Goal: Register for event/course: Register for event/course

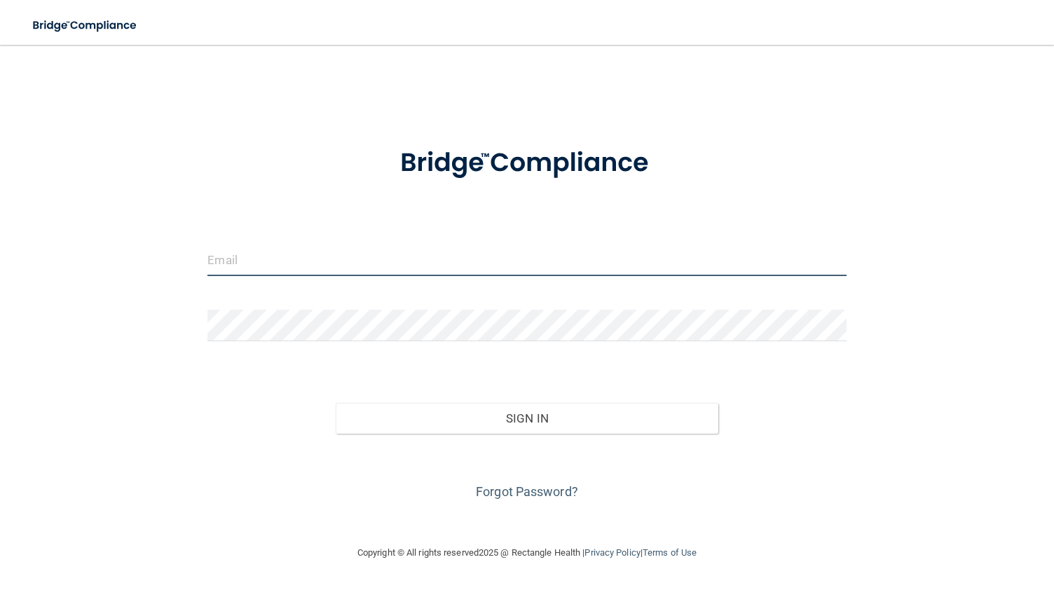
click at [377, 249] on input "email" at bounding box center [526, 261] width 638 height 32
type input "[EMAIL_ADDRESS][DOMAIN_NAME]"
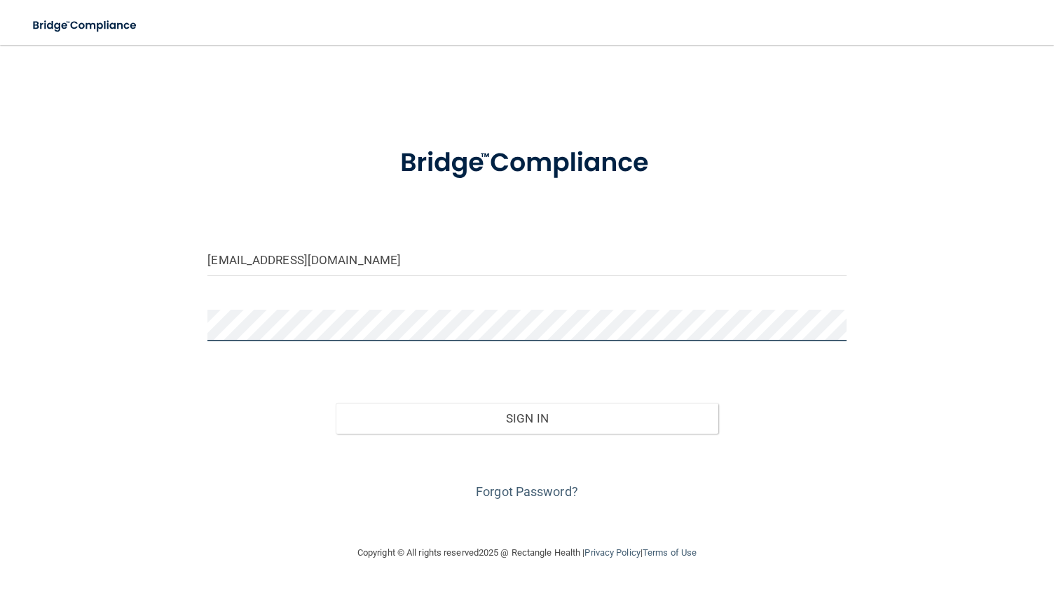
click at [336, 403] on button "Sign In" at bounding box center [527, 418] width 383 height 31
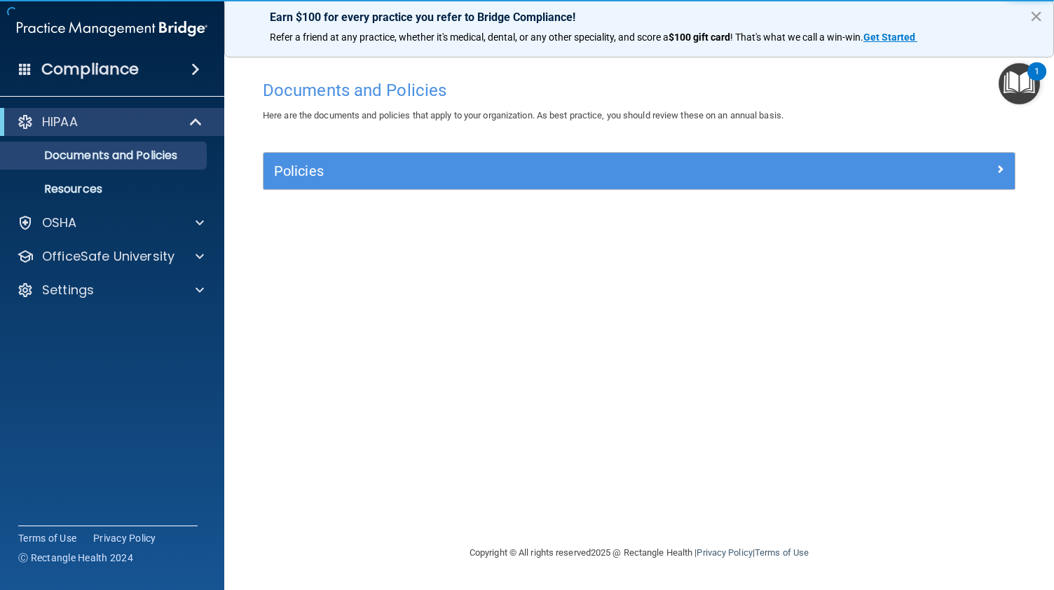
click at [1034, 16] on button "×" at bounding box center [1035, 16] width 13 height 22
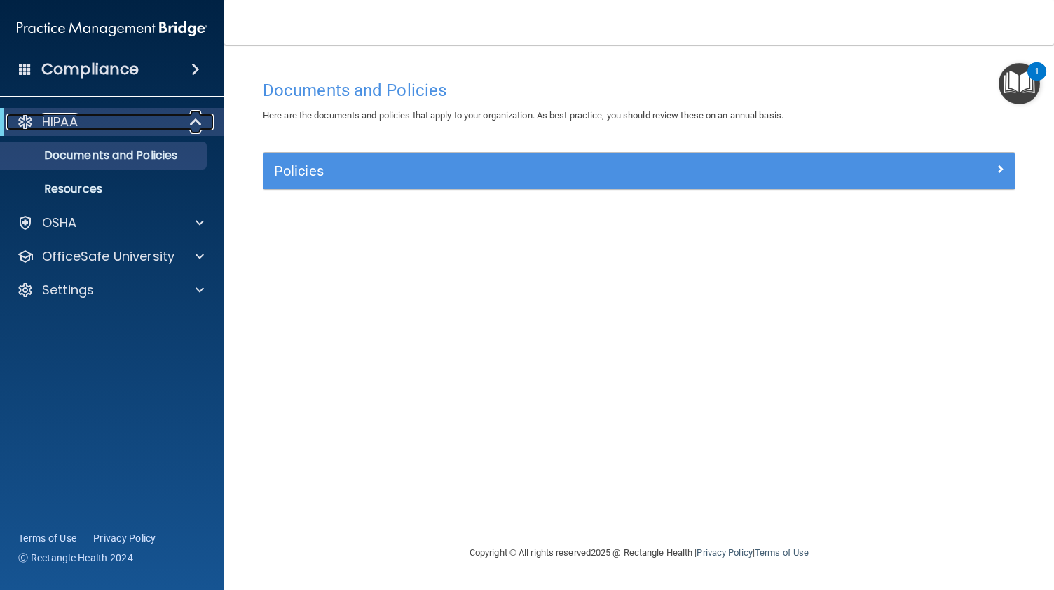
click at [48, 123] on p "HIPAA" at bounding box center [60, 122] width 36 height 17
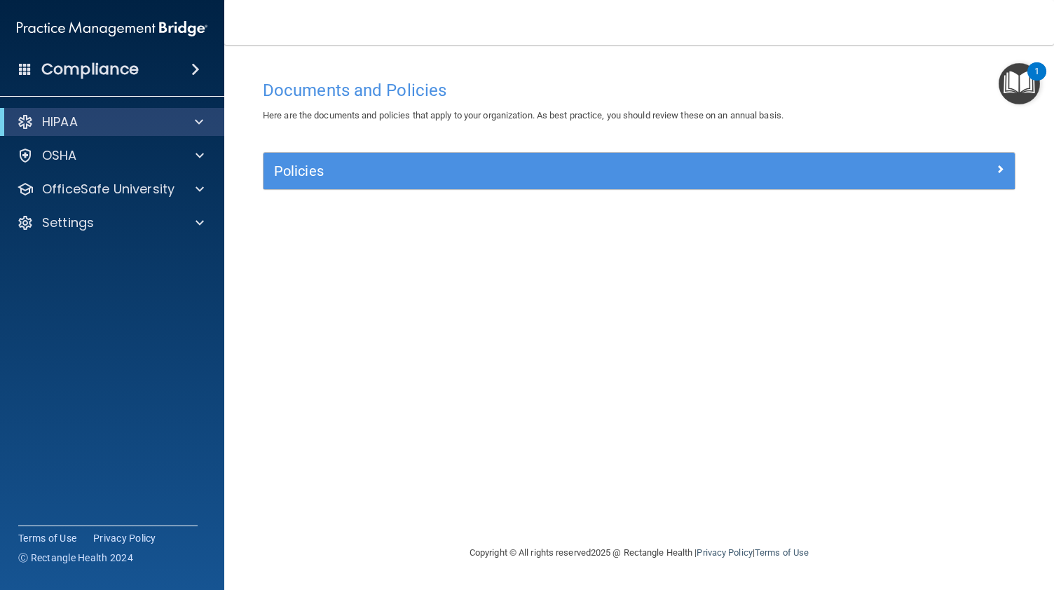
click at [84, 78] on h4 "Compliance" at bounding box center [89, 70] width 97 height 20
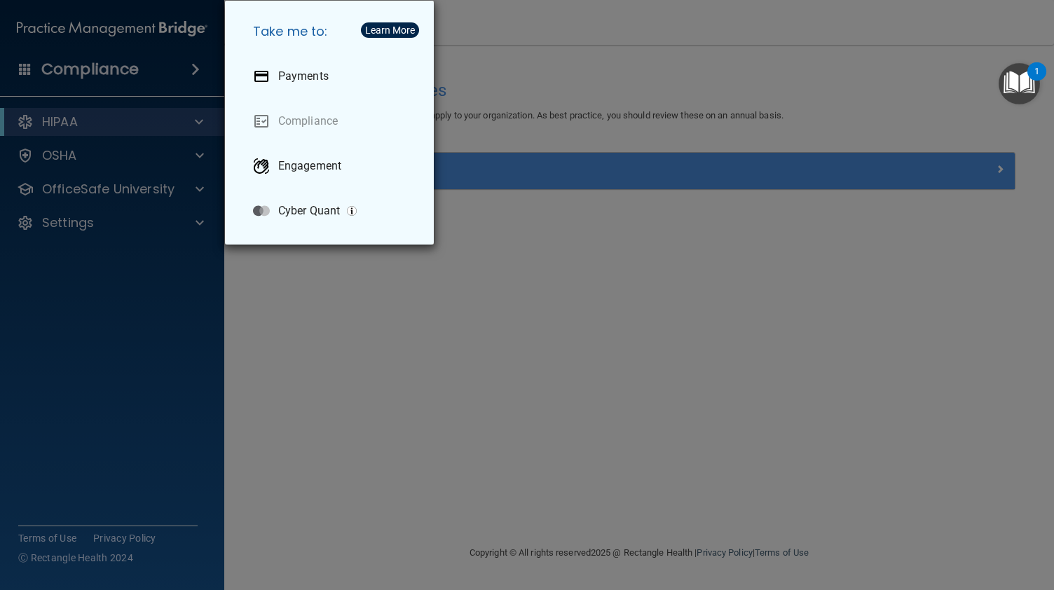
click at [84, 78] on div "Take me to: Payments Compliance Engagement Cyber Quant" at bounding box center [527, 295] width 1054 height 590
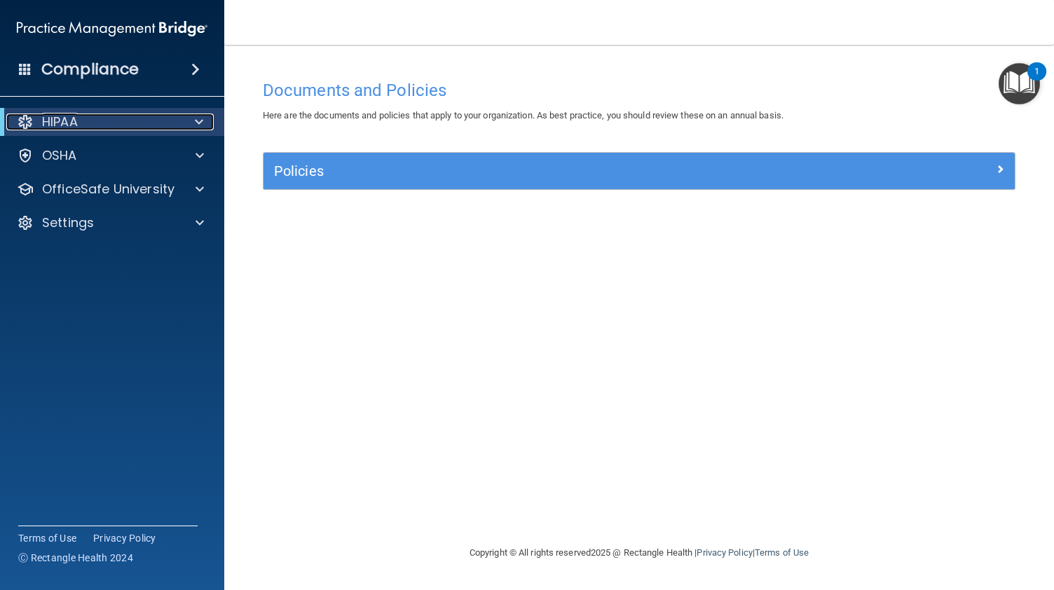
click at [71, 128] on p "HIPAA" at bounding box center [60, 122] width 36 height 17
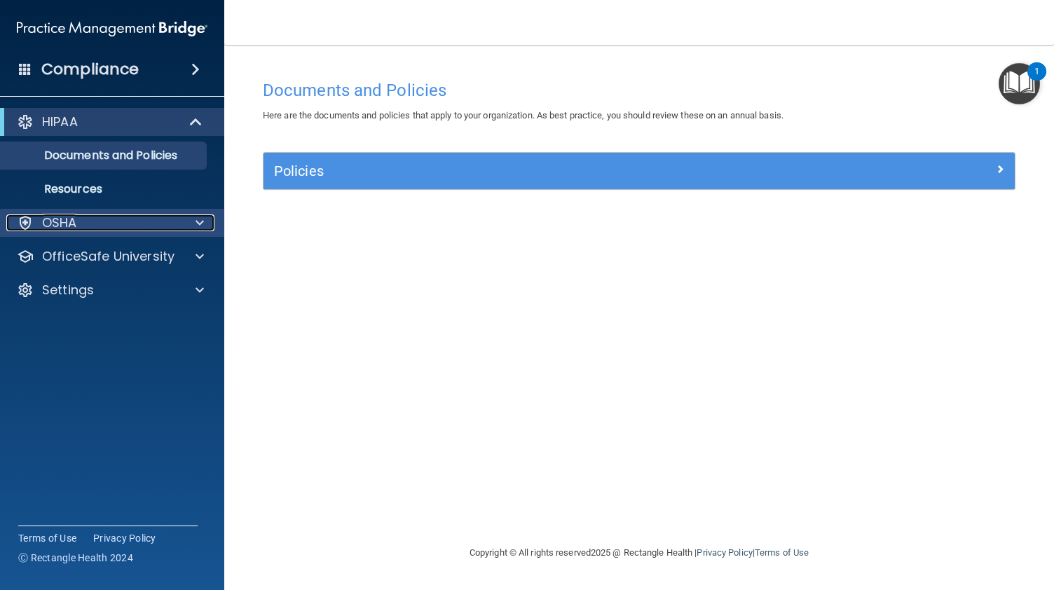
click at [63, 214] on p "OSHA" at bounding box center [59, 222] width 35 height 17
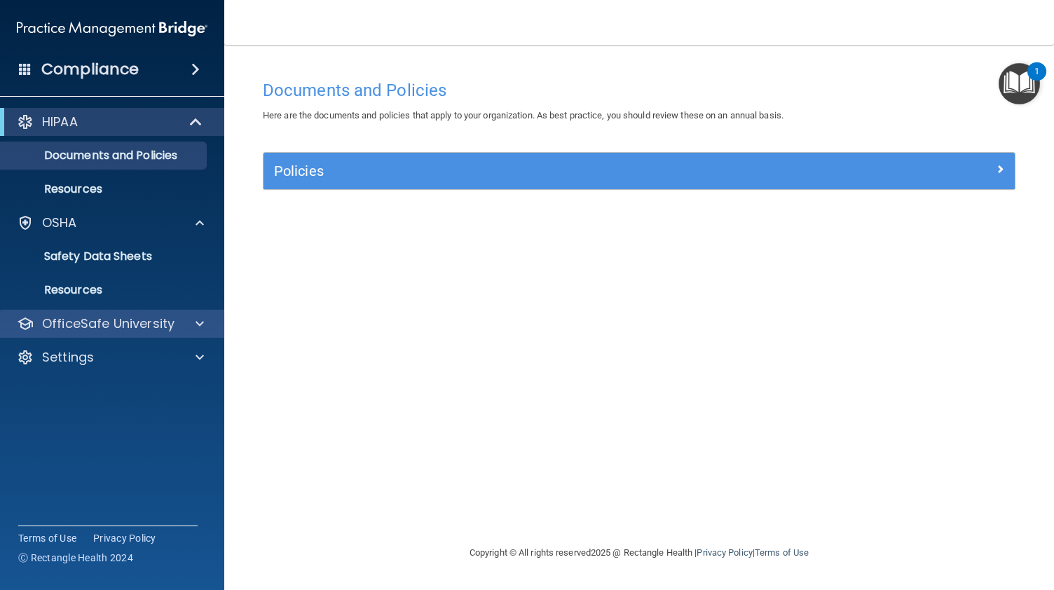
click at [67, 332] on div "OfficeSafe University" at bounding box center [112, 324] width 225 height 28
click at [202, 331] on span at bounding box center [200, 323] width 8 height 17
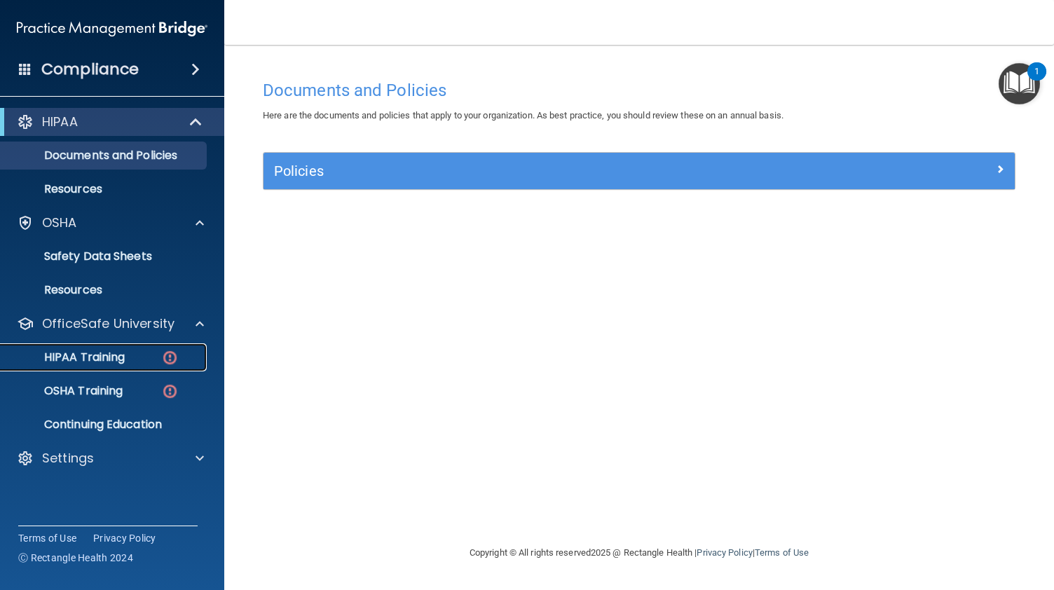
click at [137, 354] on div "HIPAA Training" at bounding box center [104, 357] width 191 height 14
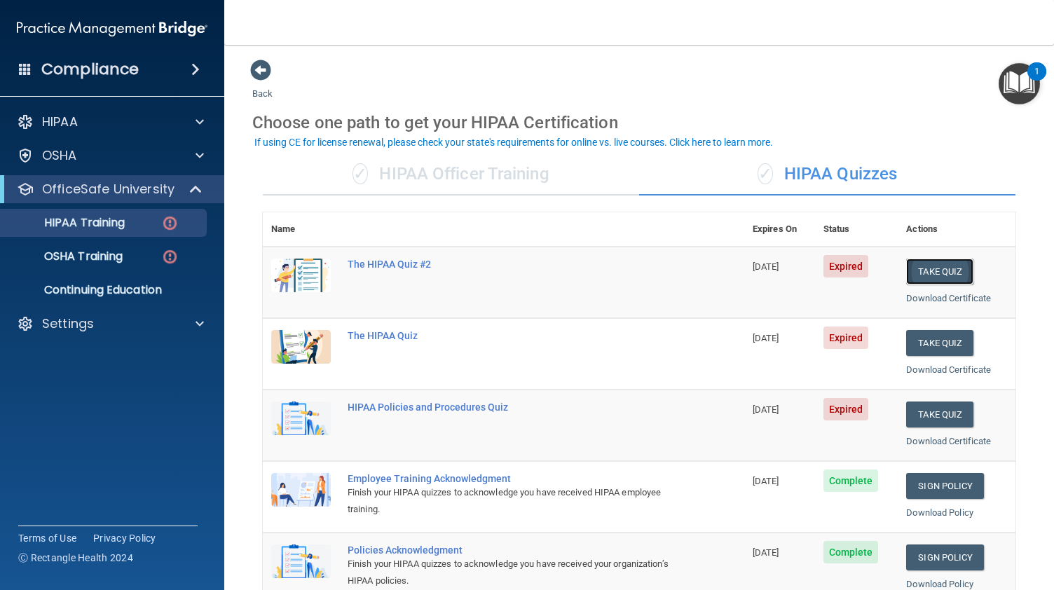
click at [931, 270] on button "Take Quiz" at bounding box center [939, 272] width 67 height 26
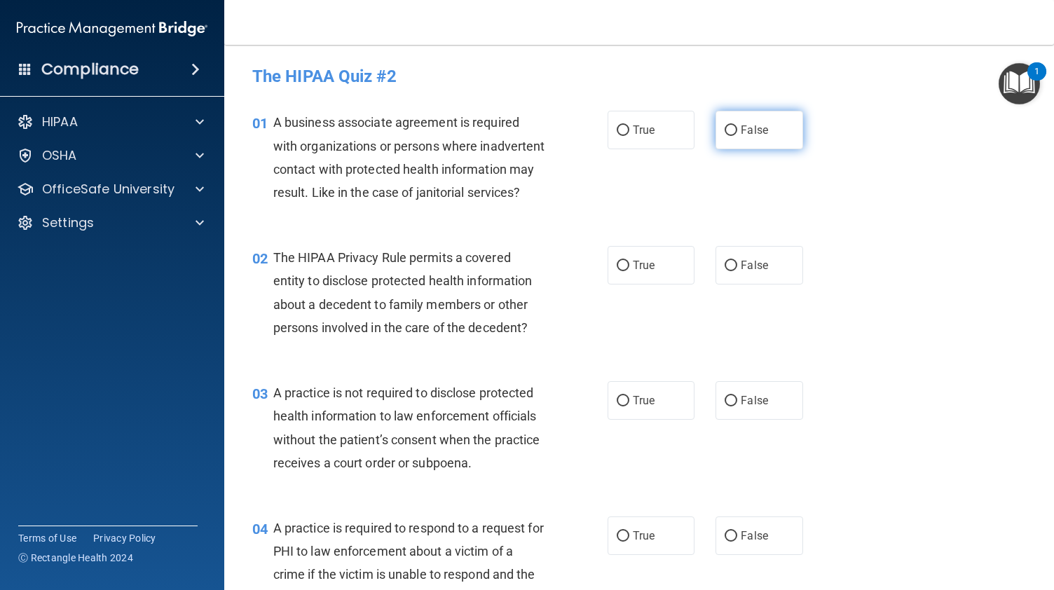
click at [758, 115] on label "False" at bounding box center [759, 130] width 87 height 39
click at [737, 125] on input "False" at bounding box center [731, 130] width 13 height 11
radio input "true"
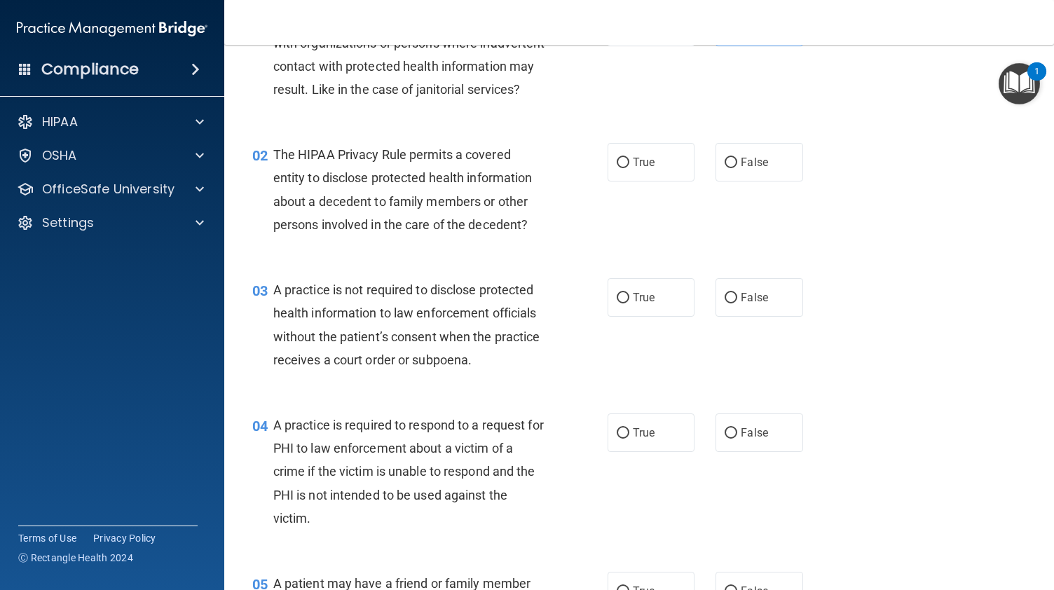
scroll to position [104, 0]
click at [621, 167] on input "True" at bounding box center [623, 162] width 13 height 11
radio input "true"
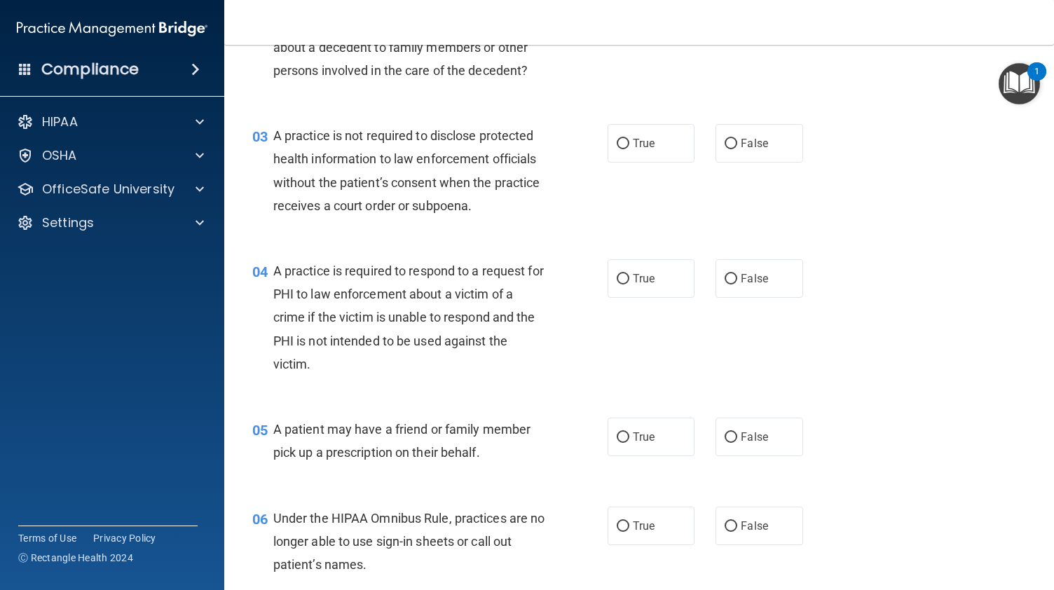
scroll to position [268, 0]
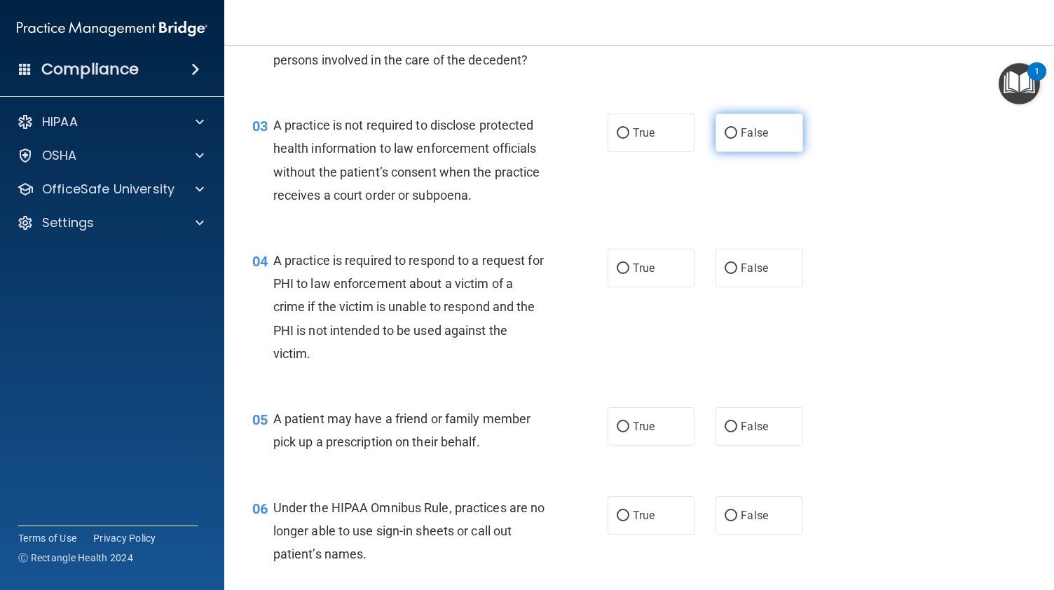
click at [745, 139] on span "False" at bounding box center [754, 132] width 27 height 13
click at [737, 139] on input "False" at bounding box center [731, 133] width 13 height 11
radio input "true"
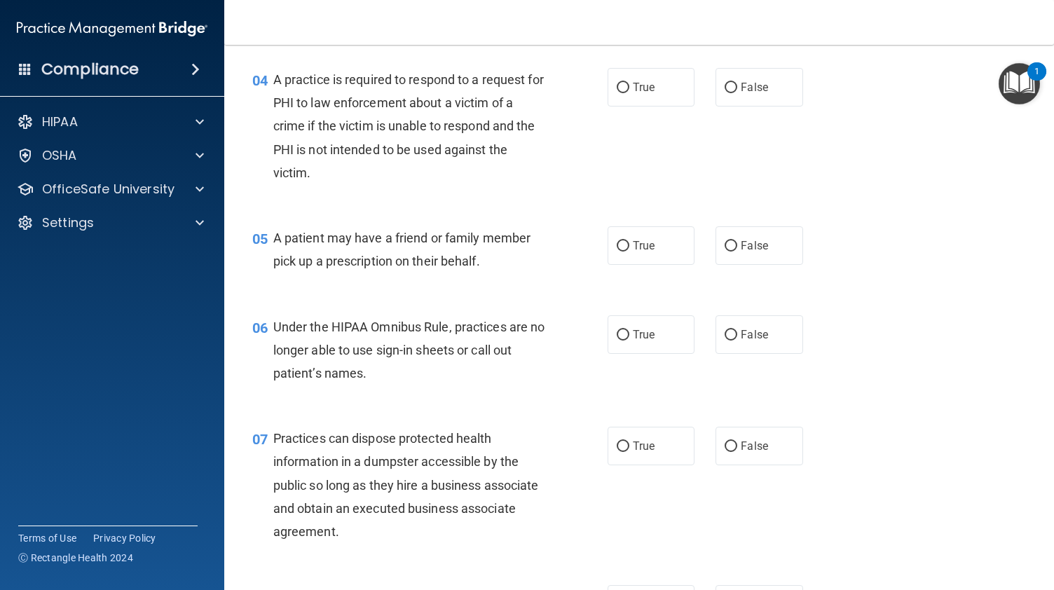
scroll to position [449, 0]
click at [634, 93] on span "True" at bounding box center [644, 86] width 22 height 13
click at [629, 93] on input "True" at bounding box center [623, 87] width 13 height 11
radio input "true"
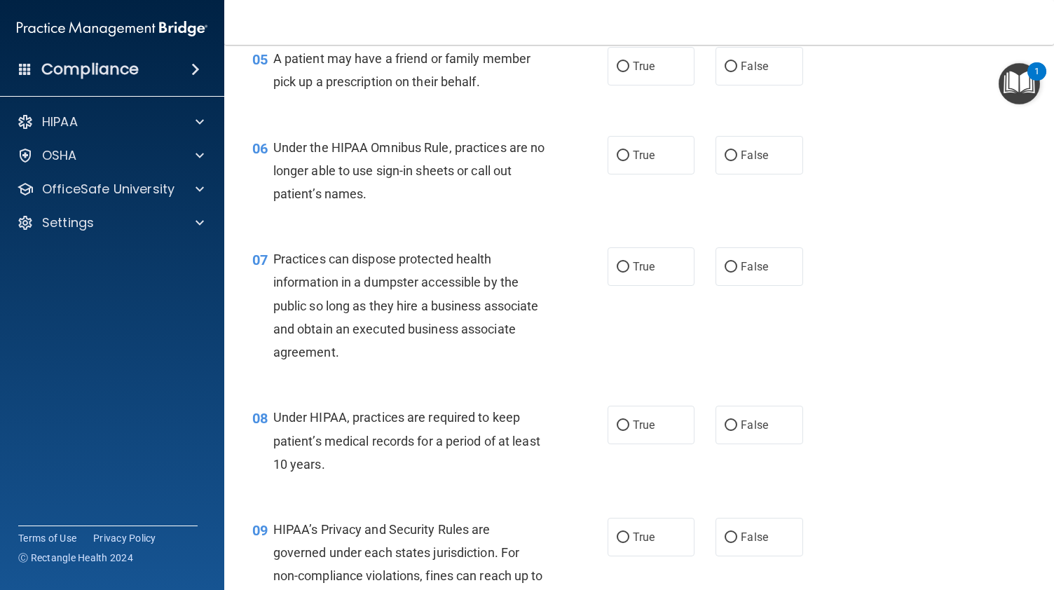
scroll to position [630, 0]
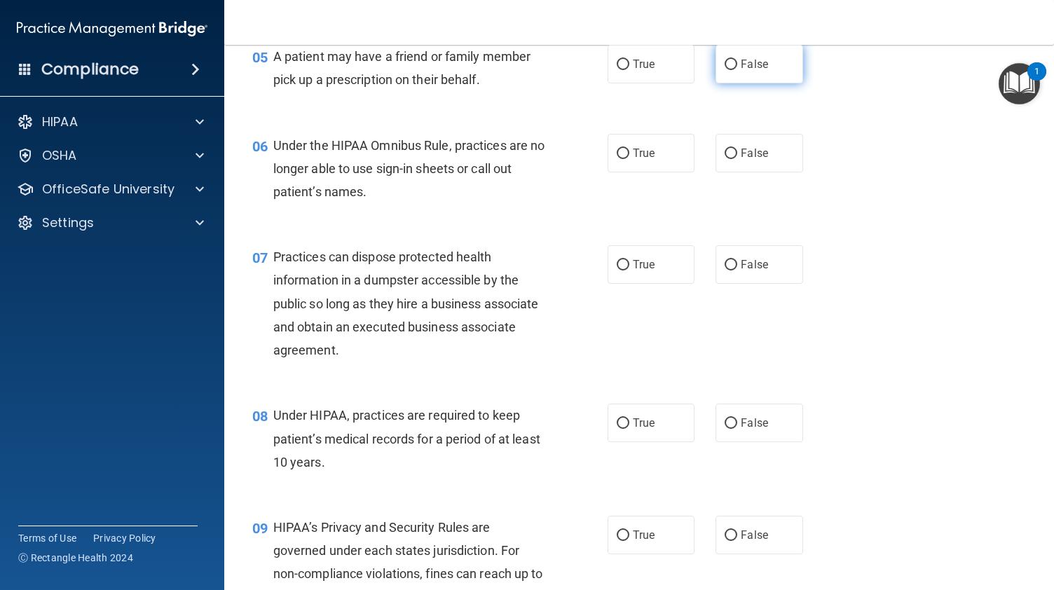
click at [741, 83] on label "False" at bounding box center [759, 64] width 87 height 39
click at [737, 70] on input "False" at bounding box center [731, 65] width 13 height 11
radio input "true"
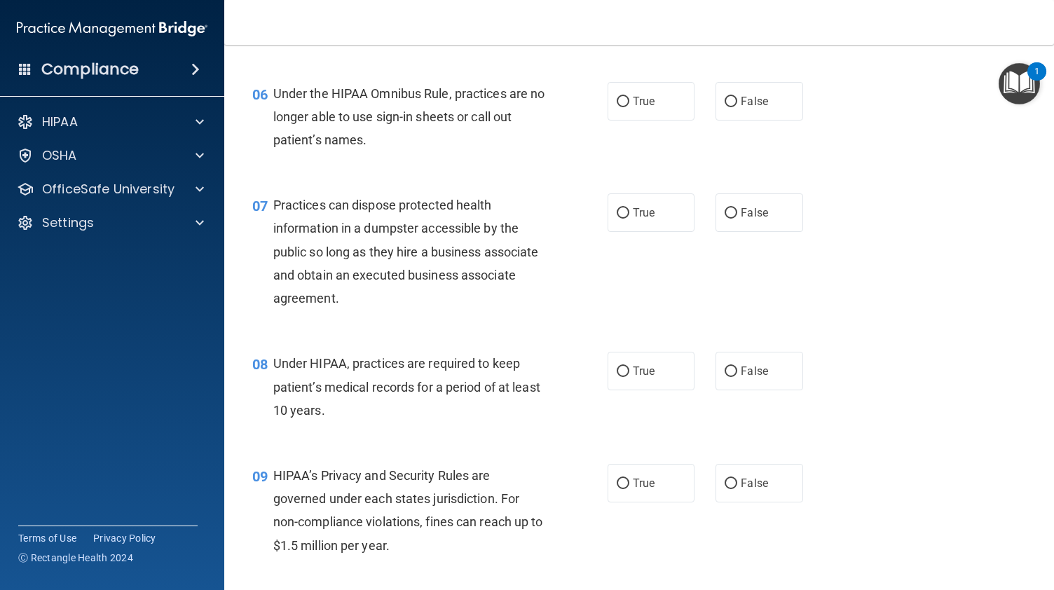
scroll to position [683, 0]
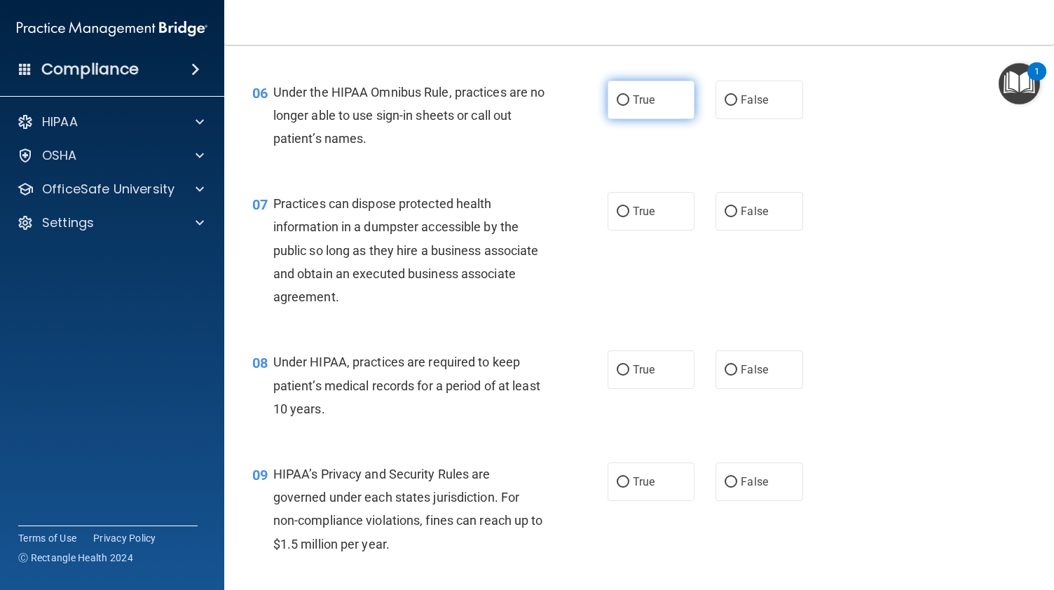
click at [641, 110] on label "True" at bounding box center [651, 100] width 87 height 39
click at [629, 106] on input "True" at bounding box center [623, 100] width 13 height 11
radio input "true"
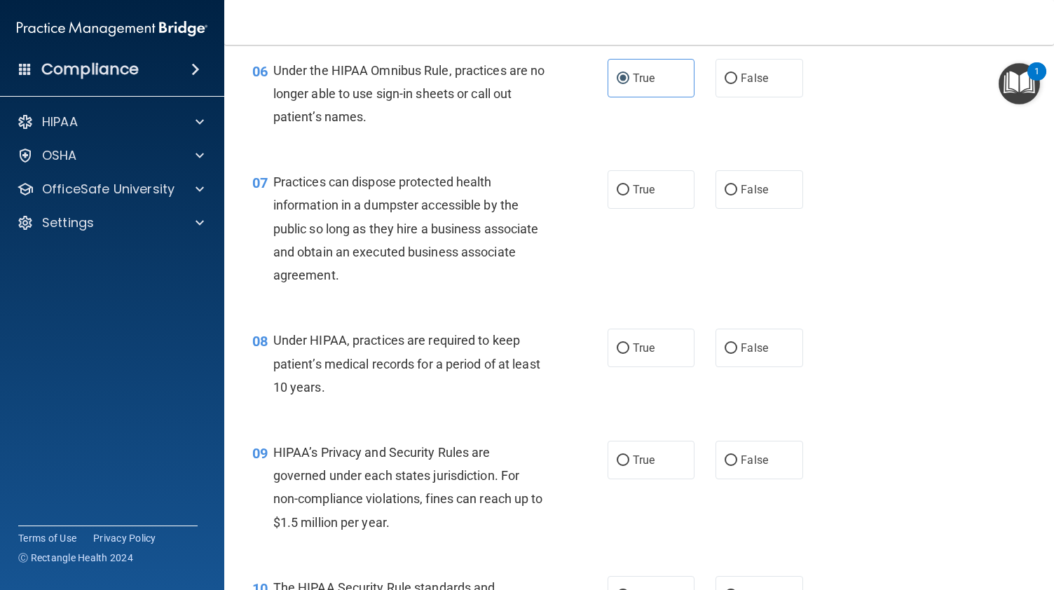
scroll to position [706, 0]
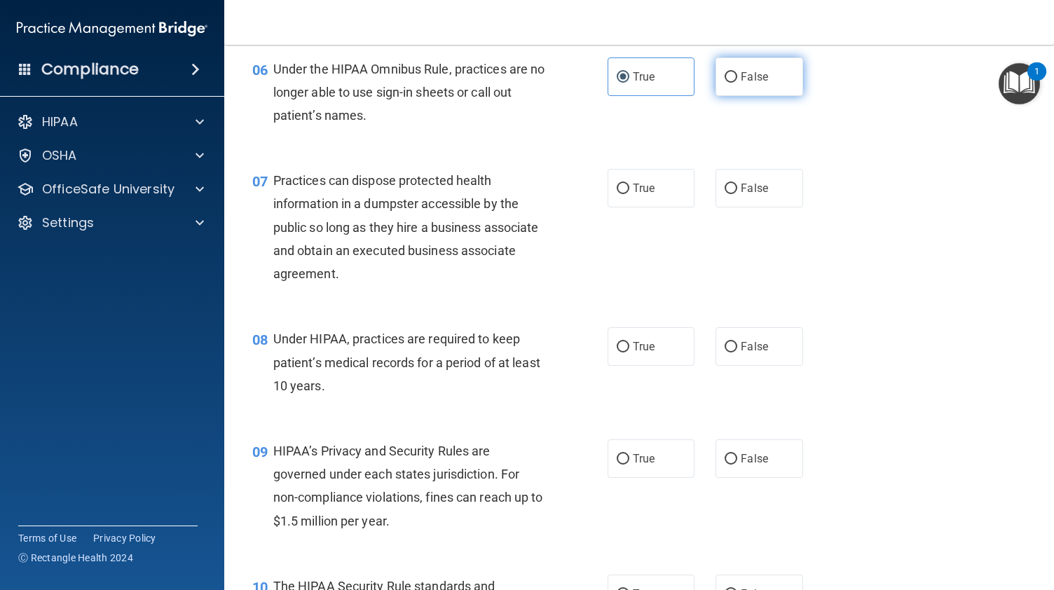
click at [744, 83] on span "False" at bounding box center [754, 76] width 27 height 13
click at [737, 83] on input "False" at bounding box center [731, 77] width 13 height 11
radio input "true"
radio input "false"
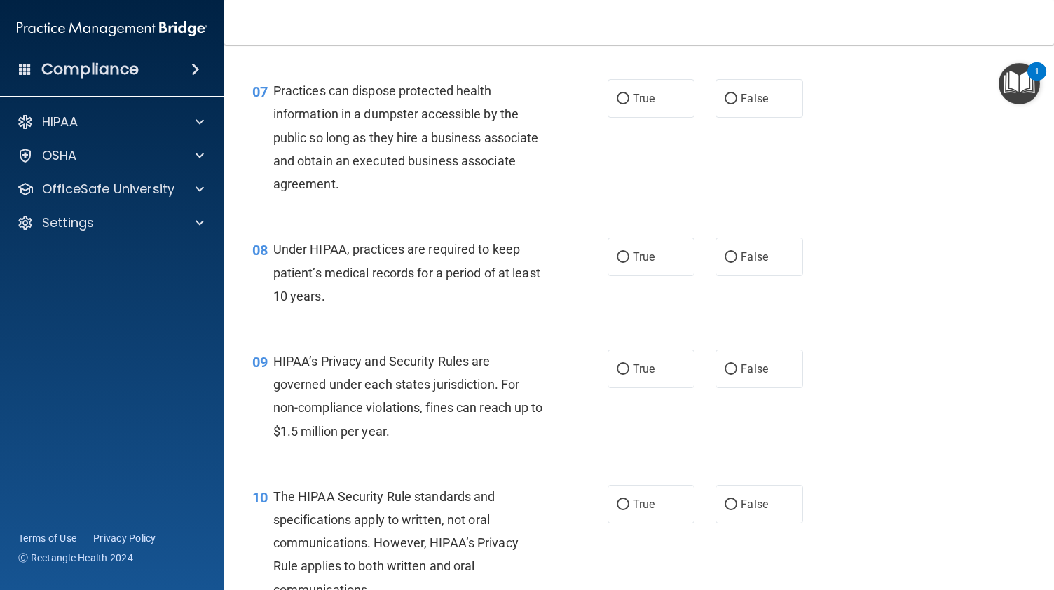
scroll to position [799, 0]
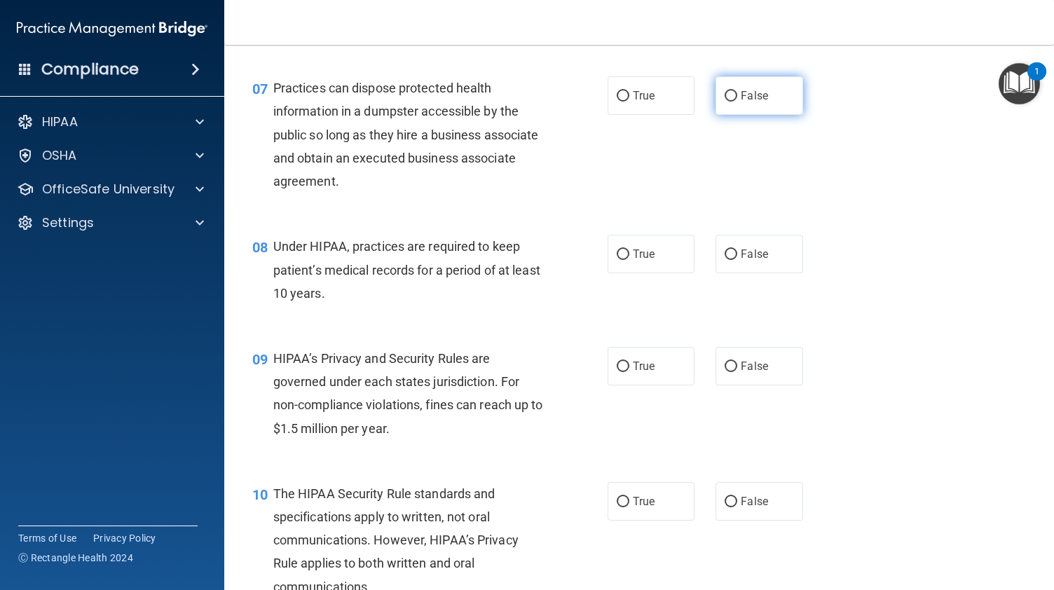
click at [748, 102] on span "False" at bounding box center [754, 95] width 27 height 13
click at [737, 102] on input "False" at bounding box center [731, 96] width 13 height 11
radio input "true"
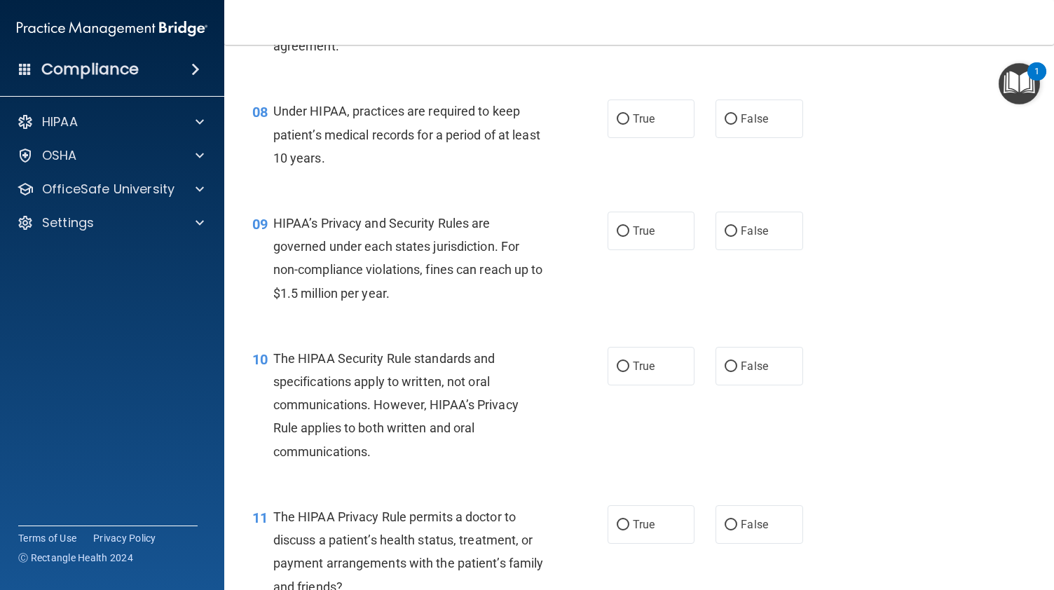
scroll to position [986, 0]
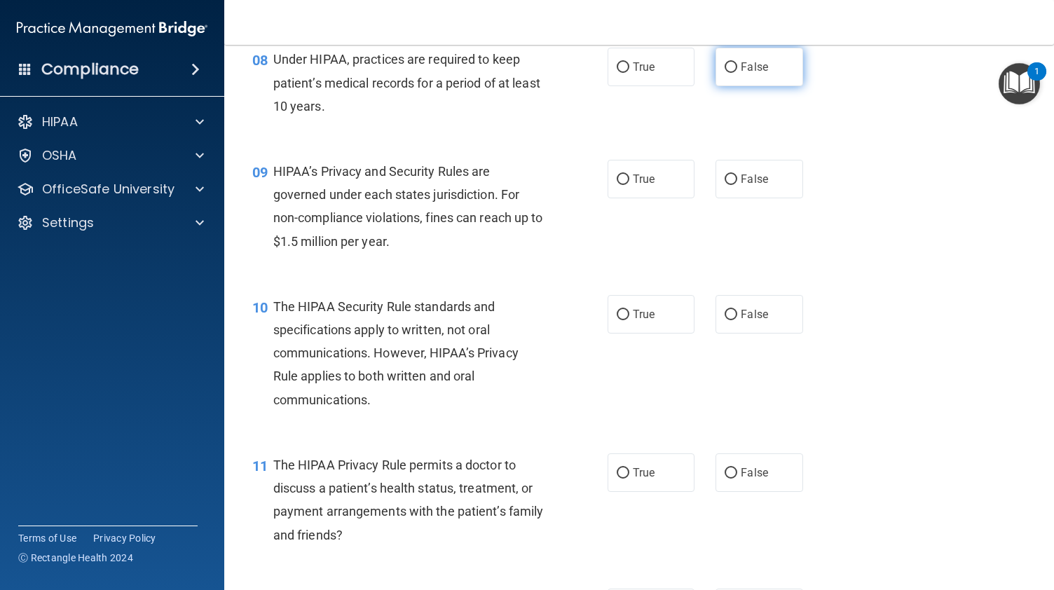
click at [747, 74] on span "False" at bounding box center [754, 66] width 27 height 13
click at [737, 73] on input "False" at bounding box center [731, 67] width 13 height 11
radio input "true"
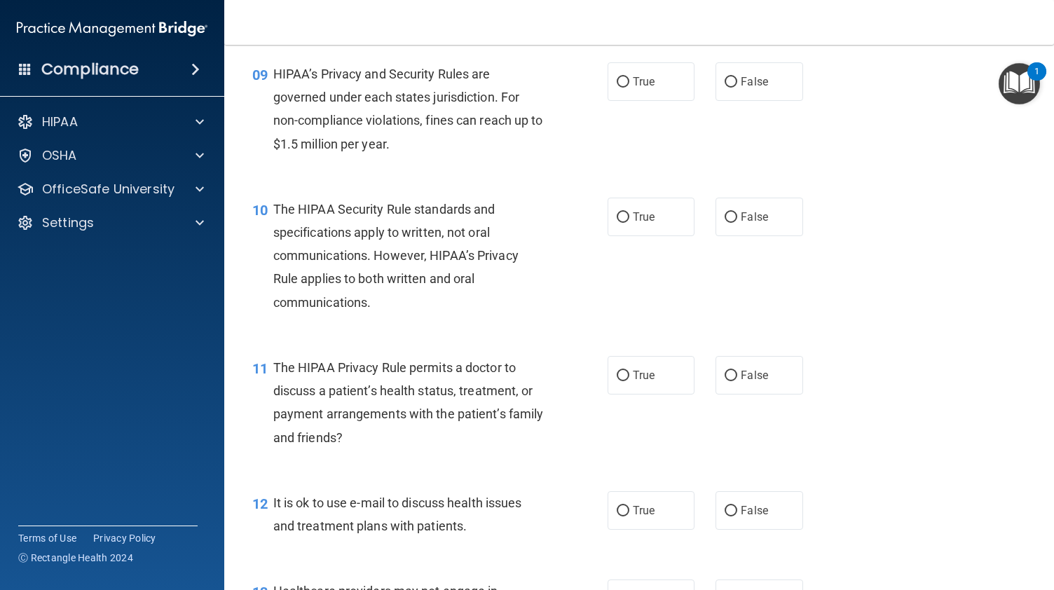
scroll to position [1087, 0]
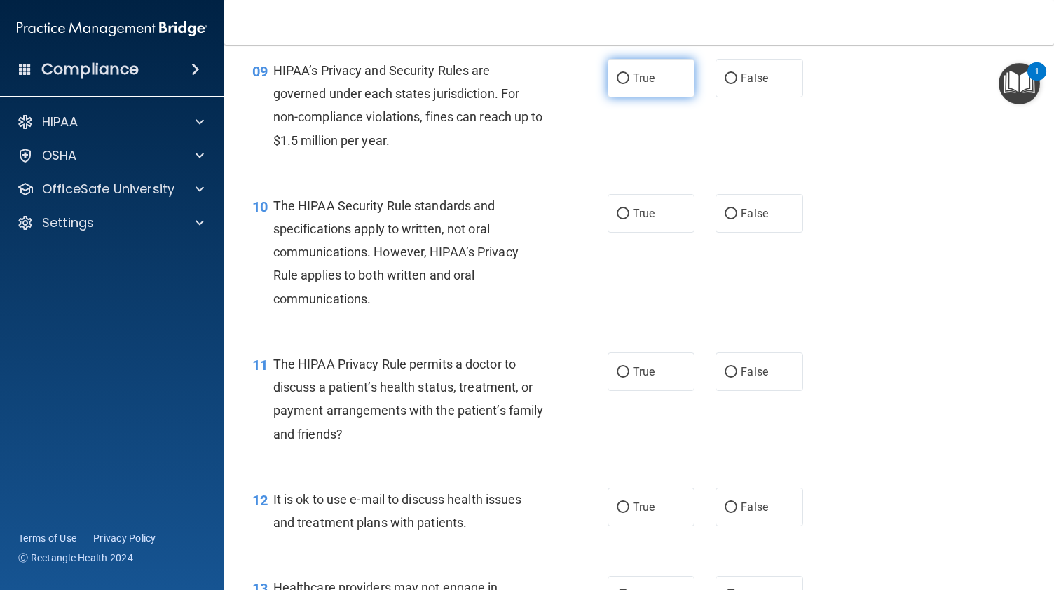
click at [635, 97] on label "True" at bounding box center [651, 78] width 87 height 39
click at [629, 84] on input "True" at bounding box center [623, 79] width 13 height 11
radio input "true"
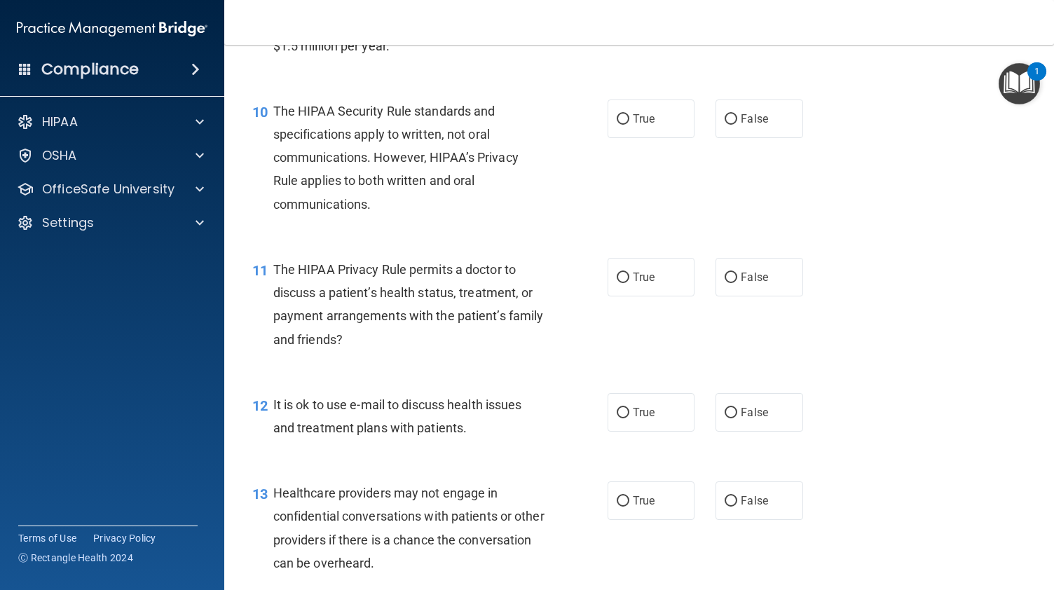
scroll to position [1190, 0]
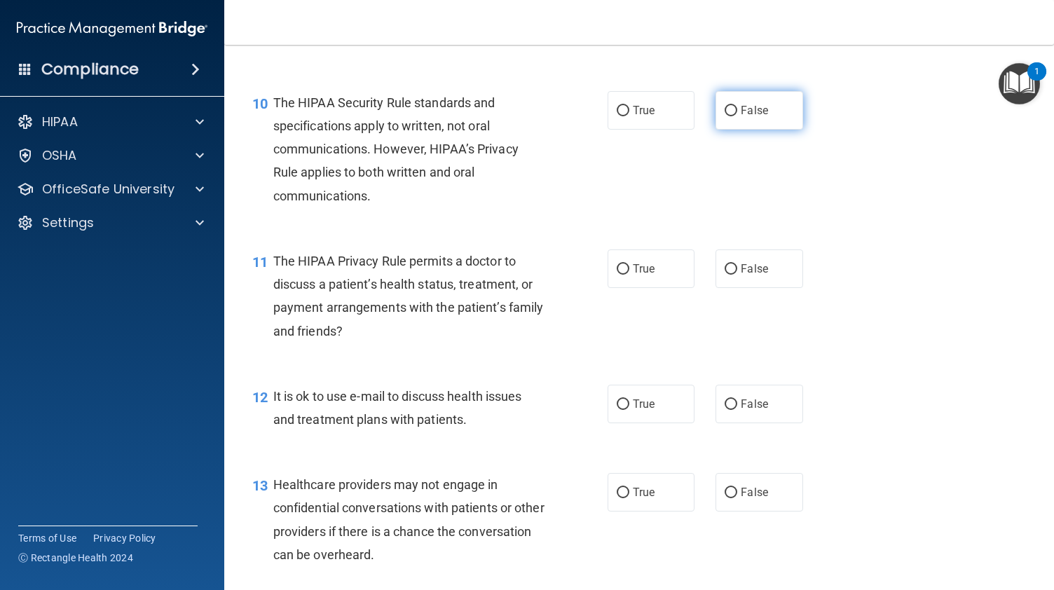
click at [754, 117] on span "False" at bounding box center [754, 110] width 27 height 13
click at [737, 116] on input "False" at bounding box center [731, 111] width 13 height 11
radio input "true"
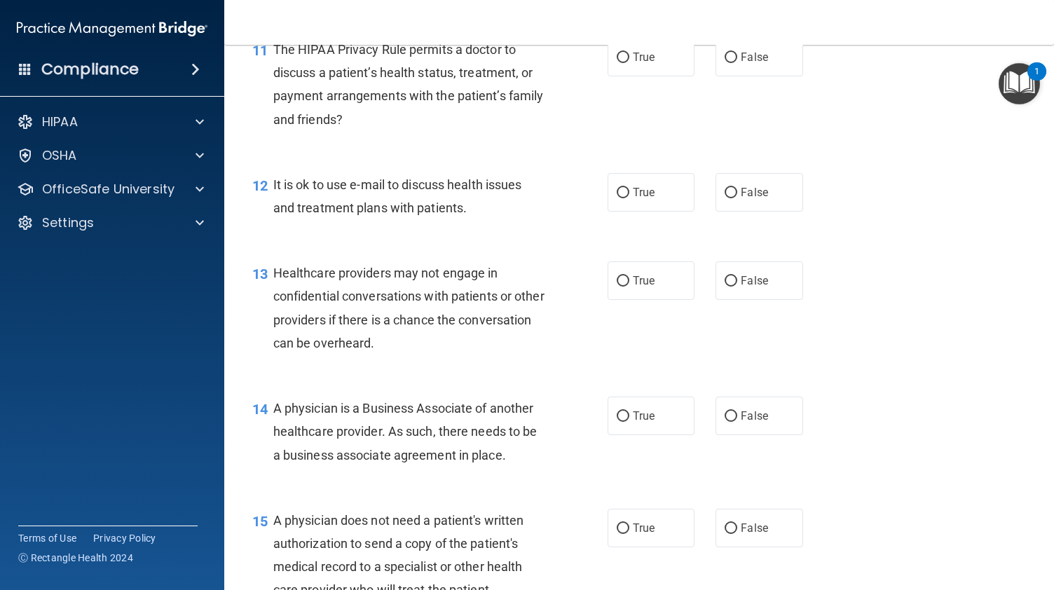
scroll to position [1402, 0]
click at [736, 76] on label "False" at bounding box center [759, 57] width 87 height 39
click at [736, 63] on input "False" at bounding box center [731, 58] width 13 height 11
radio input "true"
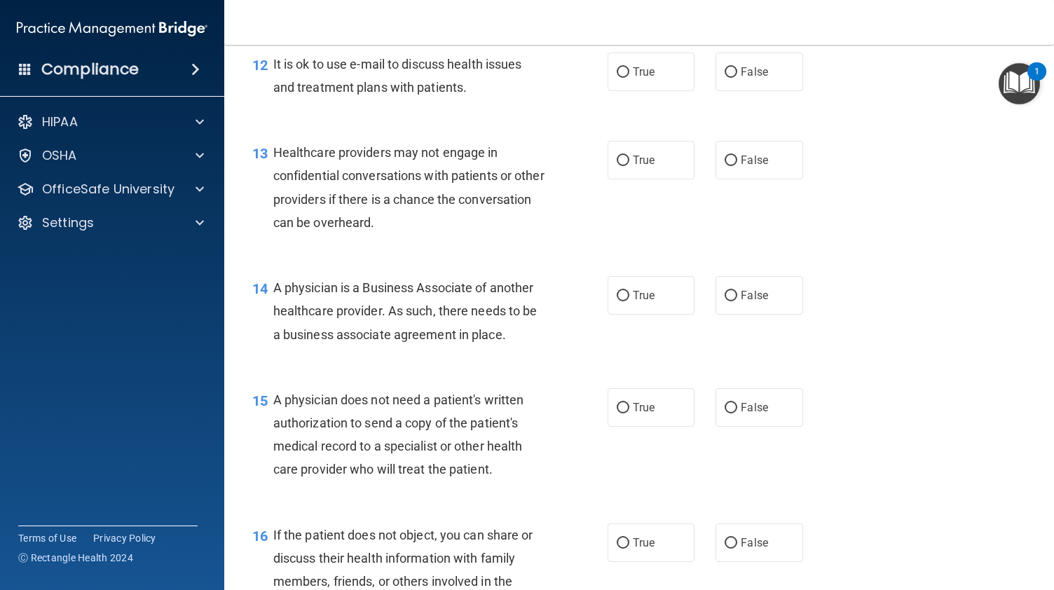
scroll to position [1524, 0]
click at [768, 90] on label "False" at bounding box center [759, 70] width 87 height 39
click at [737, 76] on input "False" at bounding box center [731, 71] width 13 height 11
radio input "true"
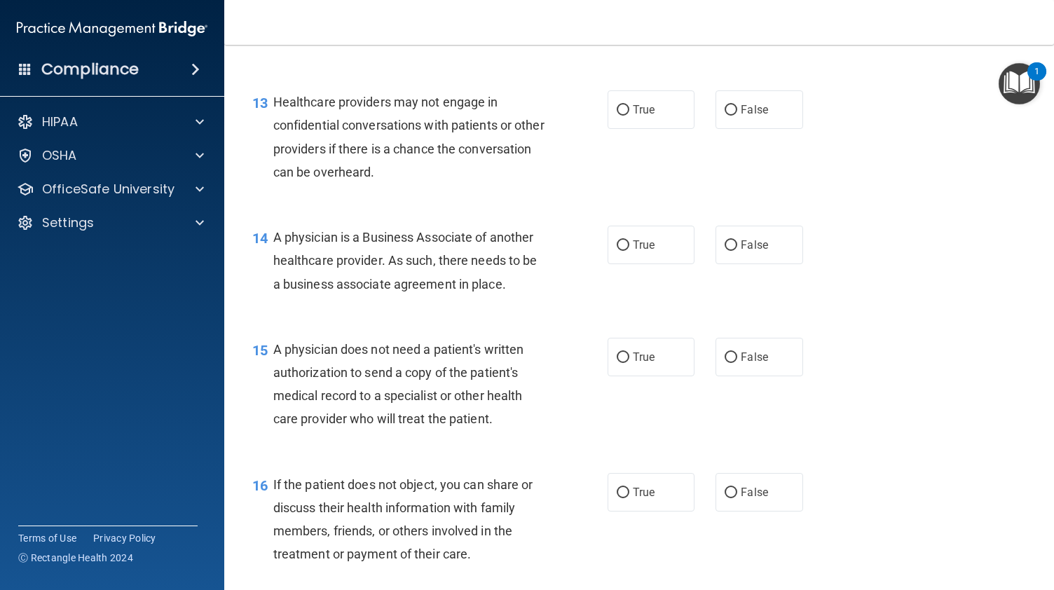
scroll to position [1596, 0]
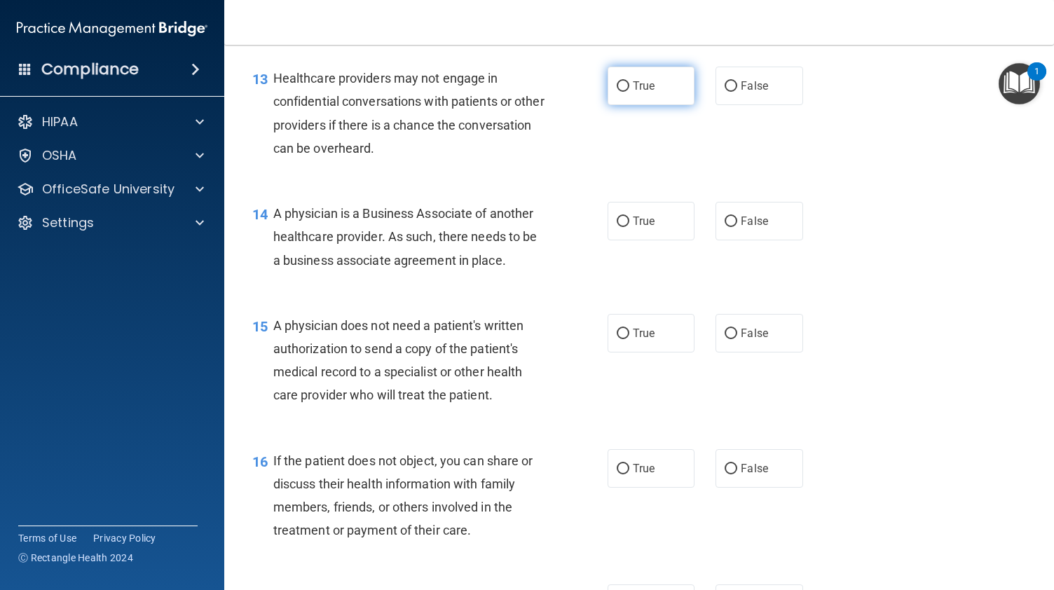
click at [655, 96] on label "True" at bounding box center [651, 86] width 87 height 39
click at [629, 92] on input "True" at bounding box center [623, 86] width 13 height 11
radio input "true"
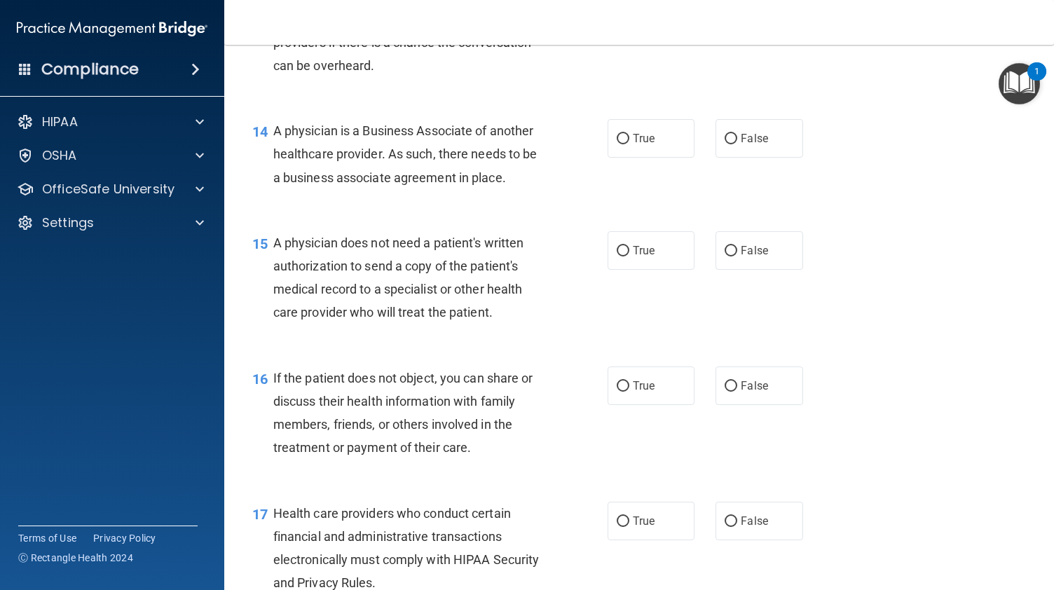
scroll to position [1681, 0]
click at [633, 144] on span "True" at bounding box center [644, 136] width 22 height 13
click at [629, 143] on input "True" at bounding box center [623, 137] width 13 height 11
radio input "true"
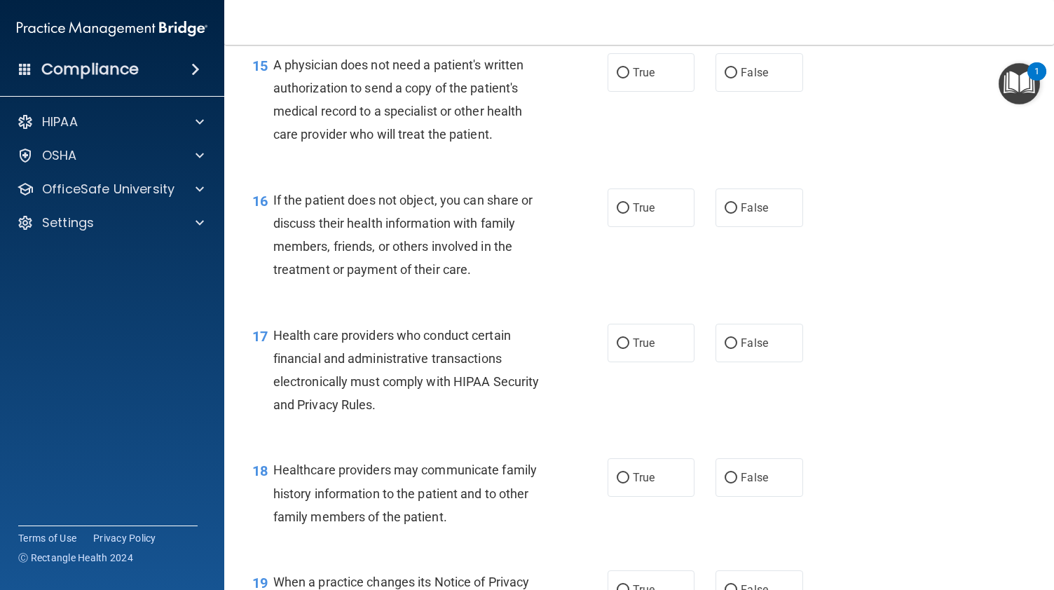
scroll to position [1859, 0]
click at [624, 90] on label "True" at bounding box center [651, 71] width 87 height 39
click at [624, 77] on input "True" at bounding box center [623, 72] width 13 height 11
radio input "true"
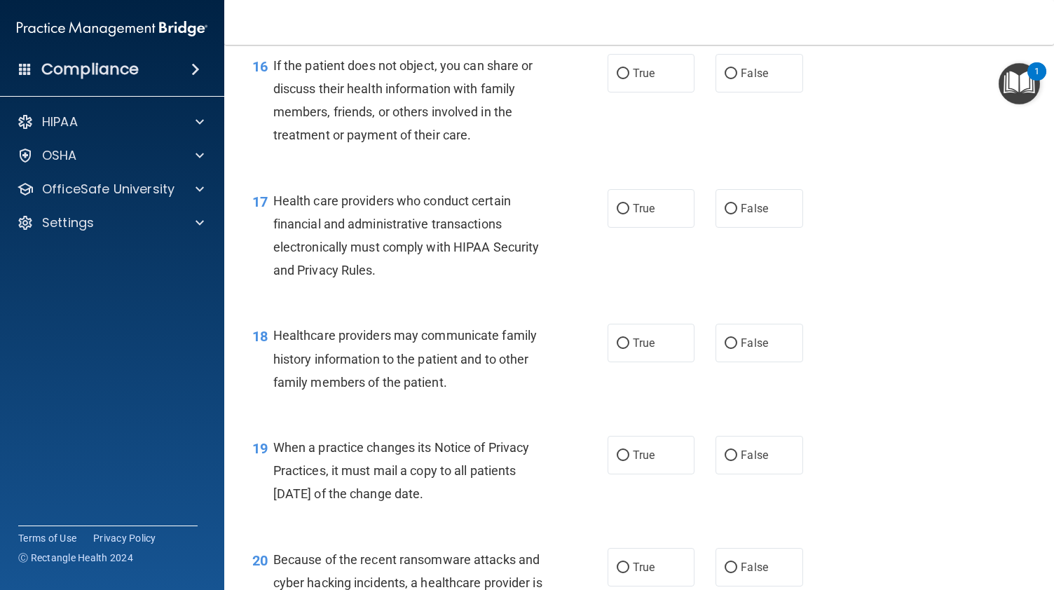
scroll to position [1997, 0]
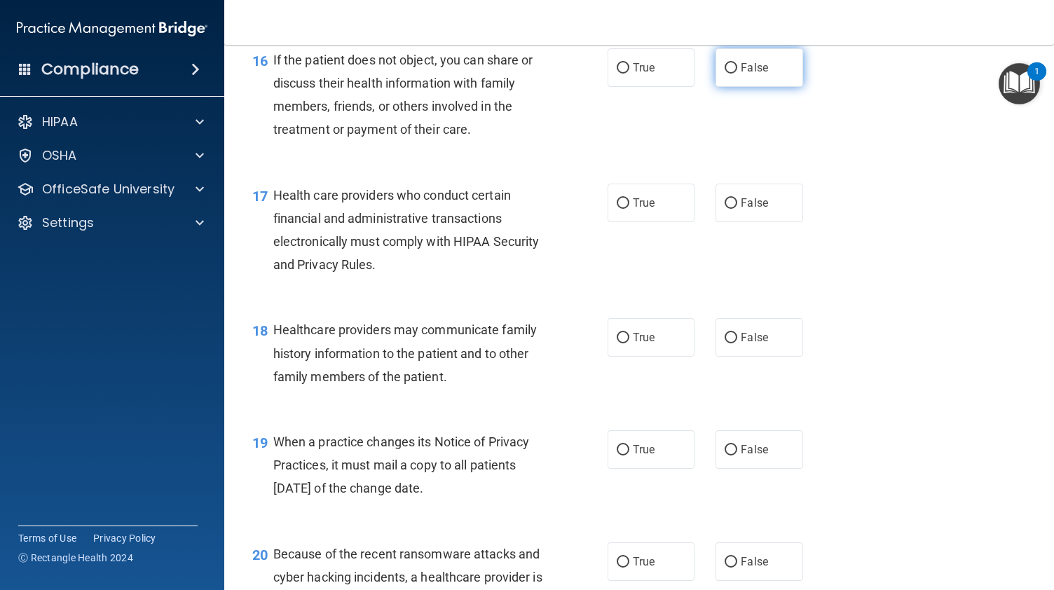
click at [744, 87] on label "False" at bounding box center [759, 67] width 87 height 39
click at [737, 74] on input "False" at bounding box center [731, 68] width 13 height 11
radio input "true"
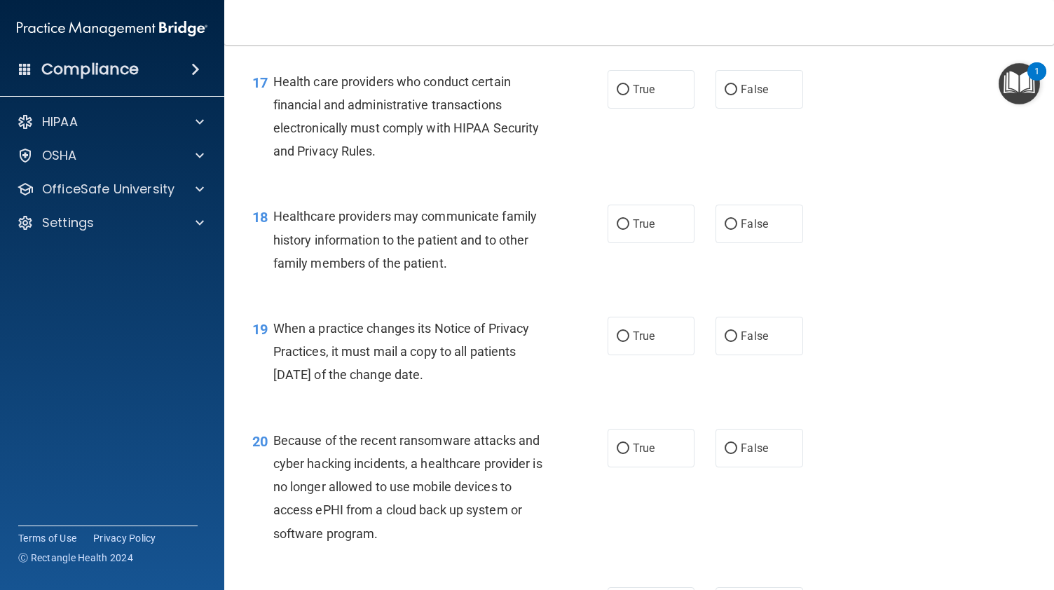
scroll to position [2115, 0]
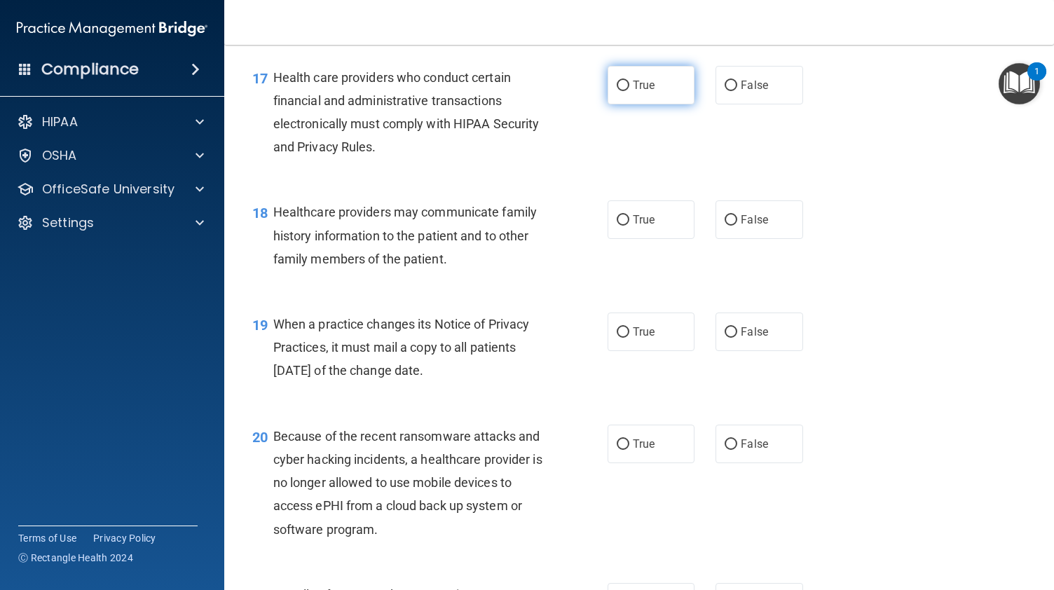
click at [649, 104] on label "True" at bounding box center [651, 85] width 87 height 39
click at [629, 91] on input "True" at bounding box center [623, 86] width 13 height 11
radio input "true"
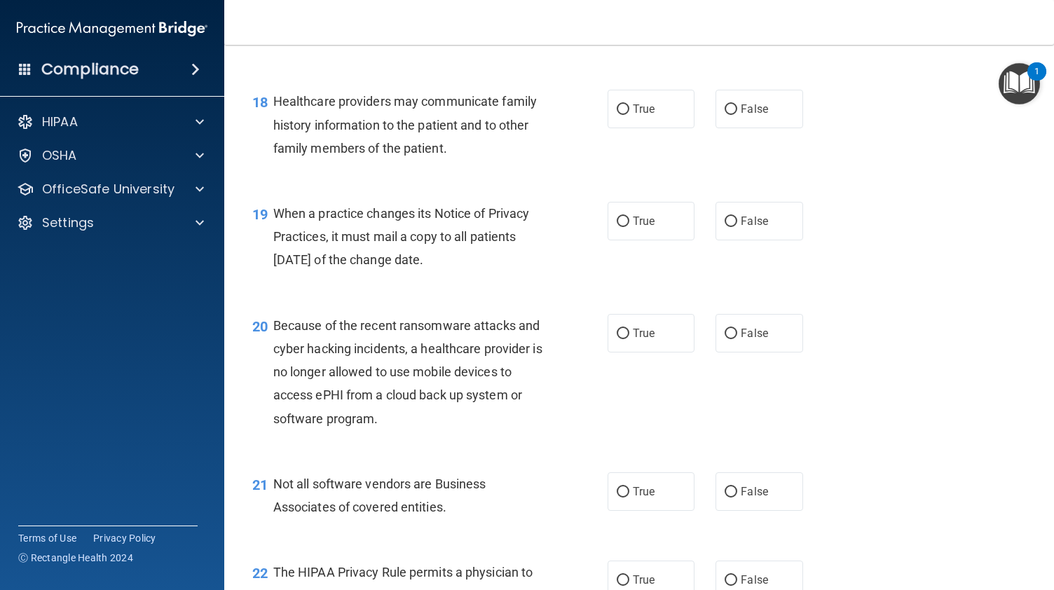
scroll to position [2227, 0]
click at [741, 114] on span "False" at bounding box center [754, 107] width 27 height 13
click at [737, 114] on input "False" at bounding box center [731, 108] width 13 height 11
radio input "true"
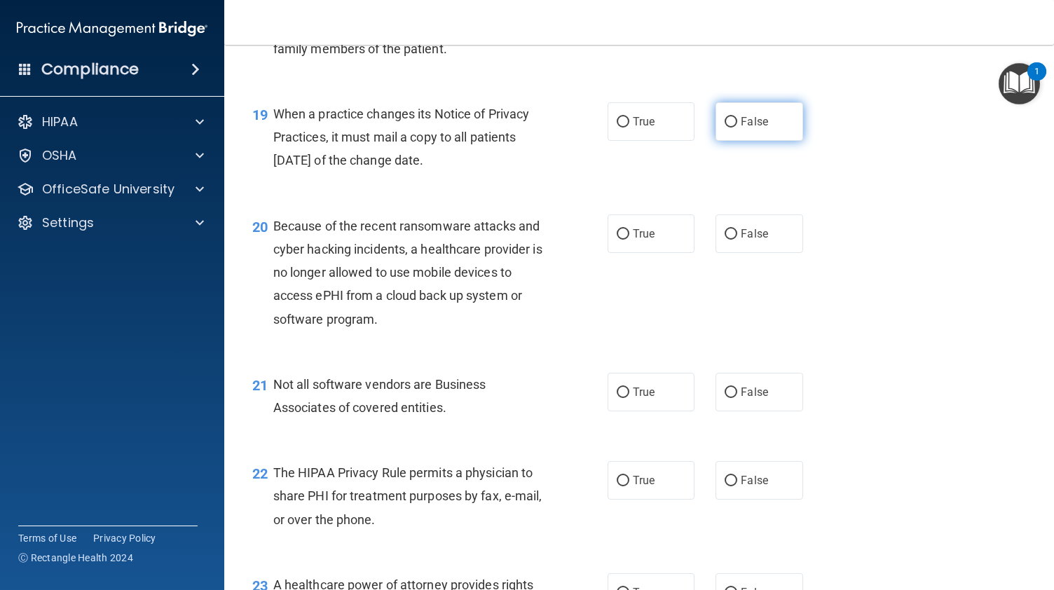
scroll to position [2331, 0]
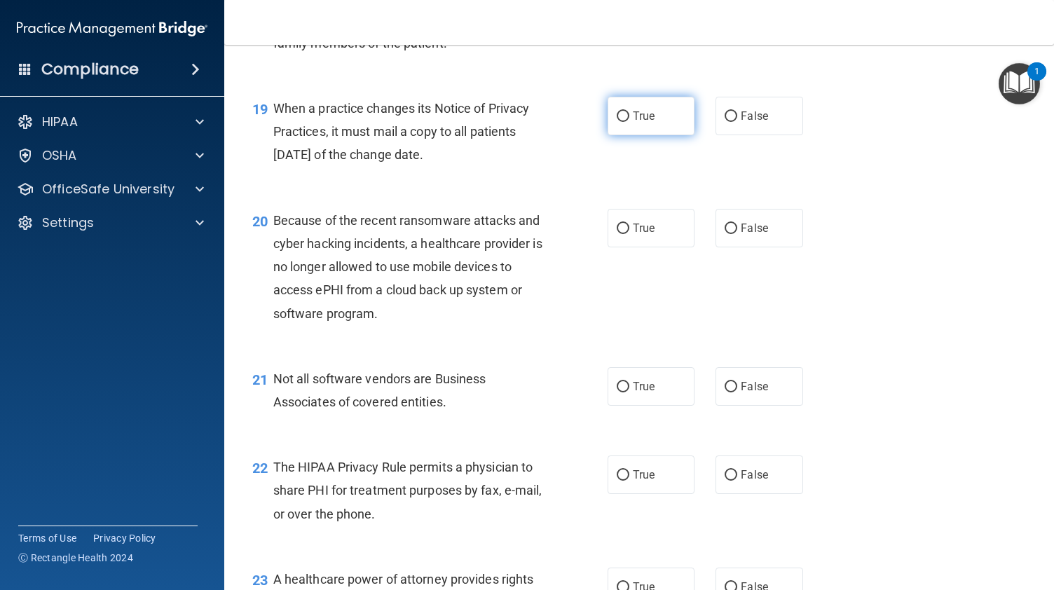
click at [640, 123] on span "True" at bounding box center [644, 115] width 22 height 13
click at [629, 122] on input "True" at bounding box center [623, 116] width 13 height 11
radio input "true"
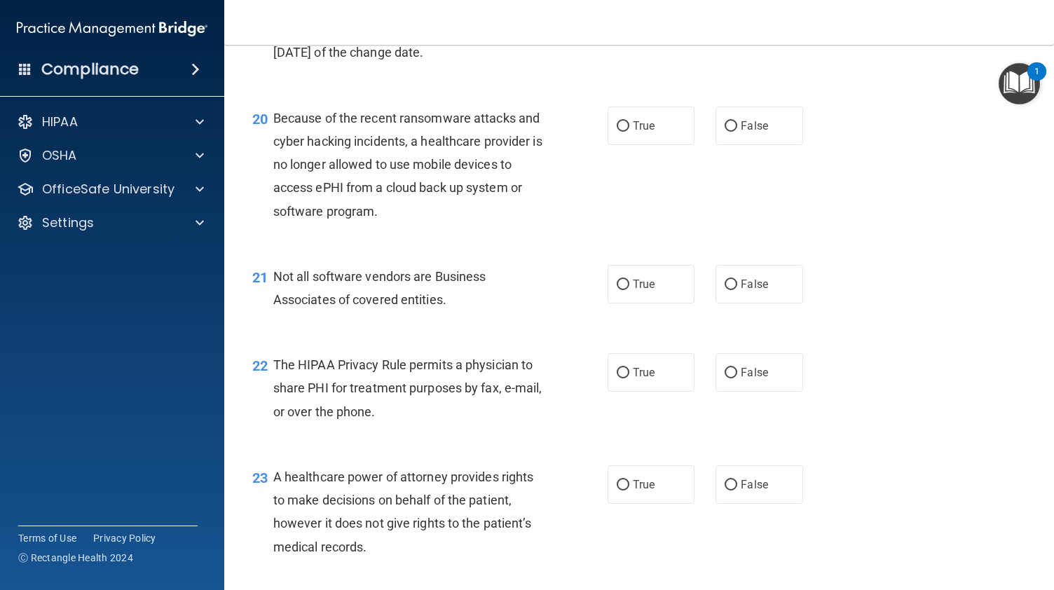
scroll to position [2439, 0]
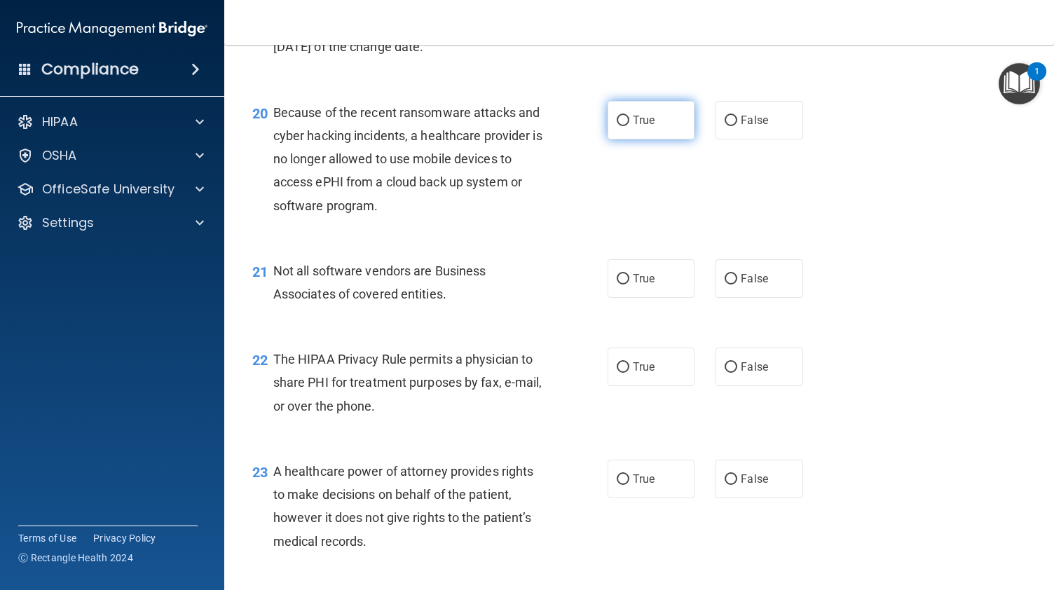
click at [620, 126] on input "True" at bounding box center [623, 121] width 13 height 11
radio input "true"
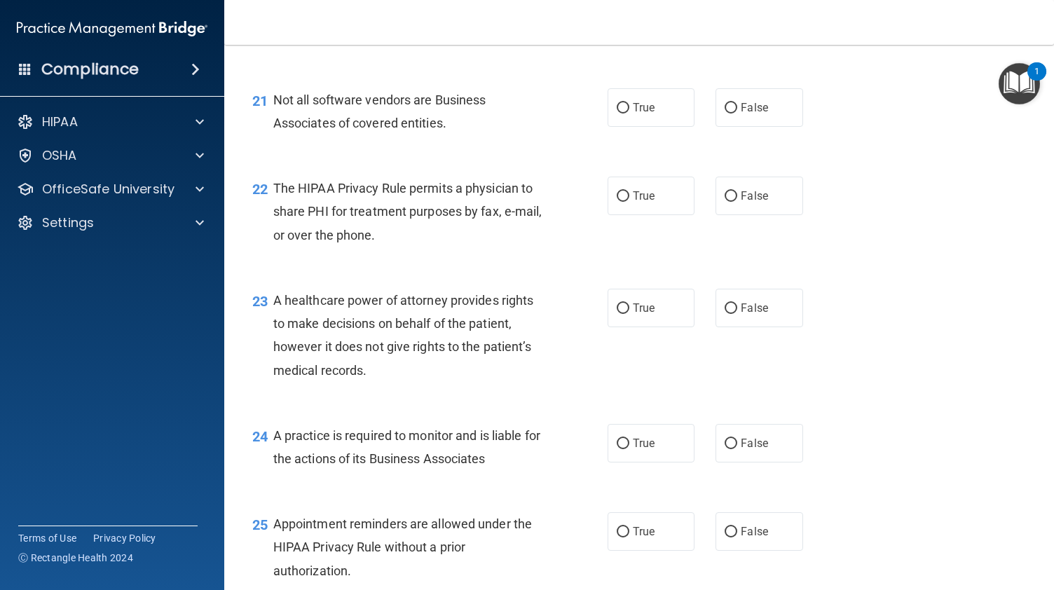
scroll to position [2611, 0]
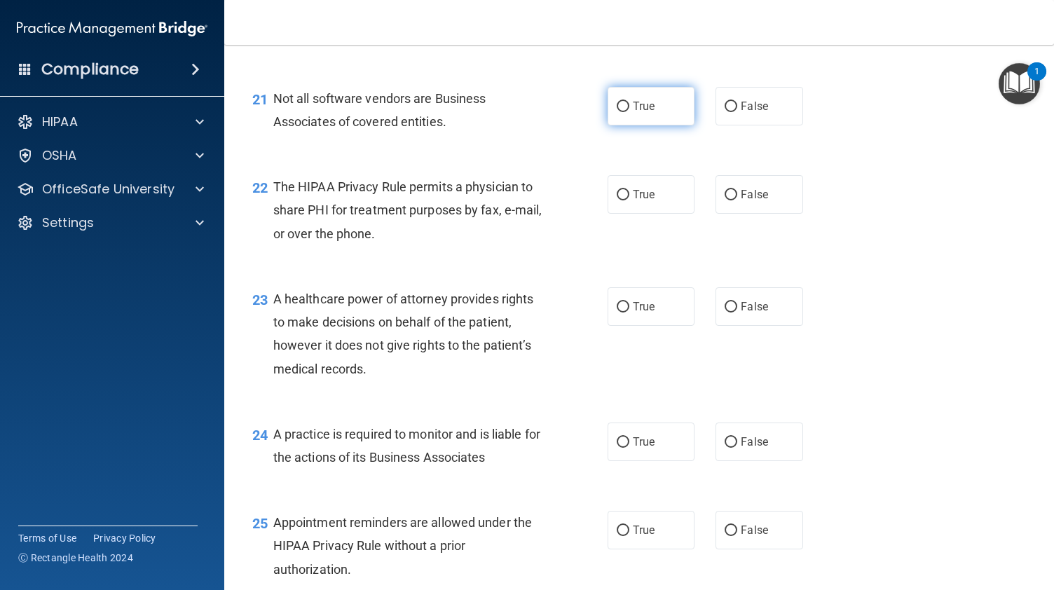
click at [643, 120] on label "True" at bounding box center [651, 106] width 87 height 39
click at [629, 112] on input "True" at bounding box center [623, 107] width 13 height 11
radio input "true"
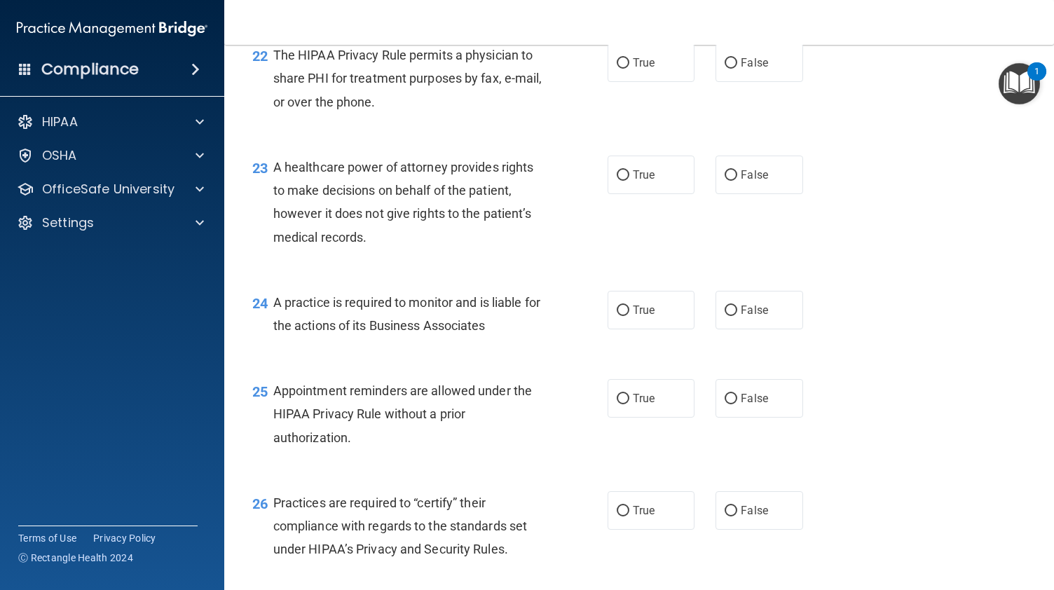
scroll to position [2744, 0]
click at [736, 81] on label "False" at bounding box center [759, 61] width 87 height 39
click at [736, 67] on input "False" at bounding box center [731, 62] width 13 height 11
radio input "true"
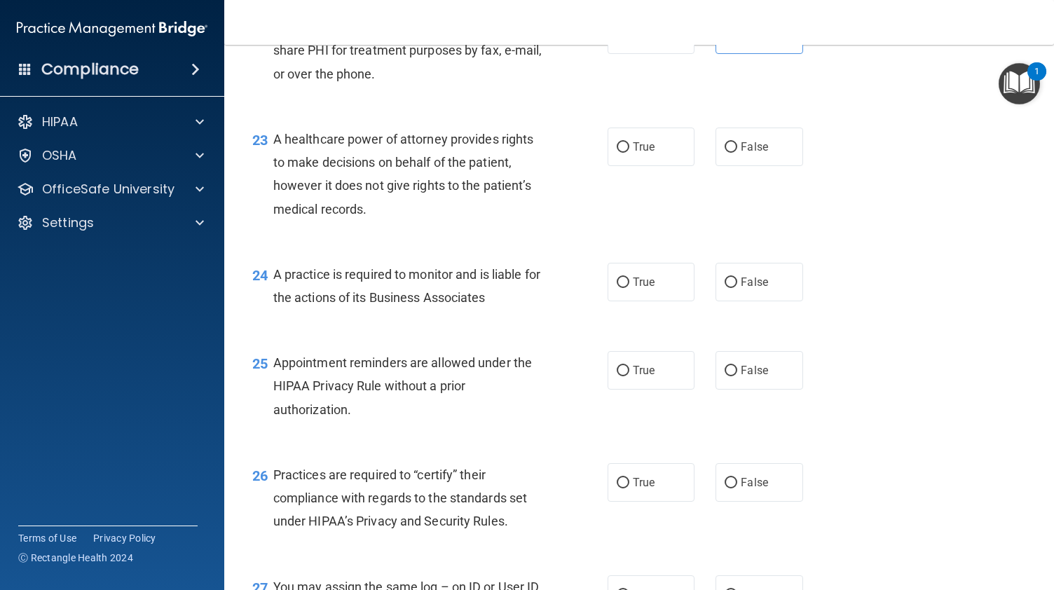
scroll to position [2771, 0]
click at [621, 54] on label "True" at bounding box center [651, 34] width 87 height 39
click at [621, 41] on input "True" at bounding box center [623, 35] width 13 height 11
radio input "true"
radio input "false"
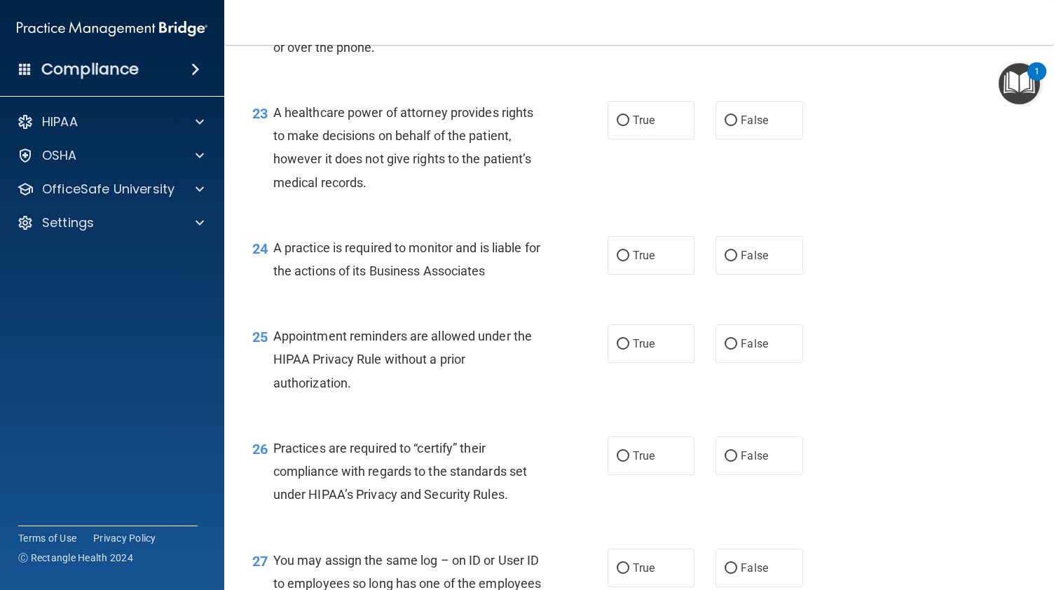
scroll to position [2814, 0]
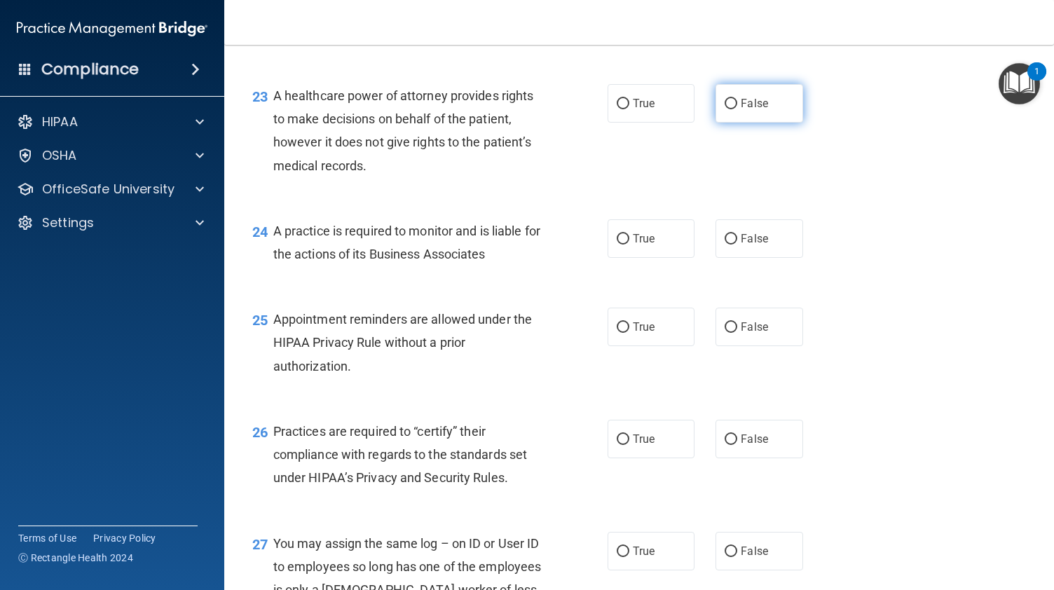
click at [739, 123] on label "False" at bounding box center [759, 103] width 87 height 39
click at [737, 109] on input "False" at bounding box center [731, 104] width 13 height 11
radio input "true"
click at [636, 245] on span "True" at bounding box center [644, 238] width 22 height 13
click at [629, 245] on input "True" at bounding box center [623, 239] width 13 height 11
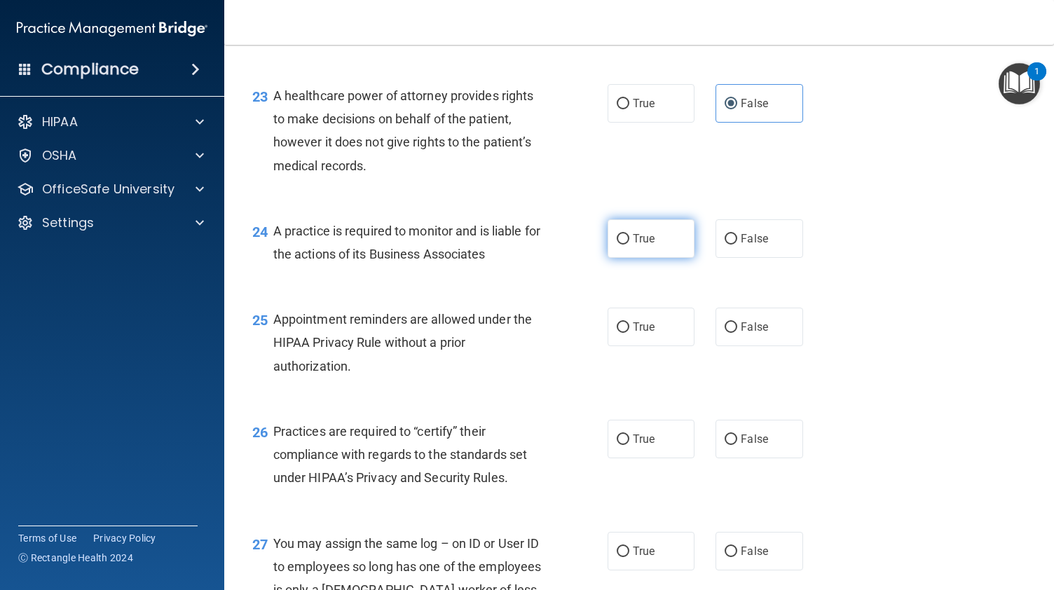
radio input "true"
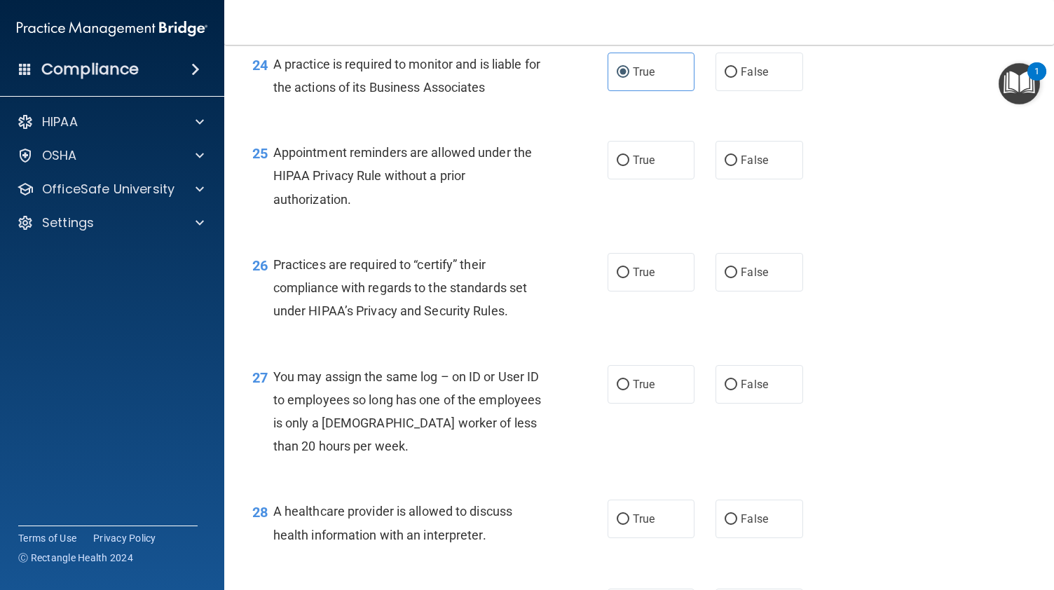
scroll to position [2983, 0]
click at [626, 178] on label "True" at bounding box center [651, 158] width 87 height 39
click at [626, 165] on input "True" at bounding box center [623, 159] width 13 height 11
radio input "true"
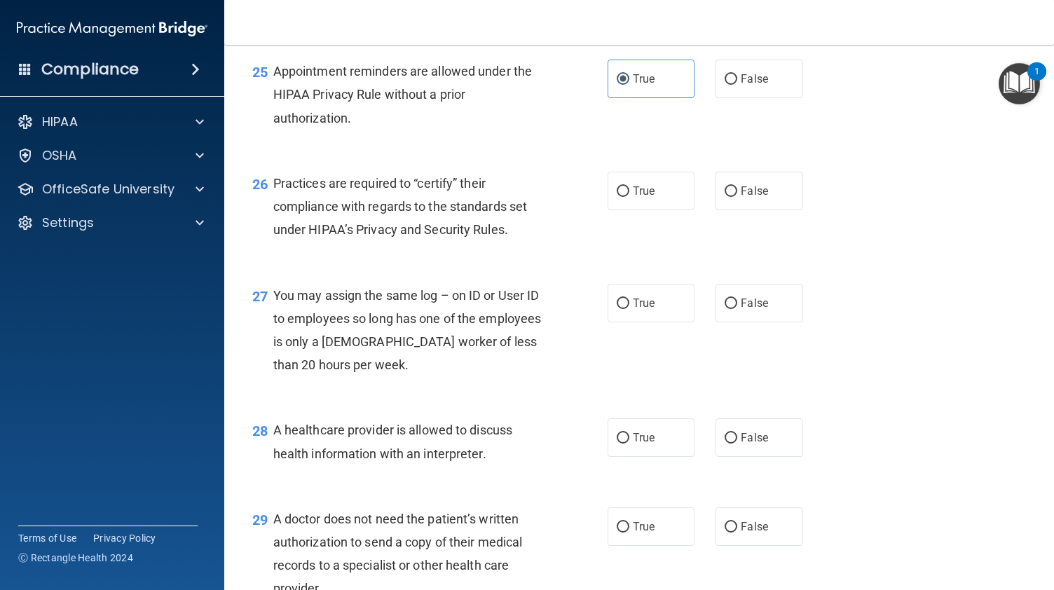
scroll to position [3063, 0]
click at [742, 85] on span "False" at bounding box center [754, 78] width 27 height 13
click at [737, 85] on input "False" at bounding box center [731, 79] width 13 height 11
radio input "true"
radio input "false"
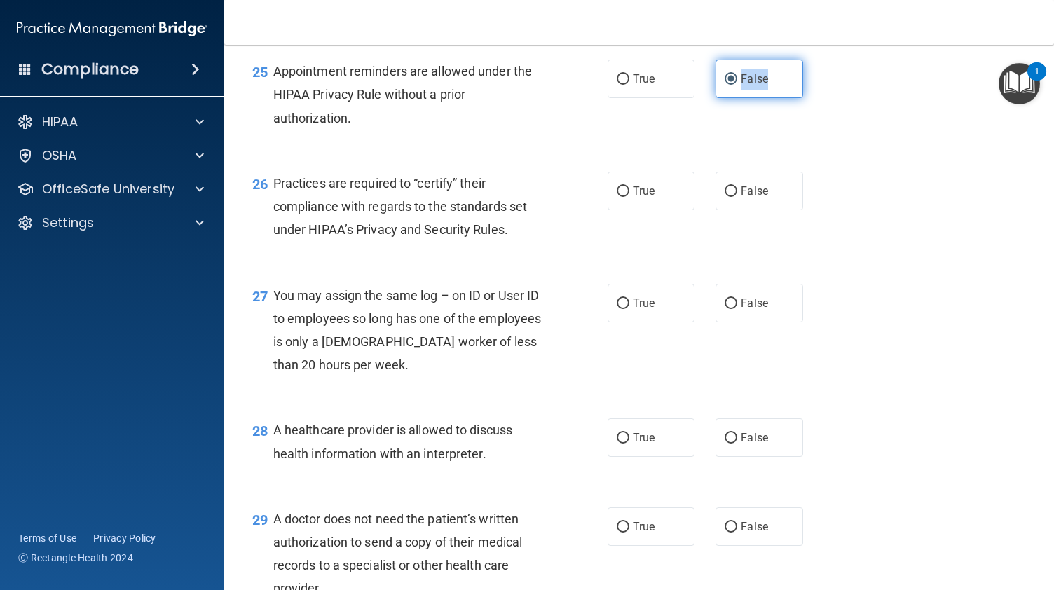
click at [742, 85] on span "False" at bounding box center [754, 78] width 27 height 13
click at [737, 85] on input "False" at bounding box center [731, 79] width 13 height 11
click at [826, 260] on div "26 Practices are required to “certify” their compliance with regards to the sta…" at bounding box center [639, 210] width 795 height 112
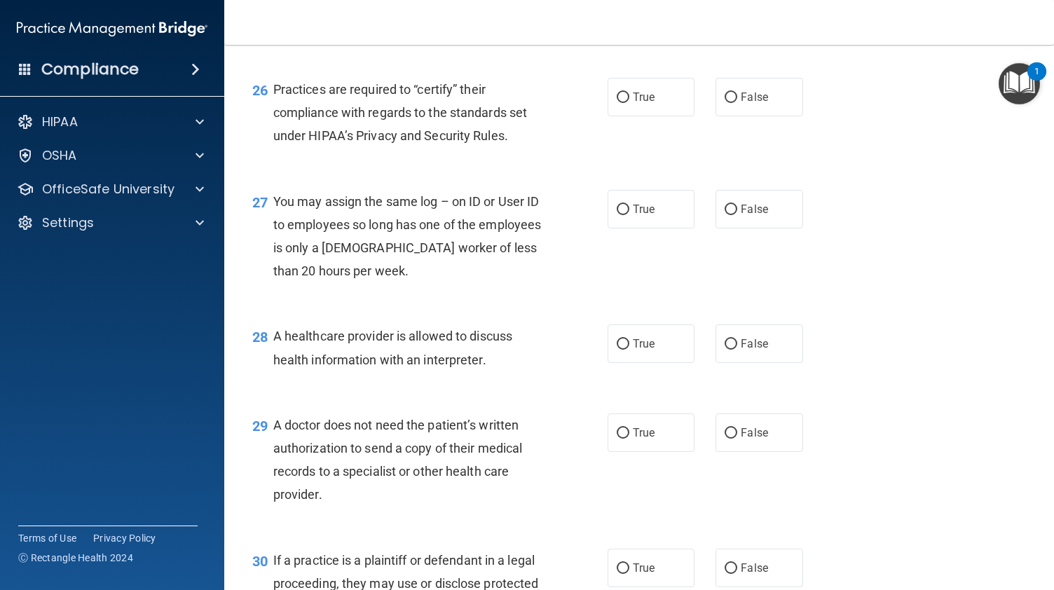
scroll to position [3158, 0]
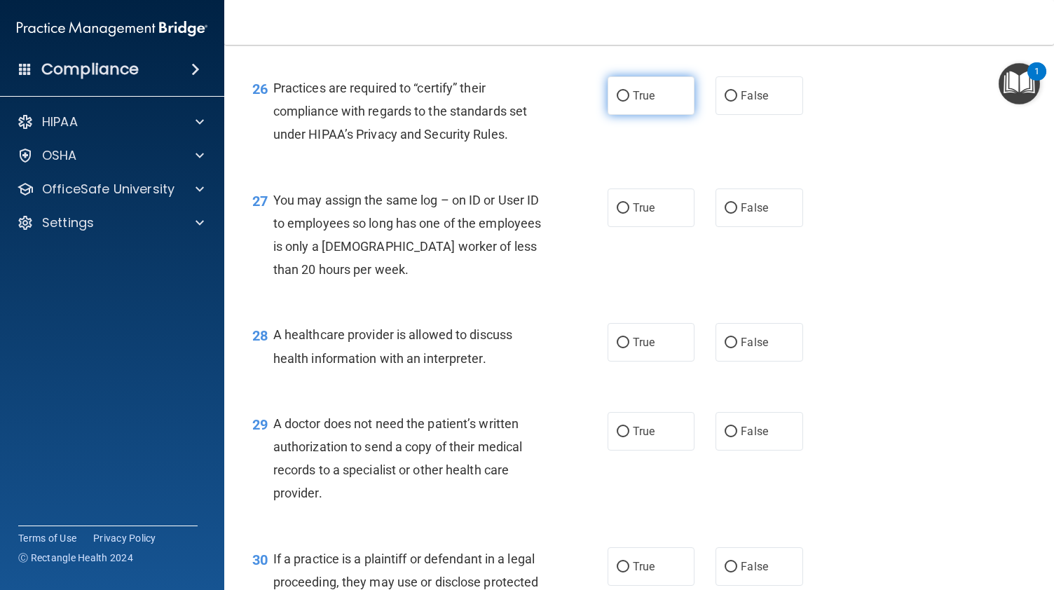
click at [640, 102] on span "True" at bounding box center [644, 95] width 22 height 13
click at [629, 102] on input "True" at bounding box center [623, 96] width 13 height 11
radio input "true"
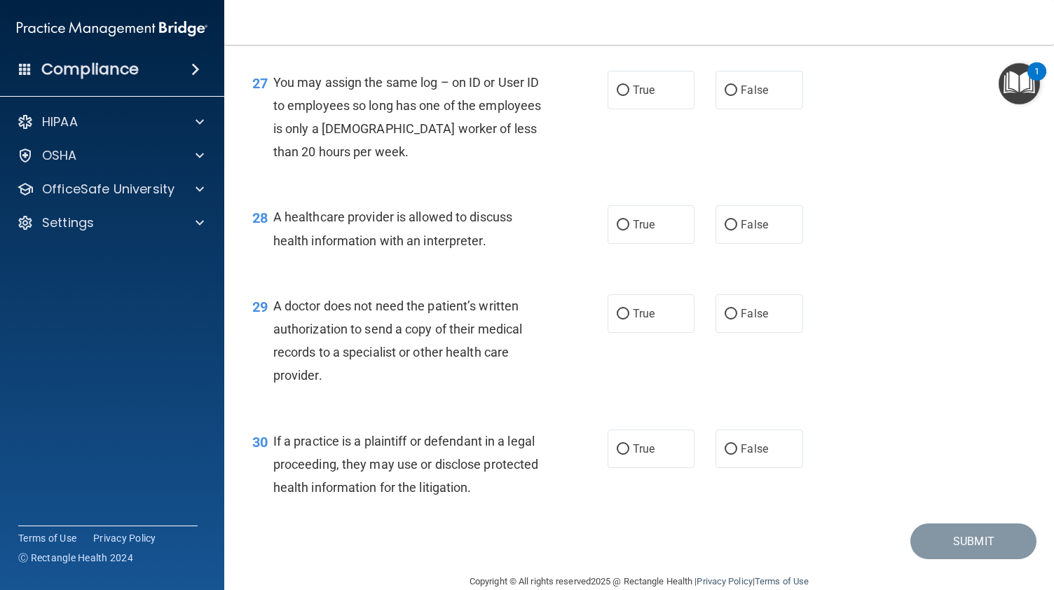
scroll to position [3280, 0]
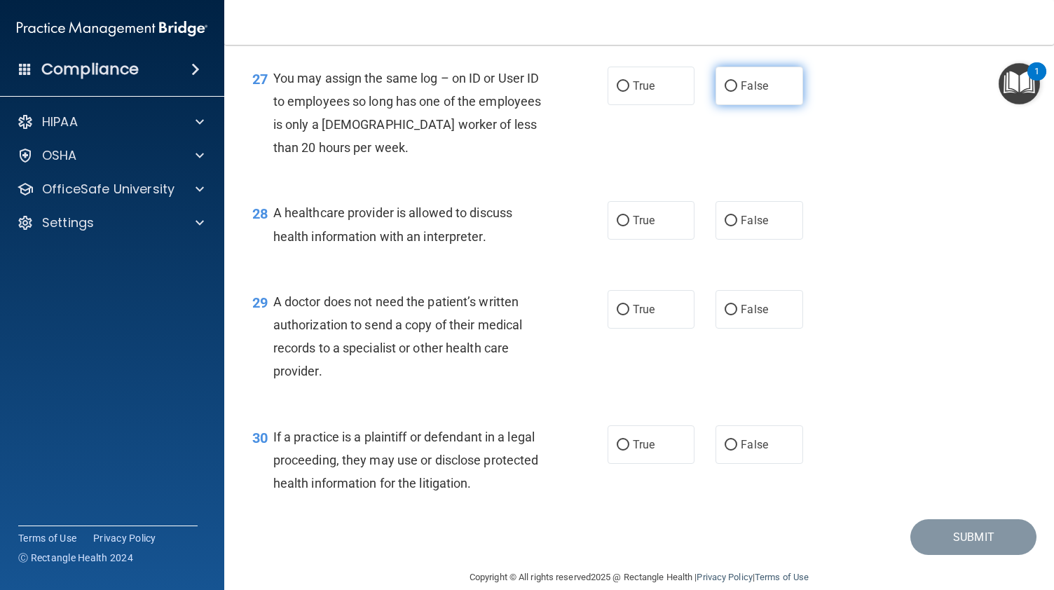
click at [751, 93] on span "False" at bounding box center [754, 85] width 27 height 13
click at [737, 92] on input "False" at bounding box center [731, 86] width 13 height 11
radio input "true"
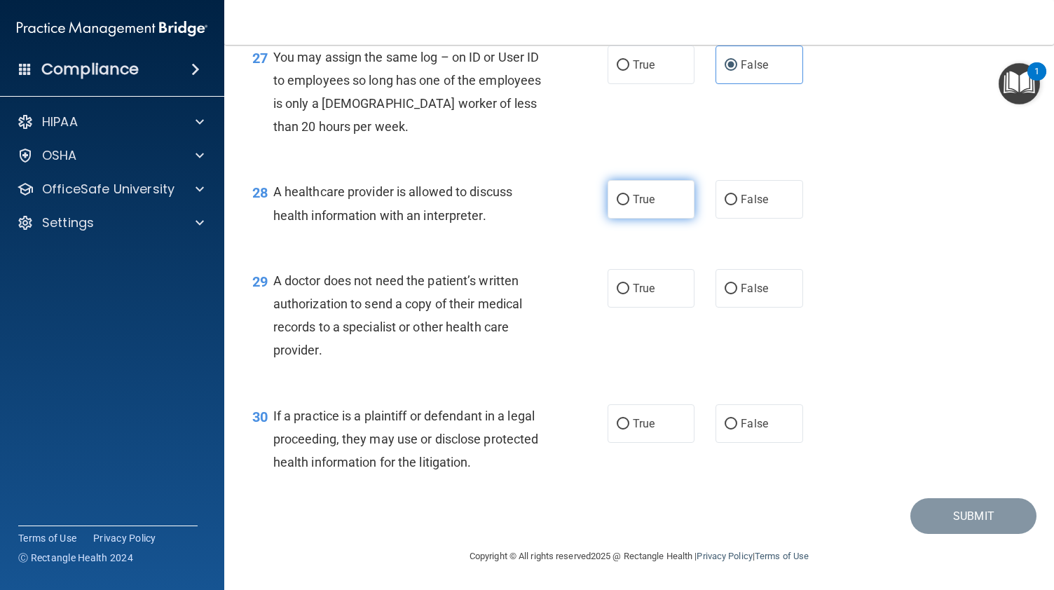
click at [627, 190] on label "True" at bounding box center [651, 199] width 87 height 39
click at [627, 195] on input "True" at bounding box center [623, 200] width 13 height 11
radio input "true"
click at [625, 312] on div "29 A doctor does not need the patient’s written authorization to send a copy of…" at bounding box center [639, 319] width 795 height 135
click at [635, 294] on span "True" at bounding box center [644, 288] width 22 height 13
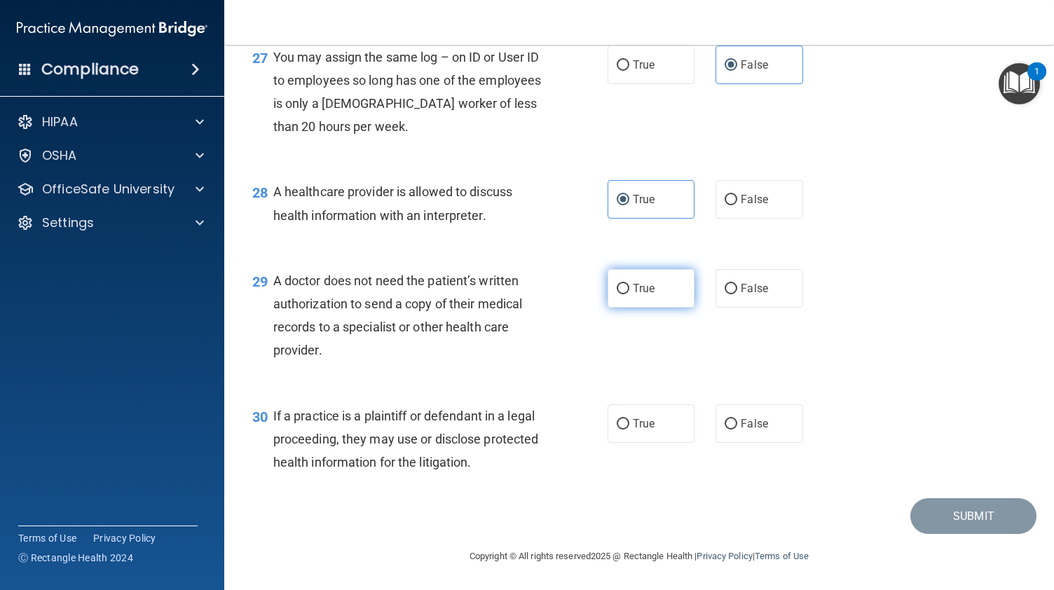
click at [629, 294] on input "True" at bounding box center [623, 289] width 13 height 11
radio input "true"
click at [631, 416] on label "True" at bounding box center [651, 423] width 87 height 39
click at [629, 419] on input "True" at bounding box center [623, 424] width 13 height 11
radio input "true"
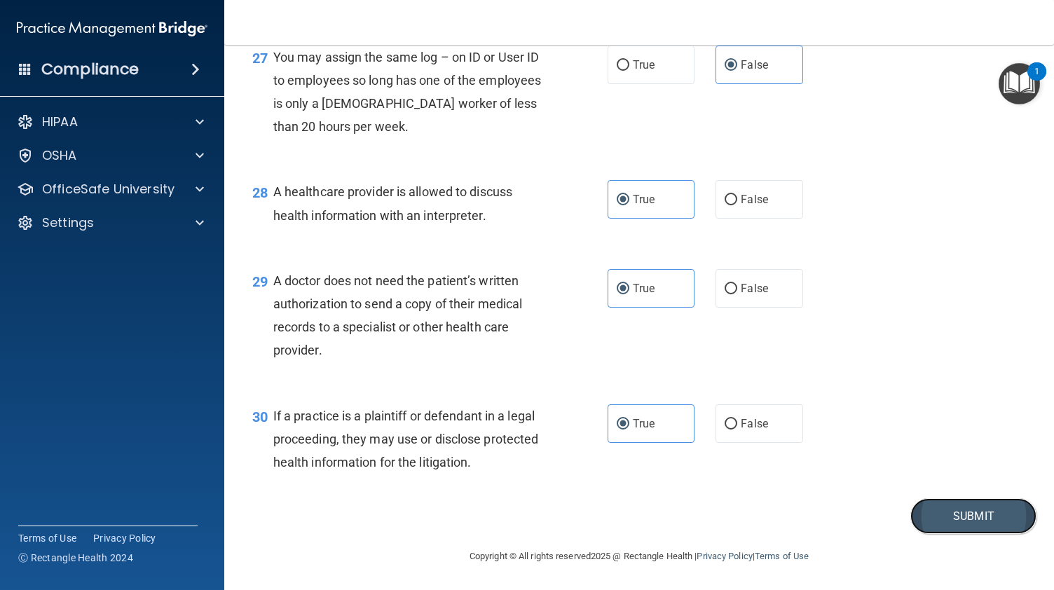
click at [966, 516] on button "Submit" at bounding box center [973, 516] width 126 height 36
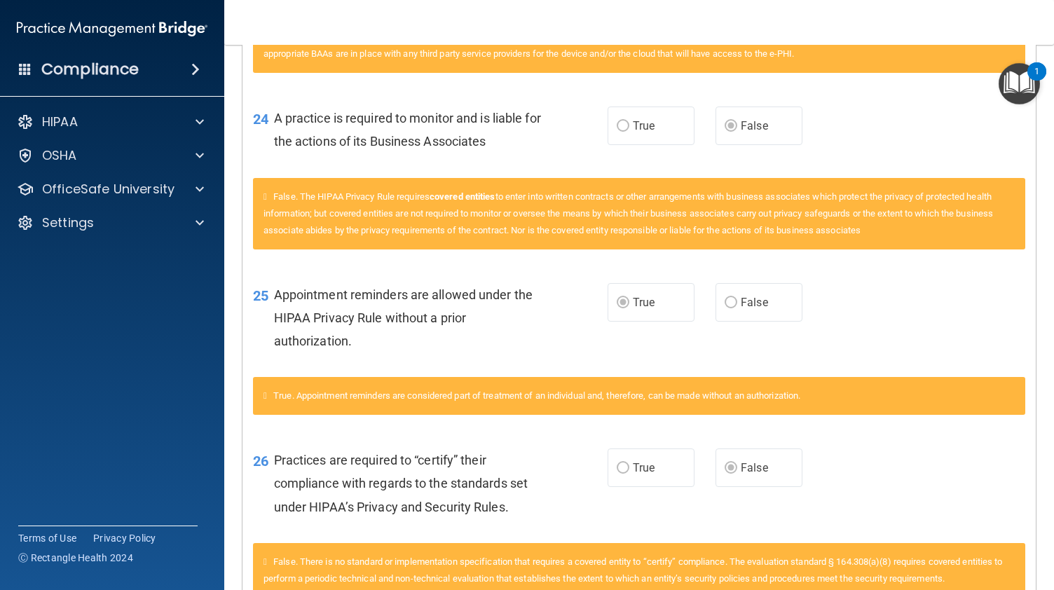
scroll to position [2427, 0]
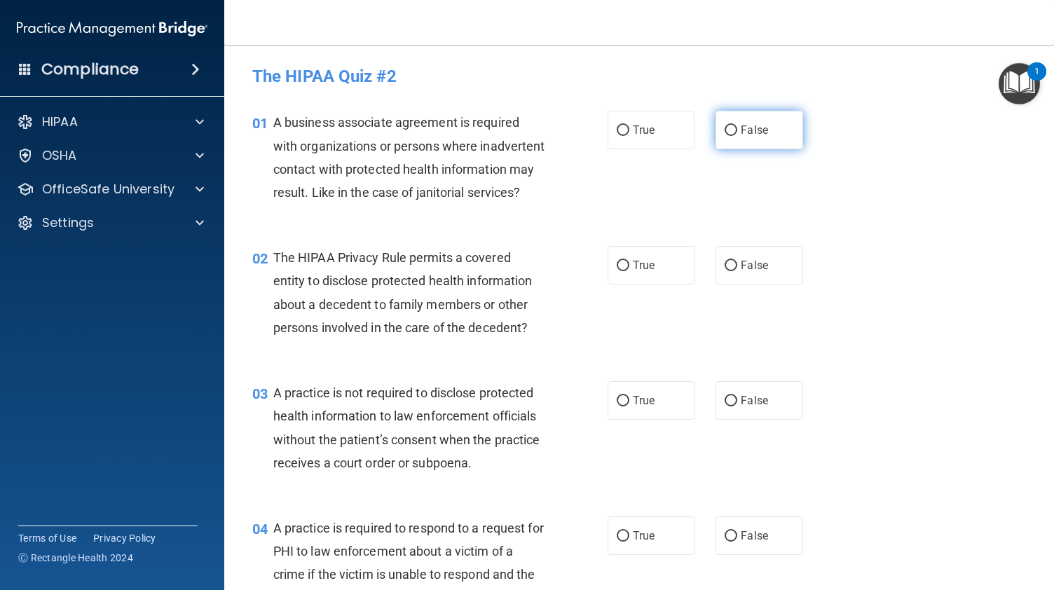
click at [732, 125] on label "False" at bounding box center [759, 130] width 87 height 39
click at [732, 125] on input "False" at bounding box center [731, 130] width 13 height 11
radio input "true"
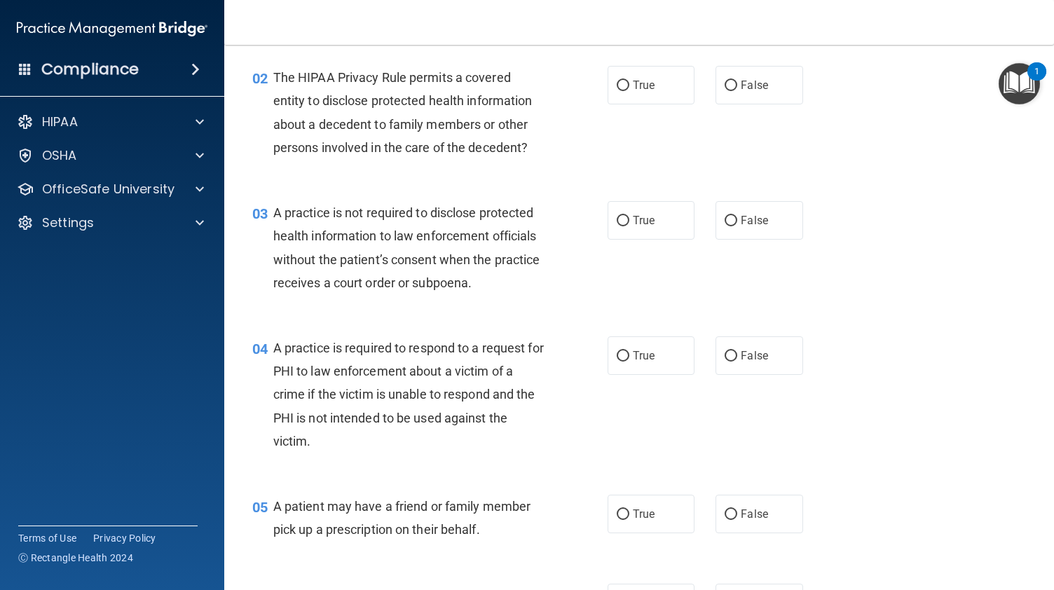
scroll to position [205, 0]
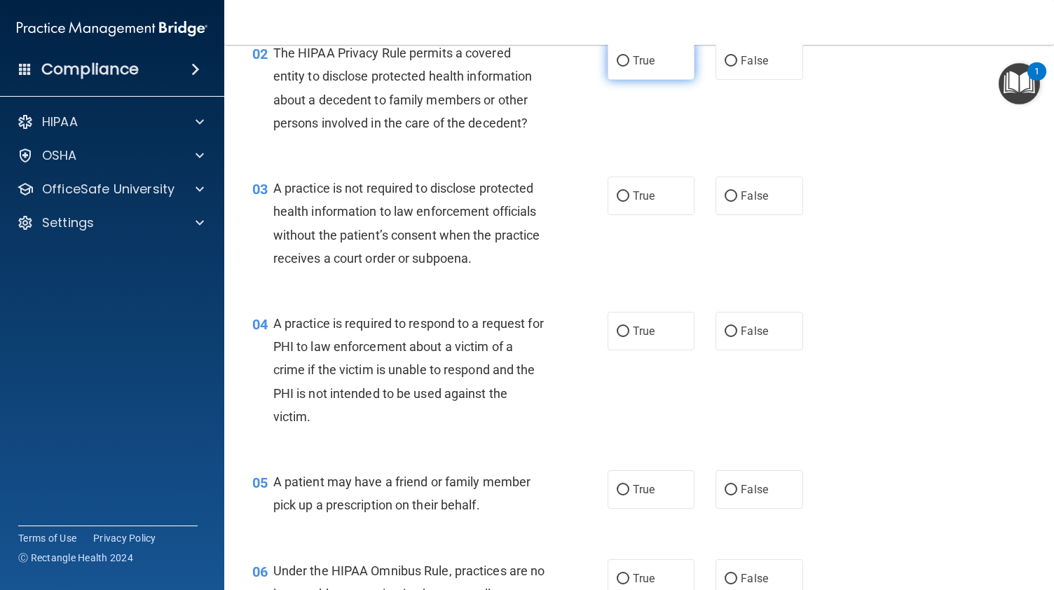
click at [635, 67] on span "True" at bounding box center [644, 60] width 22 height 13
click at [629, 67] on input "True" at bounding box center [623, 61] width 13 height 11
radio input "true"
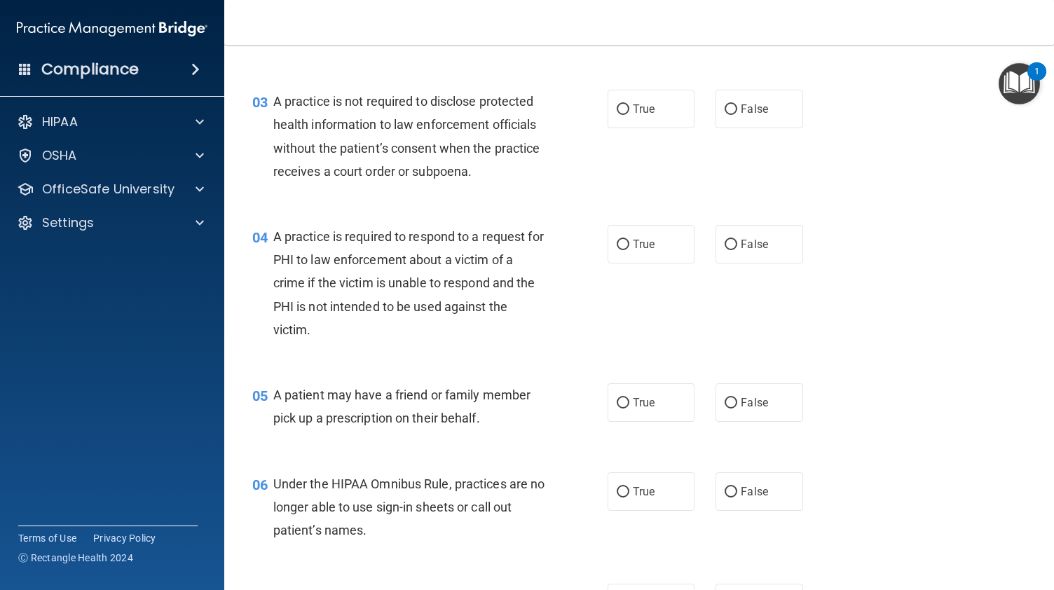
scroll to position [292, 0]
click at [737, 117] on label "False" at bounding box center [759, 108] width 87 height 39
click at [737, 114] on input "False" at bounding box center [731, 109] width 13 height 11
radio input "true"
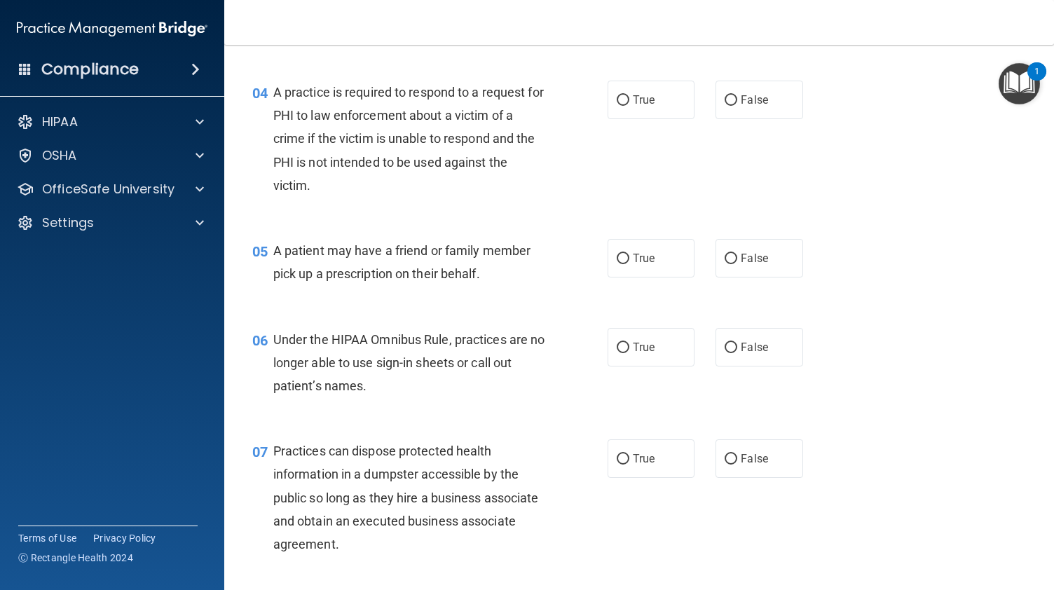
scroll to position [445, 0]
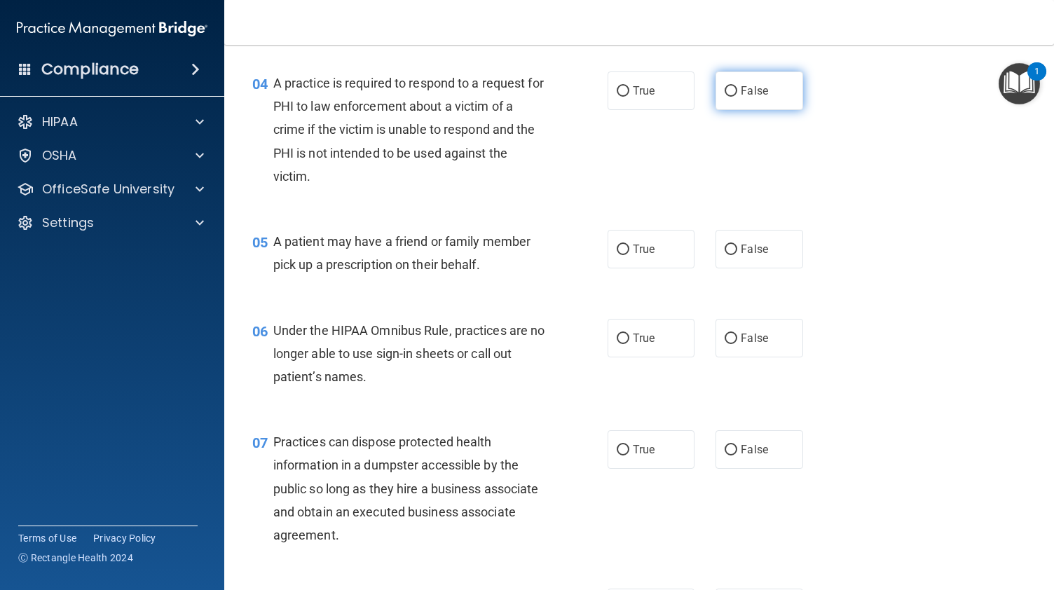
click at [743, 97] on span "False" at bounding box center [754, 90] width 27 height 13
click at [737, 97] on input "False" at bounding box center [731, 91] width 13 height 11
radio input "true"
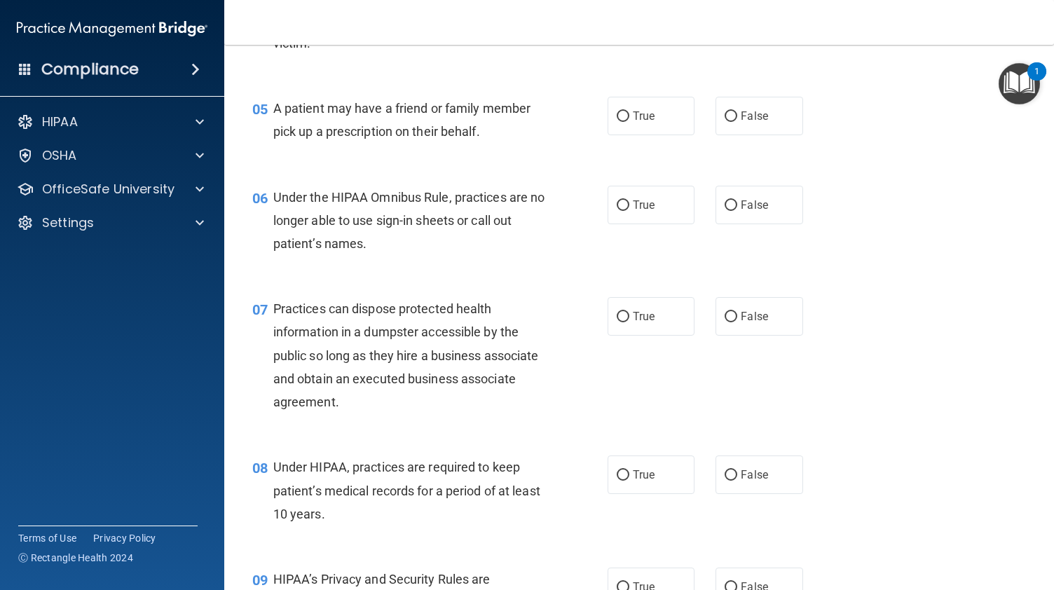
scroll to position [582, 0]
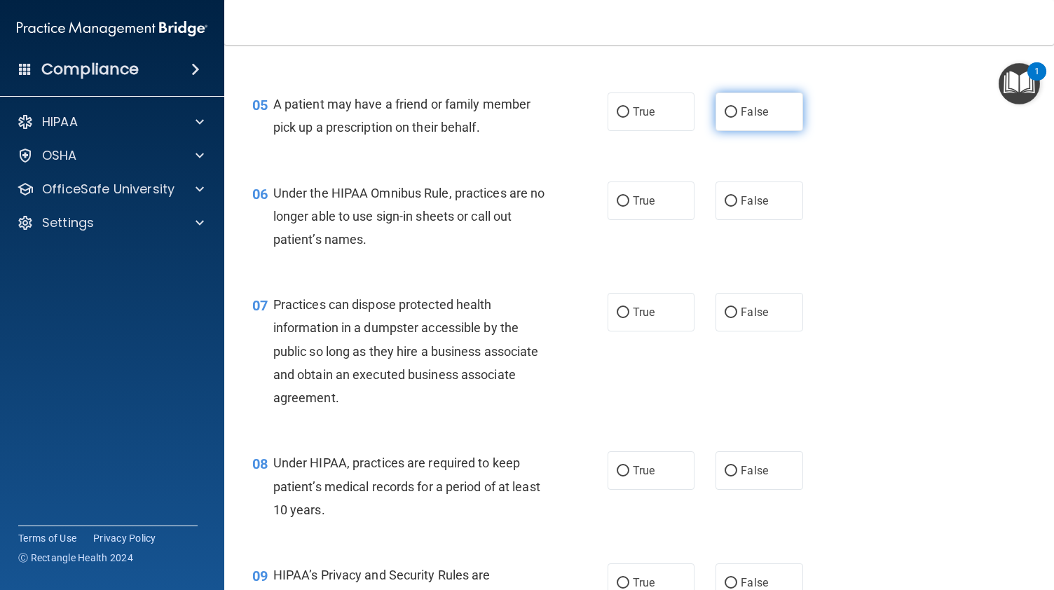
click at [743, 118] on span "False" at bounding box center [754, 111] width 27 height 13
click at [737, 118] on input "False" at bounding box center [731, 112] width 13 height 11
radio input "true"
click at [750, 207] on span "False" at bounding box center [754, 200] width 27 height 13
click at [737, 207] on input "False" at bounding box center [731, 201] width 13 height 11
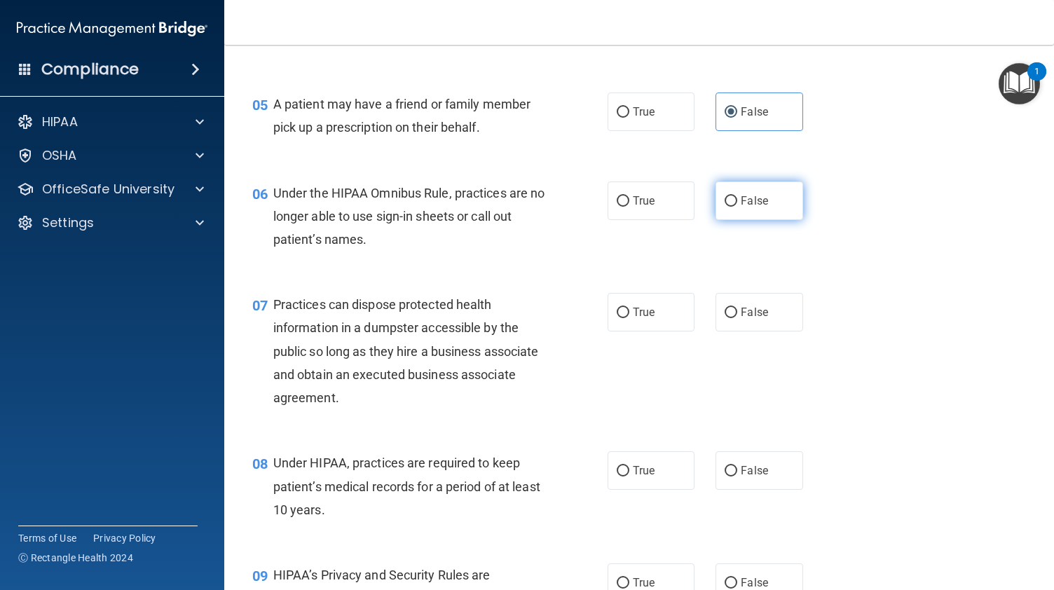
radio input "true"
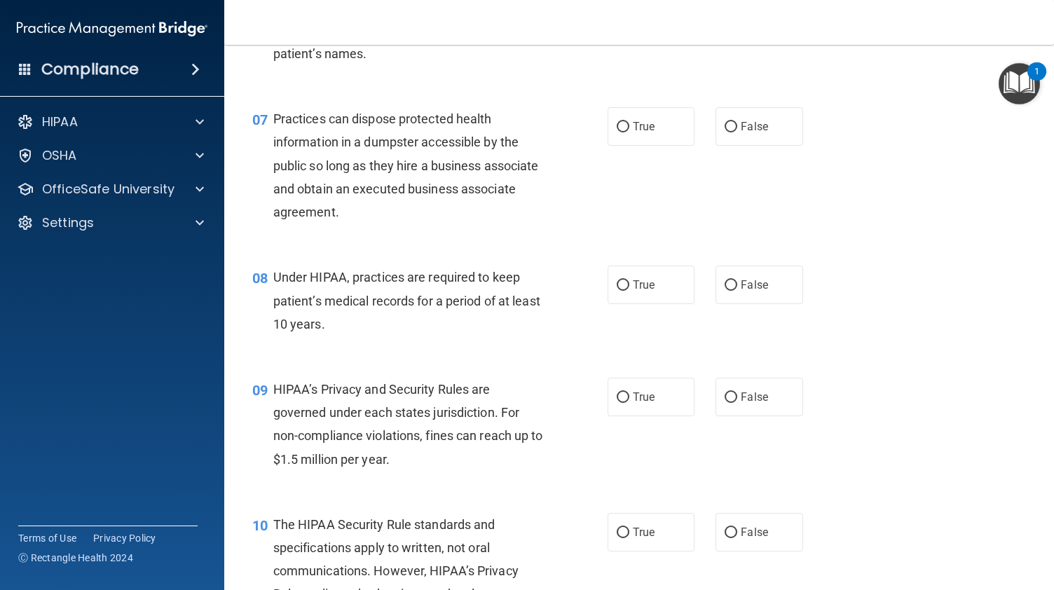
scroll to position [769, 0]
click at [744, 132] on span "False" at bounding box center [754, 125] width 27 height 13
click at [737, 132] on input "False" at bounding box center [731, 126] width 13 height 11
radio input "true"
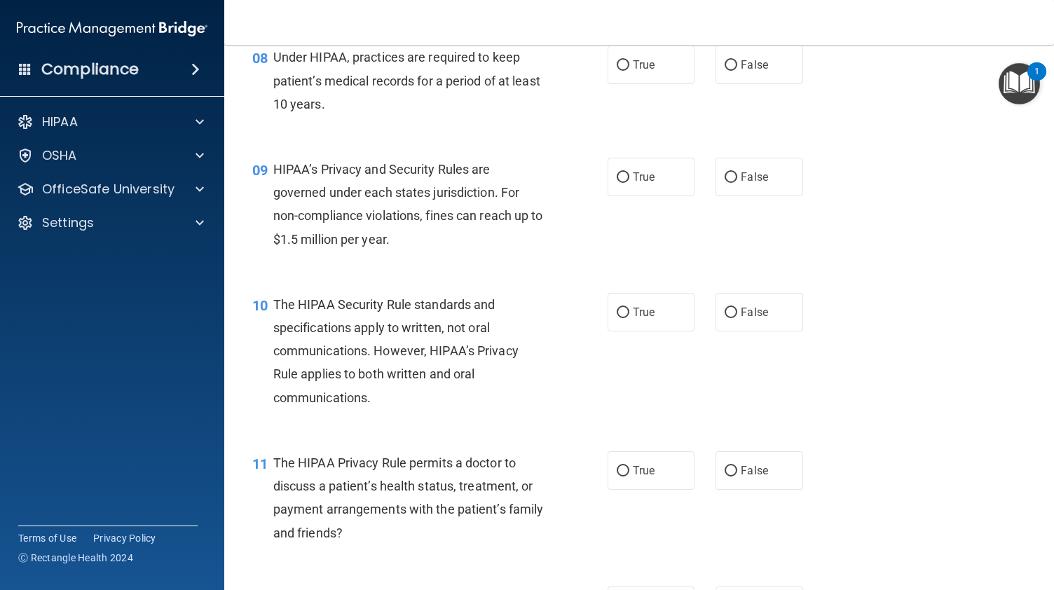
scroll to position [992, 0]
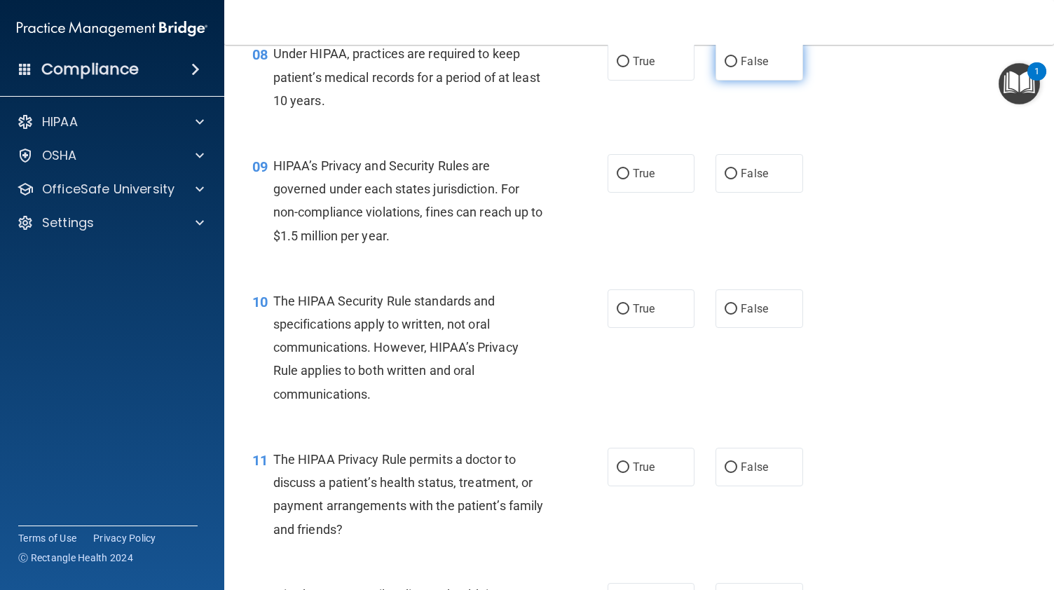
click at [741, 68] on span "False" at bounding box center [754, 61] width 27 height 13
click at [737, 67] on input "False" at bounding box center [731, 62] width 13 height 11
radio input "true"
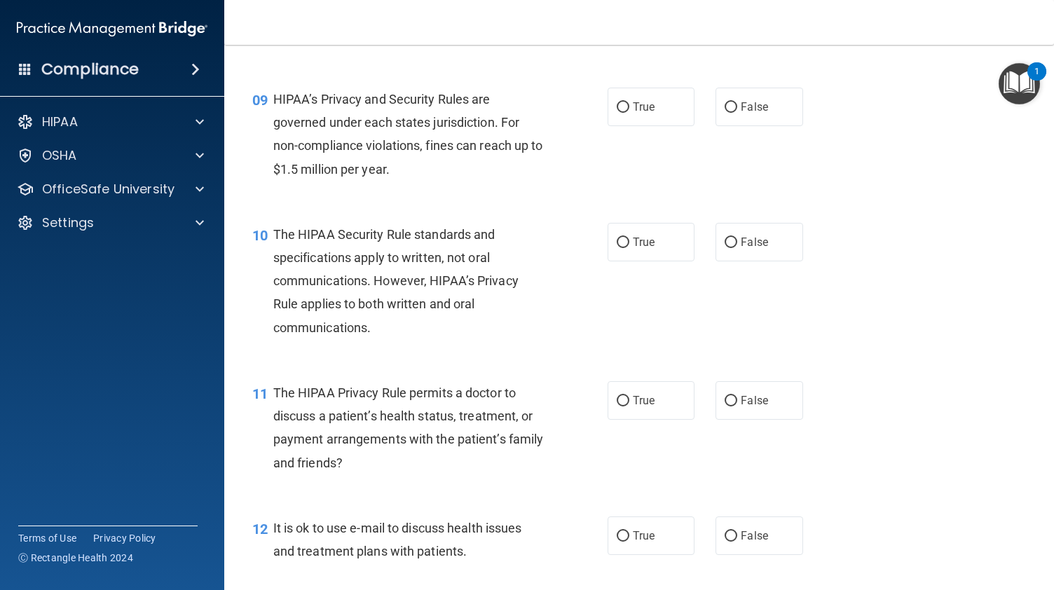
scroll to position [1059, 0]
click at [615, 125] on label "True" at bounding box center [651, 106] width 87 height 39
click at [617, 112] on input "True" at bounding box center [623, 107] width 13 height 11
radio input "true"
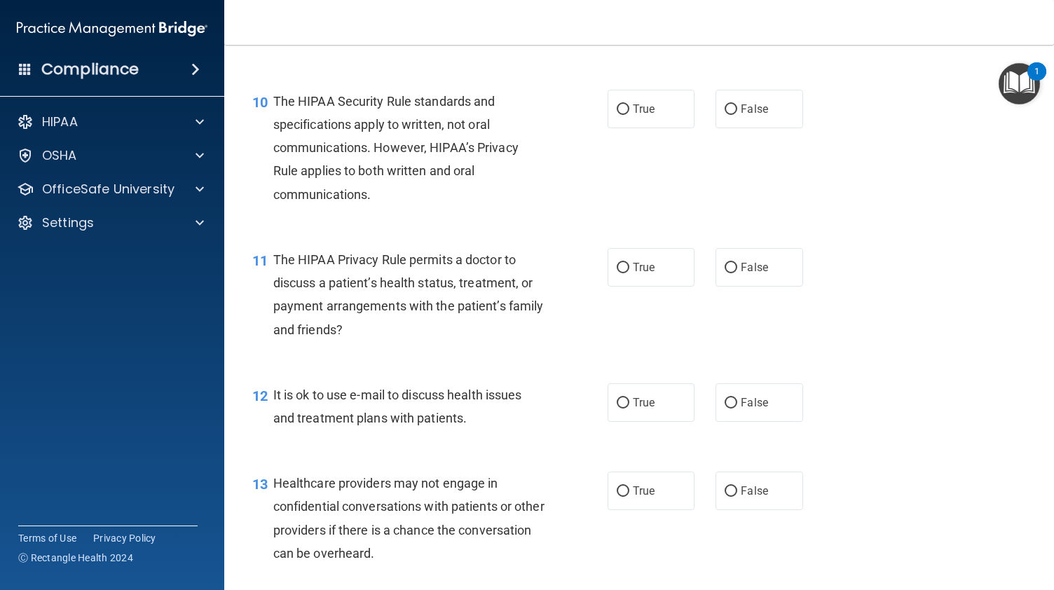
scroll to position [1194, 0]
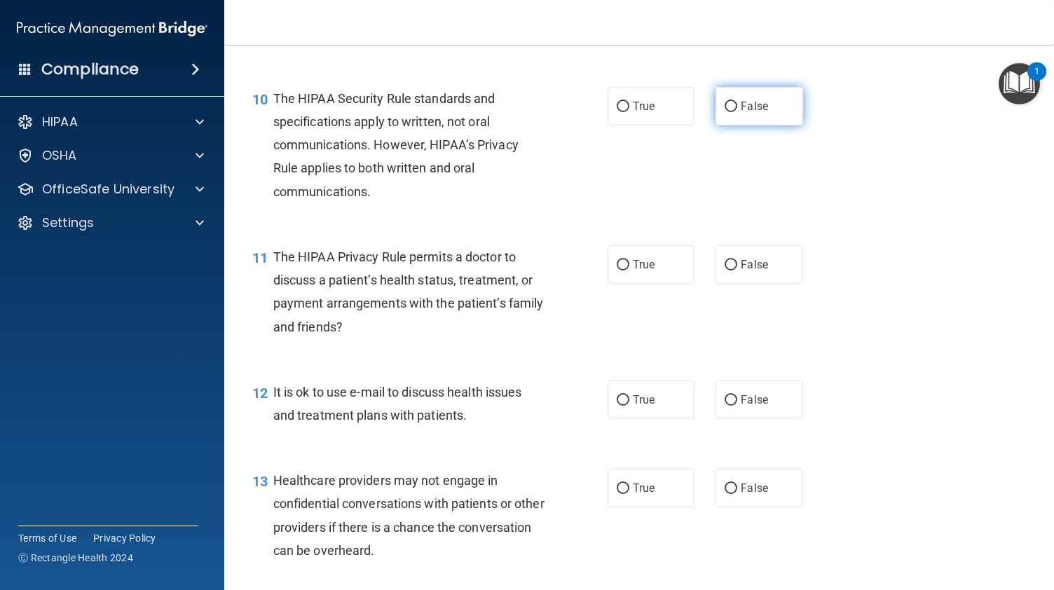
click at [756, 113] on span "False" at bounding box center [754, 106] width 27 height 13
click at [737, 112] on input "False" at bounding box center [731, 107] width 13 height 11
radio input "true"
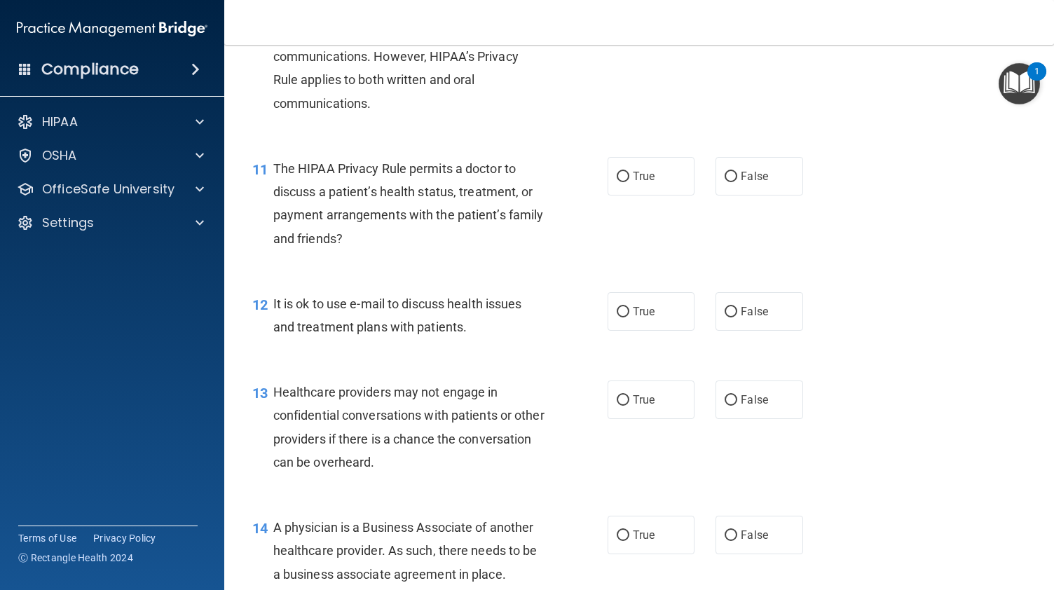
scroll to position [1315, 0]
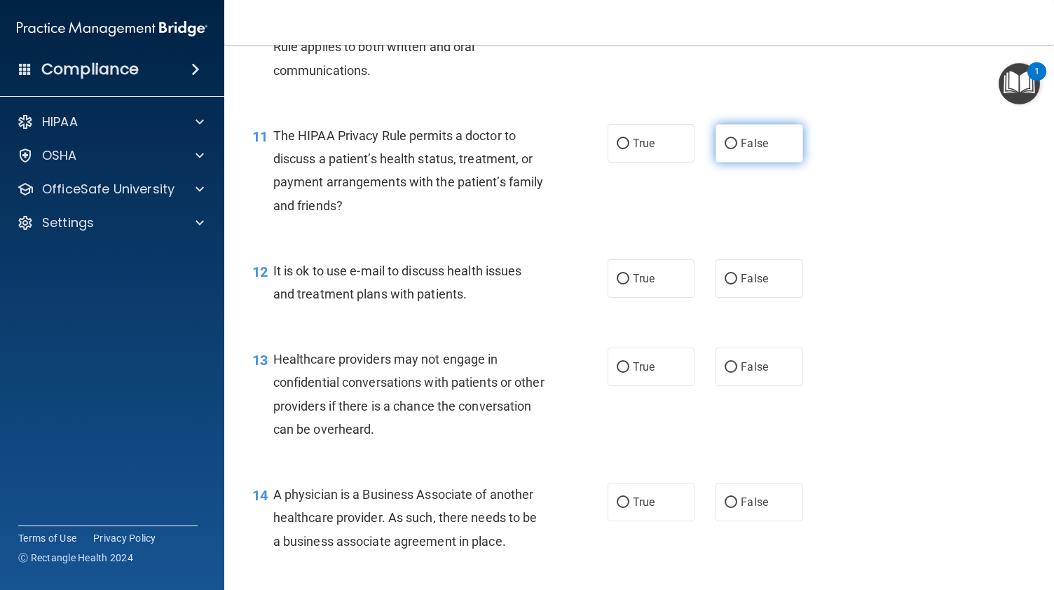
click at [746, 150] on span "False" at bounding box center [754, 143] width 27 height 13
click at [737, 149] on input "False" at bounding box center [731, 144] width 13 height 11
radio input "true"
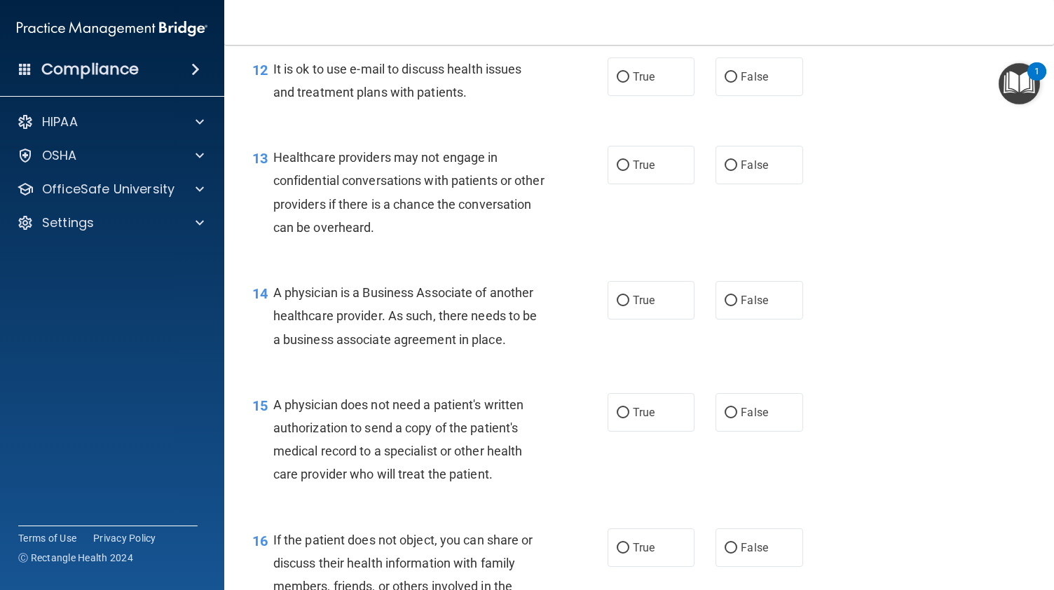
scroll to position [1518, 0]
click at [758, 95] on label "False" at bounding box center [759, 76] width 87 height 39
click at [737, 82] on input "False" at bounding box center [731, 76] width 13 height 11
radio input "true"
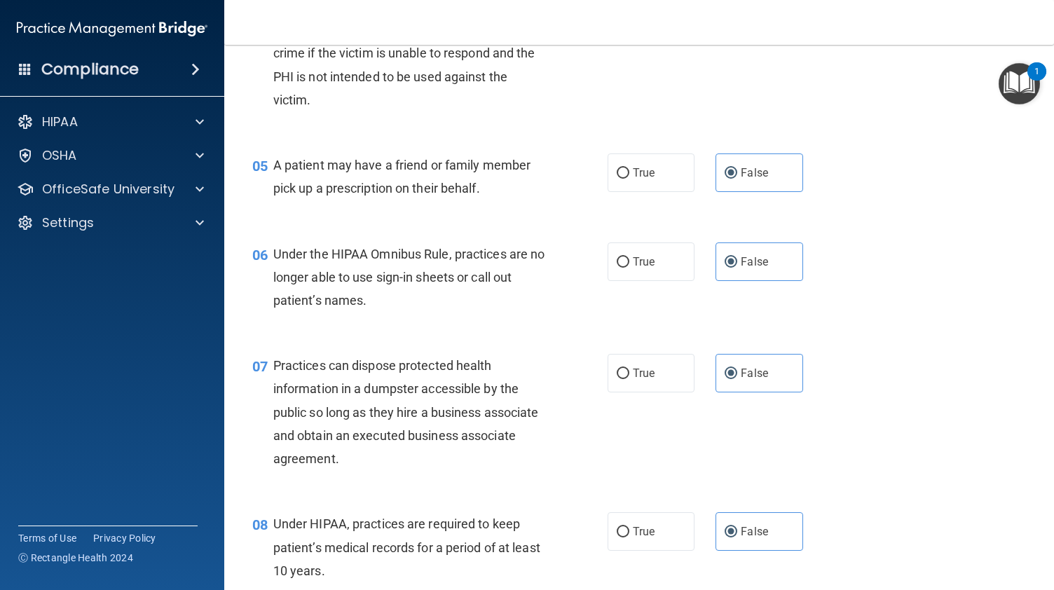
scroll to position [519, 0]
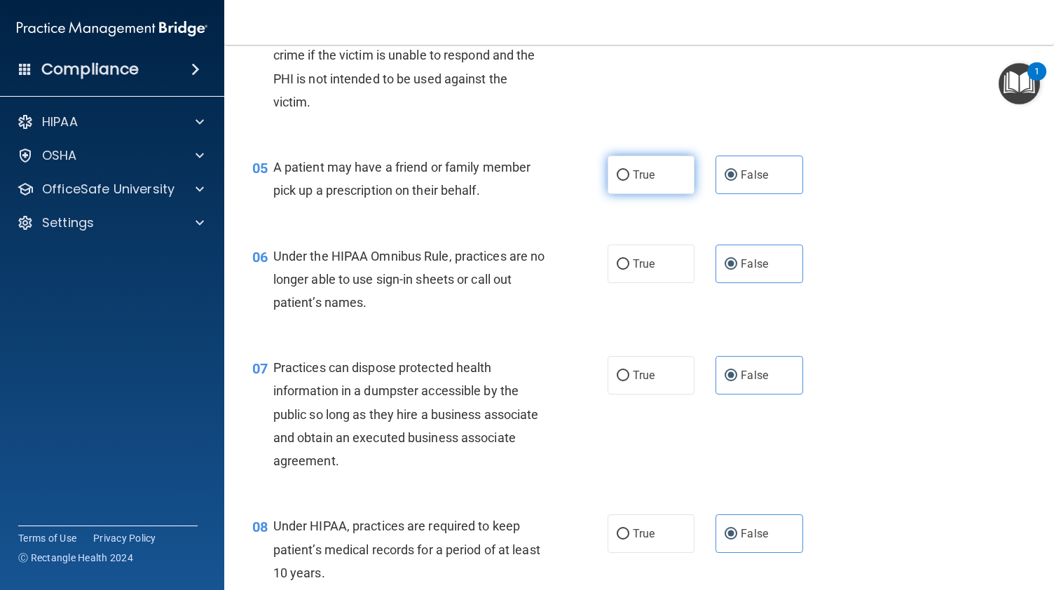
click at [629, 194] on label "True" at bounding box center [651, 175] width 87 height 39
click at [629, 181] on input "True" at bounding box center [623, 175] width 13 height 11
radio input "true"
radio input "false"
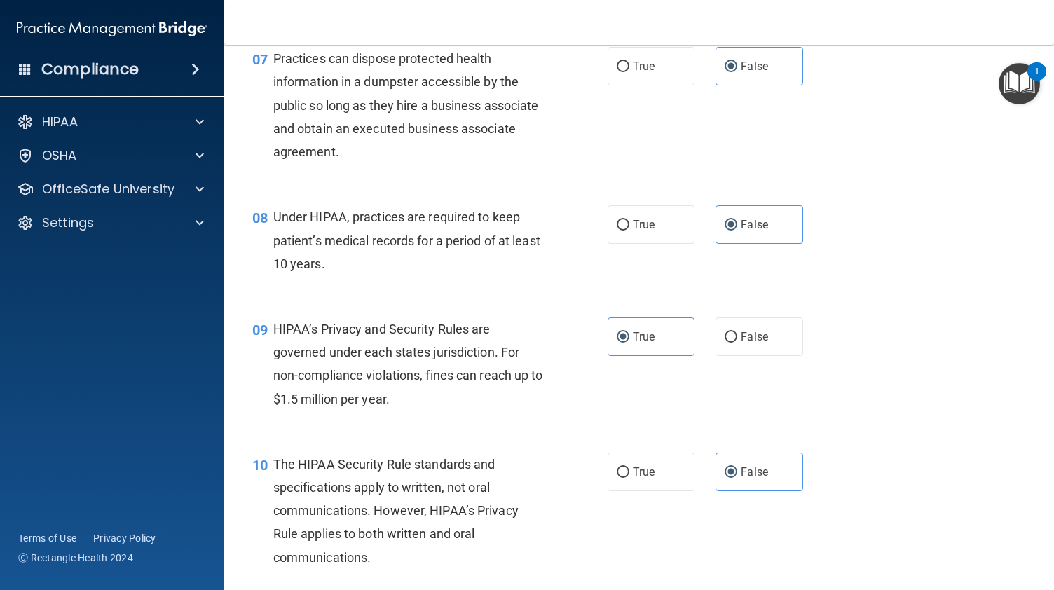
scroll to position [829, 0]
click at [741, 343] on span "False" at bounding box center [754, 335] width 27 height 13
click at [737, 342] on input "False" at bounding box center [731, 336] width 13 height 11
radio input "true"
radio input "false"
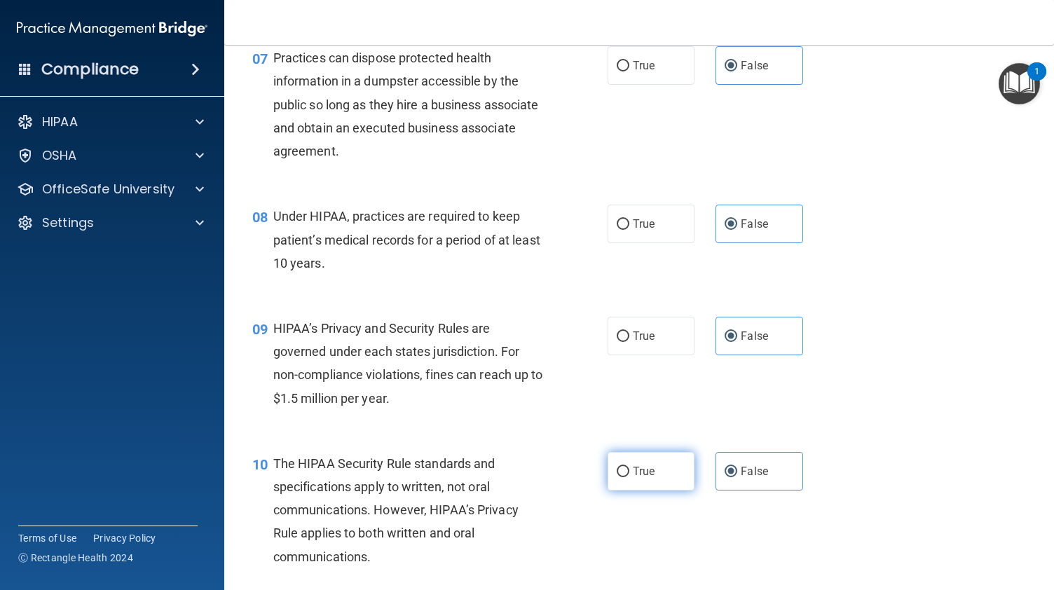
click at [624, 491] on label "True" at bounding box center [651, 471] width 87 height 39
click at [624, 477] on input "True" at bounding box center [623, 472] width 13 height 11
radio input "true"
radio input "false"
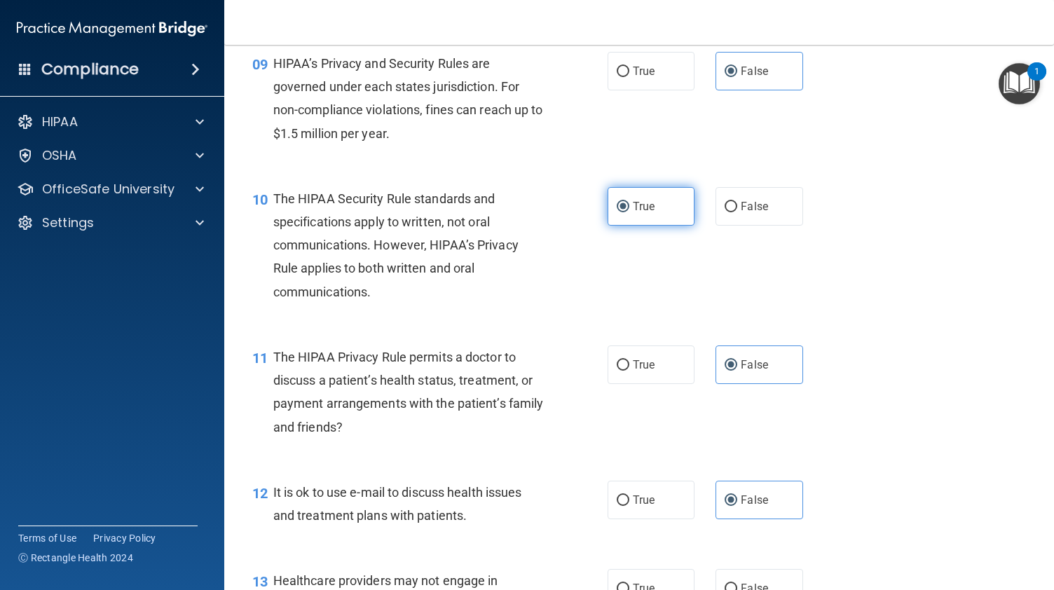
scroll to position [1153, 0]
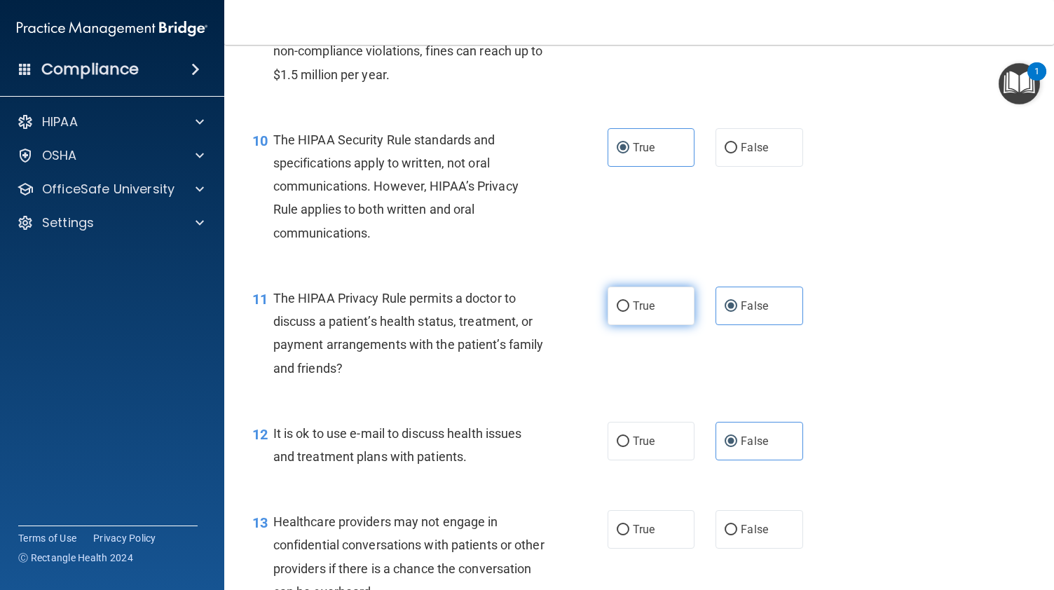
click at [618, 325] on label "True" at bounding box center [651, 306] width 87 height 39
click at [618, 312] on input "True" at bounding box center [623, 306] width 13 height 11
radio input "true"
radio input "false"
click at [640, 448] on span "True" at bounding box center [644, 441] width 22 height 13
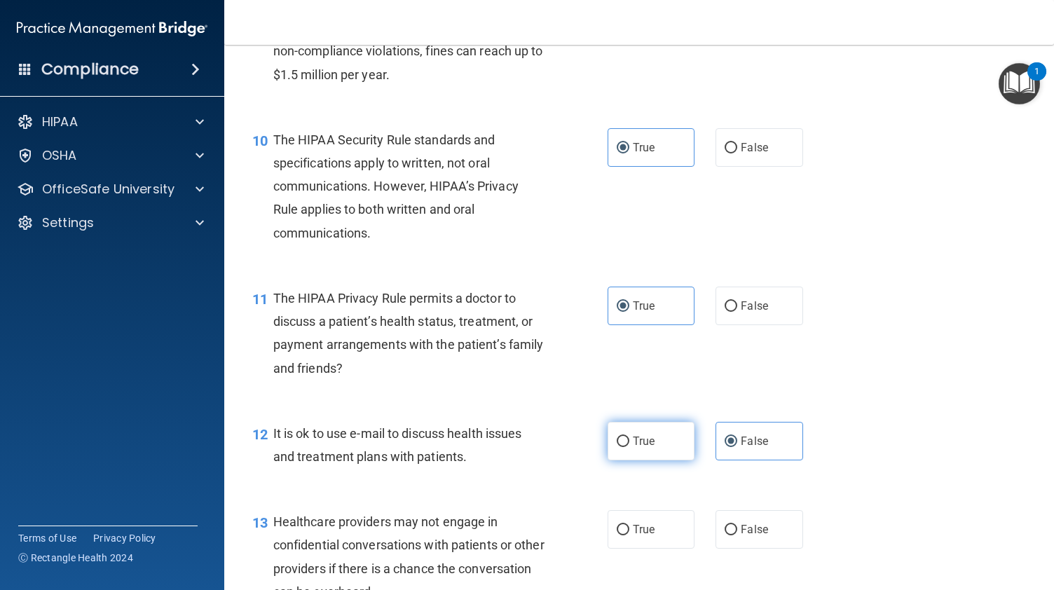
click at [629, 447] on input "True" at bounding box center [623, 442] width 13 height 11
radio input "true"
radio input "false"
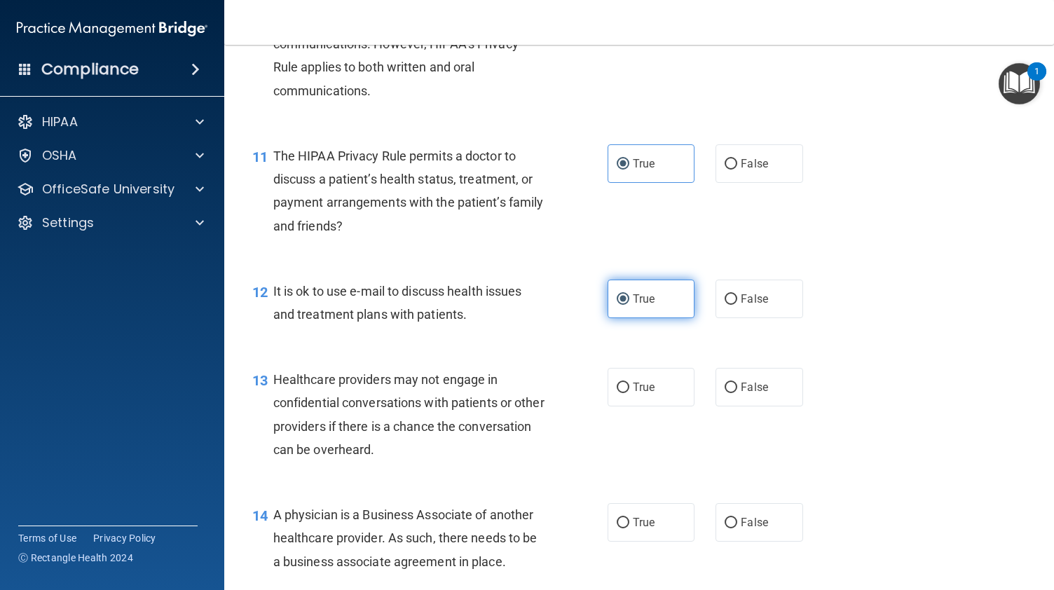
scroll to position [1299, 0]
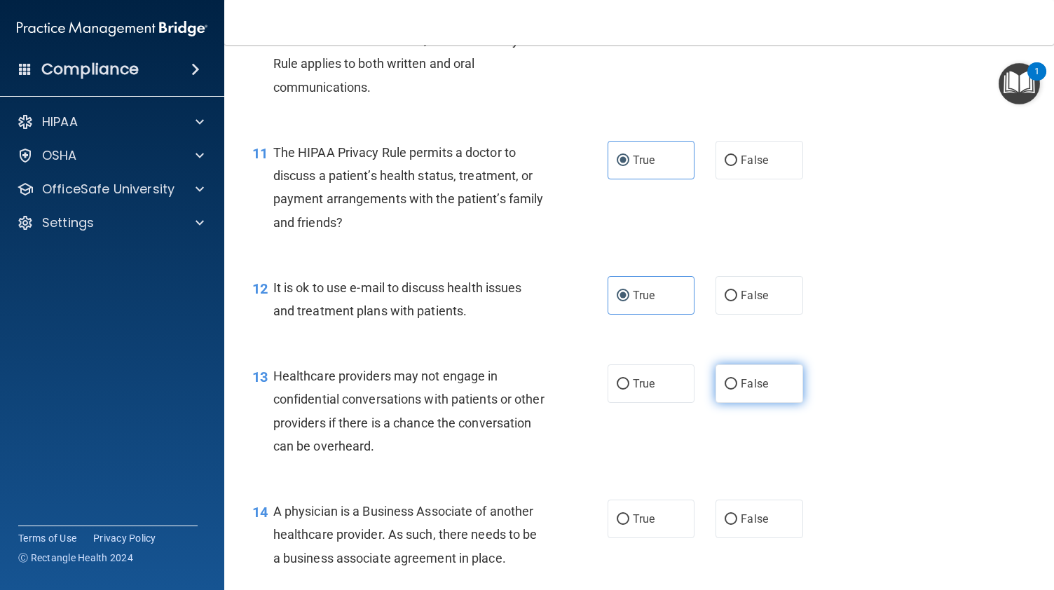
click at [755, 390] on span "False" at bounding box center [754, 383] width 27 height 13
click at [737, 390] on input "False" at bounding box center [731, 384] width 13 height 11
radio input "true"
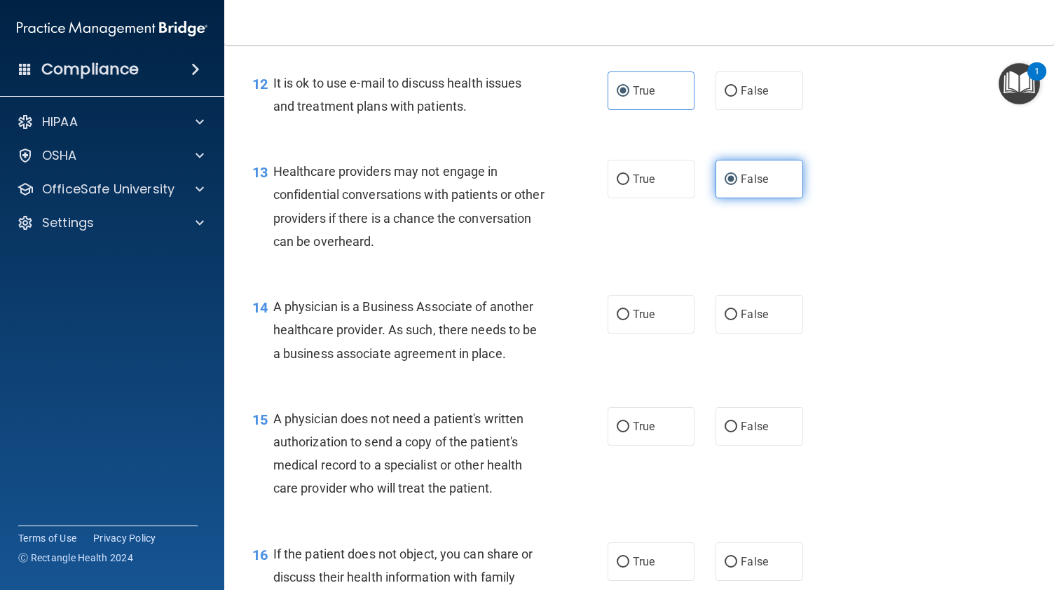
scroll to position [1505, 0]
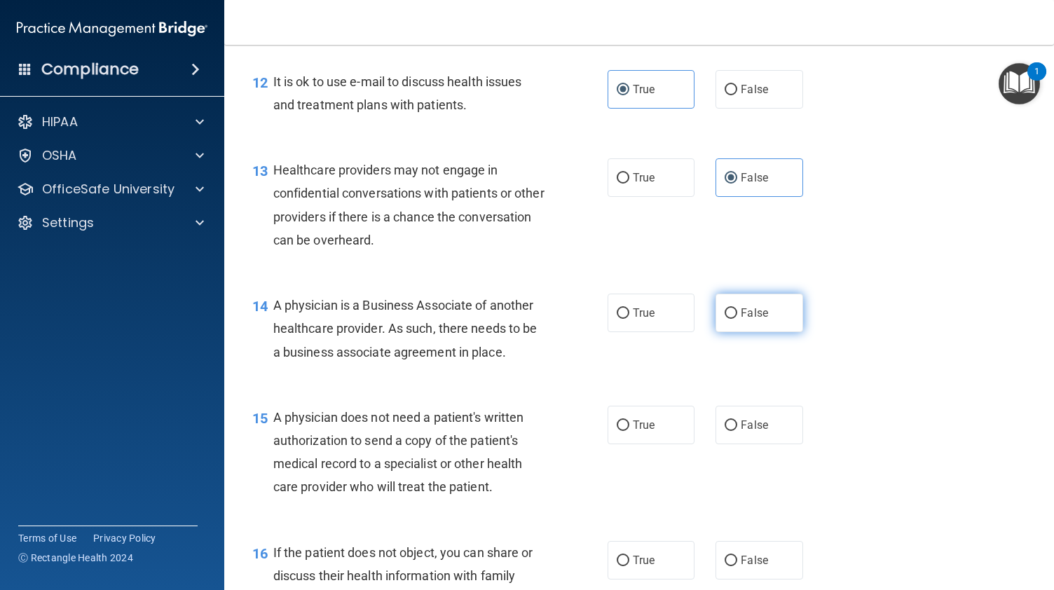
click at [742, 332] on label "False" at bounding box center [759, 313] width 87 height 39
click at [737, 319] on input "False" at bounding box center [731, 313] width 13 height 11
radio input "true"
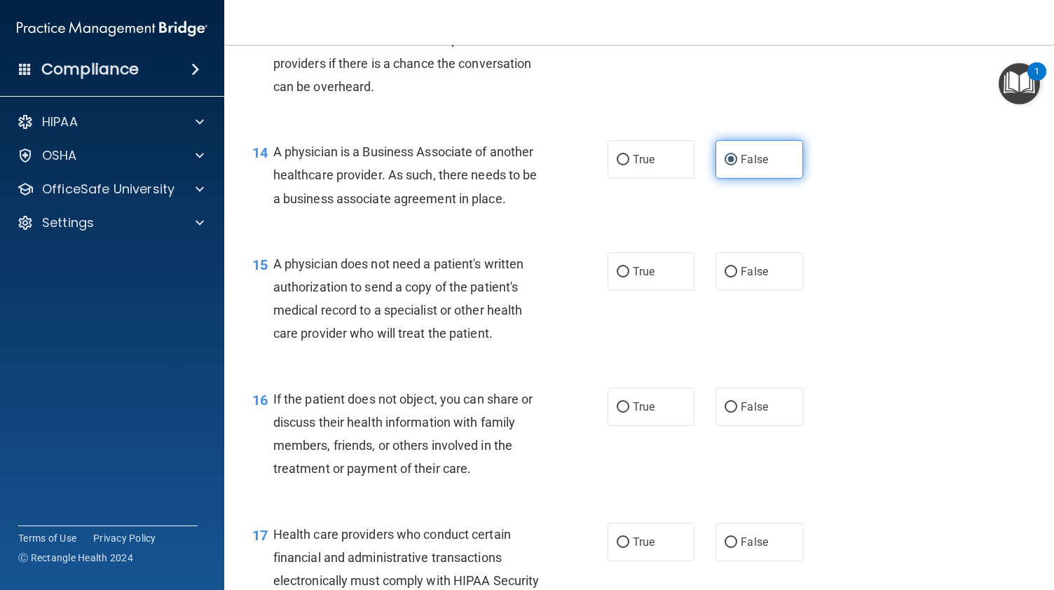
scroll to position [1662, 0]
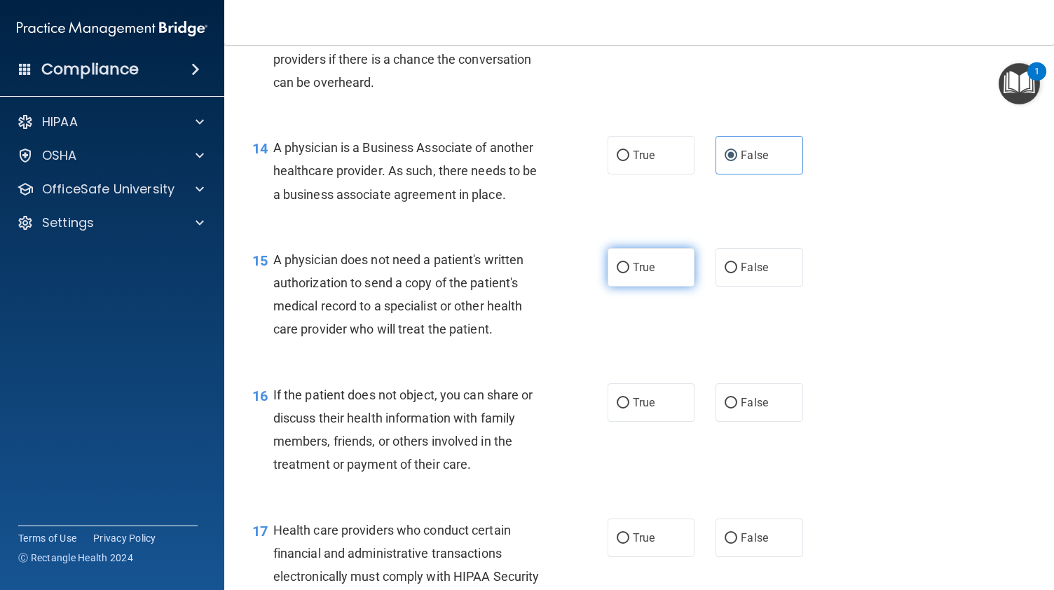
click at [669, 287] on label "True" at bounding box center [651, 267] width 87 height 39
click at [629, 273] on input "True" at bounding box center [623, 268] width 13 height 11
radio input "true"
click at [633, 409] on span "True" at bounding box center [644, 402] width 22 height 13
click at [628, 409] on input "True" at bounding box center [623, 403] width 13 height 11
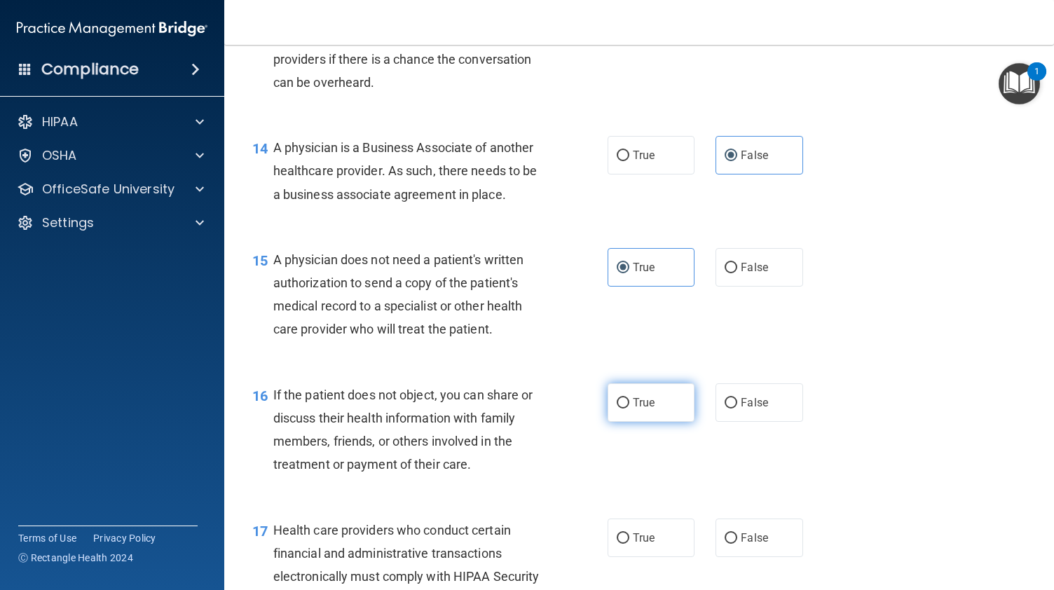
radio input "true"
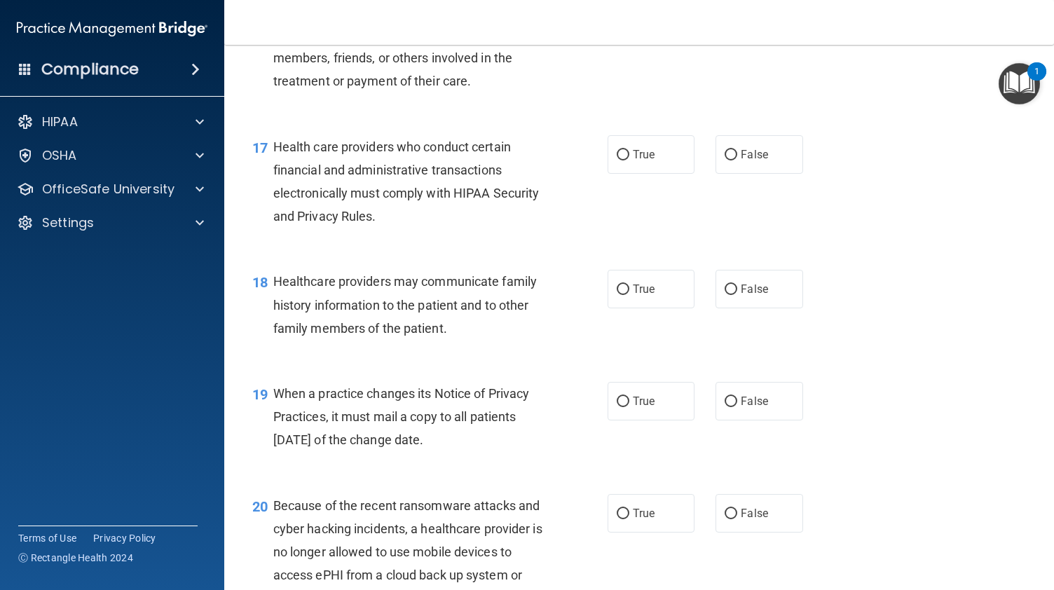
scroll to position [2048, 0]
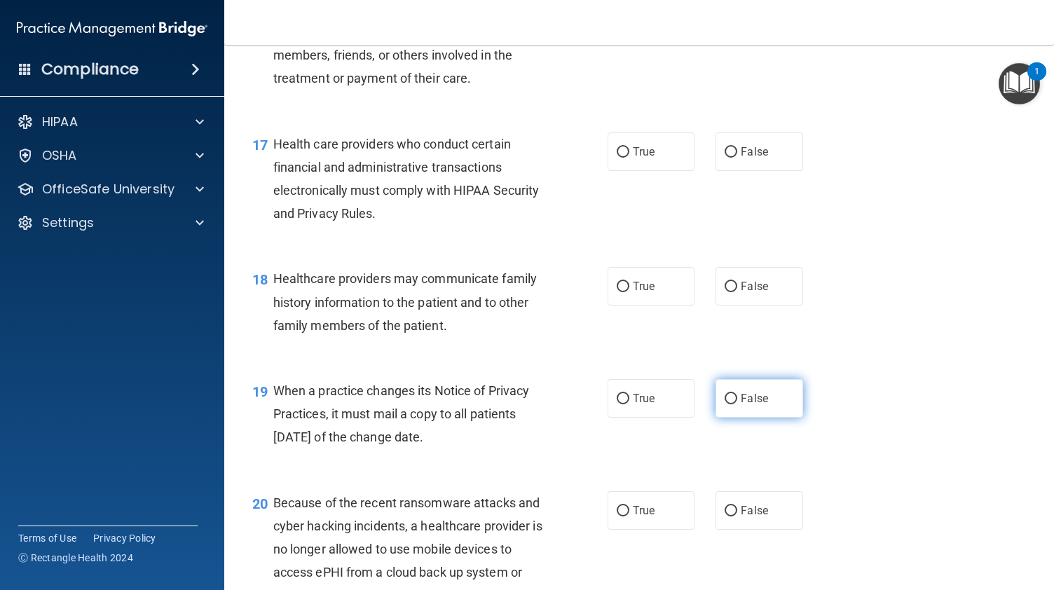
click at [774, 418] on label "False" at bounding box center [759, 398] width 87 height 39
click at [737, 404] on input "False" at bounding box center [731, 399] width 13 height 11
radio input "true"
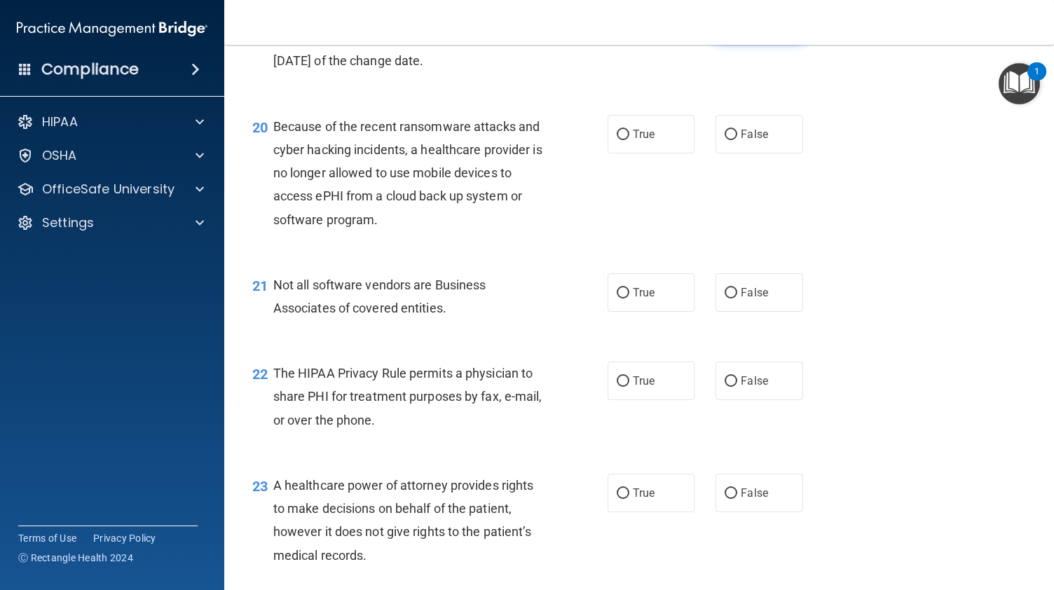
scroll to position [2426, 0]
click at [722, 153] on label "False" at bounding box center [759, 133] width 87 height 39
click at [725, 139] on input "False" at bounding box center [731, 134] width 13 height 11
radio input "true"
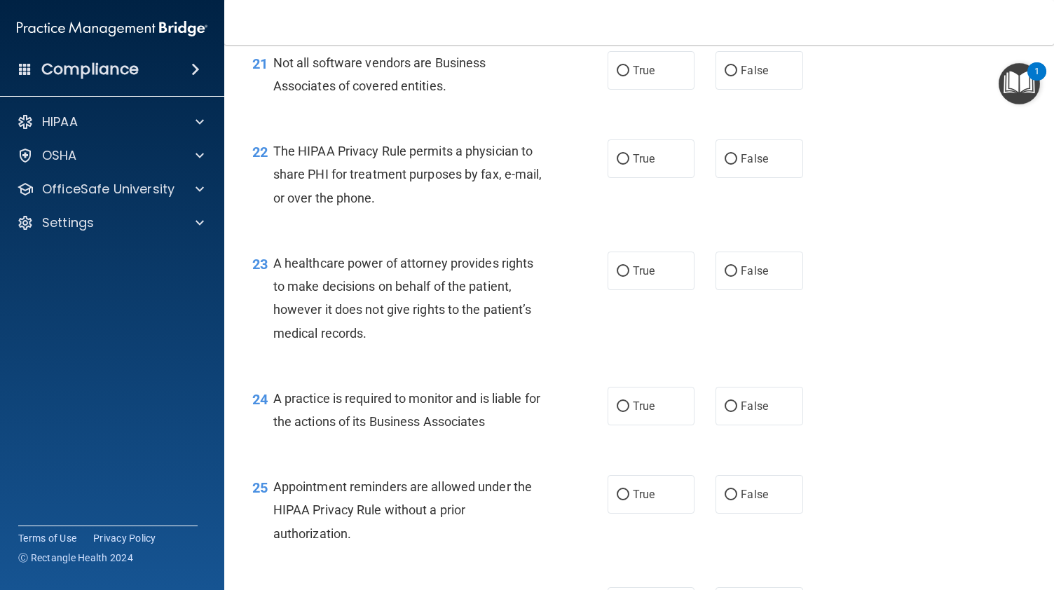
scroll to position [2648, 0]
click at [727, 425] on label "False" at bounding box center [759, 405] width 87 height 39
click at [727, 411] on input "False" at bounding box center [731, 406] width 13 height 11
radio input "true"
click at [633, 500] on span "True" at bounding box center [644, 493] width 22 height 13
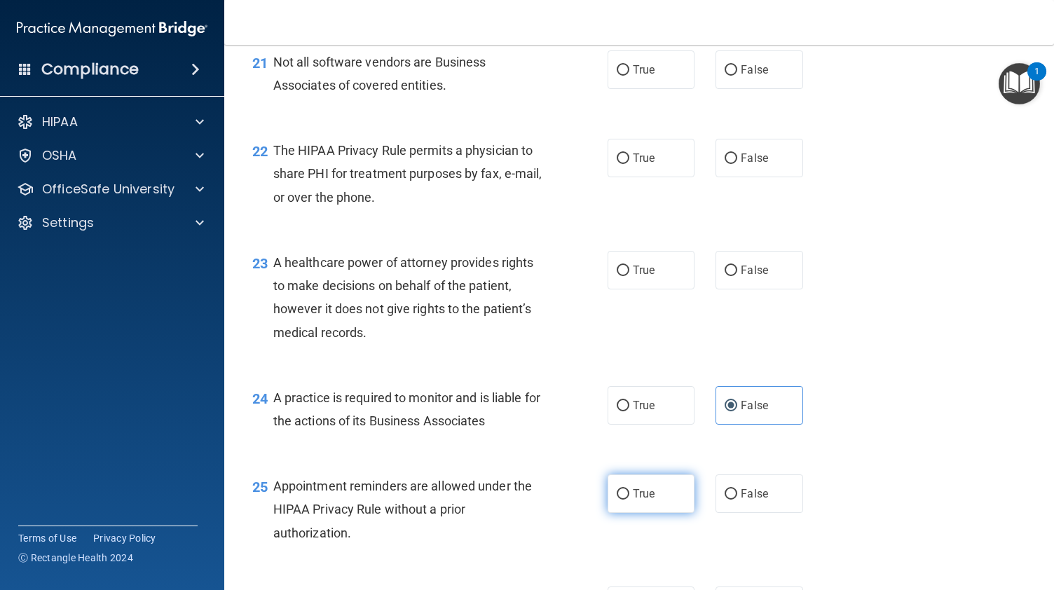
click at [627, 500] on input "True" at bounding box center [623, 494] width 13 height 11
radio input "true"
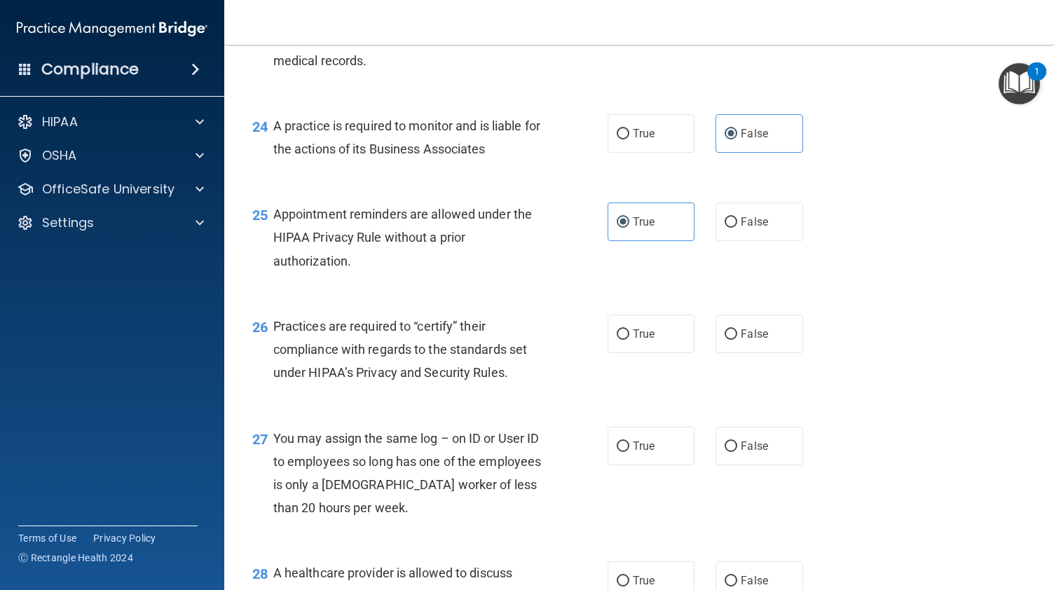
scroll to position [2921, 0]
click at [763, 348] on label "False" at bounding box center [759, 332] width 87 height 39
click at [737, 338] on input "False" at bounding box center [731, 333] width 13 height 11
radio input "true"
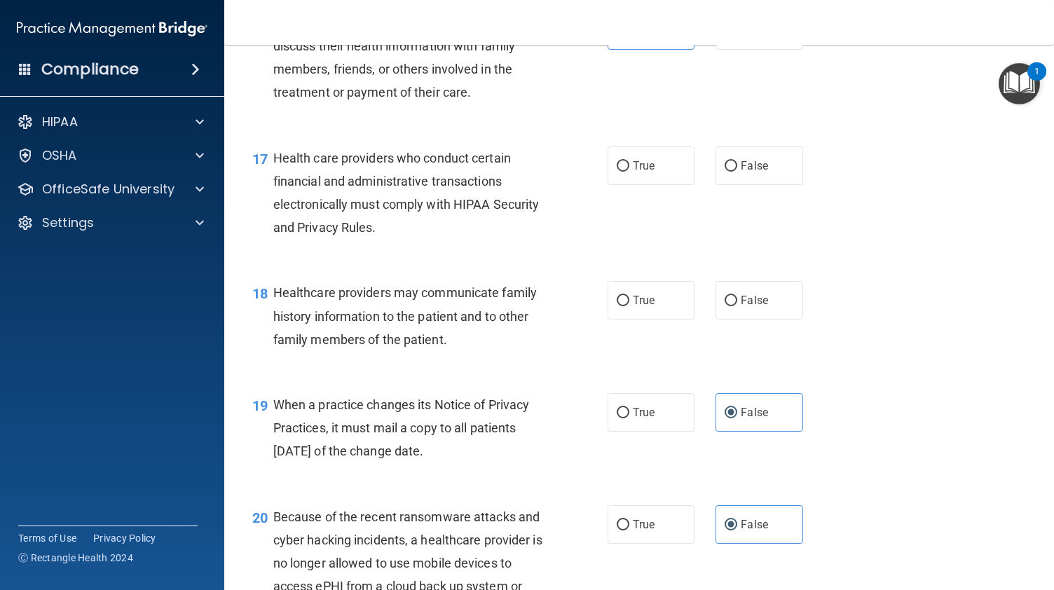
scroll to position [2038, 0]
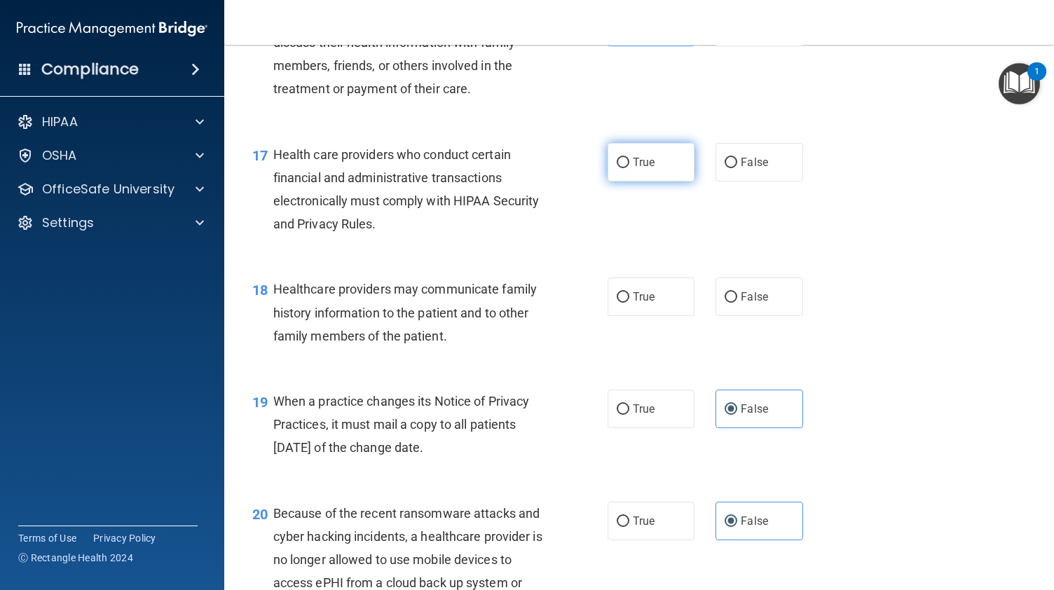
click at [641, 169] on span "True" at bounding box center [644, 162] width 22 height 13
click at [629, 168] on input "True" at bounding box center [623, 163] width 13 height 11
radio input "true"
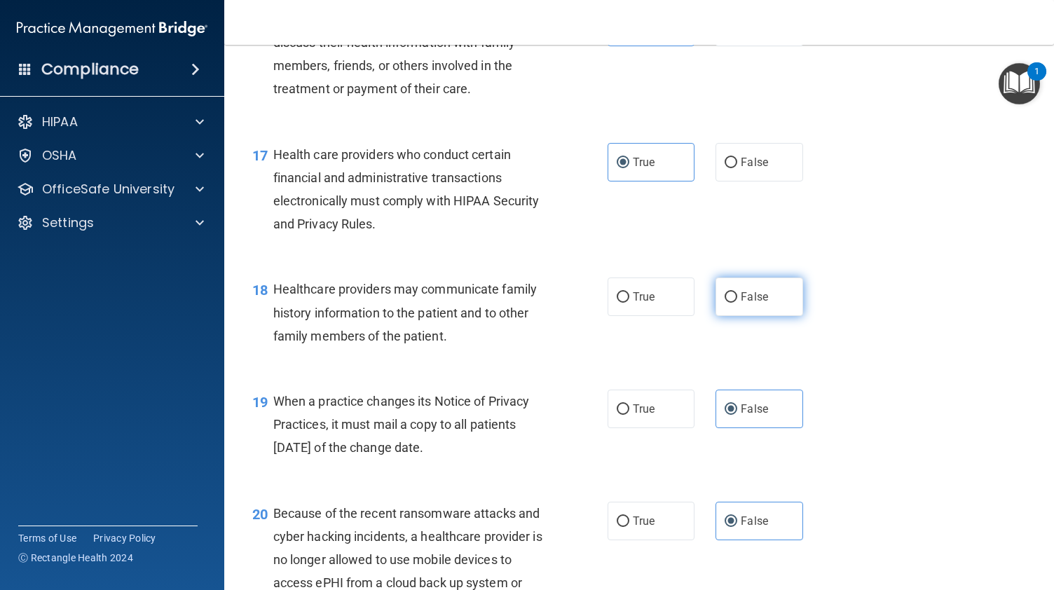
click at [758, 303] on span "False" at bounding box center [754, 296] width 27 height 13
click at [737, 303] on input "False" at bounding box center [731, 297] width 13 height 11
radio input "true"
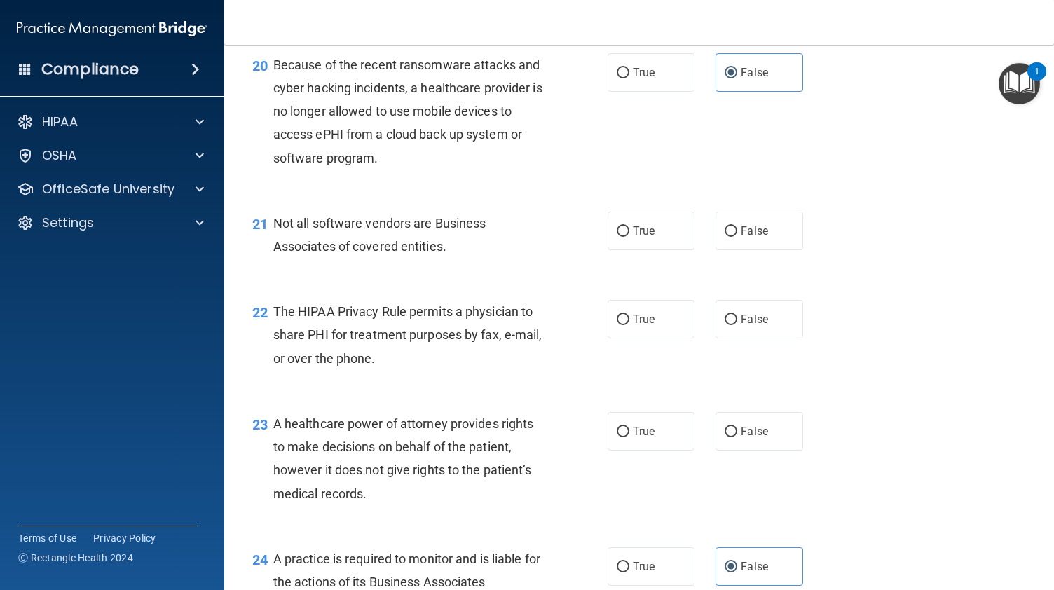
scroll to position [2504, 0]
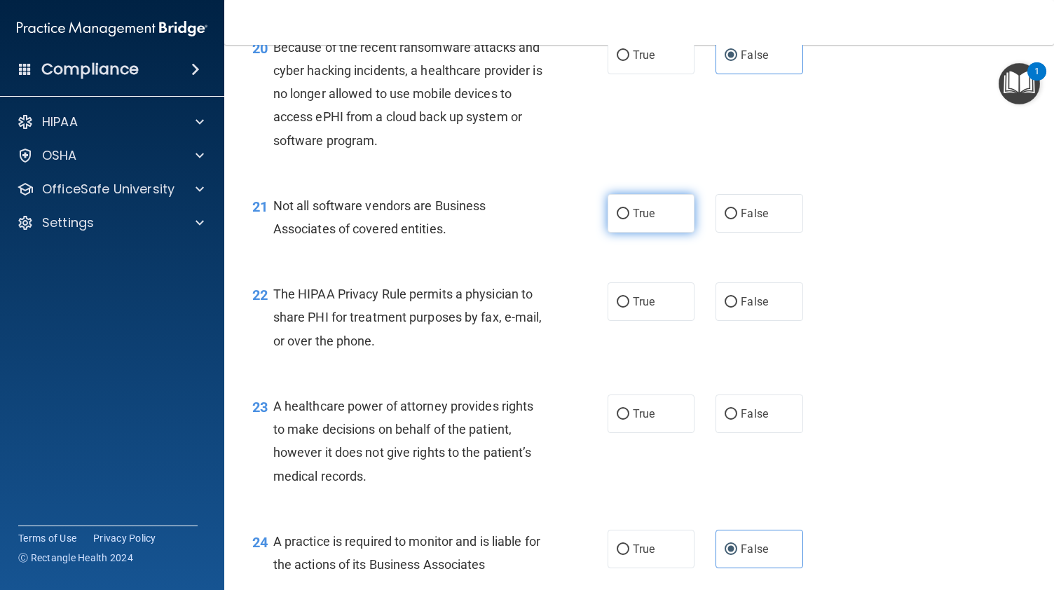
click at [643, 220] on span "True" at bounding box center [644, 213] width 22 height 13
click at [629, 219] on input "True" at bounding box center [623, 214] width 13 height 11
radio input "true"
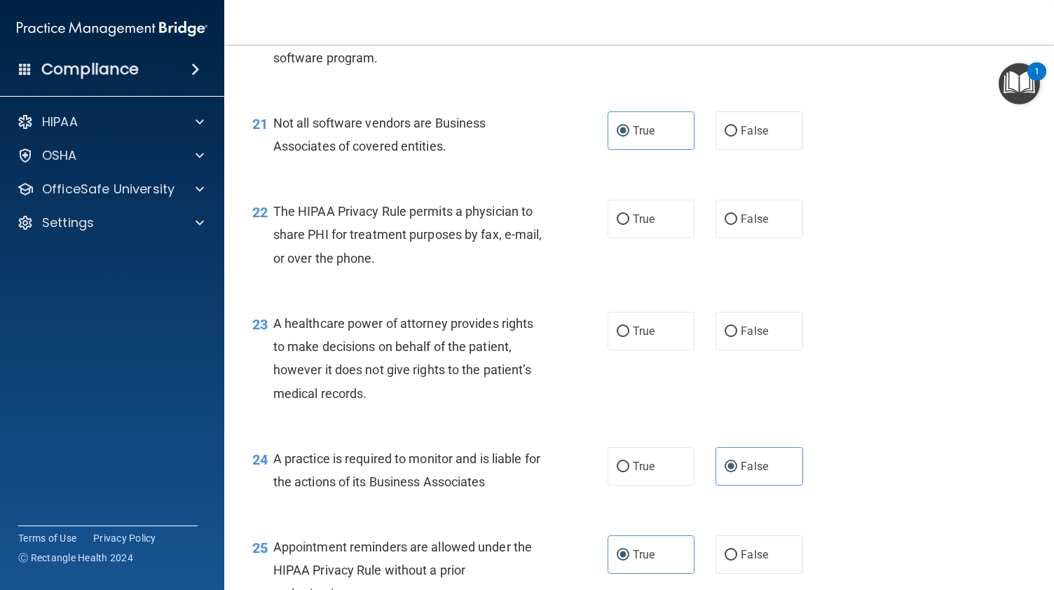
scroll to position [2590, 0]
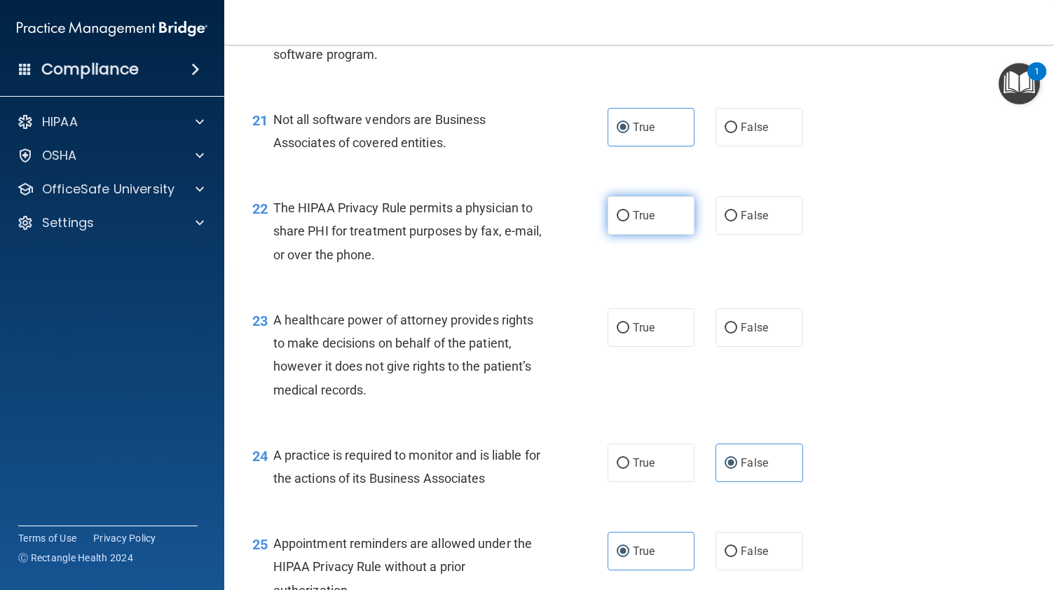
click at [641, 222] on span "True" at bounding box center [644, 215] width 22 height 13
click at [629, 221] on input "True" at bounding box center [623, 216] width 13 height 11
radio input "true"
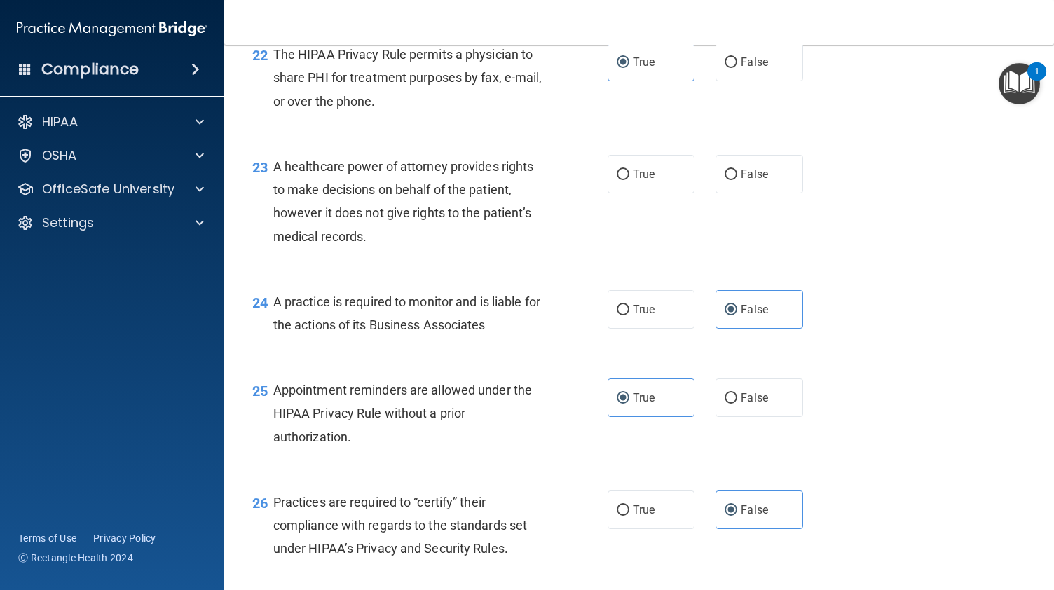
scroll to position [2753, 0]
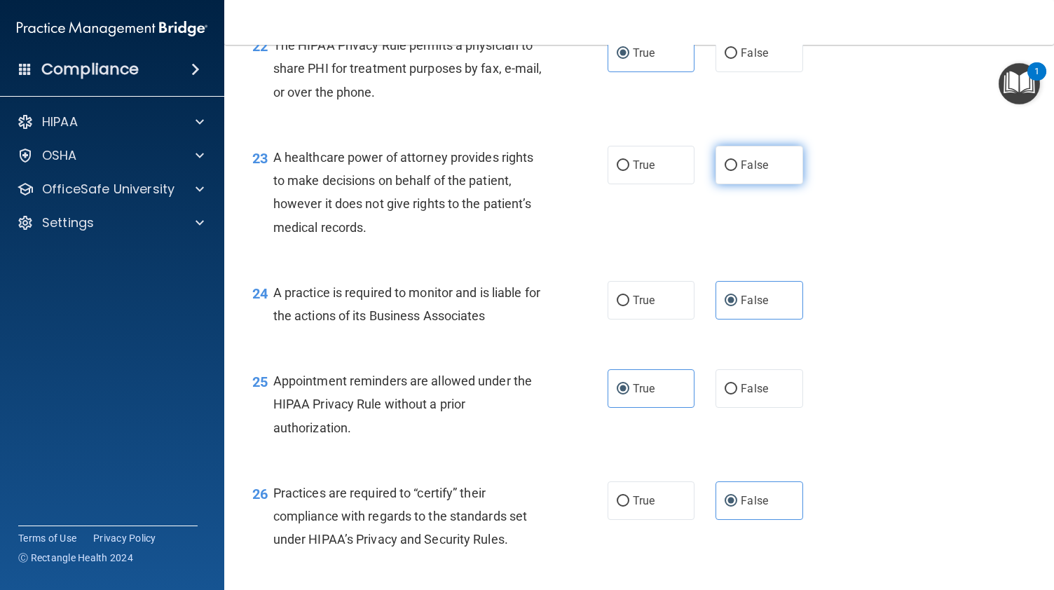
click at [741, 172] on span "False" at bounding box center [754, 164] width 27 height 13
click at [737, 171] on input "False" at bounding box center [731, 165] width 13 height 11
radio input "true"
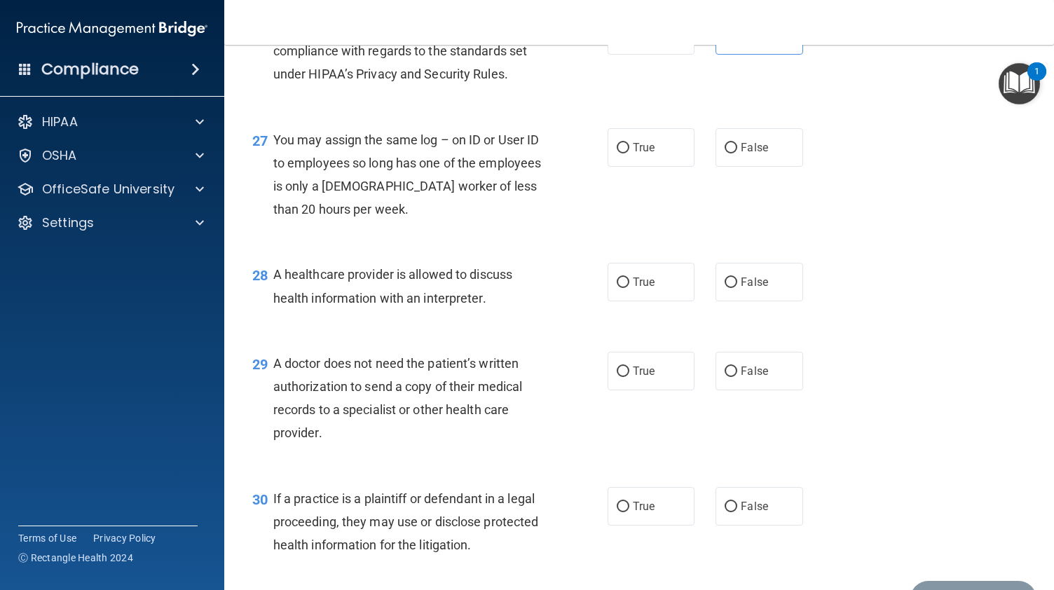
scroll to position [3219, 0]
click at [766, 166] on label "False" at bounding box center [759, 147] width 87 height 39
click at [737, 153] on input "False" at bounding box center [731, 147] width 13 height 11
radio input "true"
click at [619, 287] on input "True" at bounding box center [623, 282] width 13 height 11
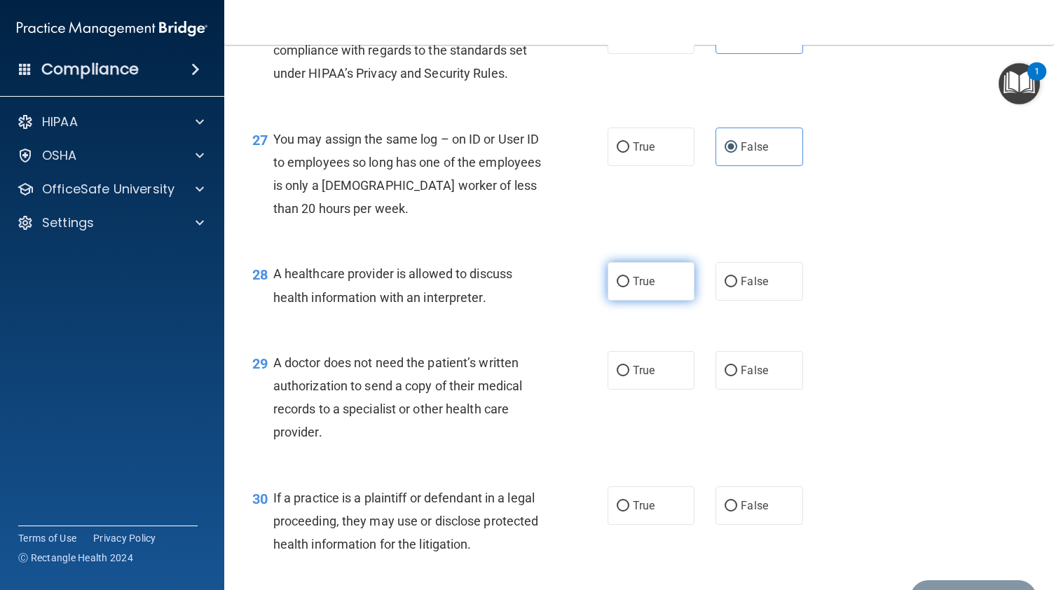
radio input "true"
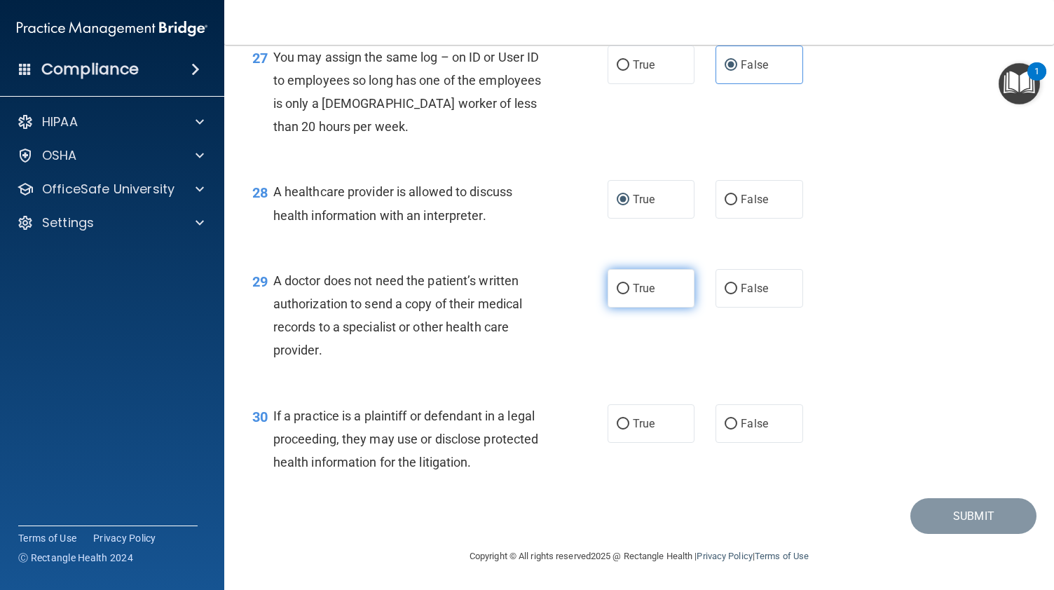
click at [641, 302] on label "True" at bounding box center [651, 288] width 87 height 39
click at [629, 294] on input "True" at bounding box center [623, 289] width 13 height 11
radio input "true"
click at [624, 426] on label "True" at bounding box center [651, 423] width 87 height 39
click at [624, 426] on input "True" at bounding box center [623, 424] width 13 height 11
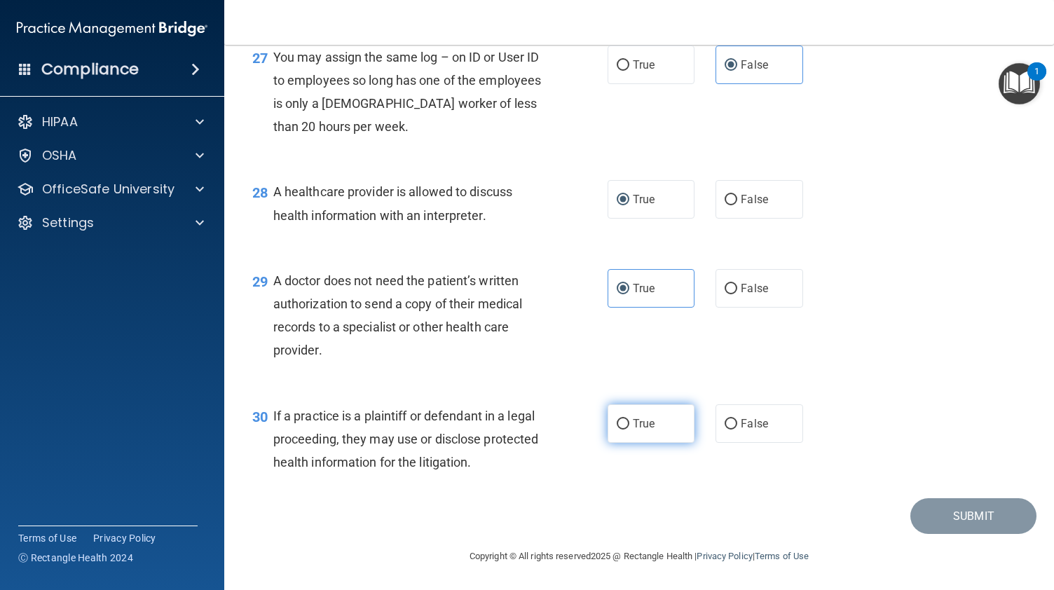
radio input "true"
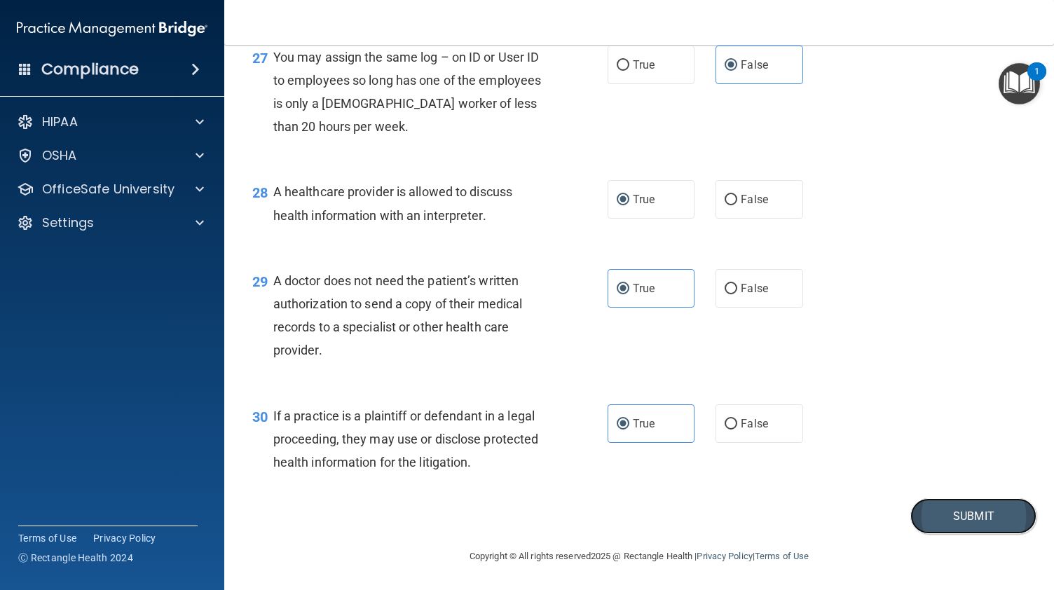
click at [976, 524] on button "Submit" at bounding box center [973, 516] width 126 height 36
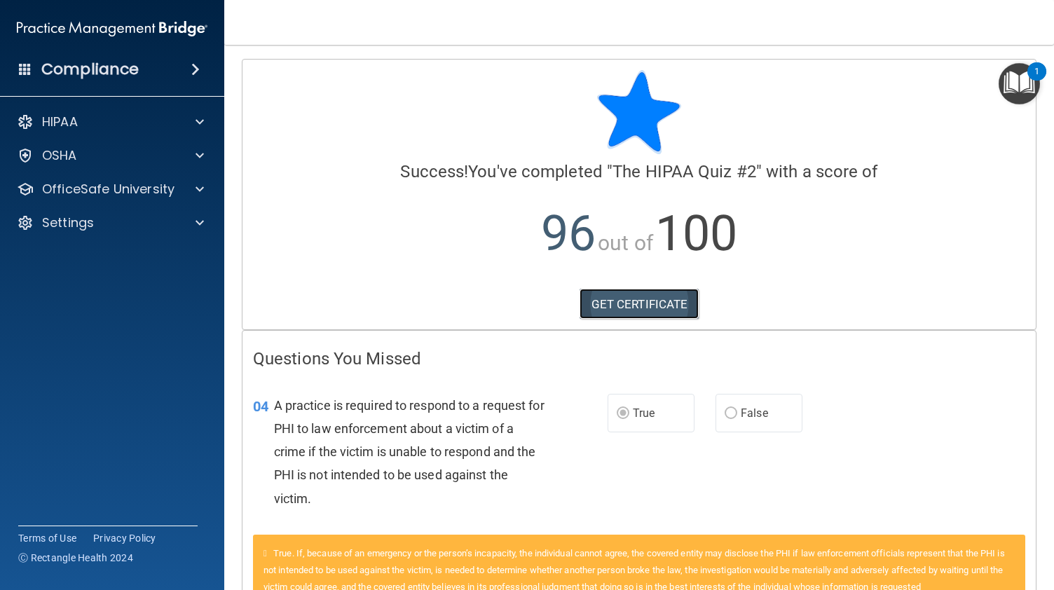
click at [619, 302] on link "GET CERTIFICATE" at bounding box center [640, 304] width 120 height 31
click at [72, 135] on div "HIPAA" at bounding box center [112, 122] width 225 height 28
click at [193, 117] on div at bounding box center [197, 122] width 35 height 17
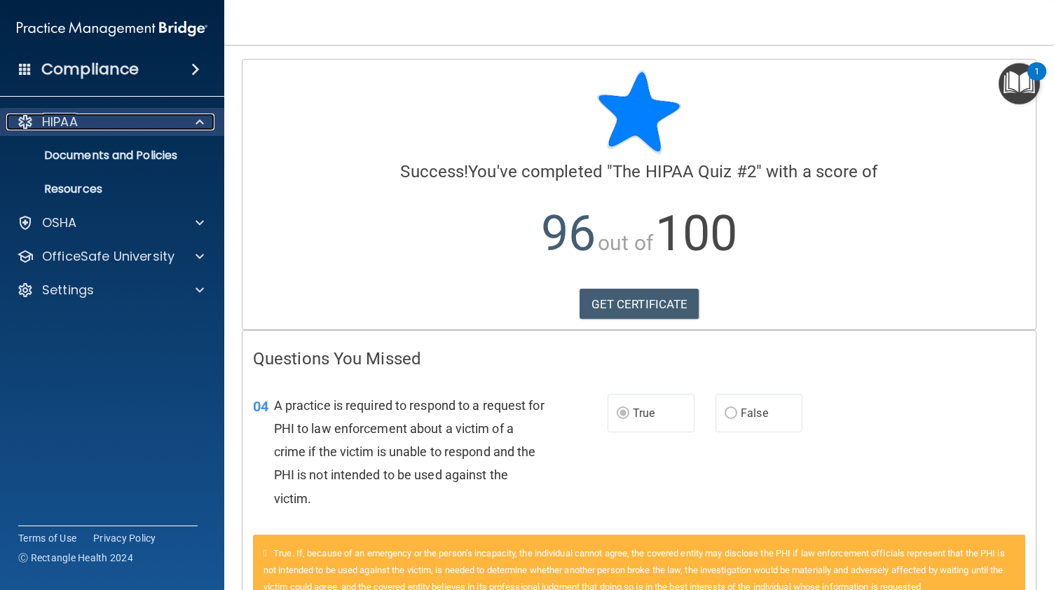
click at [202, 127] on span at bounding box center [200, 122] width 8 height 17
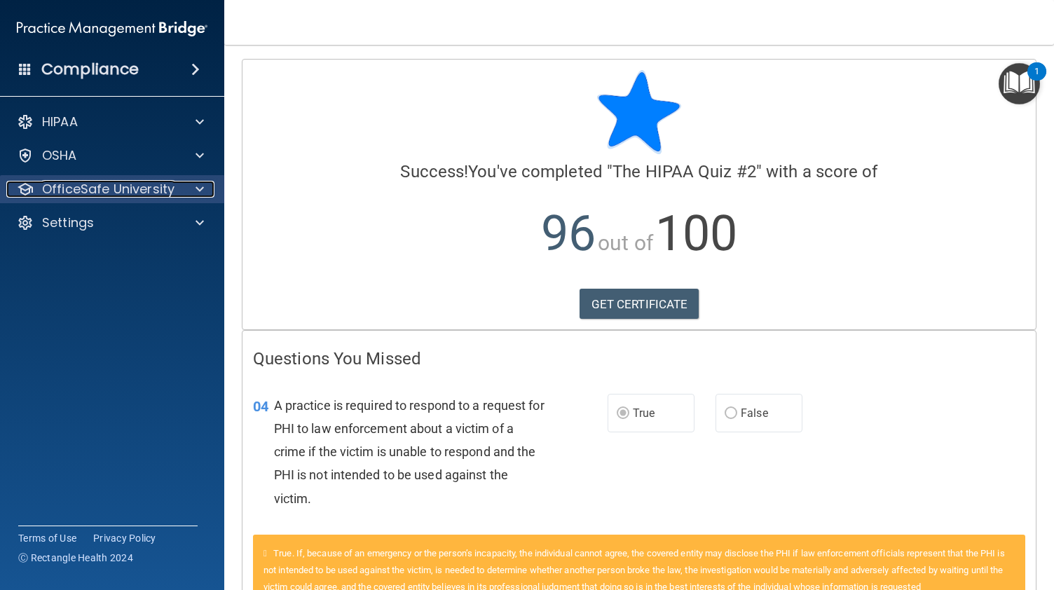
click at [198, 194] on span at bounding box center [200, 189] width 8 height 17
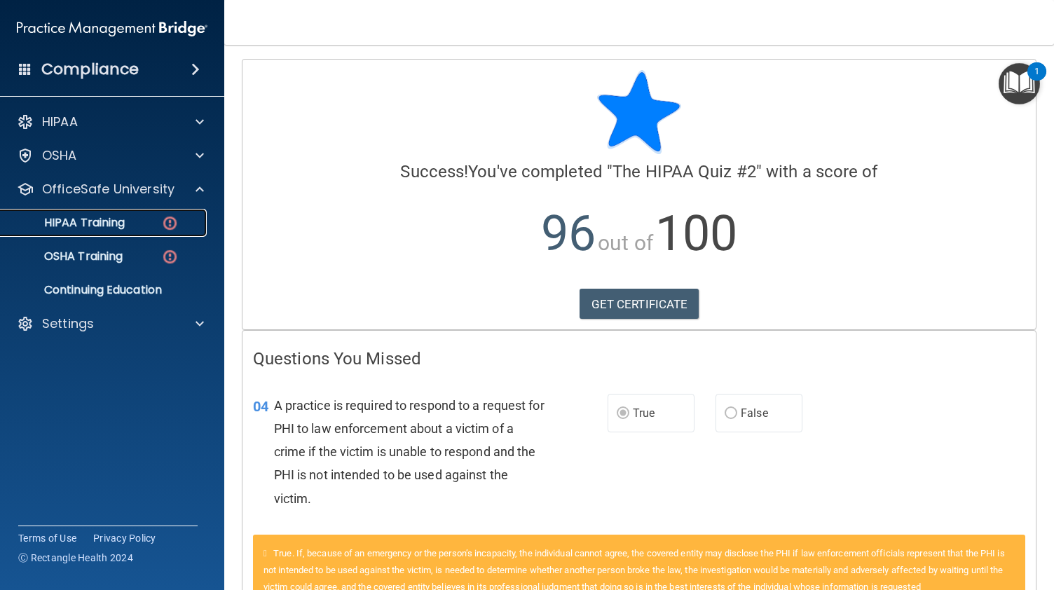
click at [158, 229] on div "HIPAA Training" at bounding box center [104, 223] width 191 height 14
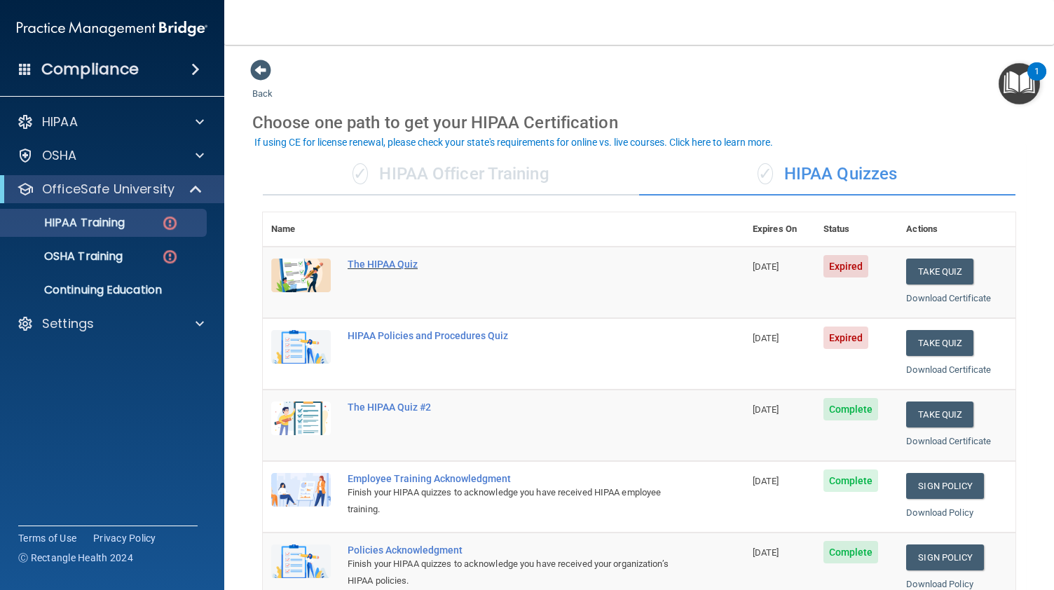
click at [384, 266] on div "The HIPAA Quiz" at bounding box center [511, 264] width 327 height 11
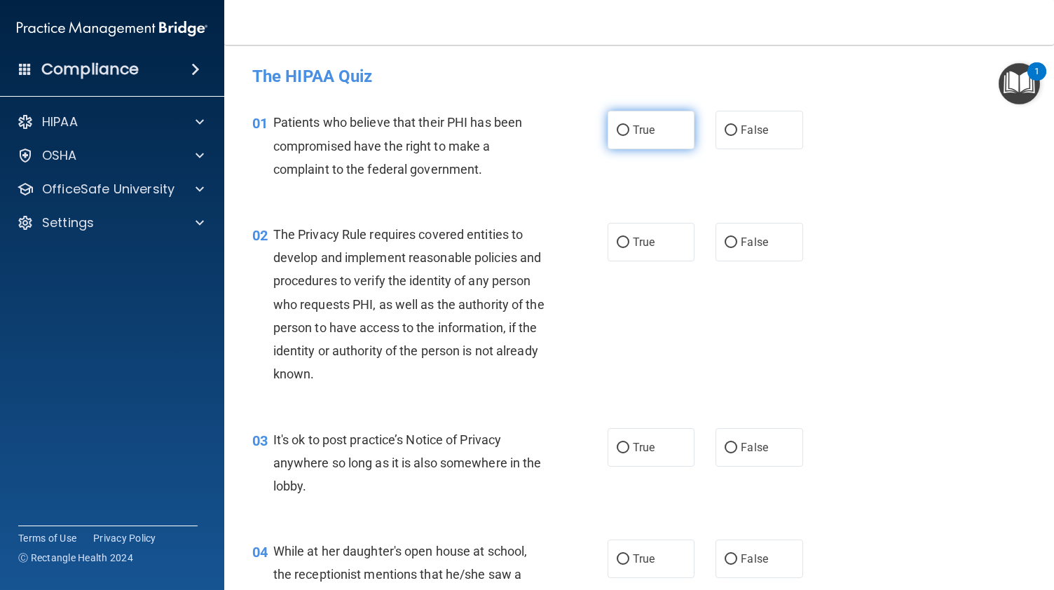
click at [621, 132] on input "True" at bounding box center [623, 130] width 13 height 11
radio input "true"
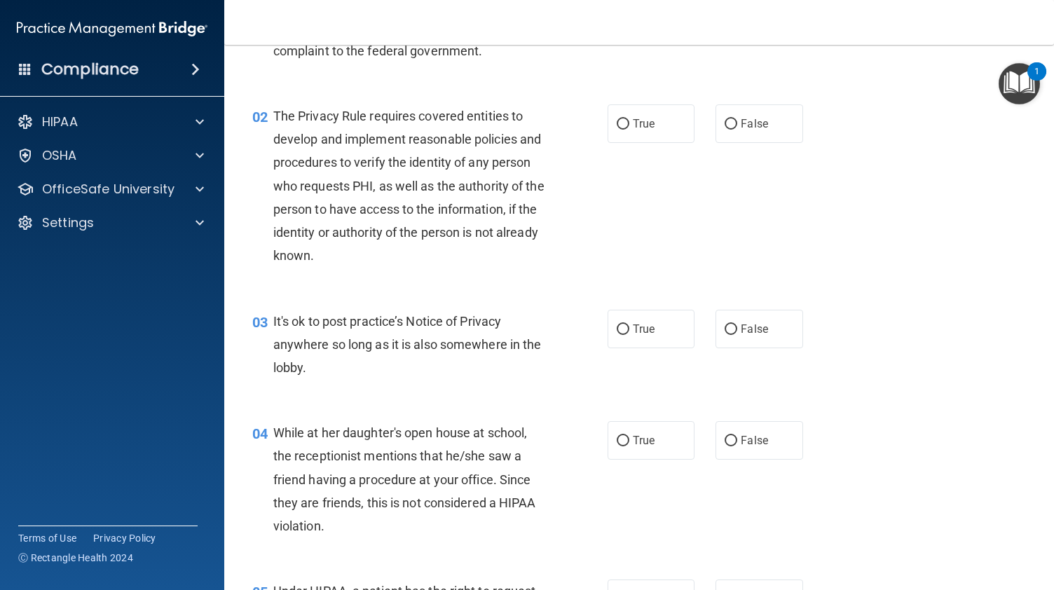
scroll to position [119, 0]
click at [624, 125] on label "True" at bounding box center [651, 123] width 87 height 39
click at [624, 125] on input "True" at bounding box center [623, 123] width 13 height 11
radio input "true"
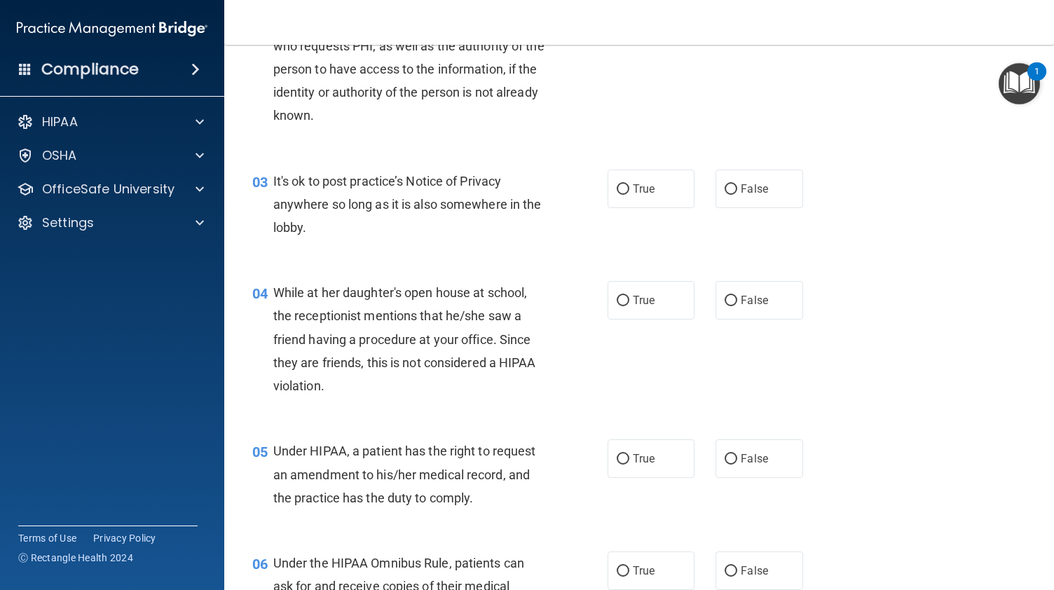
scroll to position [259, 0]
click at [633, 182] on span "True" at bounding box center [644, 188] width 22 height 13
click at [629, 184] on input "True" at bounding box center [623, 189] width 13 height 11
radio input "true"
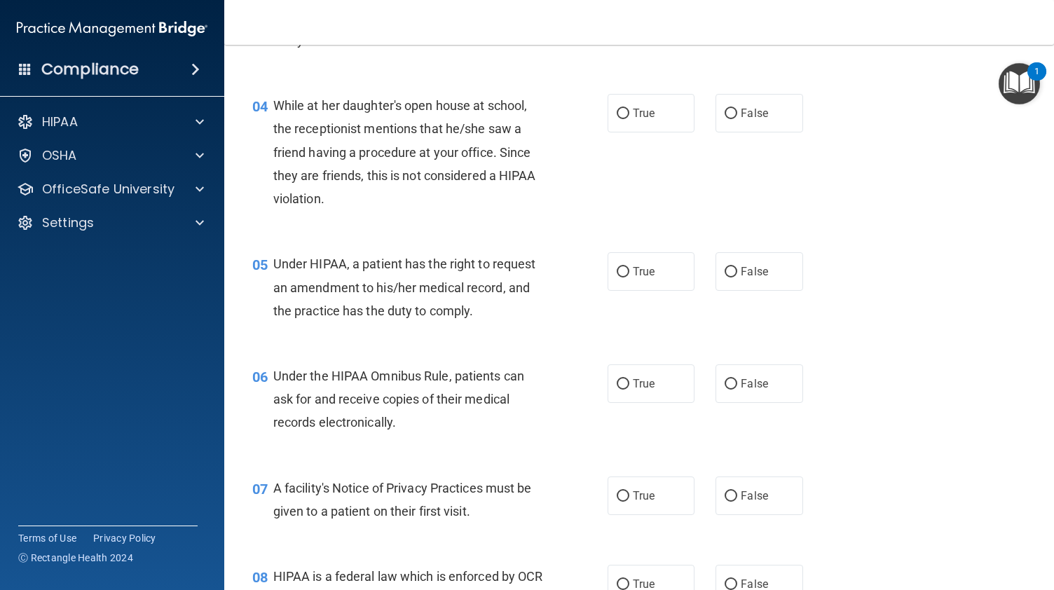
scroll to position [451, 0]
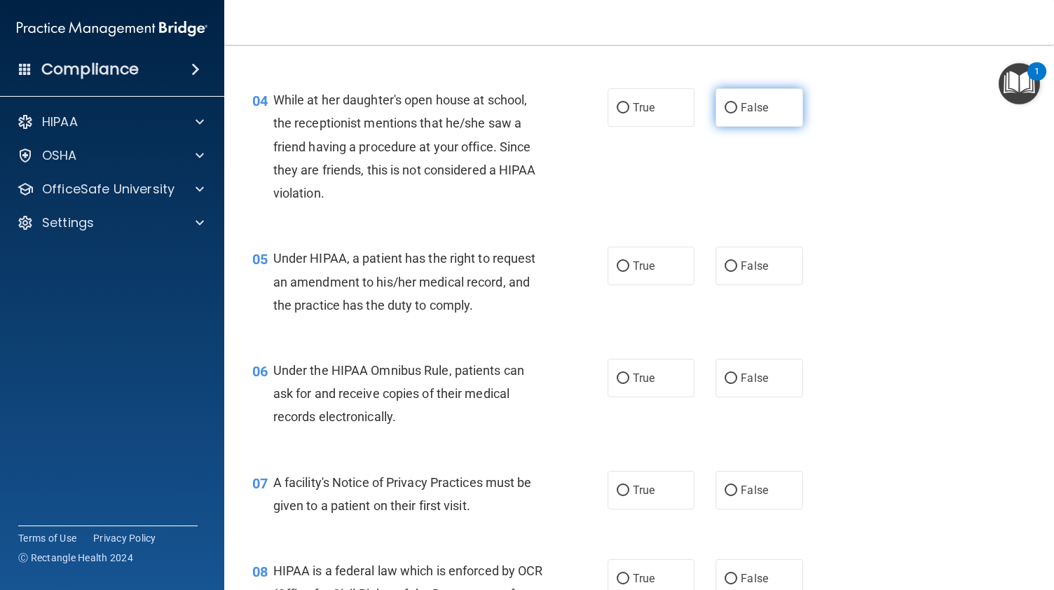
click at [739, 121] on label "False" at bounding box center [759, 107] width 87 height 39
click at [737, 114] on input "False" at bounding box center [731, 108] width 13 height 11
radio input "true"
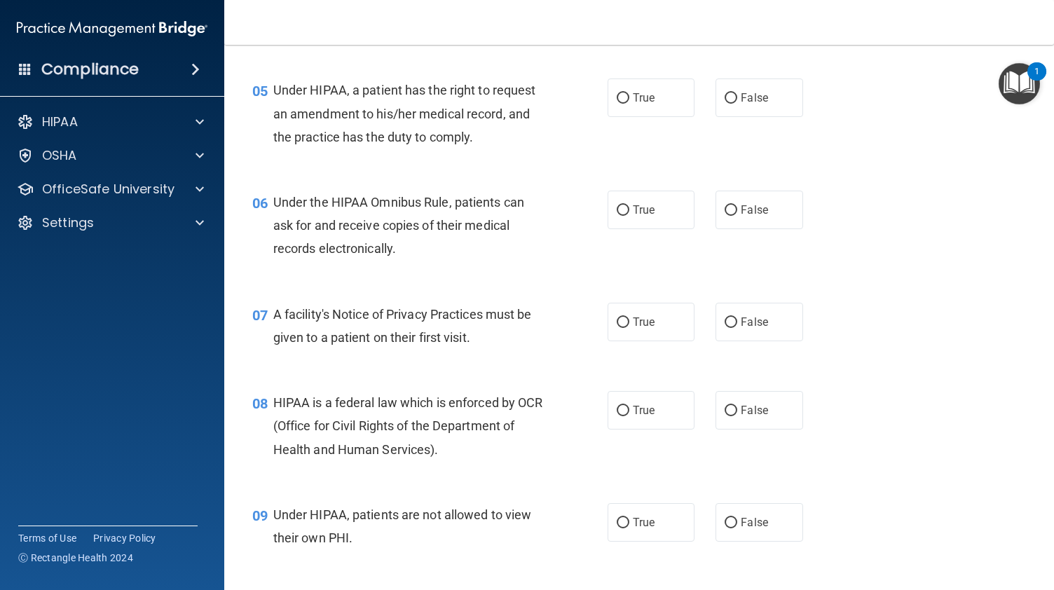
scroll to position [620, 0]
click at [638, 97] on span "True" at bounding box center [644, 96] width 22 height 13
click at [629, 97] on input "True" at bounding box center [623, 98] width 13 height 11
radio input "true"
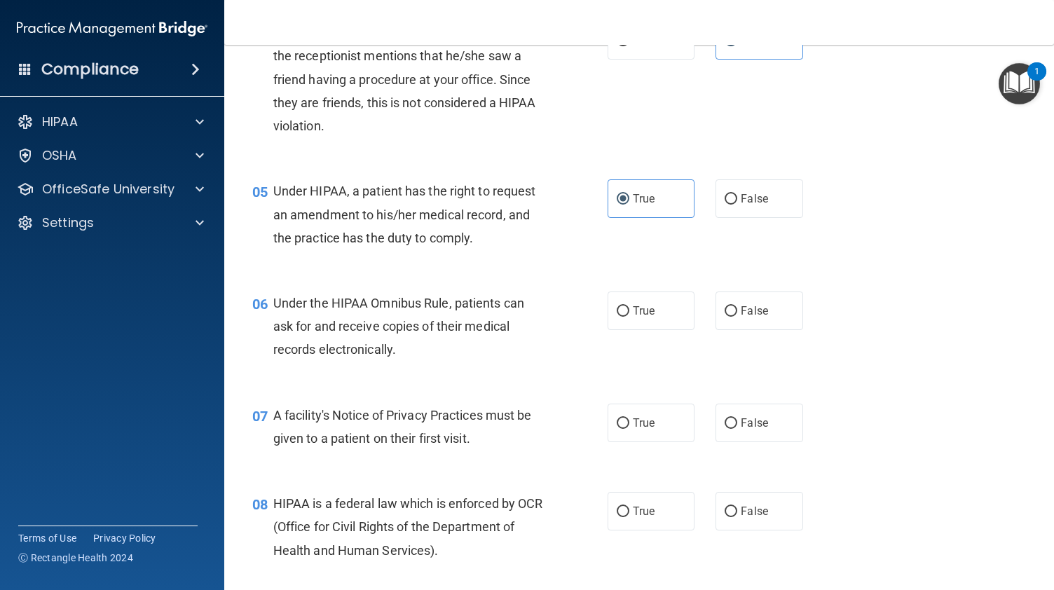
scroll to position [511, 0]
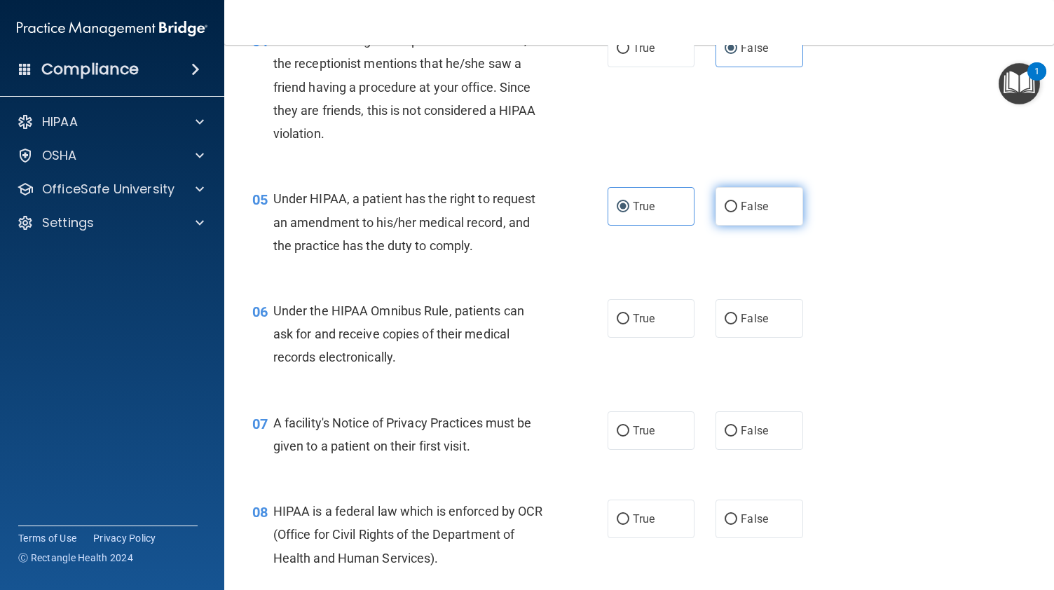
click at [730, 219] on label "False" at bounding box center [759, 206] width 87 height 39
click at [730, 212] on input "False" at bounding box center [731, 207] width 13 height 11
radio input "true"
radio input "false"
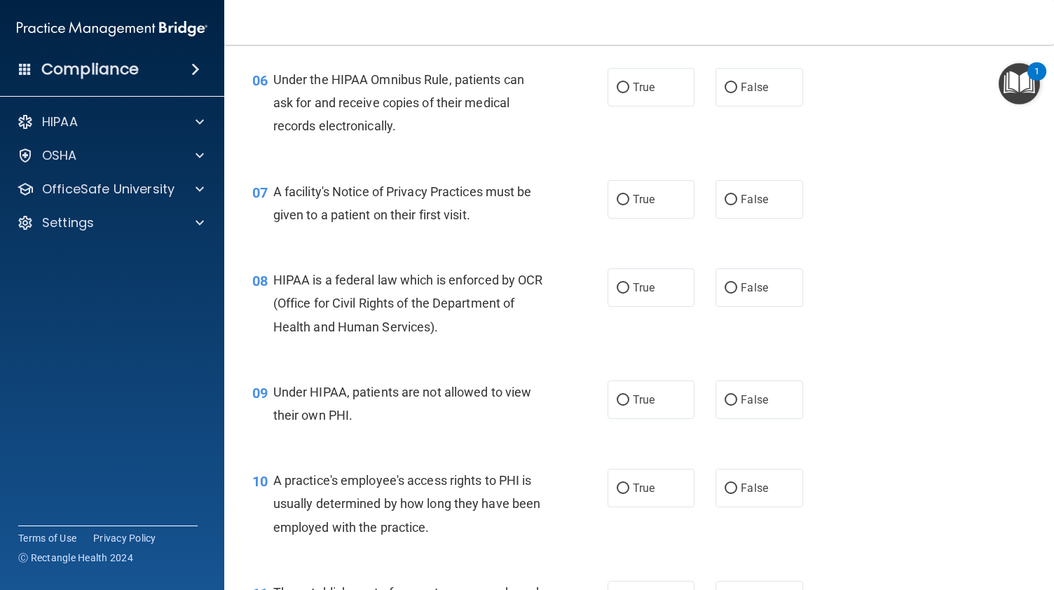
scroll to position [752, 0]
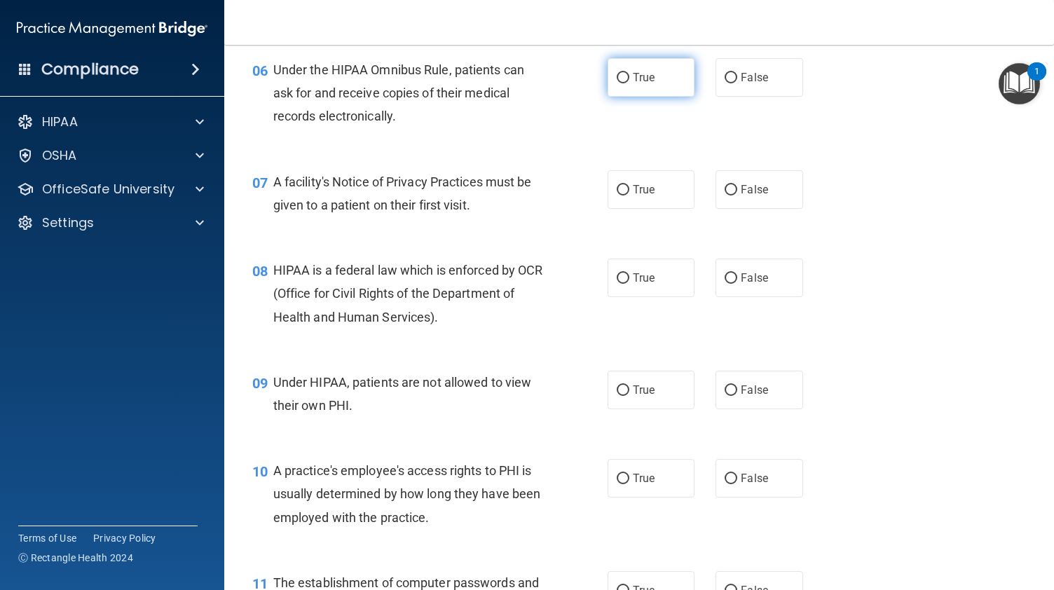
click at [622, 87] on label "True" at bounding box center [651, 77] width 87 height 39
click at [622, 83] on input "True" at bounding box center [623, 78] width 13 height 11
radio input "true"
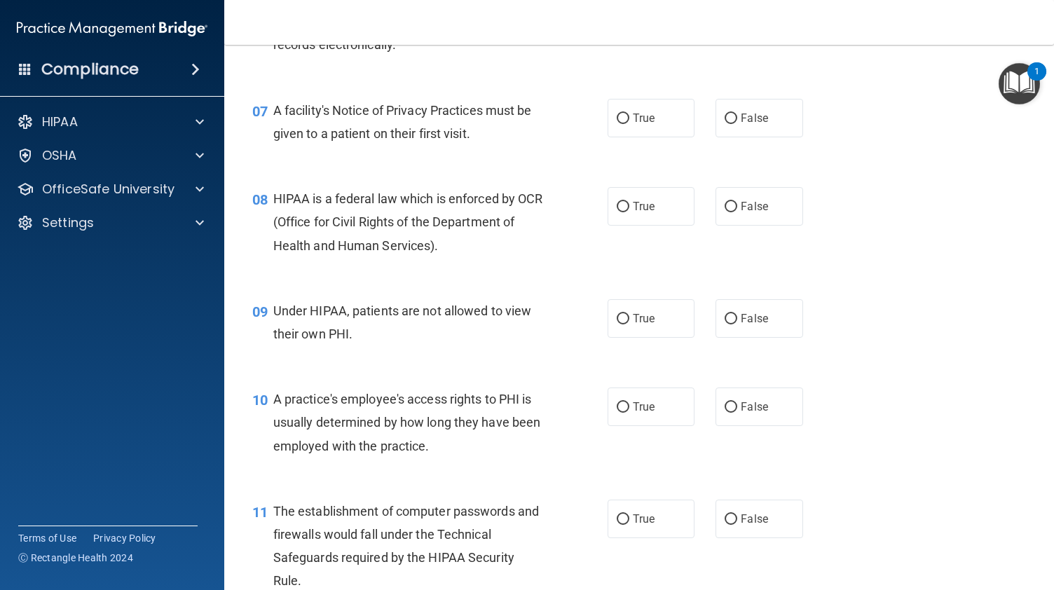
scroll to position [824, 0]
click at [616, 126] on label "True" at bounding box center [651, 117] width 87 height 39
click at [617, 123] on input "True" at bounding box center [623, 118] width 13 height 11
radio input "true"
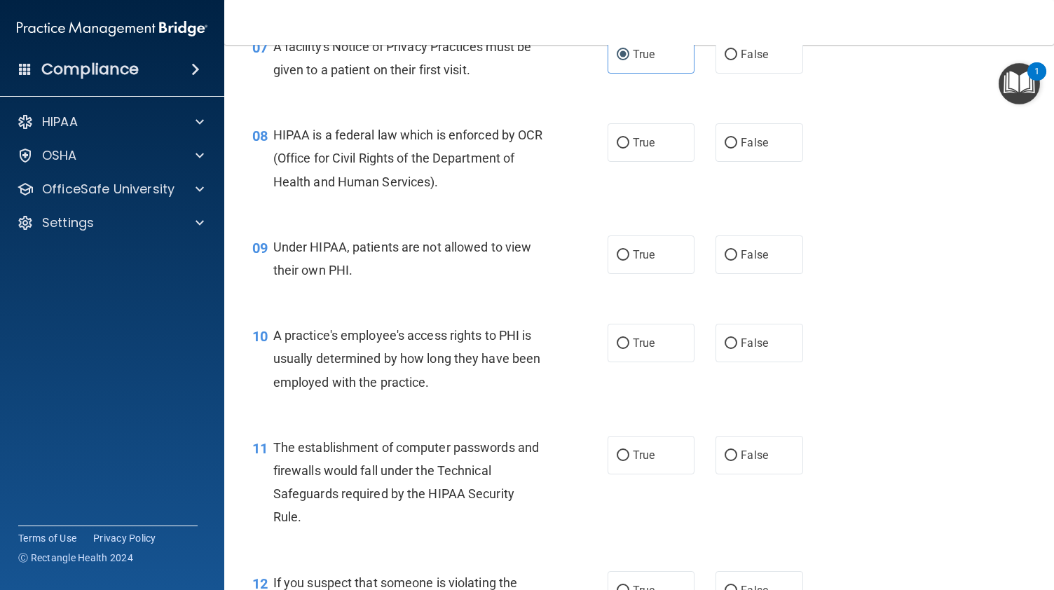
scroll to position [917, 0]
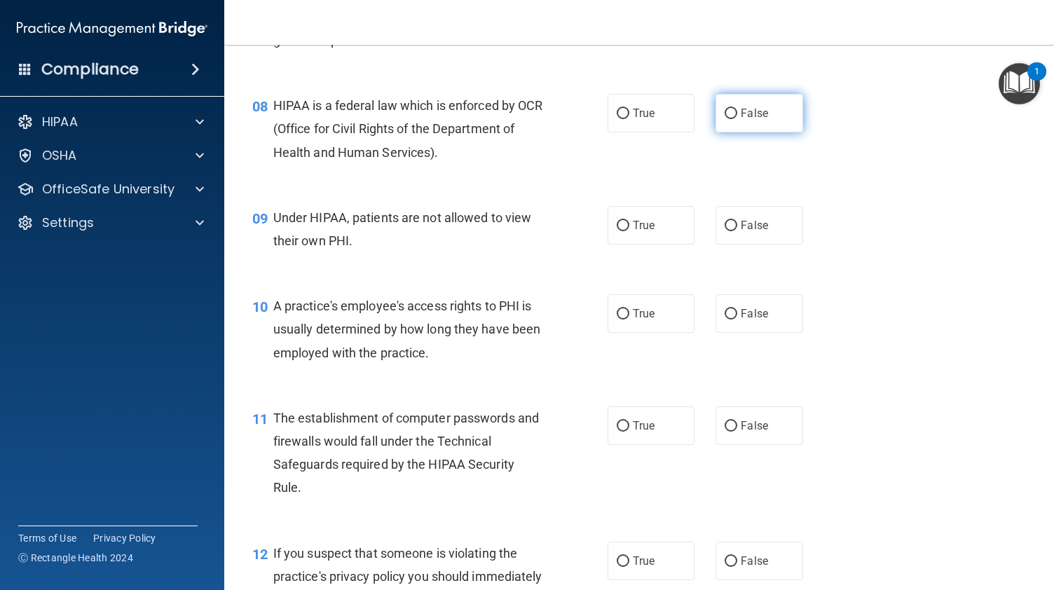
click at [760, 107] on span "False" at bounding box center [754, 113] width 27 height 13
click at [737, 109] on input "False" at bounding box center [731, 114] width 13 height 11
radio input "true"
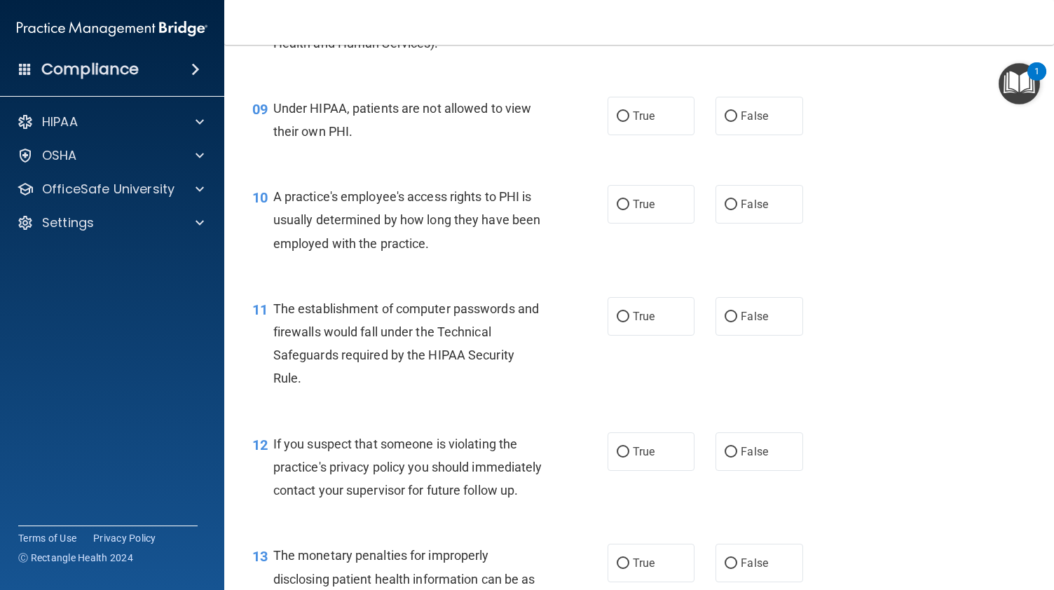
scroll to position [1048, 0]
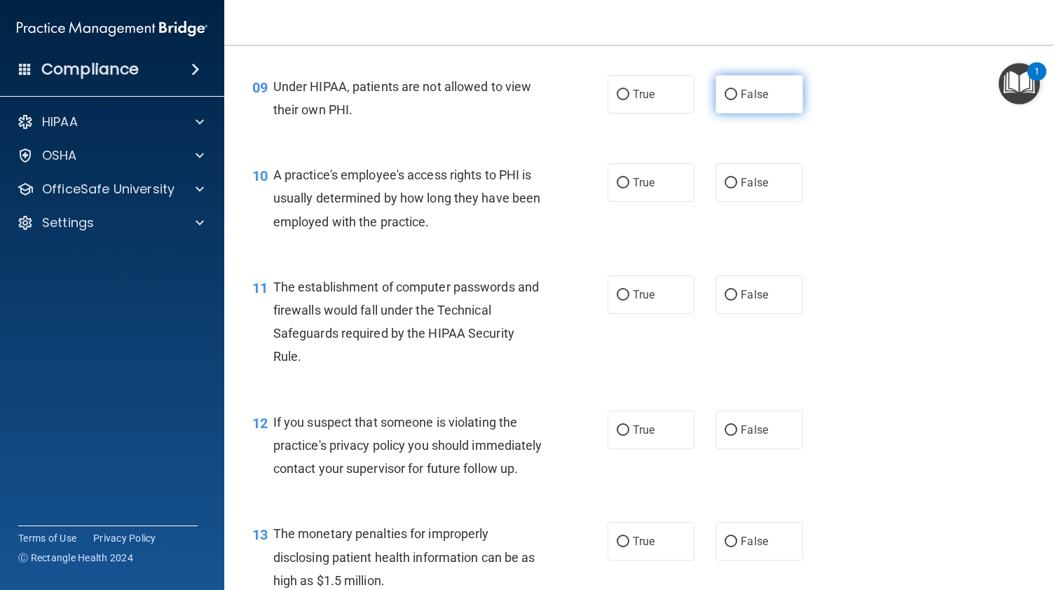
click at [741, 95] on span "False" at bounding box center [754, 94] width 27 height 13
click at [737, 95] on input "False" at bounding box center [731, 95] width 13 height 11
radio input "true"
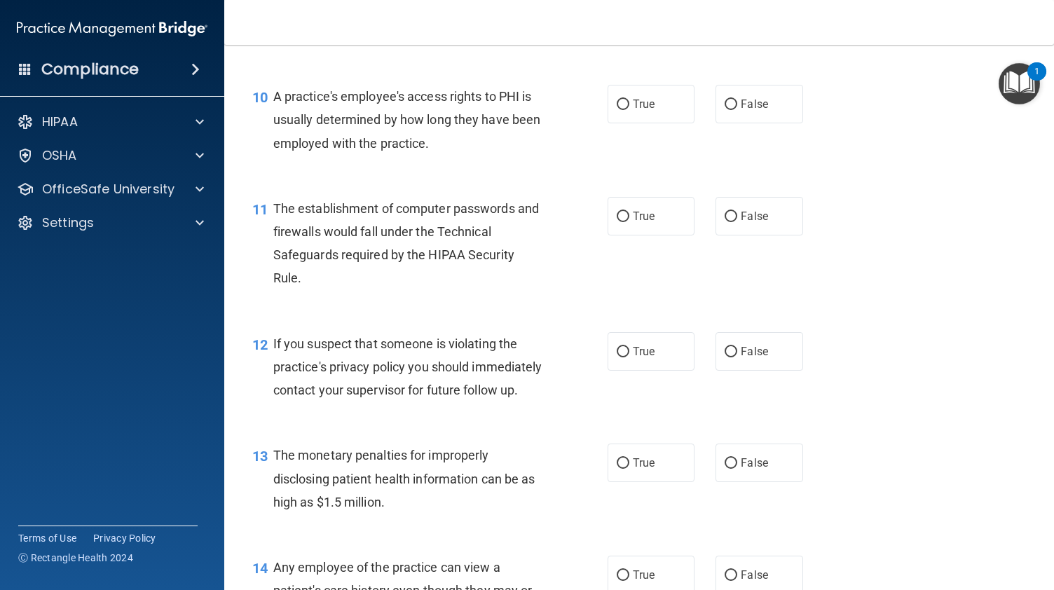
scroll to position [1135, 0]
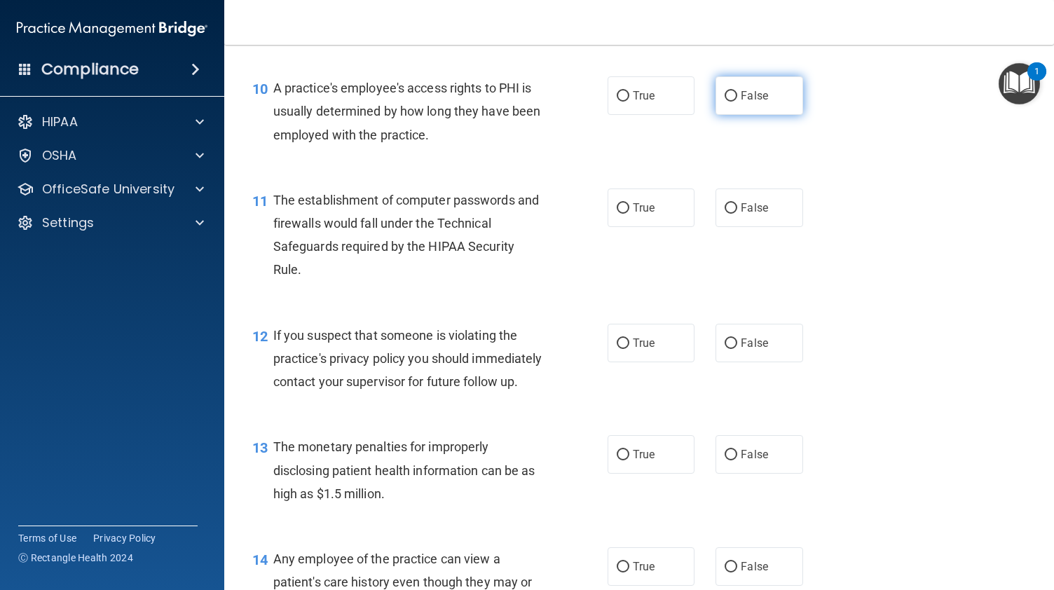
click at [738, 103] on label "False" at bounding box center [759, 95] width 87 height 39
click at [737, 102] on input "False" at bounding box center [731, 96] width 13 height 11
radio input "true"
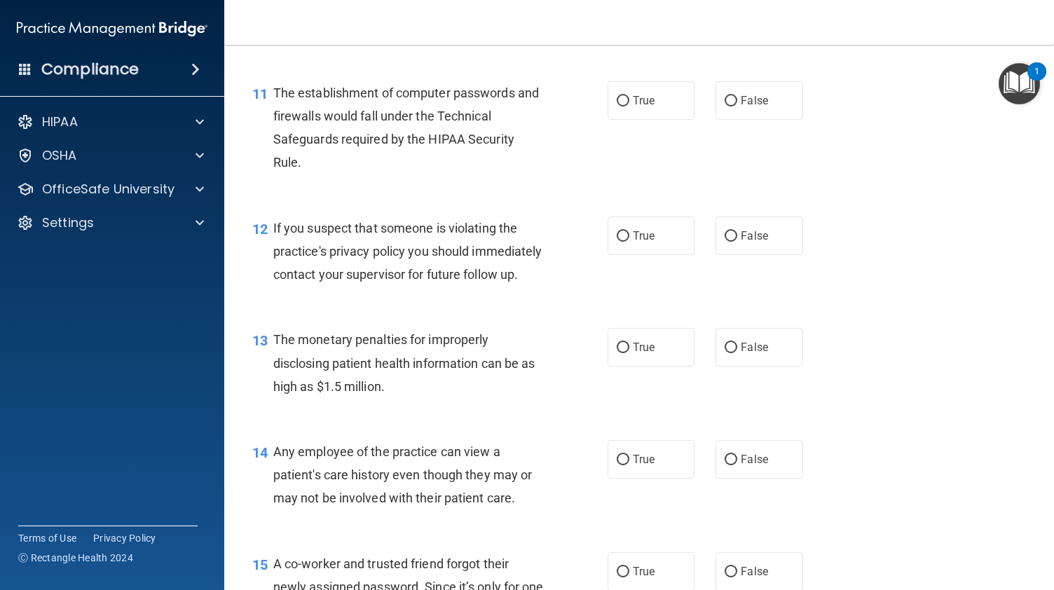
scroll to position [1267, 0]
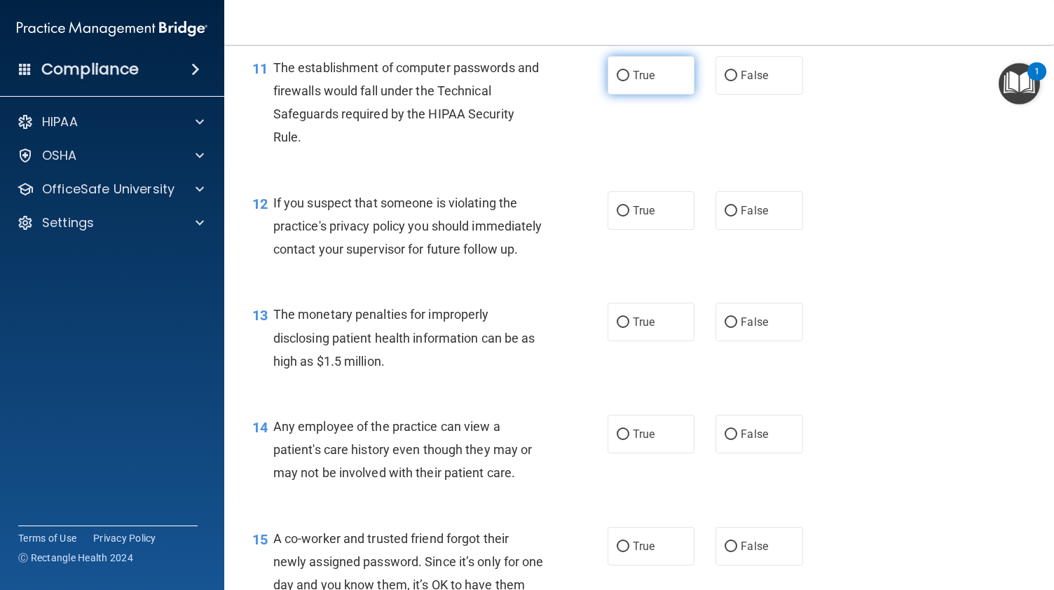
click at [644, 93] on label "True" at bounding box center [651, 75] width 87 height 39
click at [629, 81] on input "True" at bounding box center [623, 76] width 13 height 11
radio input "true"
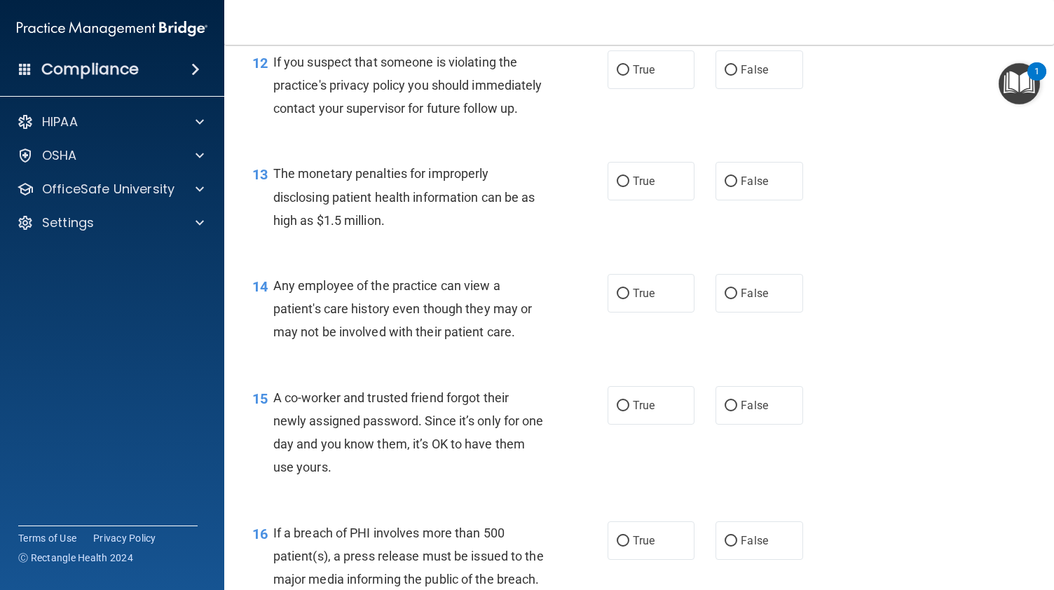
scroll to position [1409, 0]
click at [649, 68] on span "True" at bounding box center [644, 68] width 22 height 13
click at [629, 68] on input "True" at bounding box center [623, 69] width 13 height 11
radio input "true"
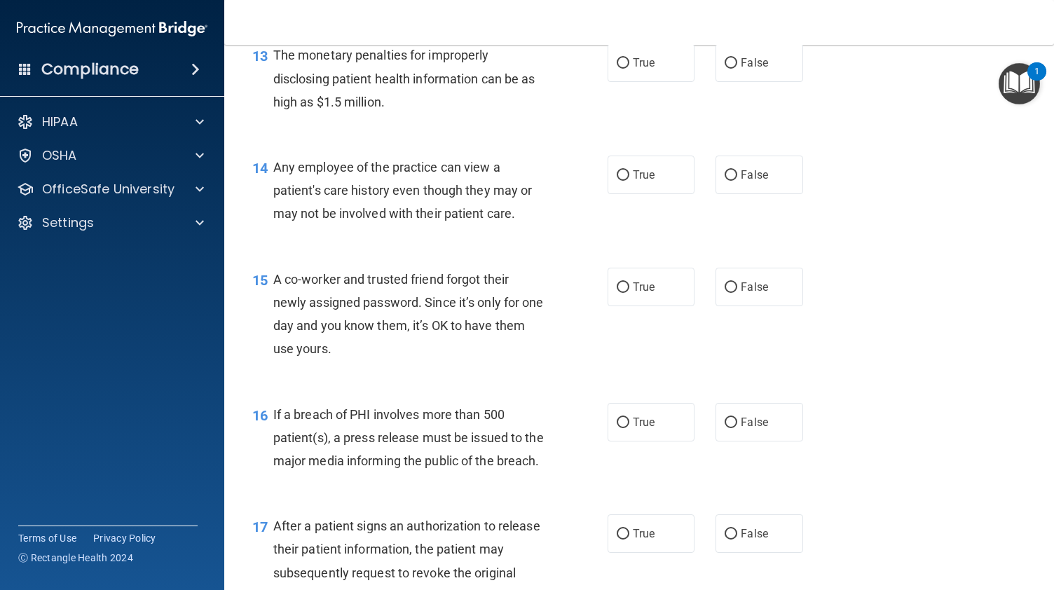
scroll to position [1528, 0]
click at [641, 81] on label "True" at bounding box center [651, 61] width 87 height 39
click at [629, 67] on input "True" at bounding box center [623, 62] width 13 height 11
radio input "true"
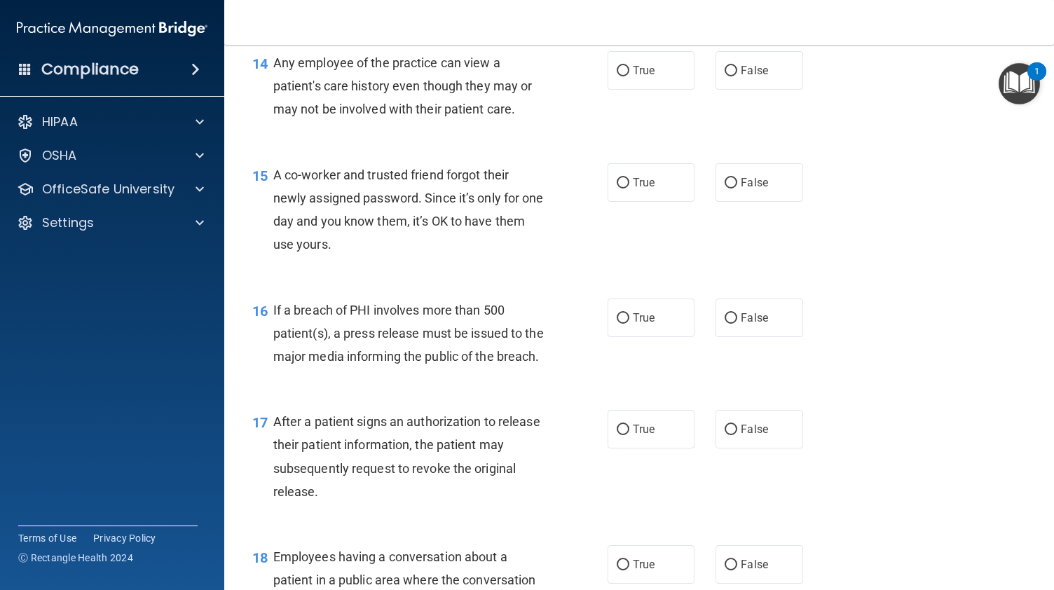
scroll to position [1654, 0]
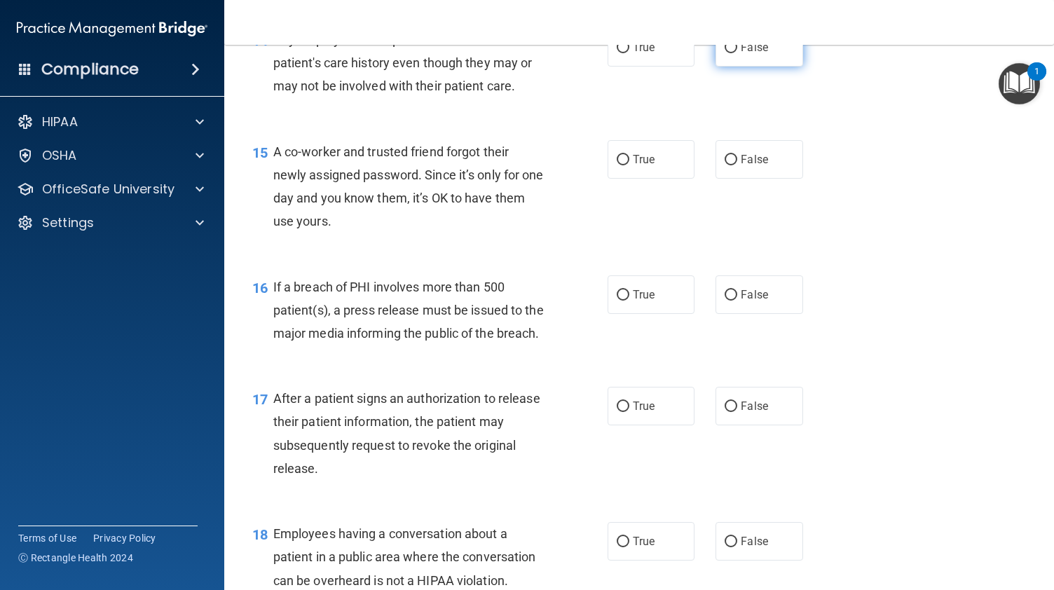
click at [716, 67] on label "False" at bounding box center [759, 47] width 87 height 39
click at [725, 53] on input "False" at bounding box center [731, 48] width 13 height 11
radio input "true"
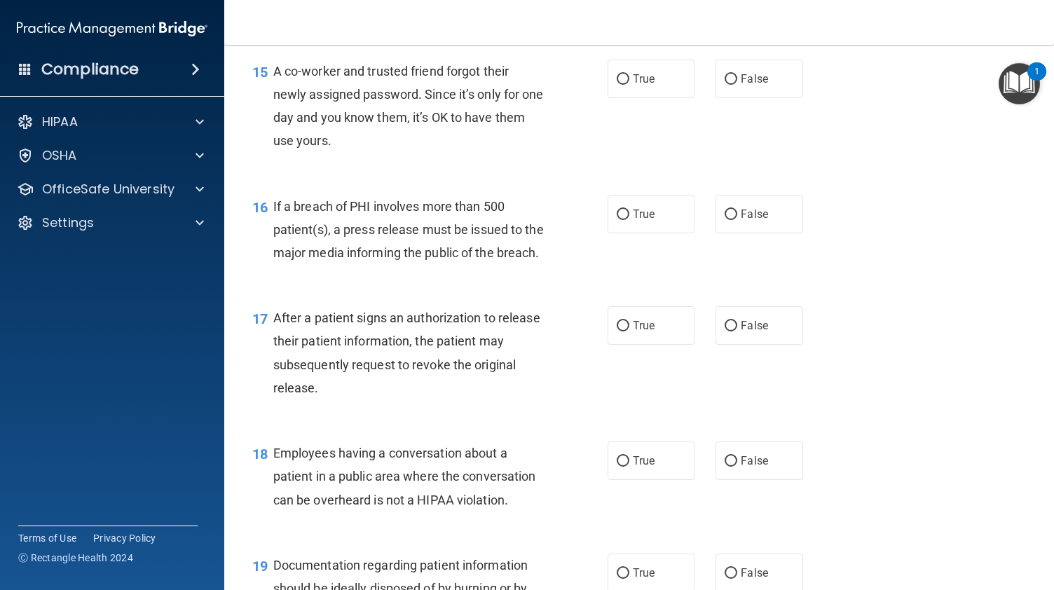
scroll to position [1737, 0]
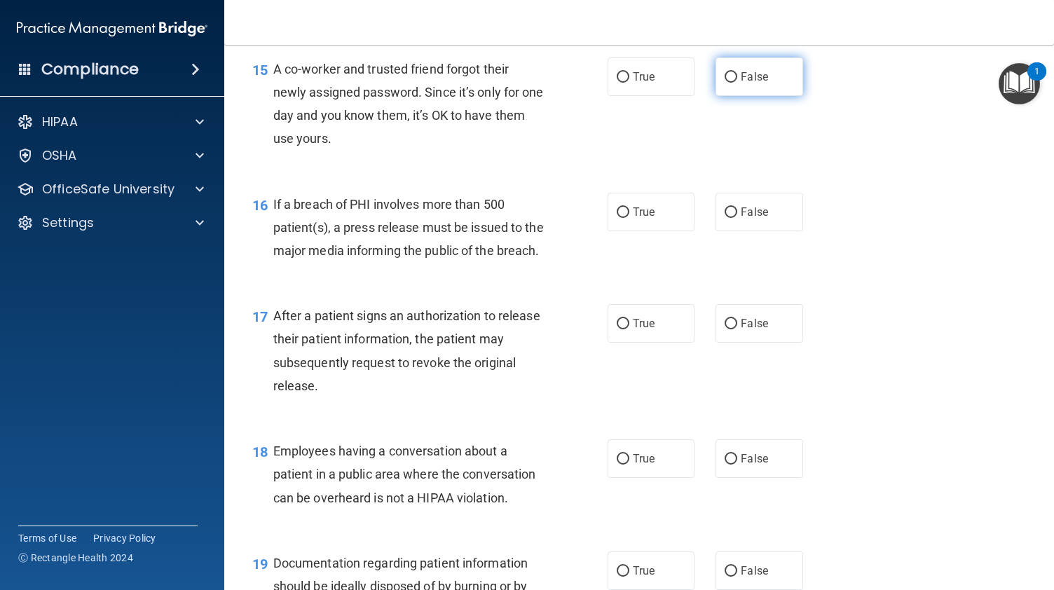
click at [746, 83] on span "False" at bounding box center [754, 76] width 27 height 13
click at [737, 83] on input "False" at bounding box center [731, 77] width 13 height 11
radio input "true"
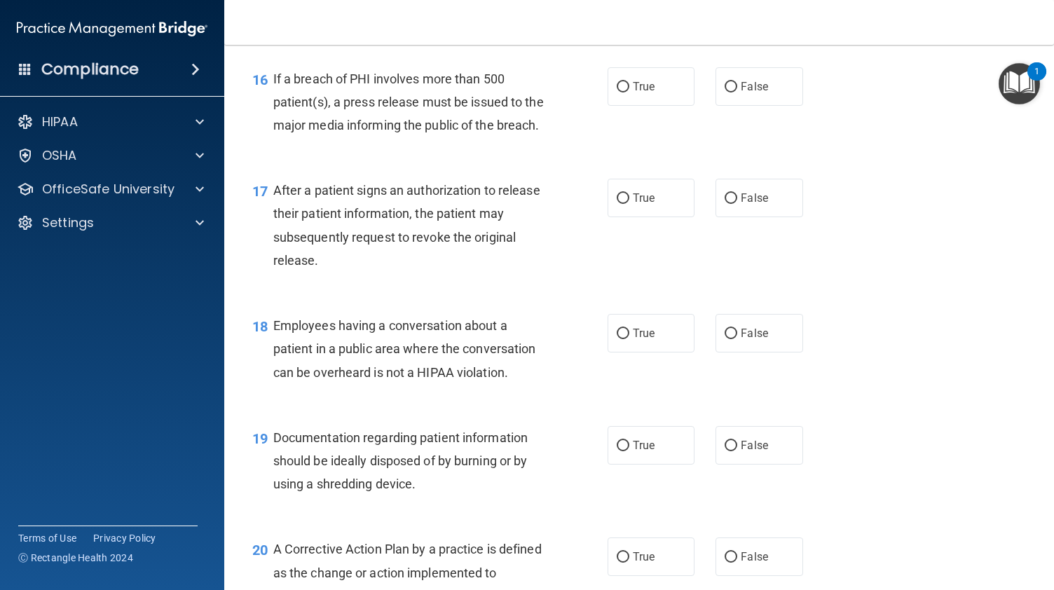
scroll to position [1863, 0]
click at [638, 92] on span "True" at bounding box center [644, 84] width 22 height 13
click at [629, 91] on input "True" at bounding box center [623, 86] width 13 height 11
radio input "true"
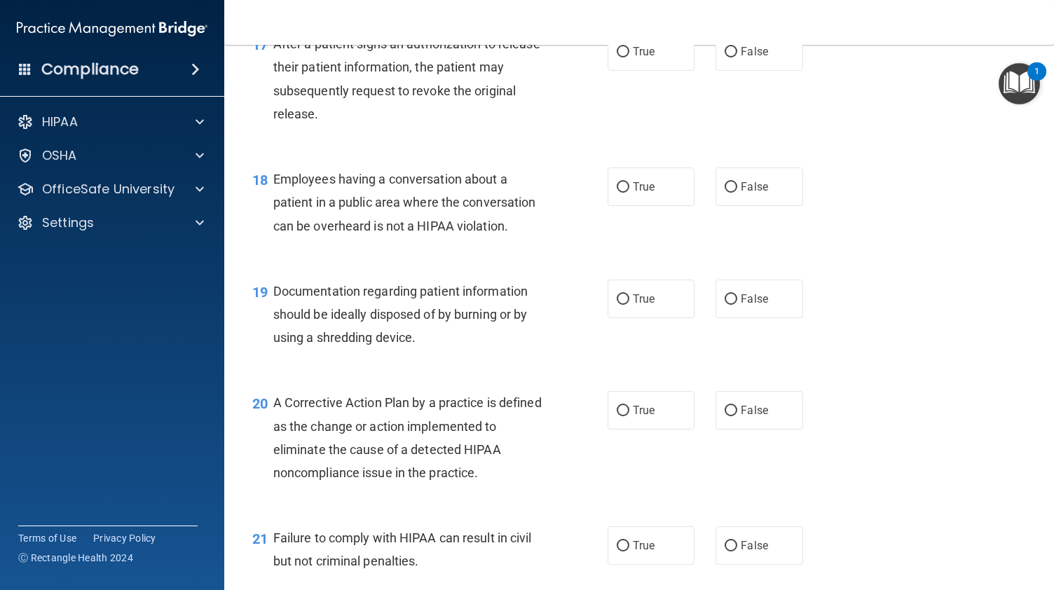
scroll to position [2015, 0]
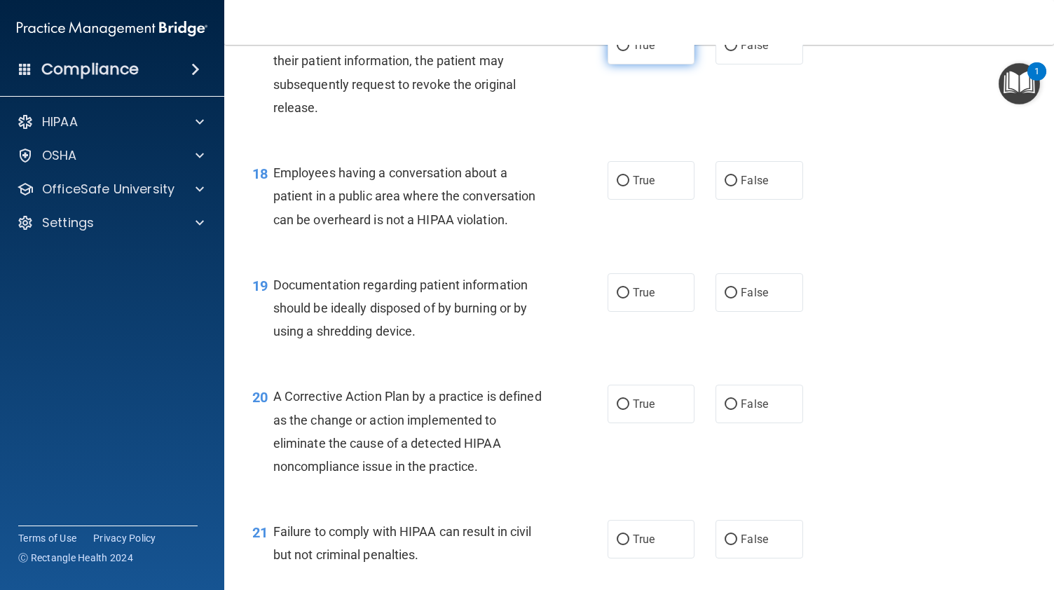
click at [652, 64] on label "True" at bounding box center [651, 45] width 87 height 39
click at [629, 51] on input "True" at bounding box center [623, 46] width 13 height 11
radio input "true"
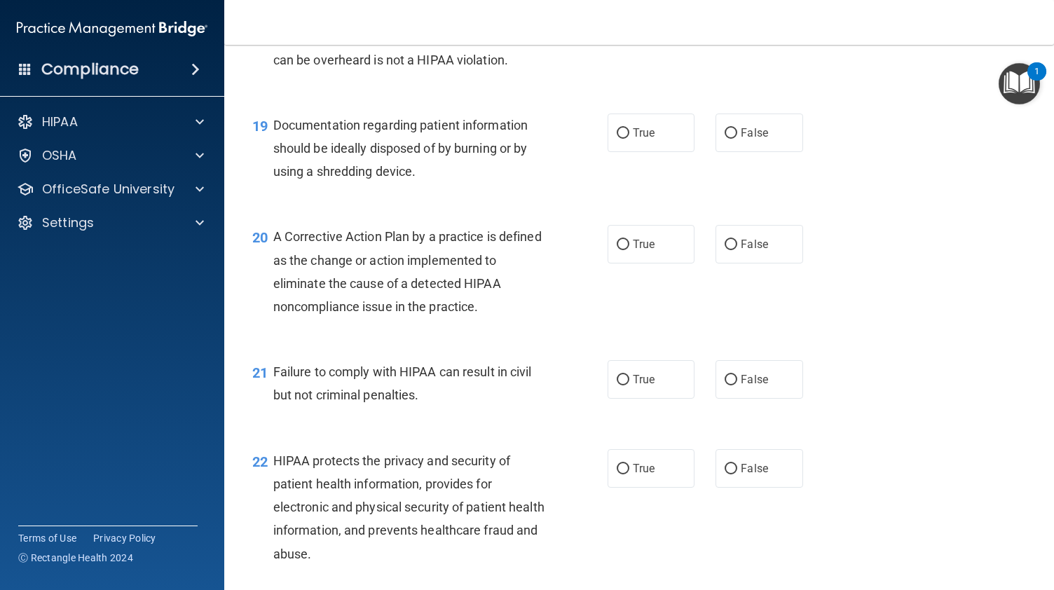
scroll to position [2177, 0]
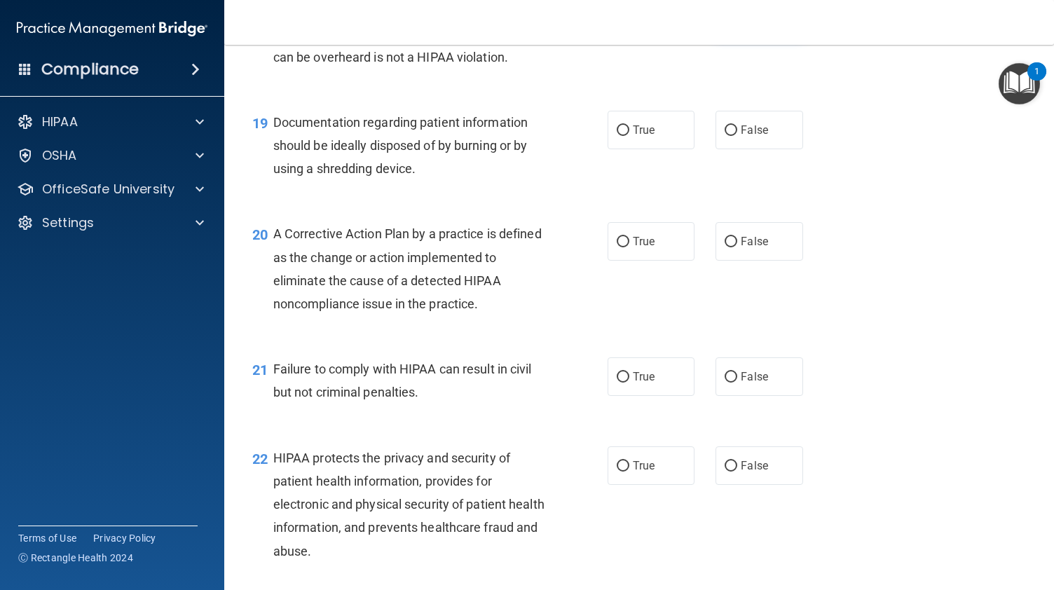
click at [741, 25] on span "False" at bounding box center [754, 17] width 27 height 13
click at [737, 24] on input "False" at bounding box center [731, 18] width 13 height 11
radio input "true"
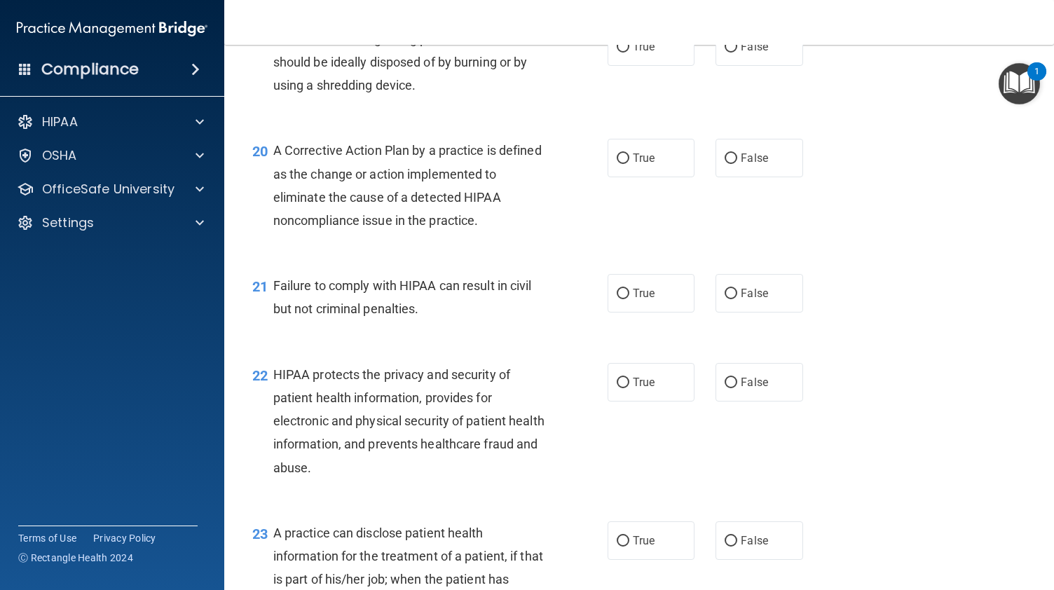
scroll to position [2262, 0]
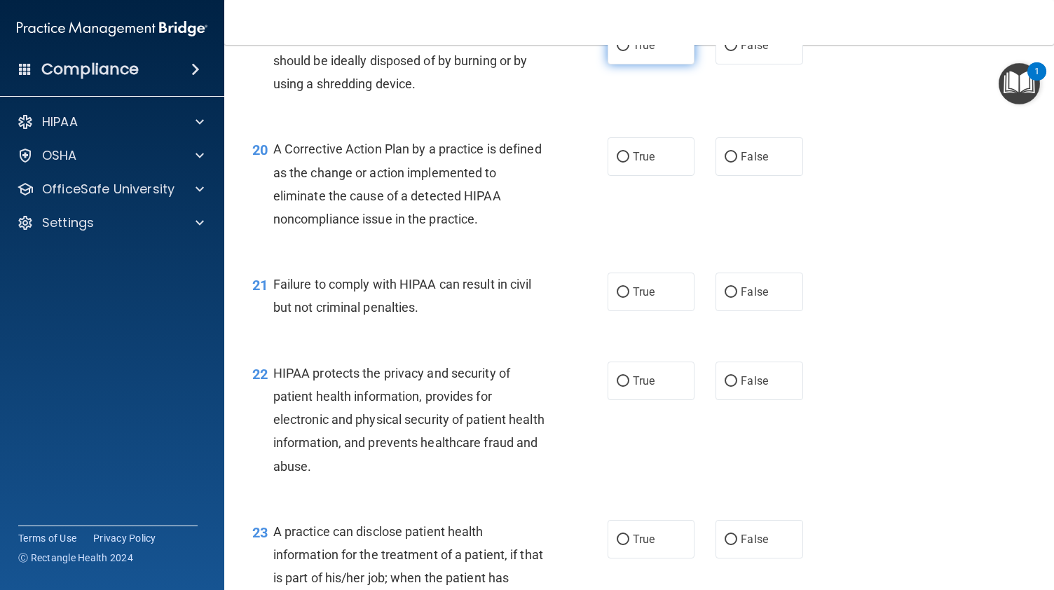
click at [628, 64] on label "True" at bounding box center [651, 45] width 87 height 39
click at [628, 51] on input "True" at bounding box center [623, 46] width 13 height 11
radio input "true"
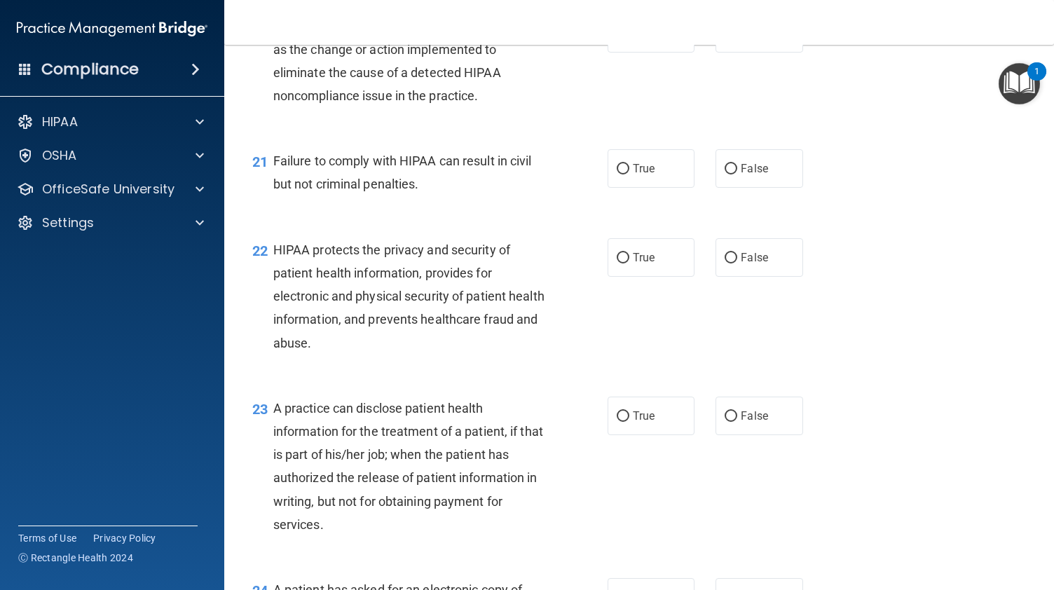
scroll to position [2387, 0]
click at [618, 51] on label "True" at bounding box center [651, 32] width 87 height 39
click at [618, 38] on input "True" at bounding box center [623, 32] width 13 height 11
radio input "true"
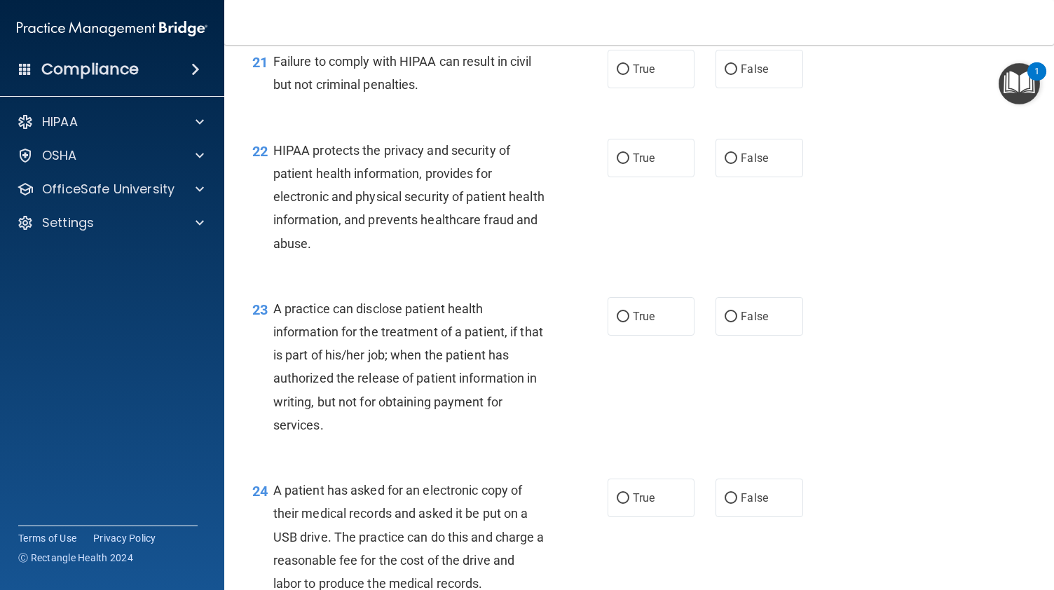
scroll to position [2487, 0]
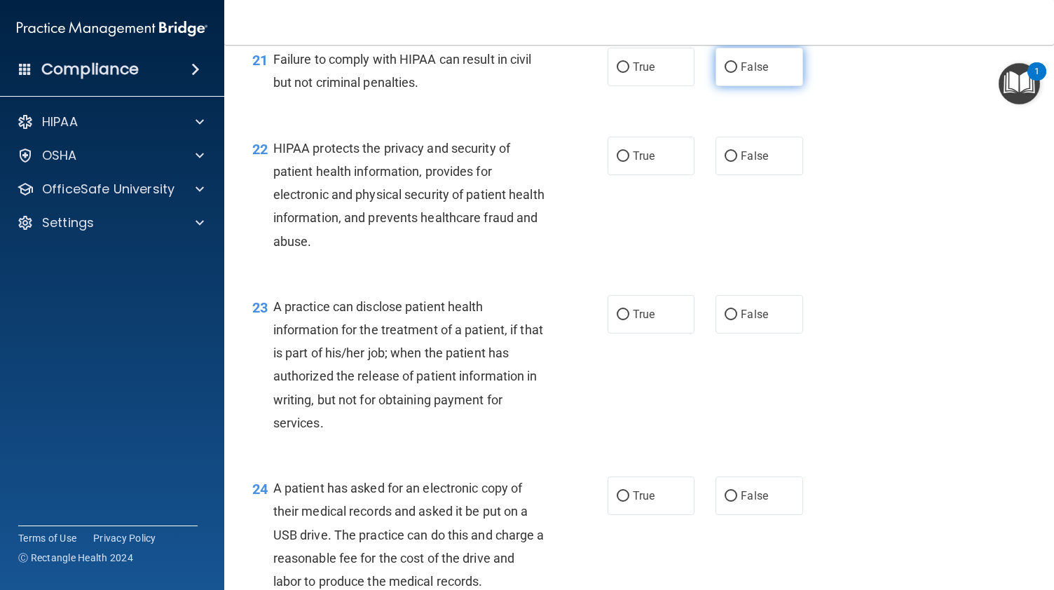
click at [741, 74] on span "False" at bounding box center [754, 66] width 27 height 13
click at [737, 73] on input "False" at bounding box center [731, 67] width 13 height 11
radio input "true"
click at [634, 74] on span "True" at bounding box center [644, 66] width 22 height 13
click at [629, 73] on input "True" at bounding box center [623, 67] width 13 height 11
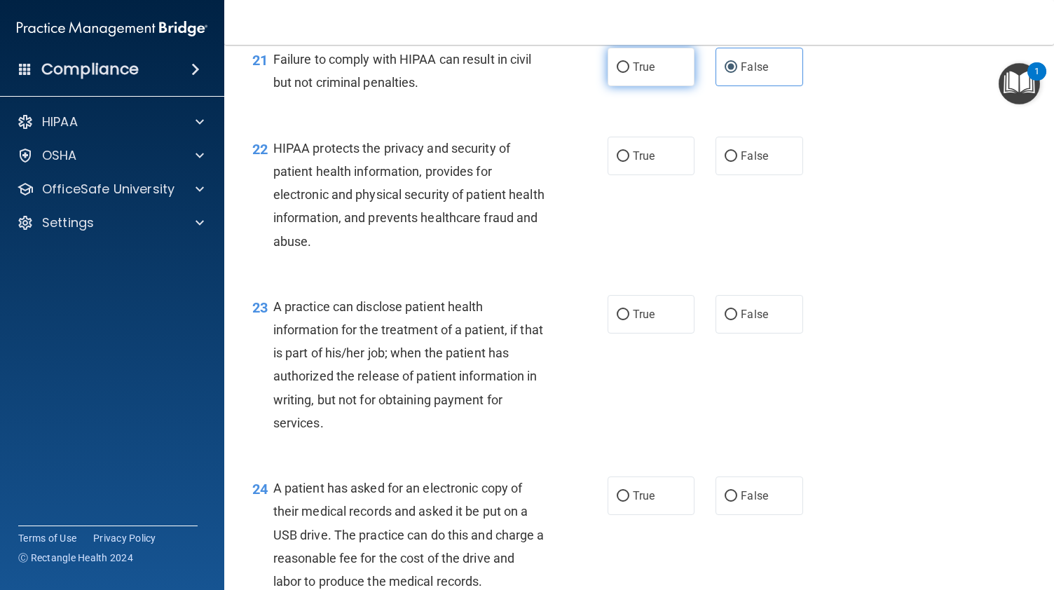
radio input "true"
radio input "false"
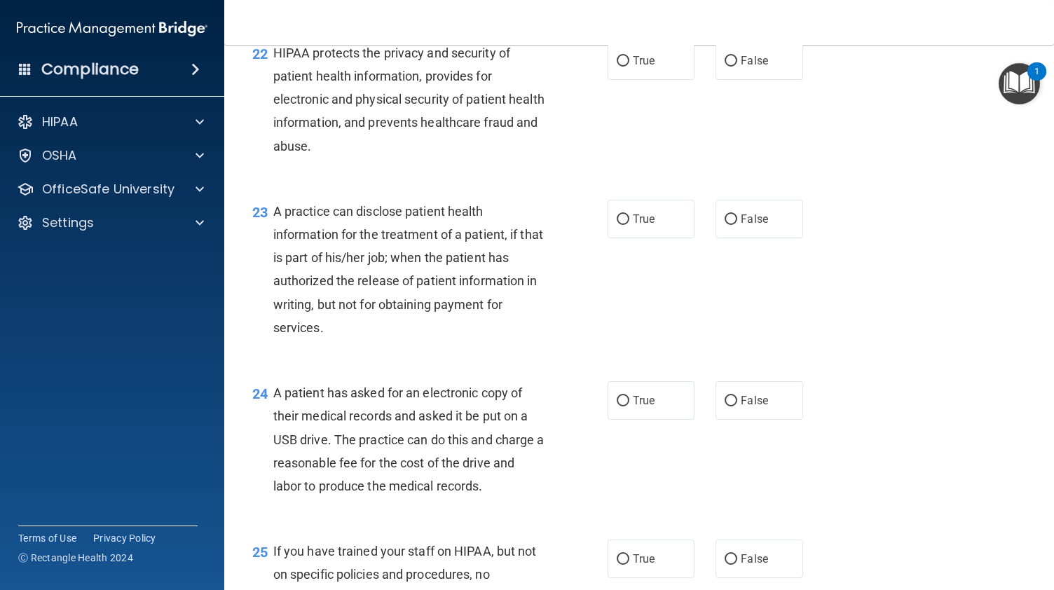
scroll to position [2580, 0]
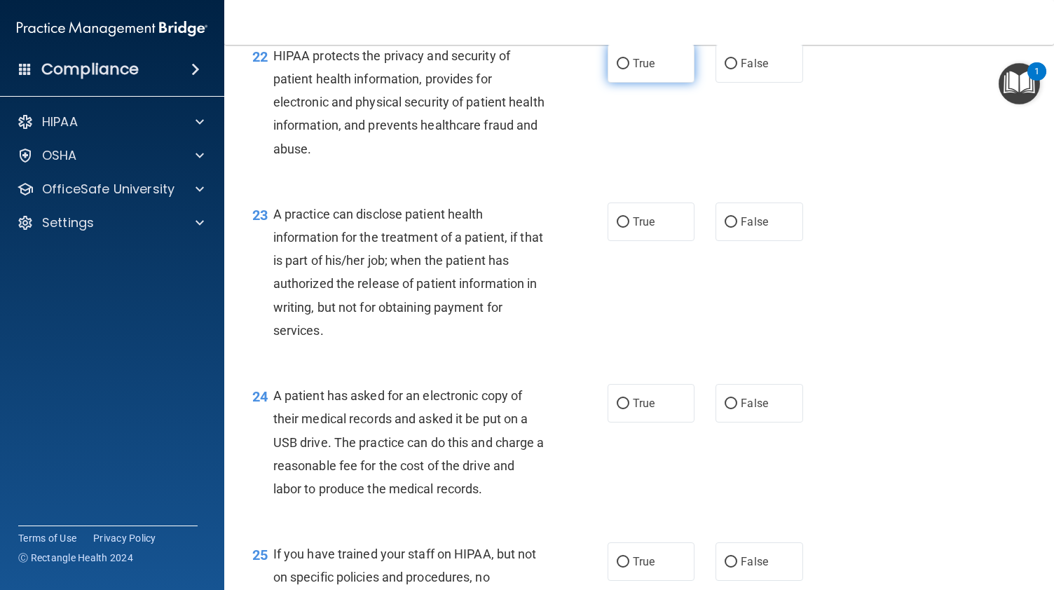
click at [646, 70] on span "True" at bounding box center [644, 63] width 22 height 13
click at [629, 69] on input "True" at bounding box center [623, 64] width 13 height 11
radio input "true"
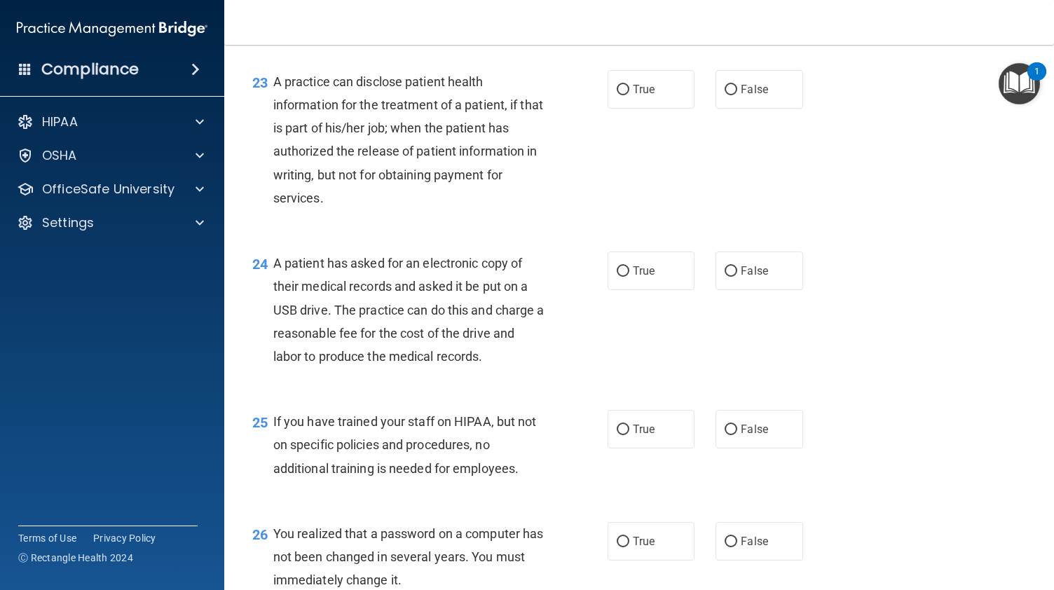
scroll to position [2714, 0]
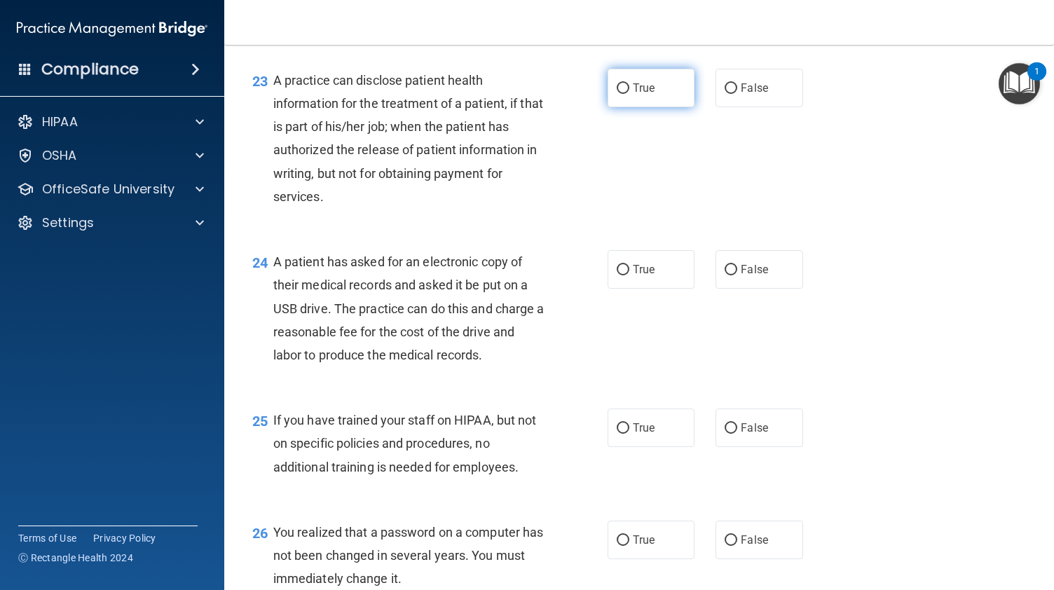
click at [636, 95] on span "True" at bounding box center [644, 87] width 22 height 13
click at [629, 94] on input "True" at bounding box center [623, 88] width 13 height 11
radio input "true"
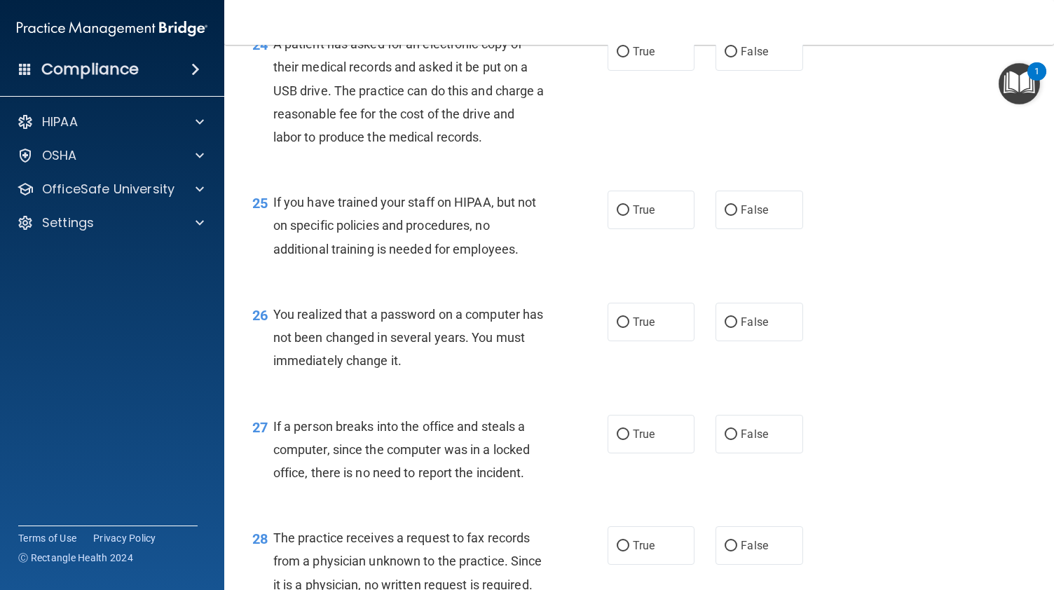
scroll to position [2933, 0]
click at [630, 69] on label "True" at bounding box center [651, 50] width 87 height 39
click at [629, 56] on input "True" at bounding box center [623, 51] width 13 height 11
radio input "true"
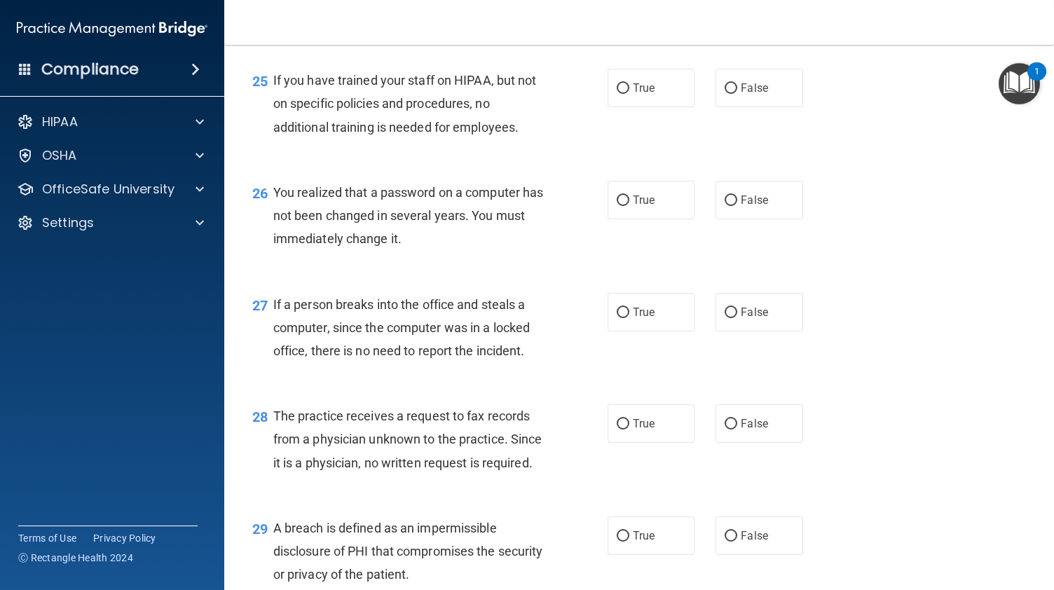
scroll to position [3060, 0]
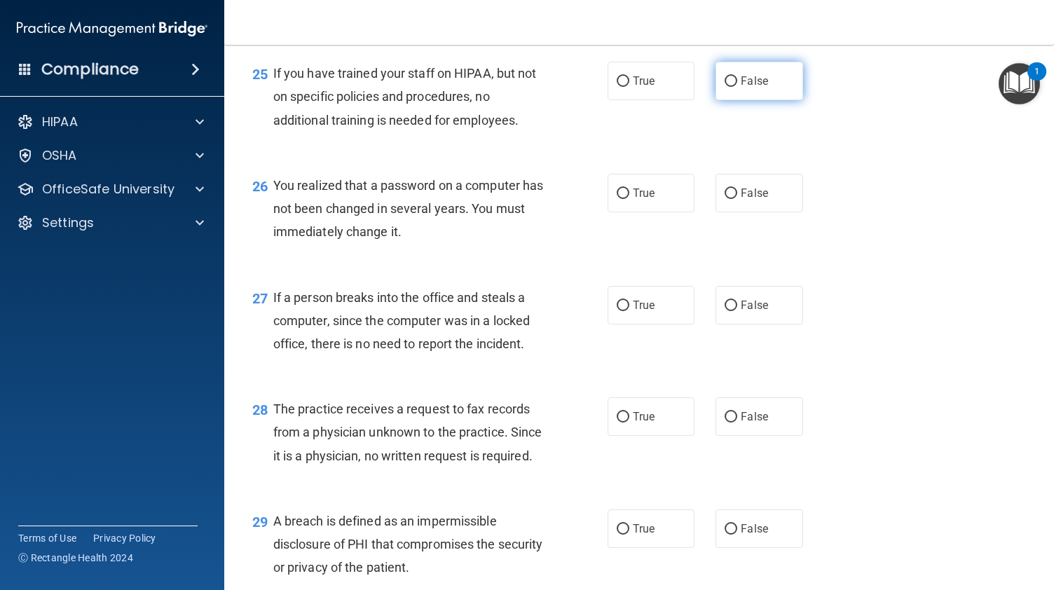
click at [741, 88] on span "False" at bounding box center [754, 80] width 27 height 13
click at [733, 87] on input "False" at bounding box center [731, 81] width 13 height 11
radio input "true"
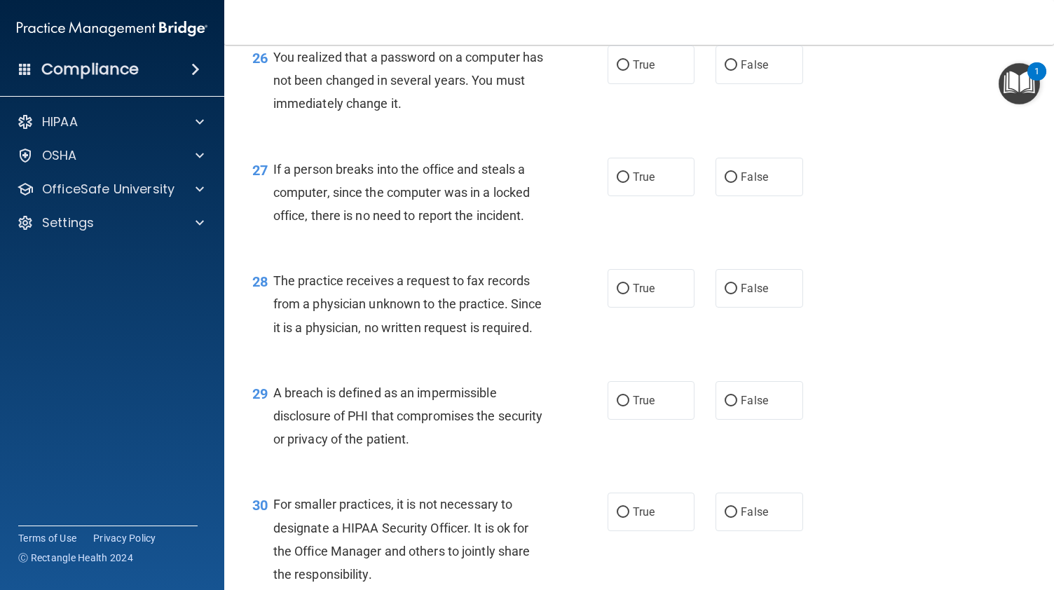
scroll to position [3189, 0]
click at [660, 83] on label "True" at bounding box center [651, 64] width 87 height 39
click at [629, 70] on input "True" at bounding box center [623, 65] width 13 height 11
radio input "true"
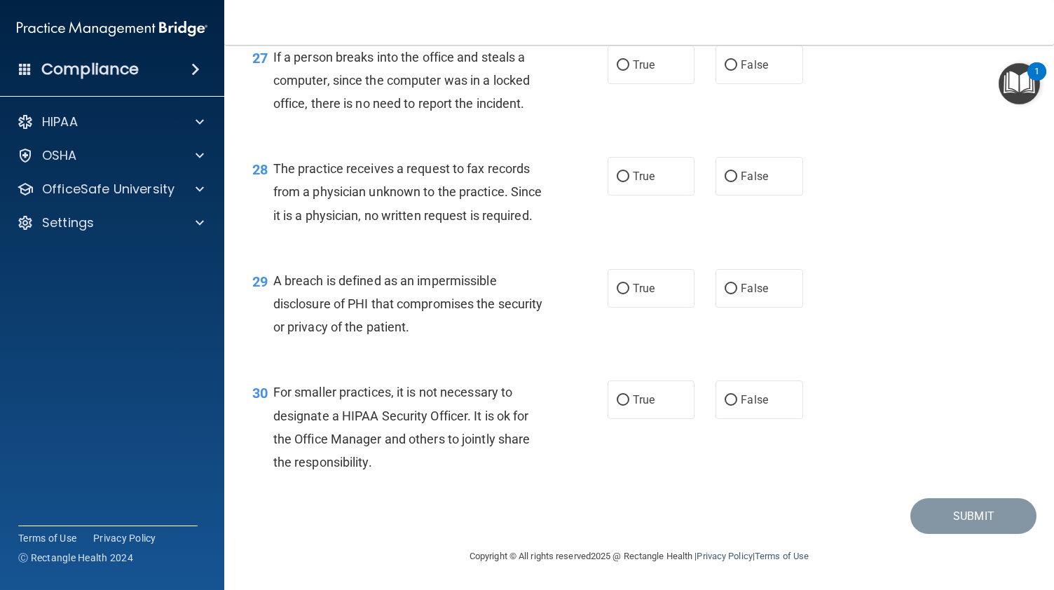
scroll to position [3310, 0]
click at [753, 84] on label "False" at bounding box center [759, 65] width 87 height 39
click at [737, 71] on input "False" at bounding box center [731, 65] width 13 height 11
radio input "true"
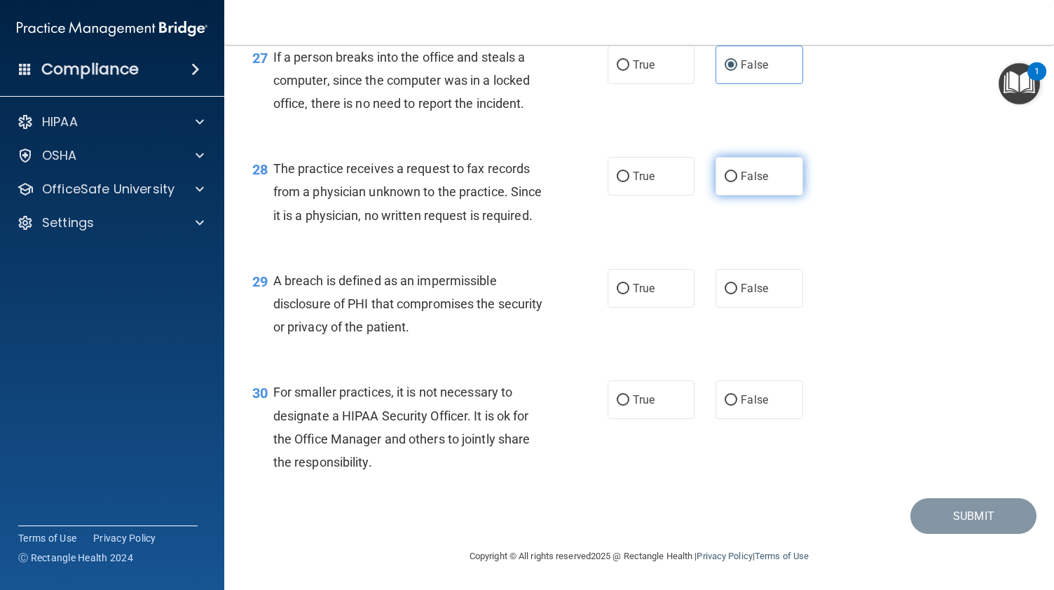
click at [727, 172] on input "False" at bounding box center [731, 177] width 13 height 11
radio input "true"
click at [635, 294] on span "True" at bounding box center [644, 288] width 22 height 13
click at [629, 294] on input "True" at bounding box center [623, 289] width 13 height 11
radio input "true"
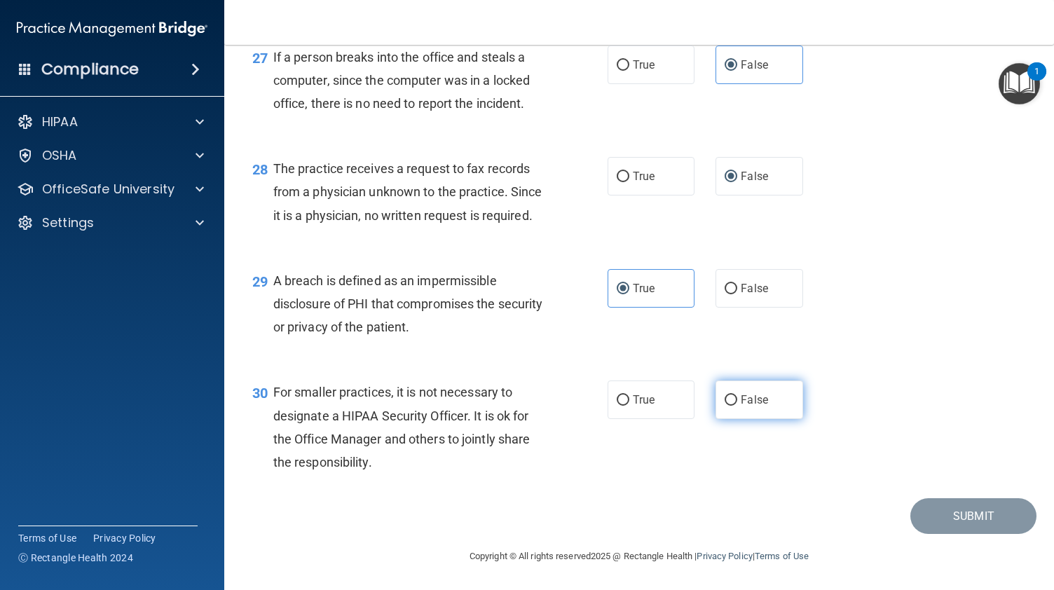
click at [741, 397] on span "False" at bounding box center [754, 399] width 27 height 13
click at [737, 397] on input "False" at bounding box center [731, 400] width 13 height 11
radio input "true"
click at [969, 512] on button "Submit" at bounding box center [973, 516] width 126 height 36
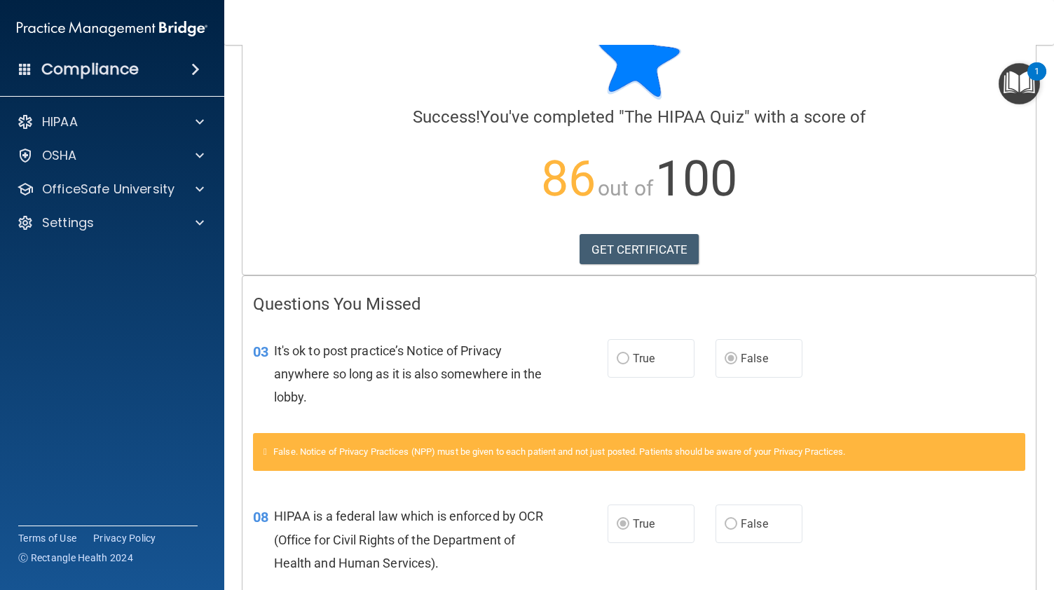
scroll to position [55, 0]
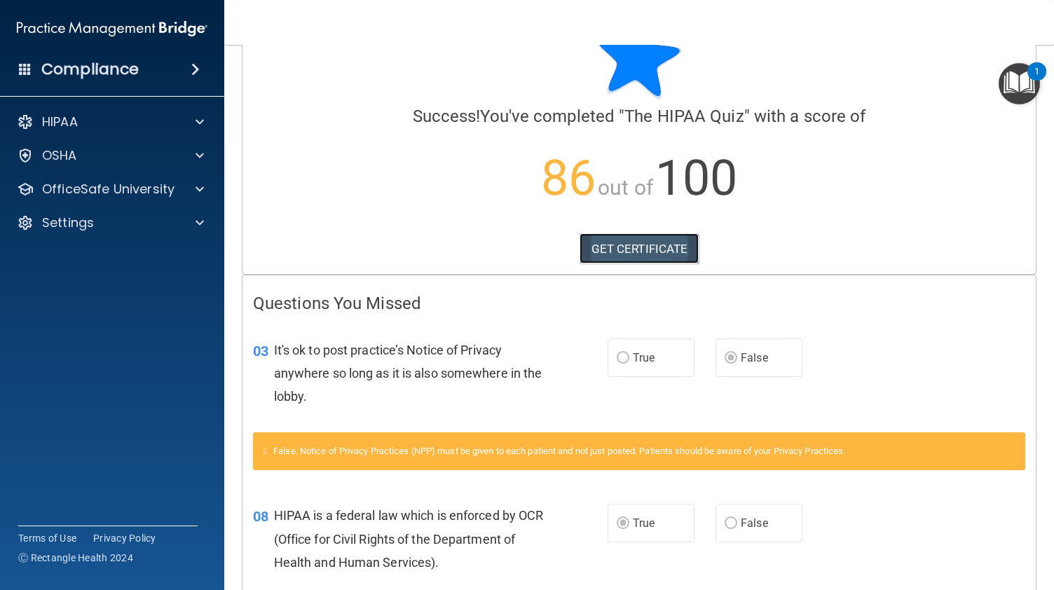
click at [633, 254] on link "GET CERTIFICATE" at bounding box center [640, 248] width 120 height 31
click at [101, 193] on p "OfficeSafe University" at bounding box center [108, 189] width 132 height 17
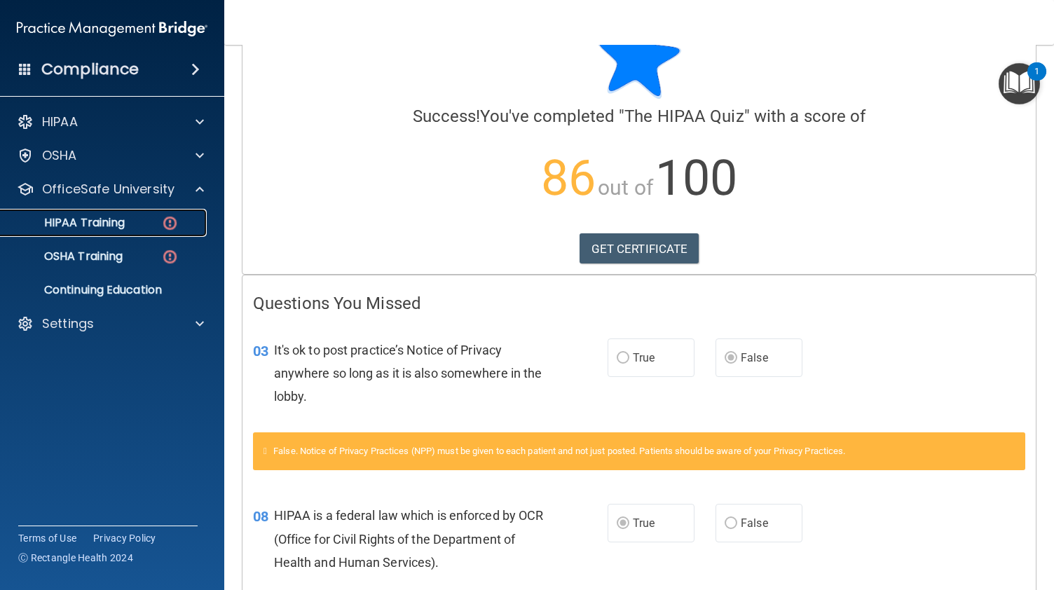
click at [139, 216] on div "HIPAA Training" at bounding box center [104, 223] width 191 height 14
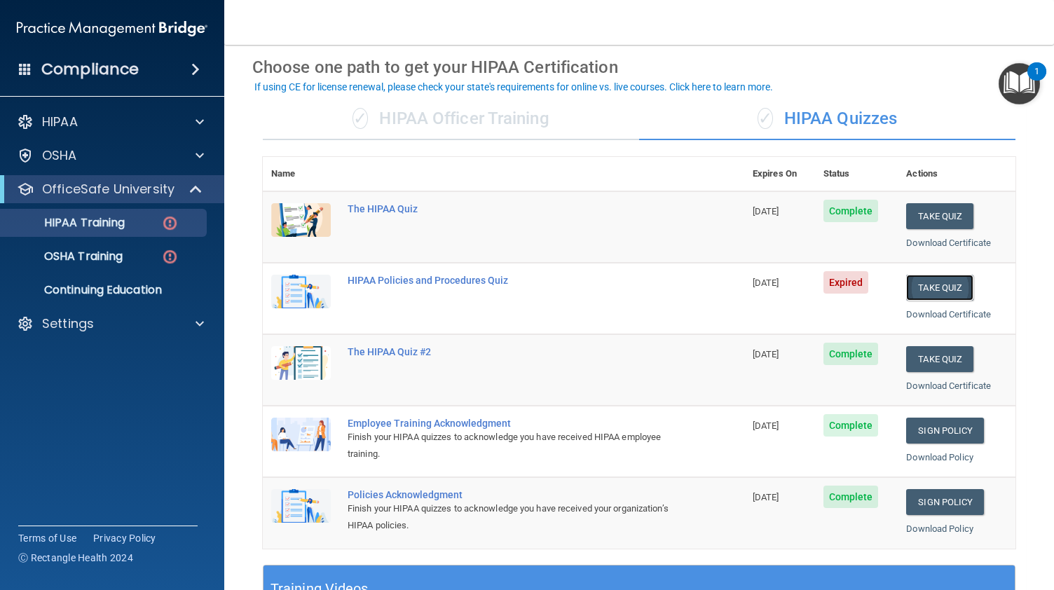
click at [952, 280] on button "Take Quiz" at bounding box center [939, 288] width 67 height 26
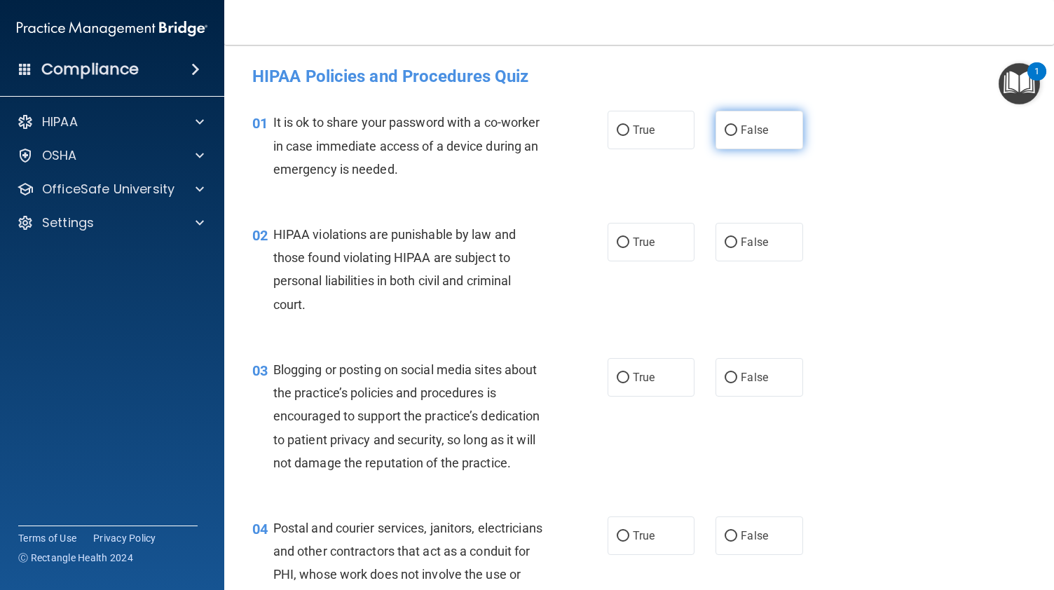
click at [758, 149] on label "False" at bounding box center [759, 130] width 87 height 39
click at [737, 136] on input "False" at bounding box center [731, 130] width 13 height 11
radio input "true"
click at [662, 242] on label "True" at bounding box center [651, 242] width 87 height 39
click at [629, 242] on input "True" at bounding box center [623, 243] width 13 height 11
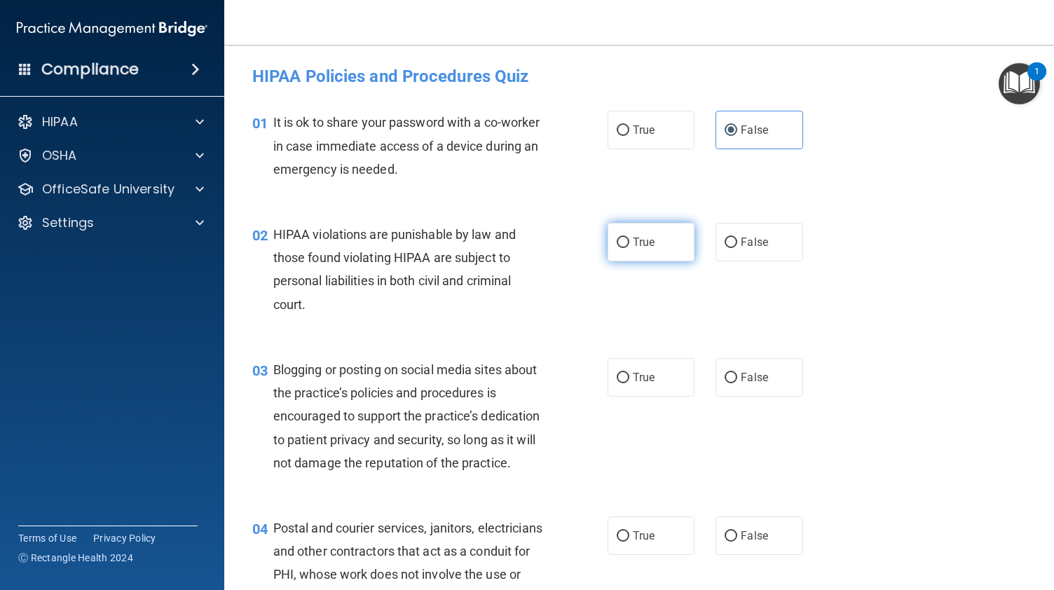
radio input "true"
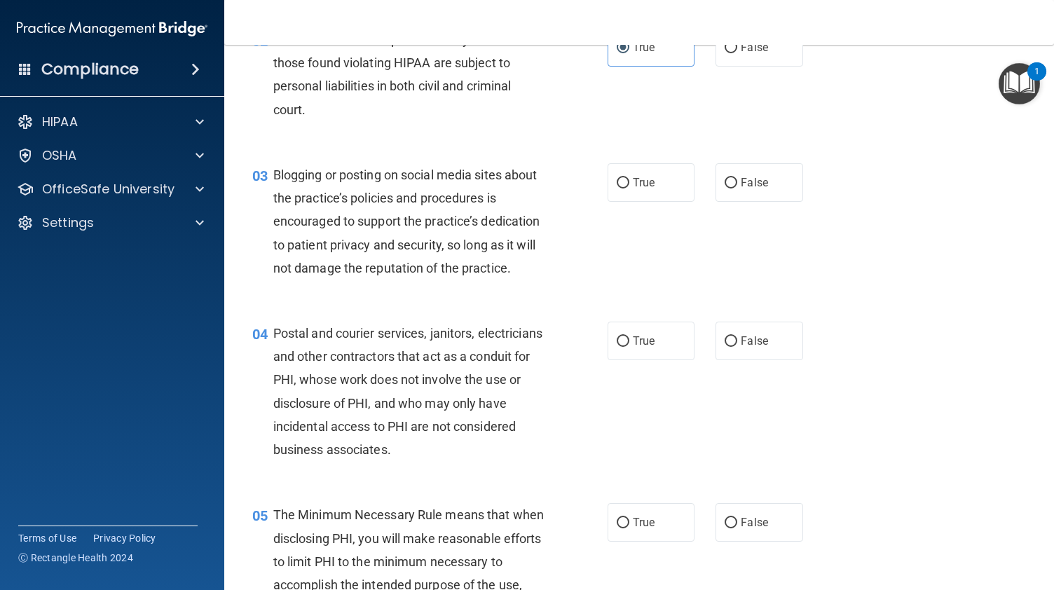
scroll to position [196, 0]
click at [729, 179] on input "False" at bounding box center [731, 182] width 13 height 11
radio input "true"
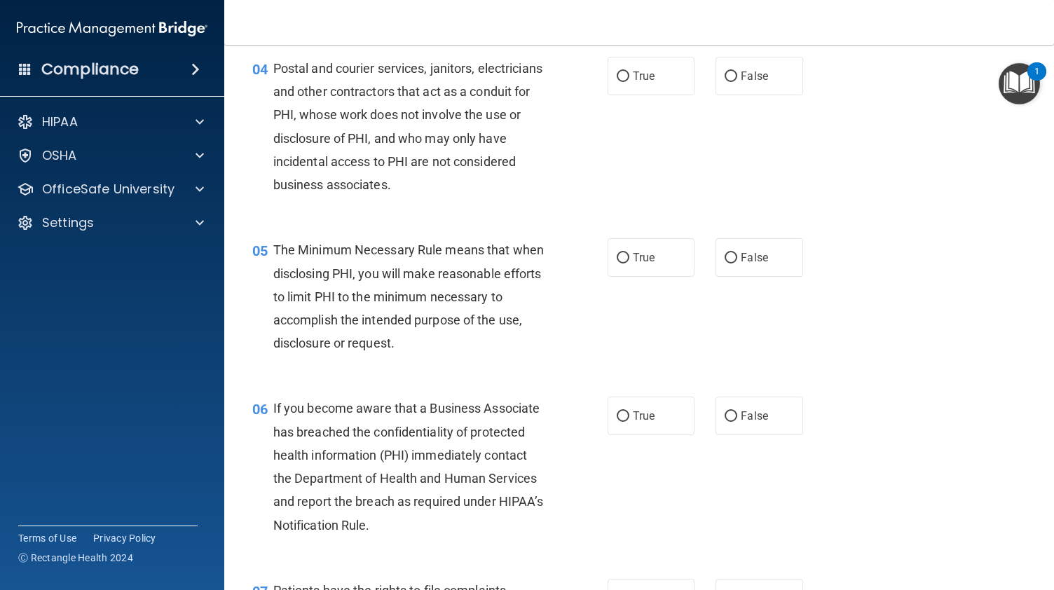
scroll to position [461, 0]
click at [625, 94] on label "True" at bounding box center [651, 74] width 87 height 39
click at [625, 81] on input "True" at bounding box center [623, 75] width 13 height 11
radio input "true"
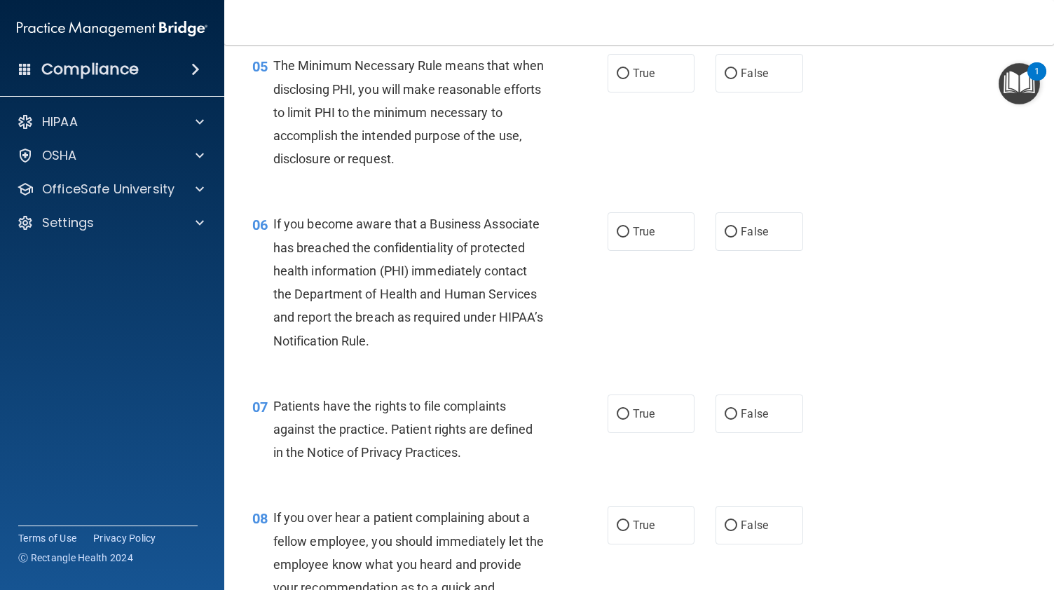
scroll to position [648, 0]
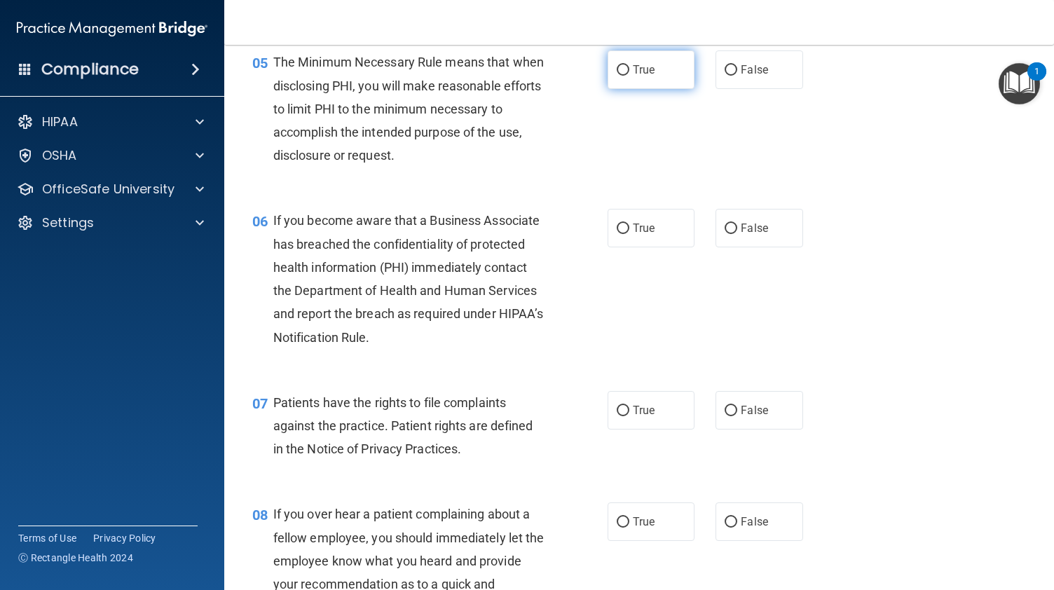
click at [624, 89] on label "True" at bounding box center [651, 69] width 87 height 39
click at [624, 76] on input "True" at bounding box center [623, 70] width 13 height 11
radio input "true"
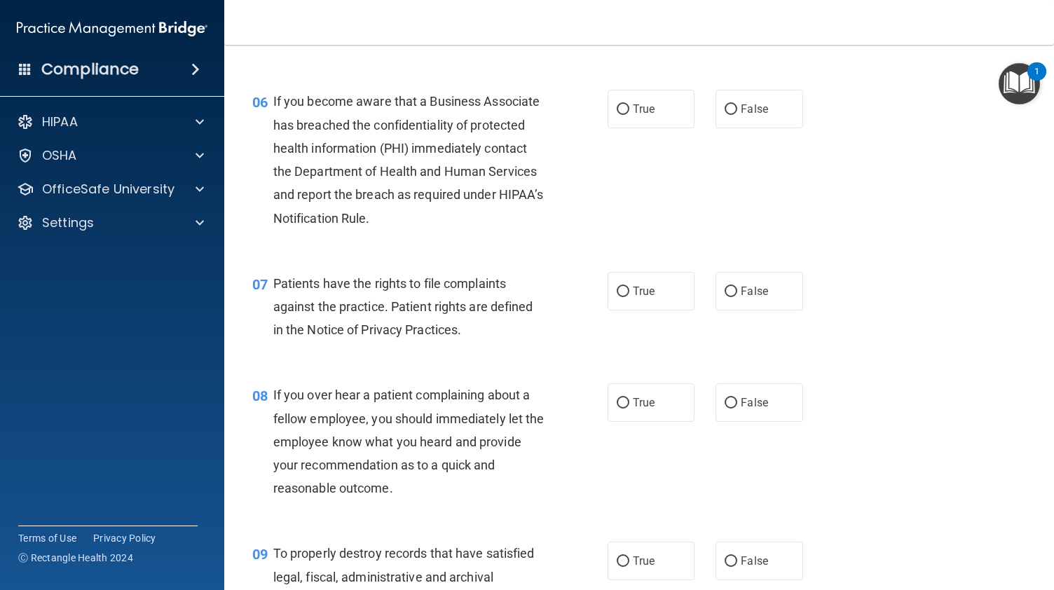
scroll to position [812, 0]
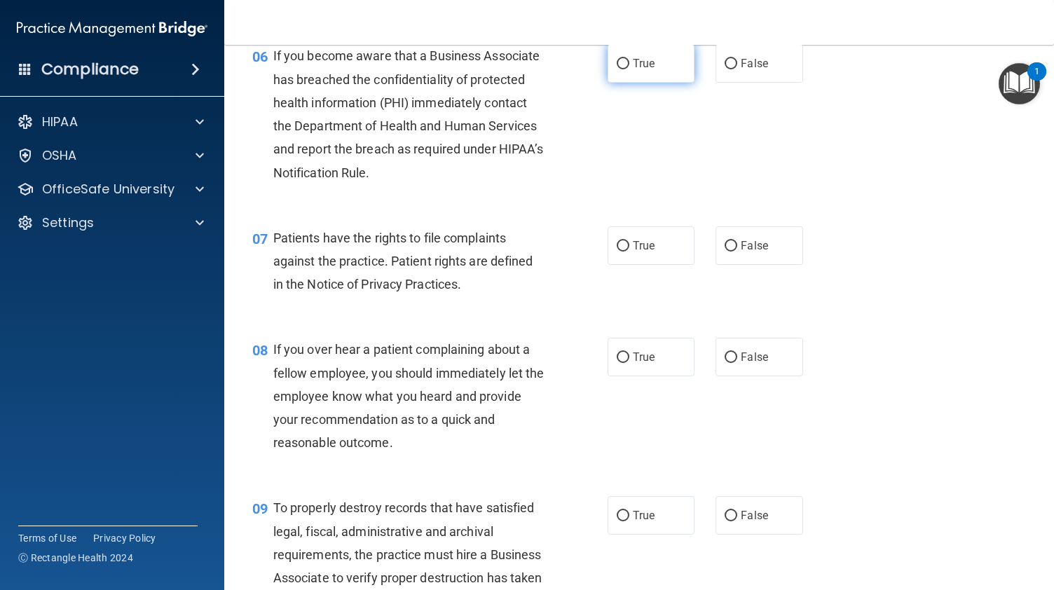
click at [649, 74] on label "True" at bounding box center [651, 63] width 87 height 39
click at [629, 69] on input "True" at bounding box center [623, 64] width 13 height 11
radio input "true"
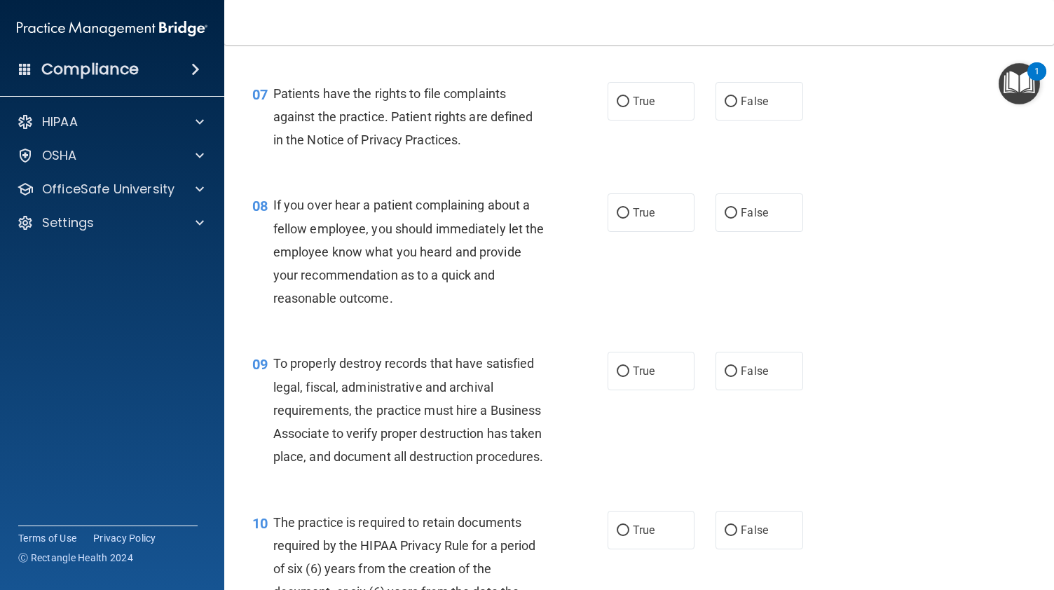
scroll to position [980, 0]
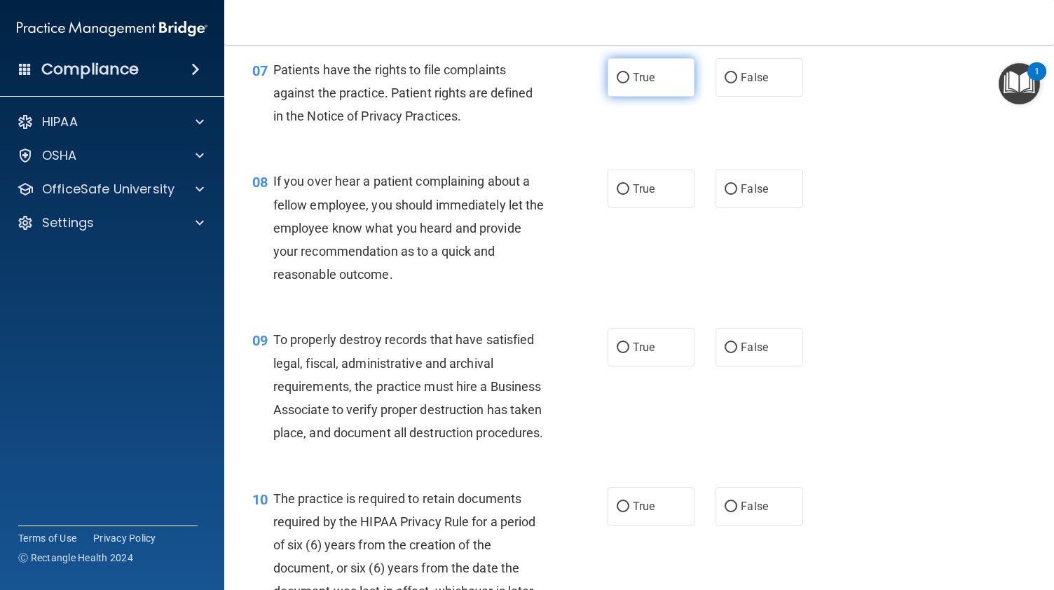
click at [640, 84] on span "True" at bounding box center [644, 77] width 22 height 13
click at [629, 83] on input "True" at bounding box center [623, 78] width 13 height 11
radio input "true"
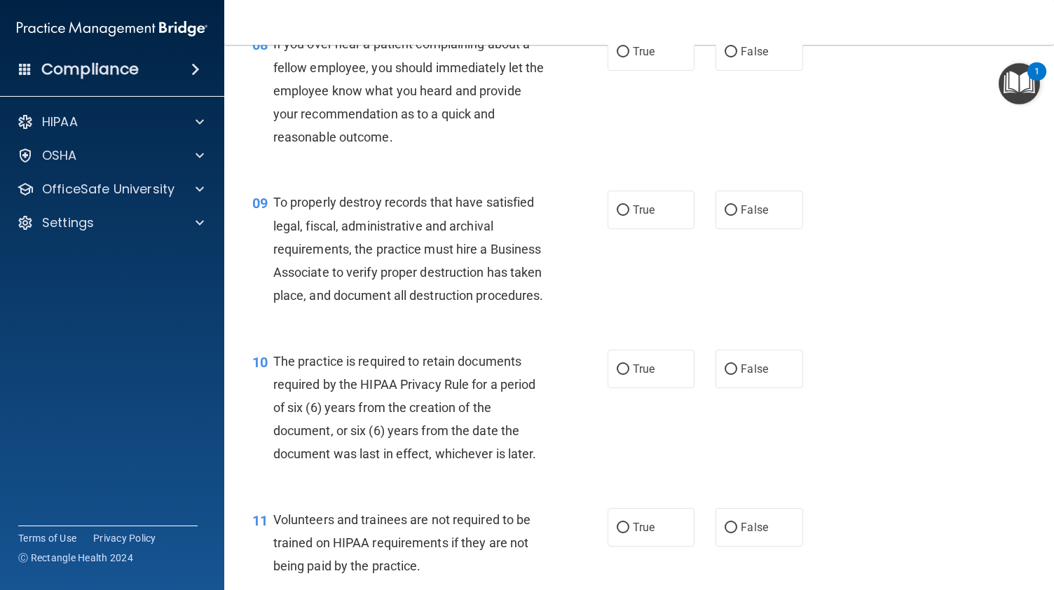
scroll to position [1117, 0]
click at [741, 59] on span "False" at bounding box center [754, 52] width 27 height 13
click at [734, 58] on input "False" at bounding box center [731, 53] width 13 height 11
radio input "true"
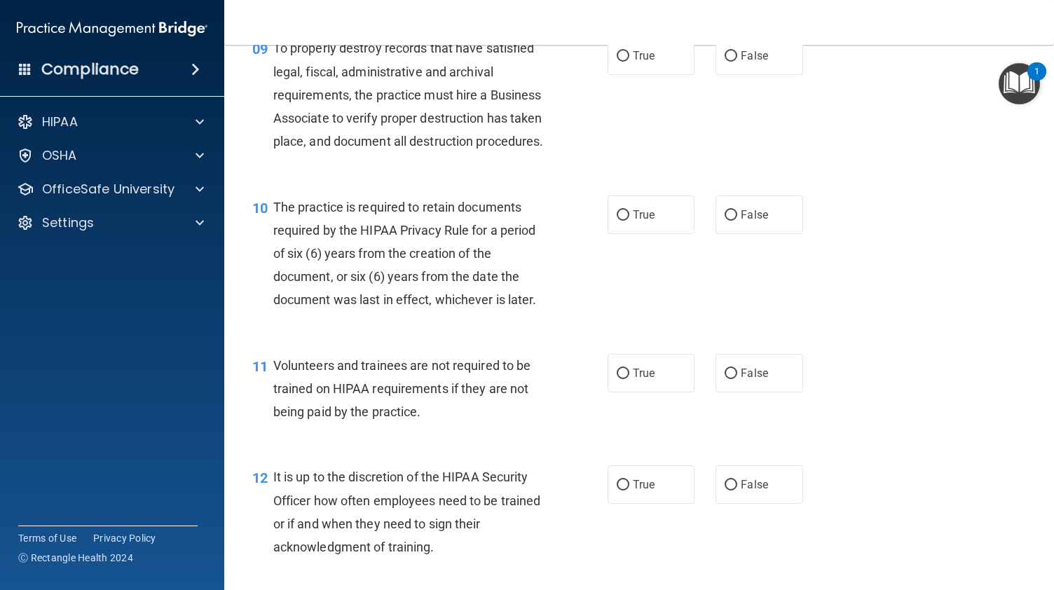
scroll to position [1273, 0]
click at [651, 66] on label "True" at bounding box center [651, 54] width 87 height 39
click at [629, 60] on input "True" at bounding box center [623, 55] width 13 height 11
radio input "true"
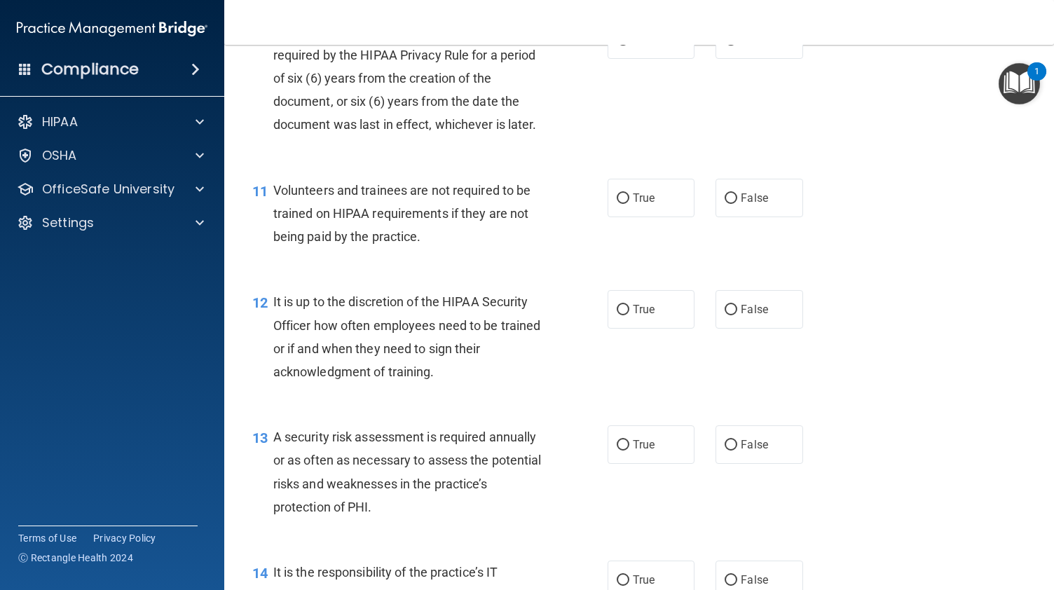
scroll to position [1449, 0]
click at [633, 45] on span "True" at bounding box center [644, 38] width 22 height 13
click at [629, 44] on input "True" at bounding box center [623, 39] width 13 height 11
radio input "true"
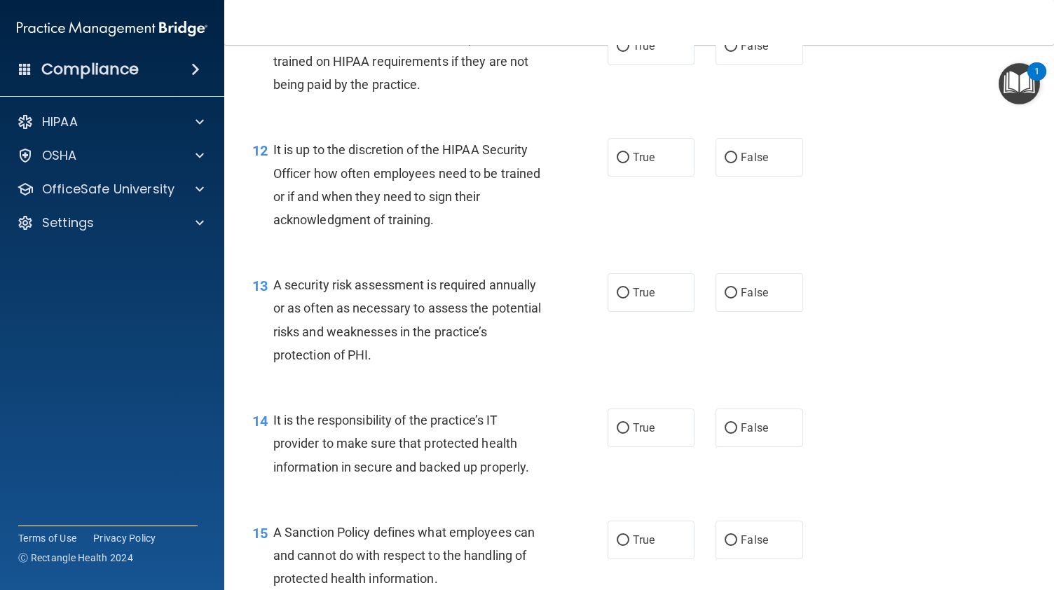
scroll to position [1602, 0]
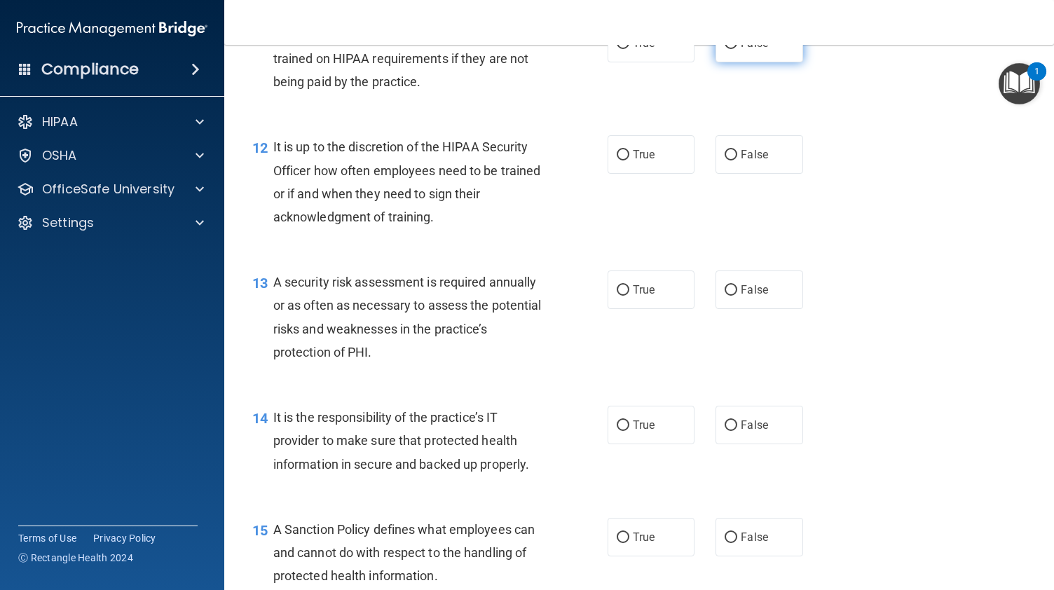
click at [750, 50] on span "False" at bounding box center [754, 42] width 27 height 13
click at [737, 49] on input "False" at bounding box center [731, 44] width 13 height 11
radio input "true"
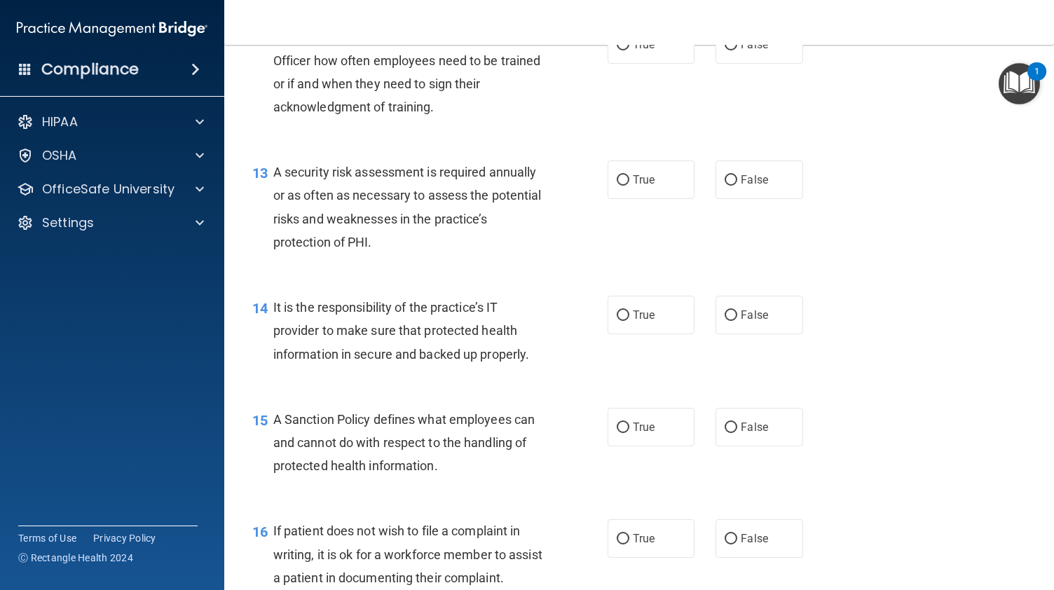
scroll to position [1713, 0]
click at [751, 50] on span "False" at bounding box center [754, 43] width 27 height 13
click at [737, 50] on input "False" at bounding box center [731, 44] width 13 height 11
radio input "true"
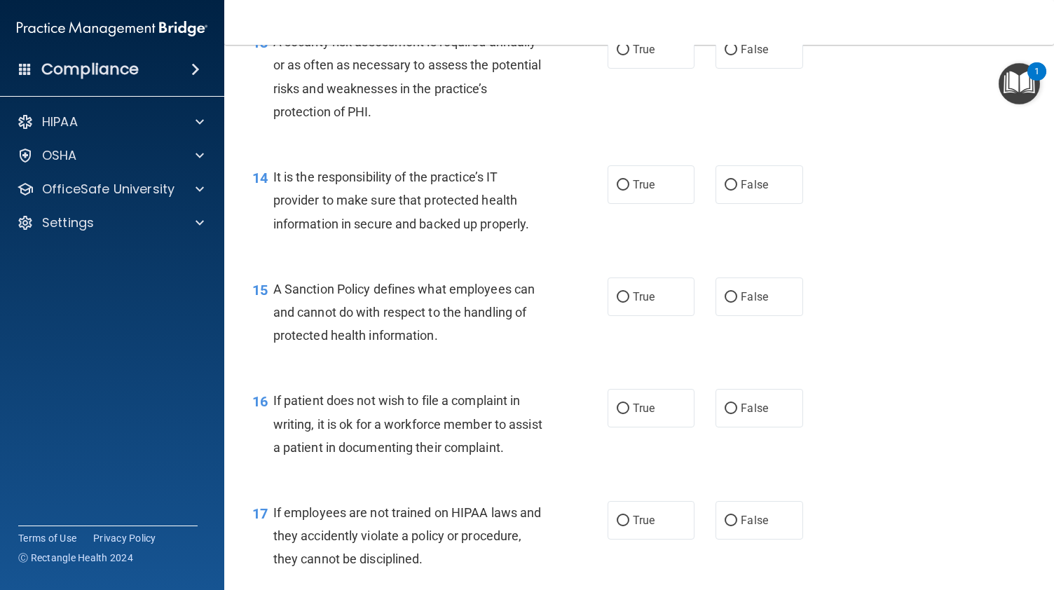
scroll to position [1843, 0]
click at [625, 68] on label "True" at bounding box center [651, 48] width 87 height 39
click at [625, 55] on input "True" at bounding box center [623, 49] width 13 height 11
radio input "true"
click at [725, 203] on label "False" at bounding box center [759, 184] width 87 height 39
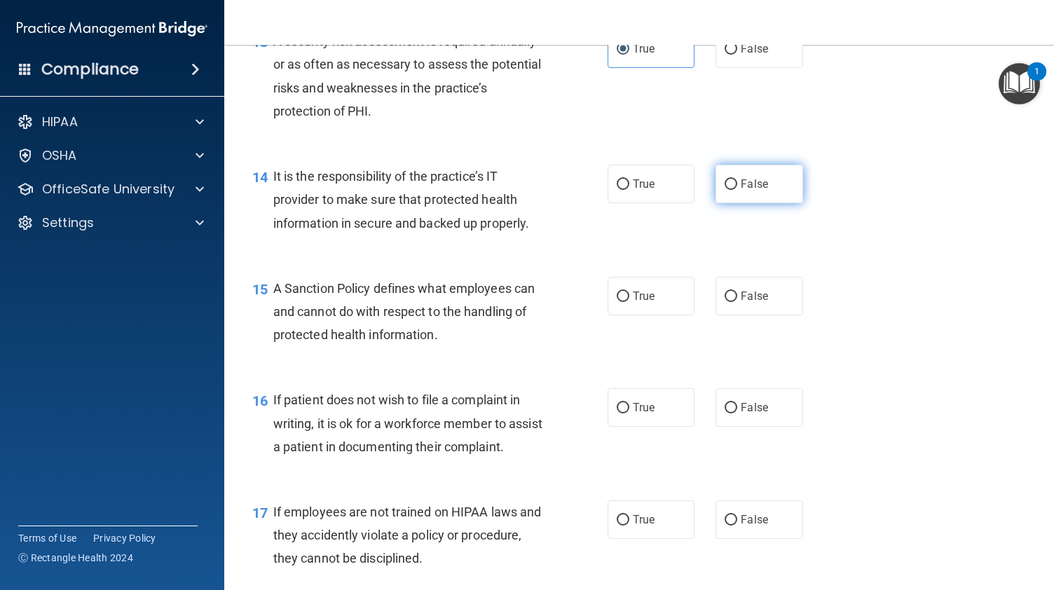
click at [725, 190] on input "False" at bounding box center [731, 184] width 13 height 11
radio input "true"
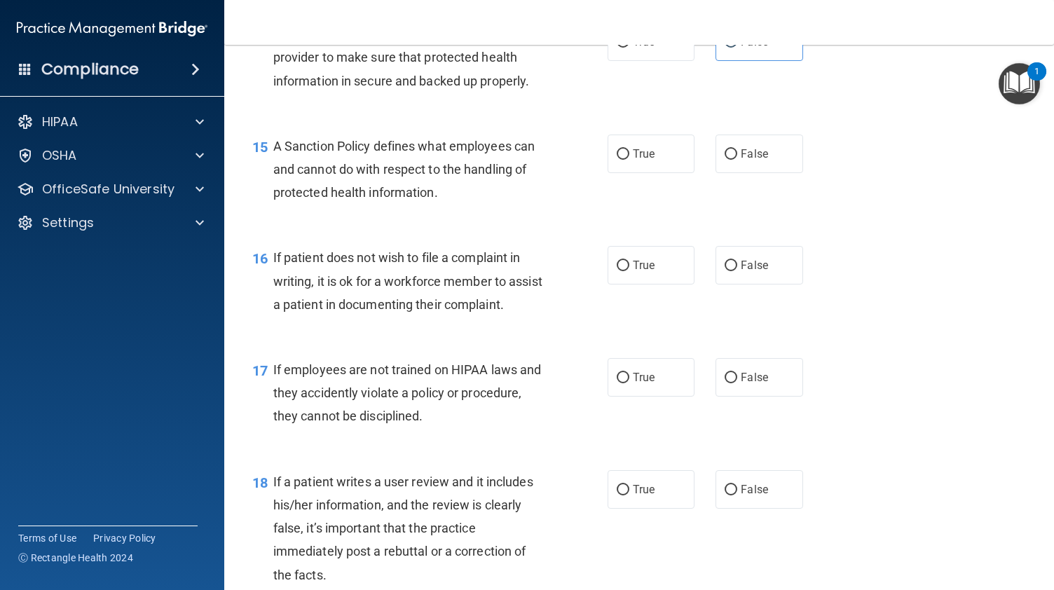
scroll to position [1995, 0]
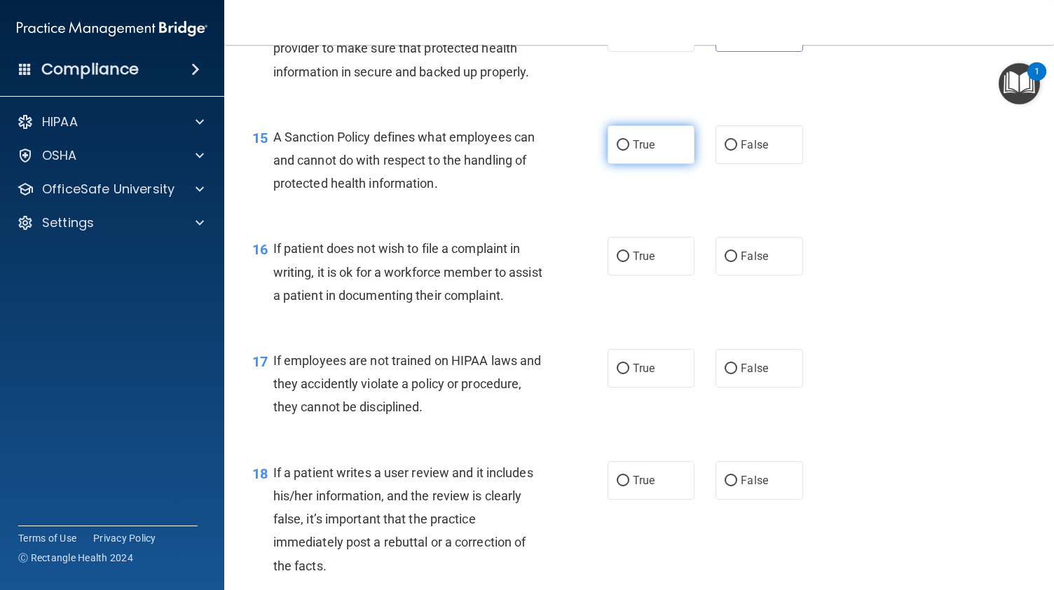
click at [617, 151] on input "True" at bounding box center [623, 145] width 13 height 11
radio input "true"
click at [743, 275] on label "False" at bounding box center [759, 256] width 87 height 39
click at [737, 262] on input "False" at bounding box center [731, 257] width 13 height 11
radio input "true"
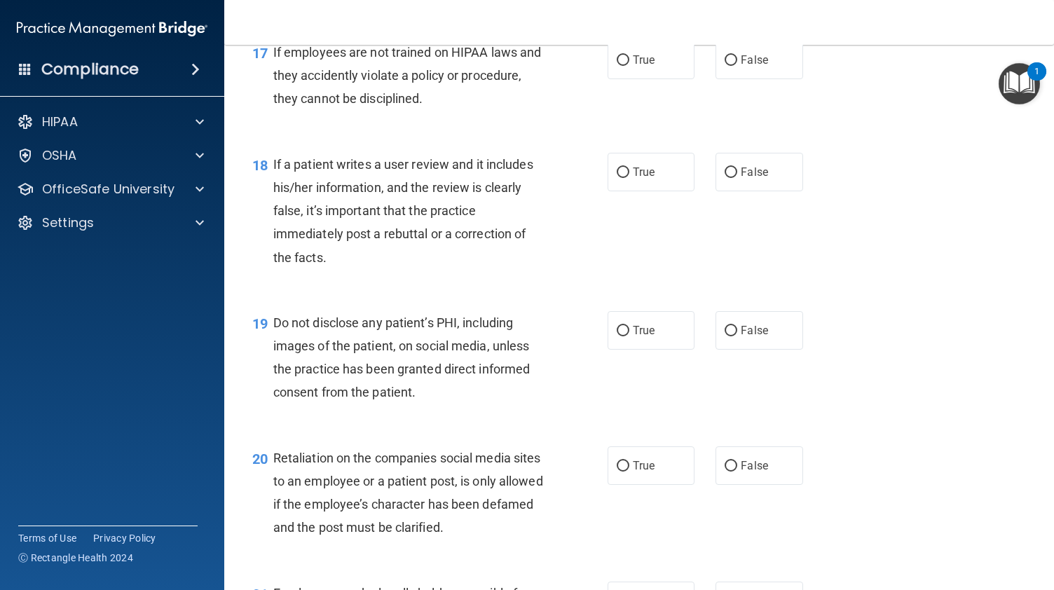
scroll to position [2321, 0]
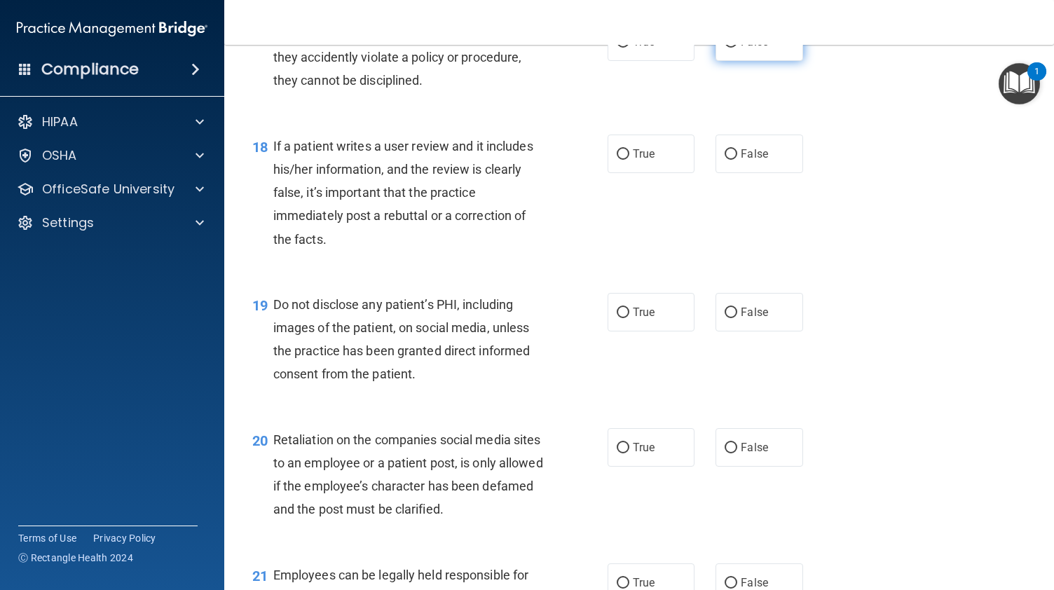
click at [762, 61] on label "False" at bounding box center [759, 41] width 87 height 39
click at [737, 48] on input "False" at bounding box center [731, 42] width 13 height 11
radio input "true"
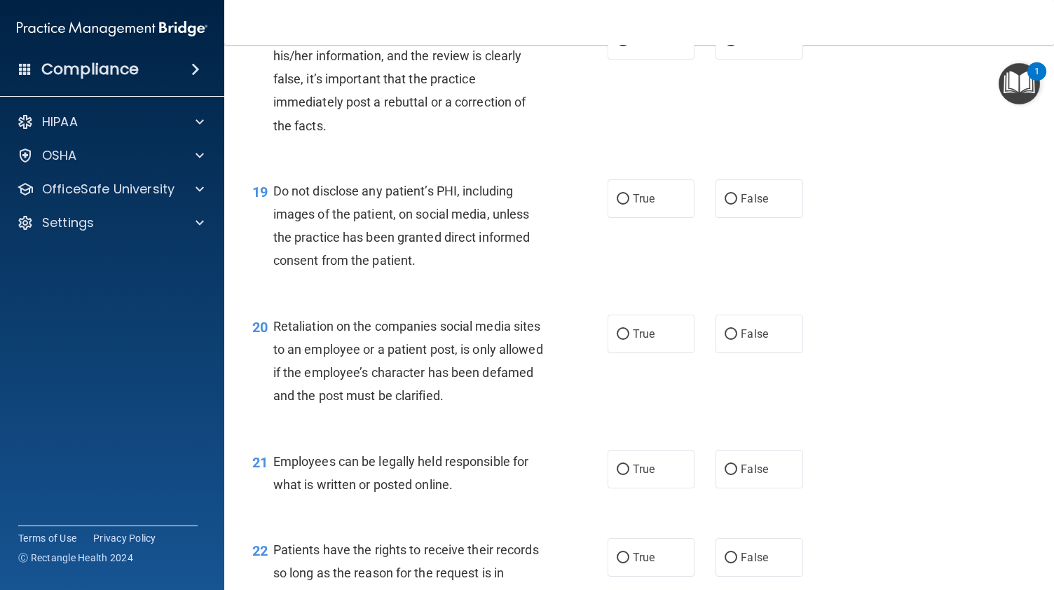
scroll to position [2440, 0]
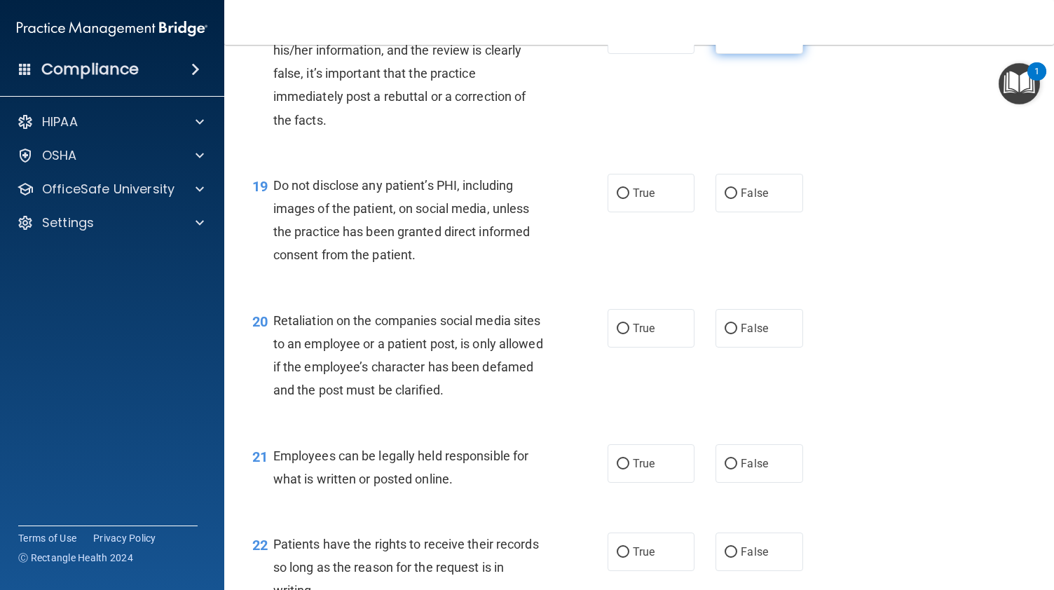
click at [757, 41] on span "False" at bounding box center [754, 34] width 27 height 13
click at [737, 41] on input "False" at bounding box center [731, 35] width 13 height 11
radio input "true"
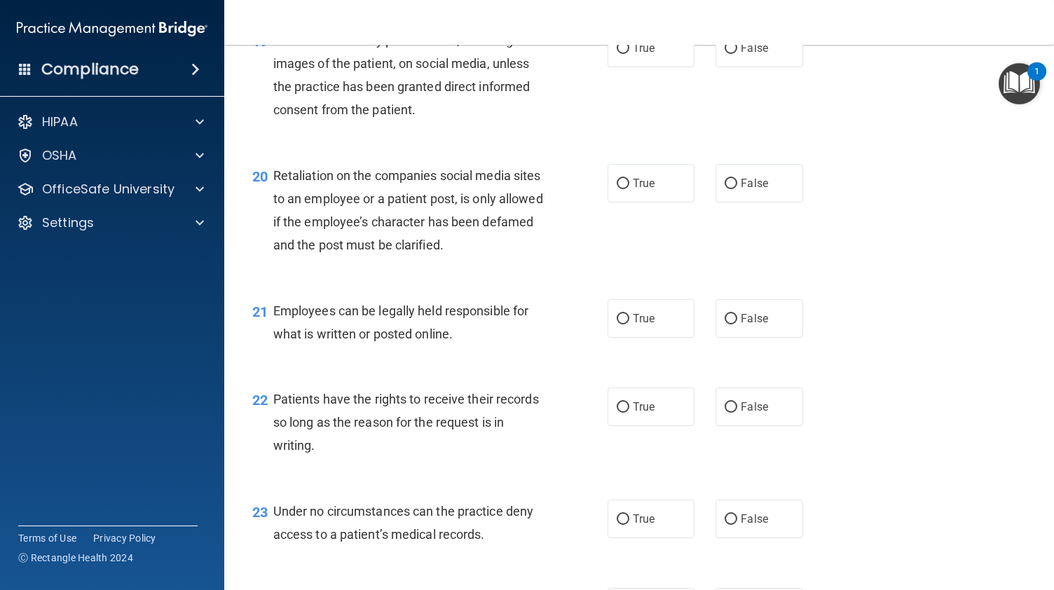
scroll to position [2587, 0]
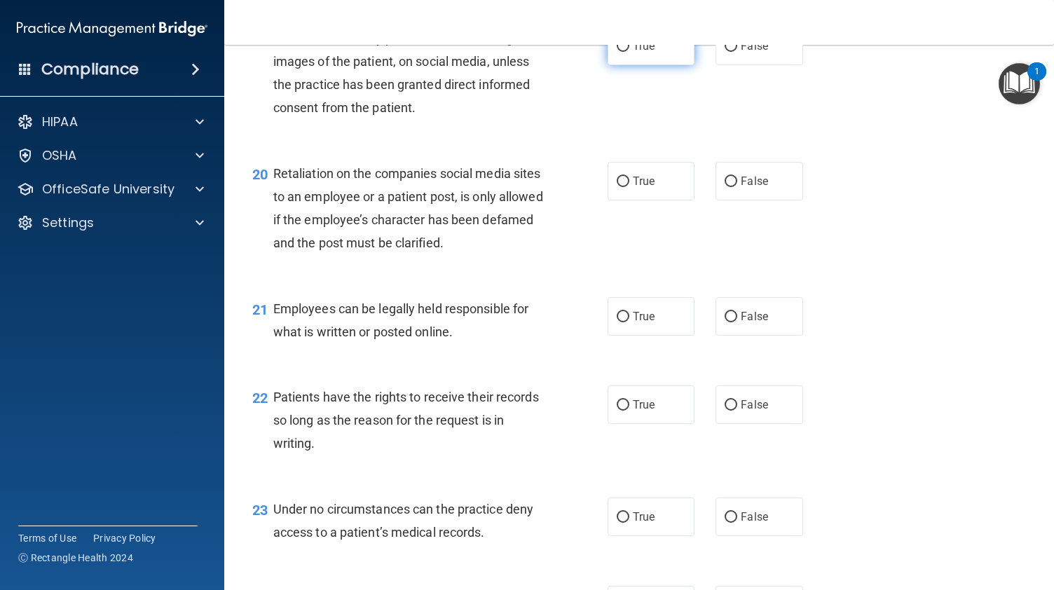
click at [621, 65] on label "True" at bounding box center [651, 46] width 87 height 39
click at [621, 52] on input "True" at bounding box center [623, 46] width 13 height 11
radio input "true"
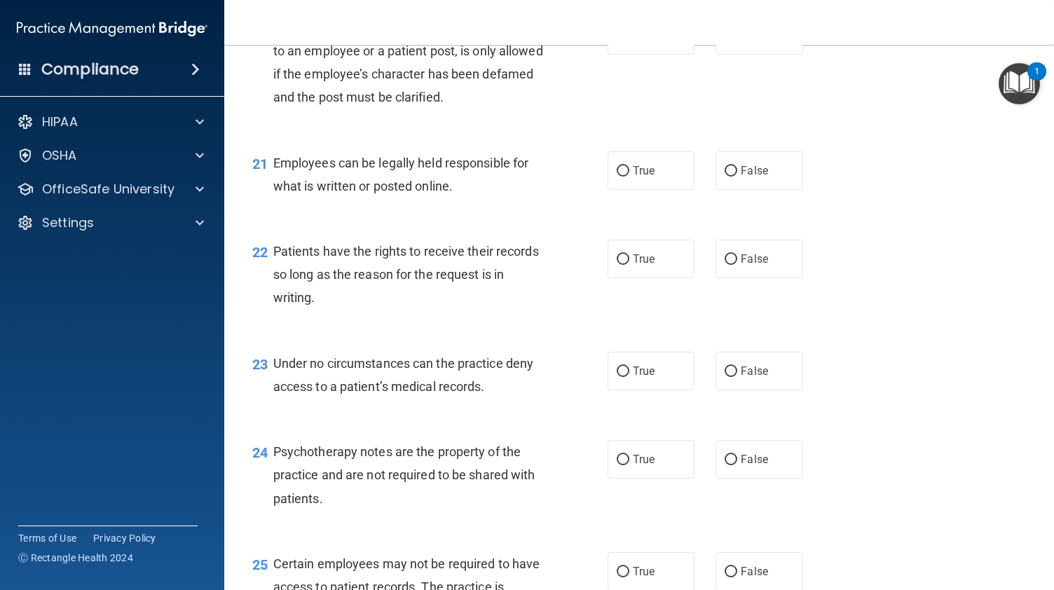
scroll to position [2742, 0]
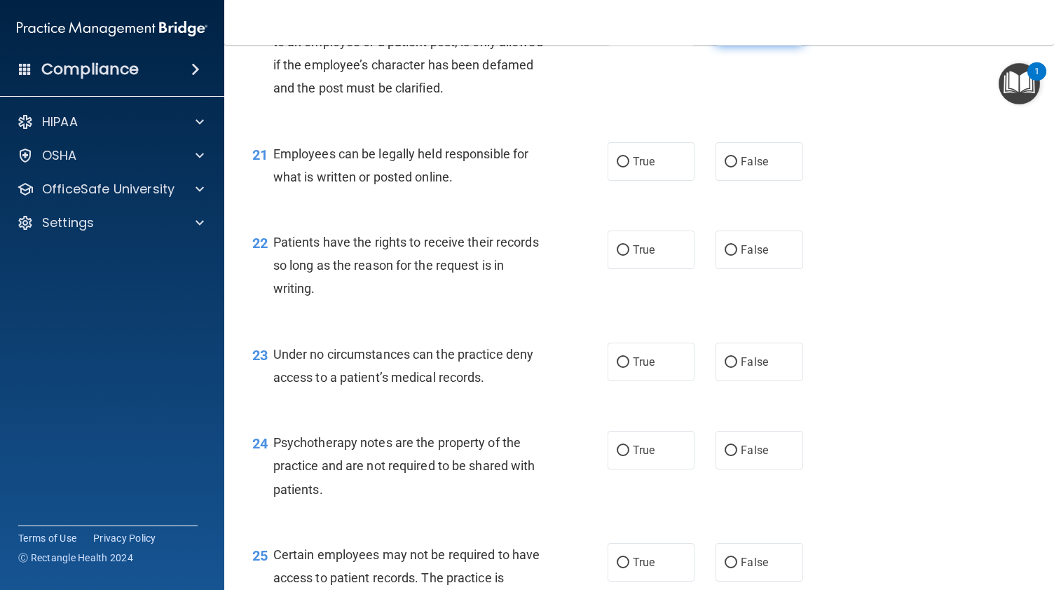
click at [732, 46] on label "False" at bounding box center [759, 26] width 87 height 39
click at [732, 32] on input "False" at bounding box center [731, 27] width 13 height 11
radio input "true"
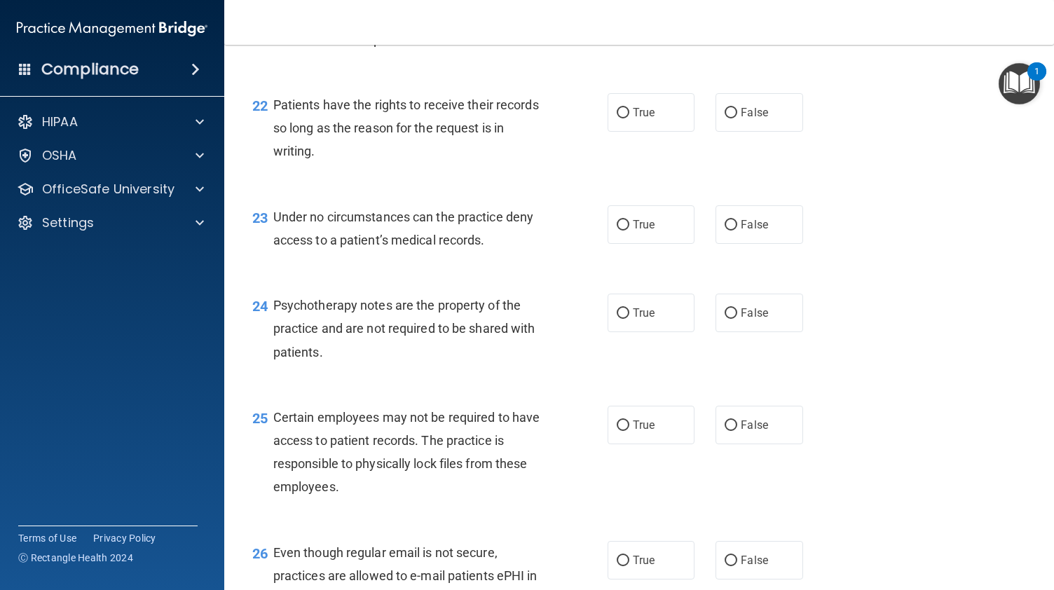
scroll to position [2884, 0]
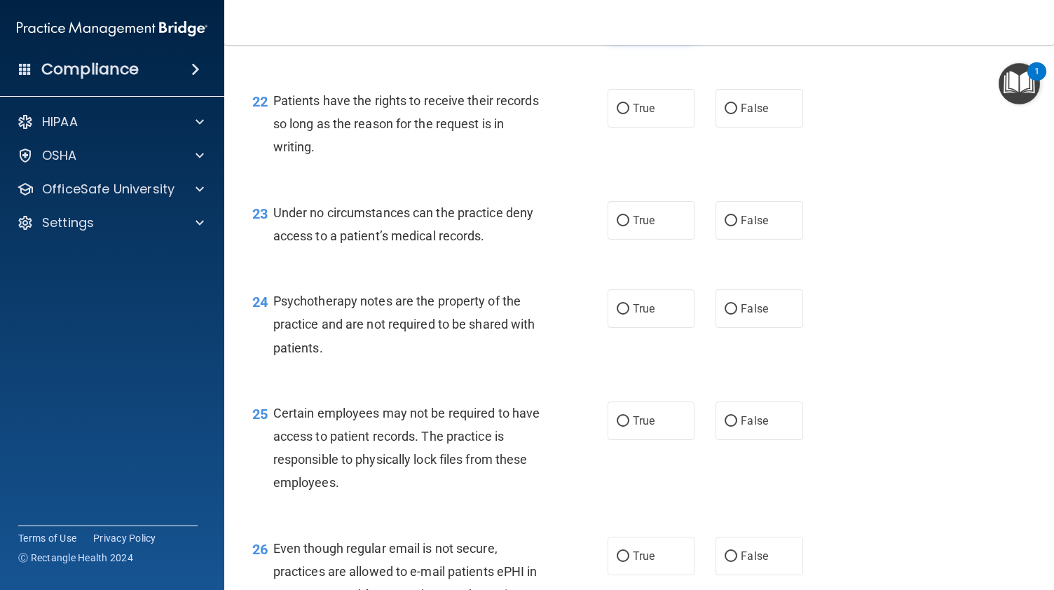
click at [640, 27] on span "True" at bounding box center [644, 19] width 22 height 13
click at [629, 26] on input "True" at bounding box center [623, 20] width 13 height 11
radio input "true"
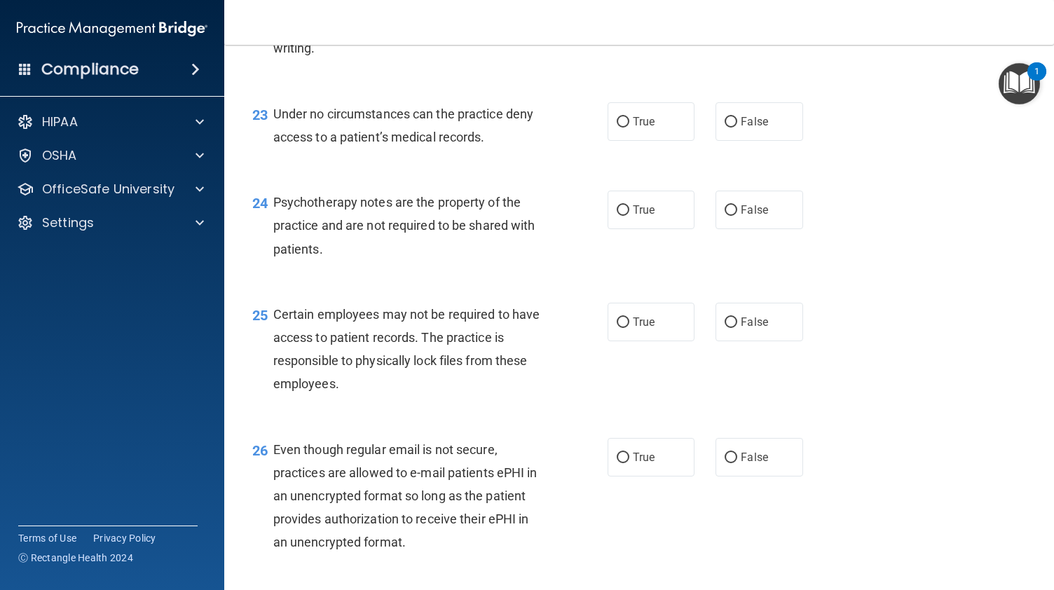
scroll to position [2983, 0]
click at [648, 15] on span "True" at bounding box center [644, 8] width 22 height 13
click at [629, 15] on input "True" at bounding box center [623, 9] width 13 height 11
radio input "true"
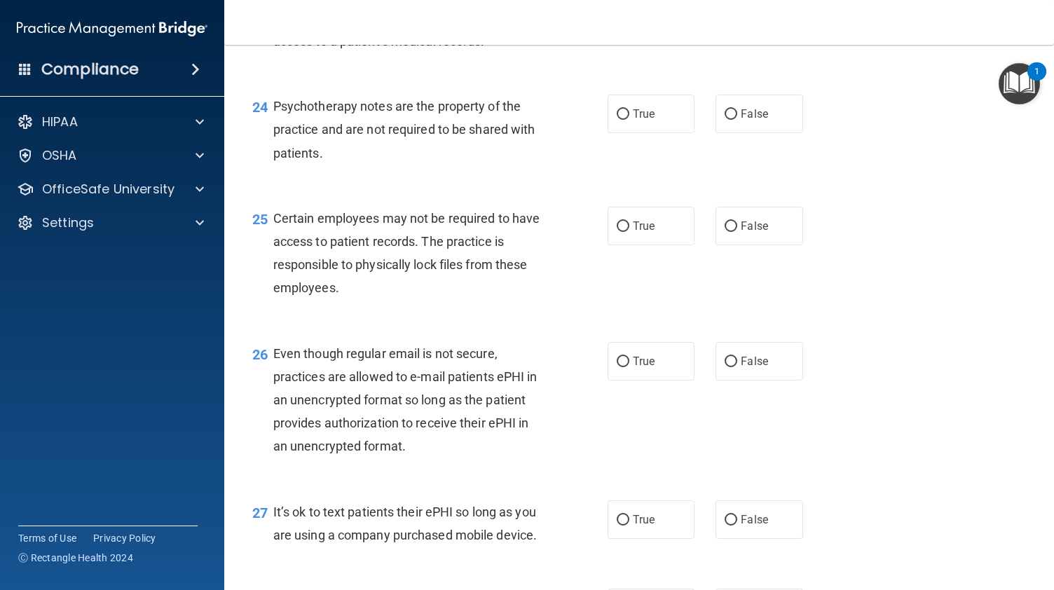
scroll to position [3087, 0]
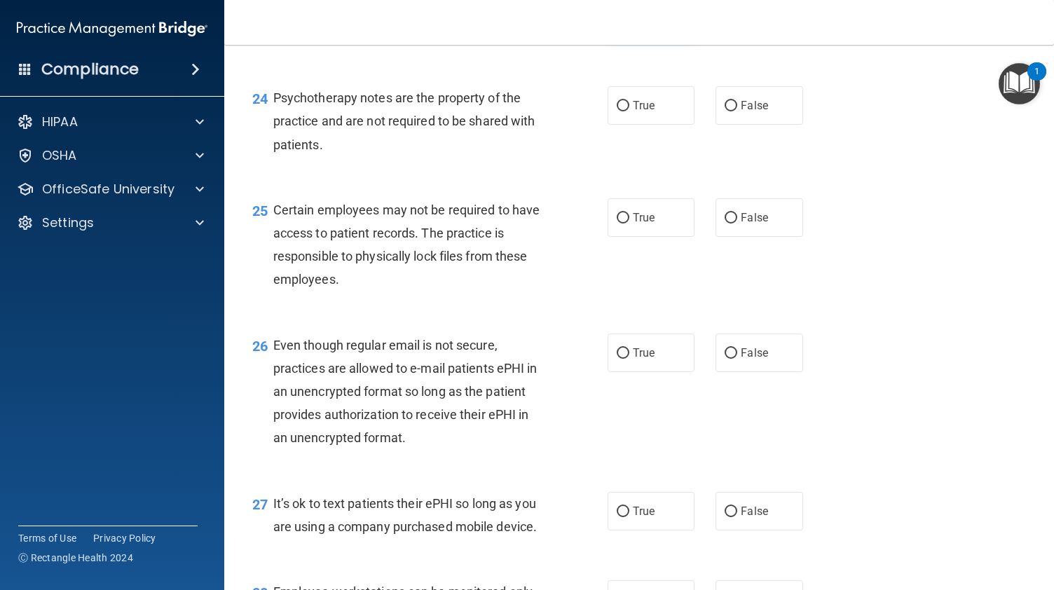
click at [631, 36] on label "True" at bounding box center [651, 17] width 87 height 39
click at [629, 23] on input "True" at bounding box center [623, 18] width 13 height 11
radio input "true"
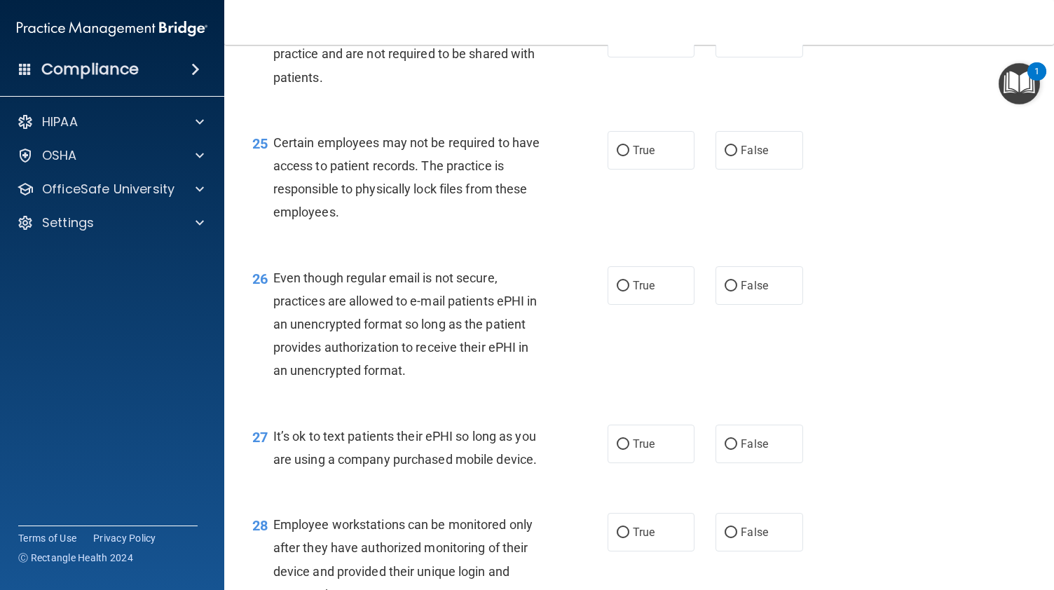
scroll to position [3157, 0]
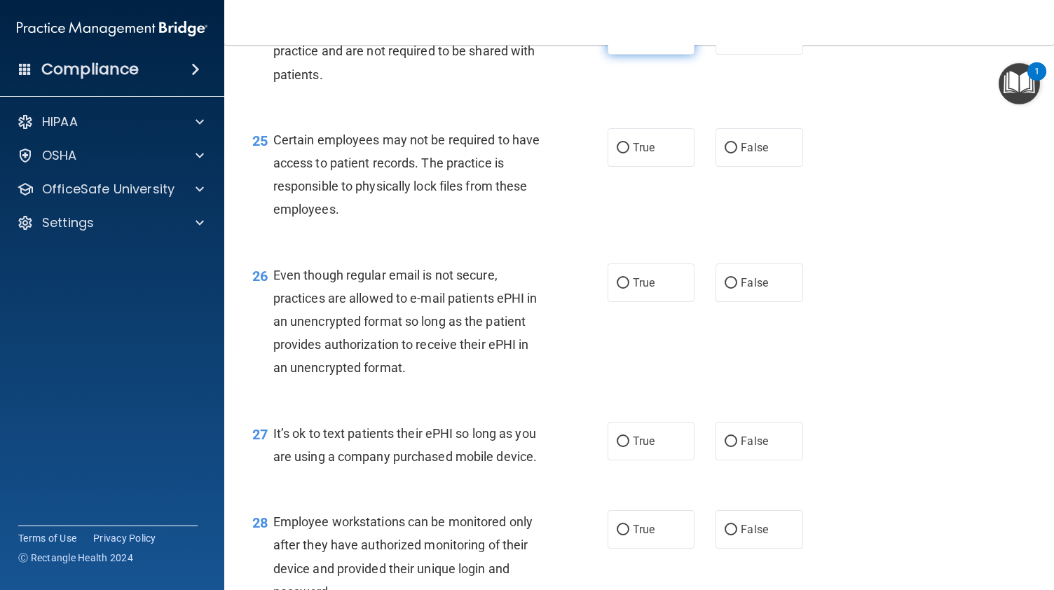
click at [641, 42] on span "True" at bounding box center [644, 35] width 22 height 13
click at [629, 41] on input "True" at bounding box center [623, 36] width 13 height 11
radio input "true"
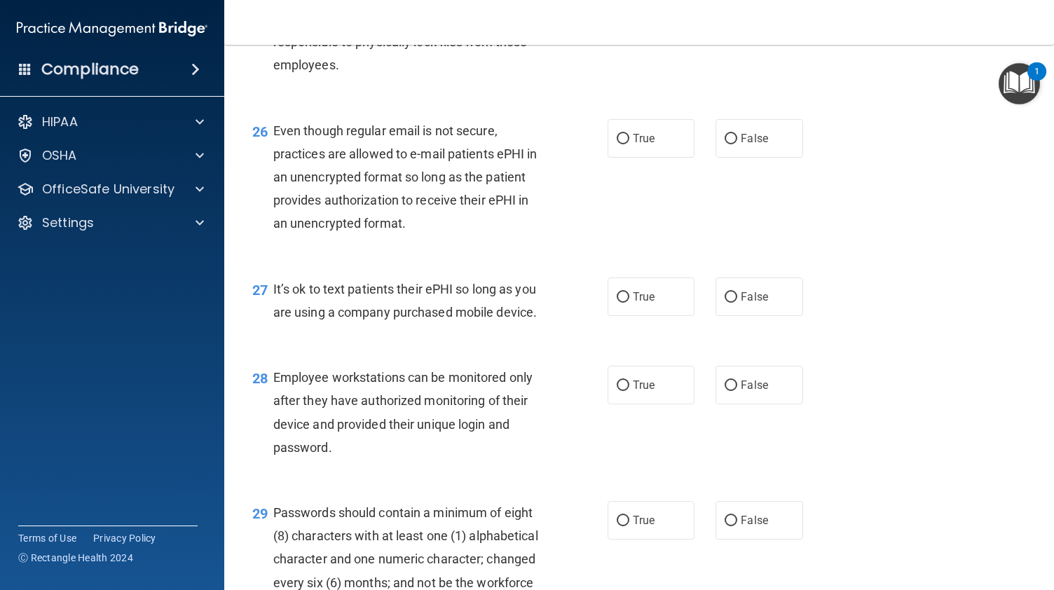
scroll to position [3301, 0]
click at [744, 158] on label "False" at bounding box center [759, 139] width 87 height 39
click at [737, 145] on input "False" at bounding box center [731, 140] width 13 height 11
radio input "true"
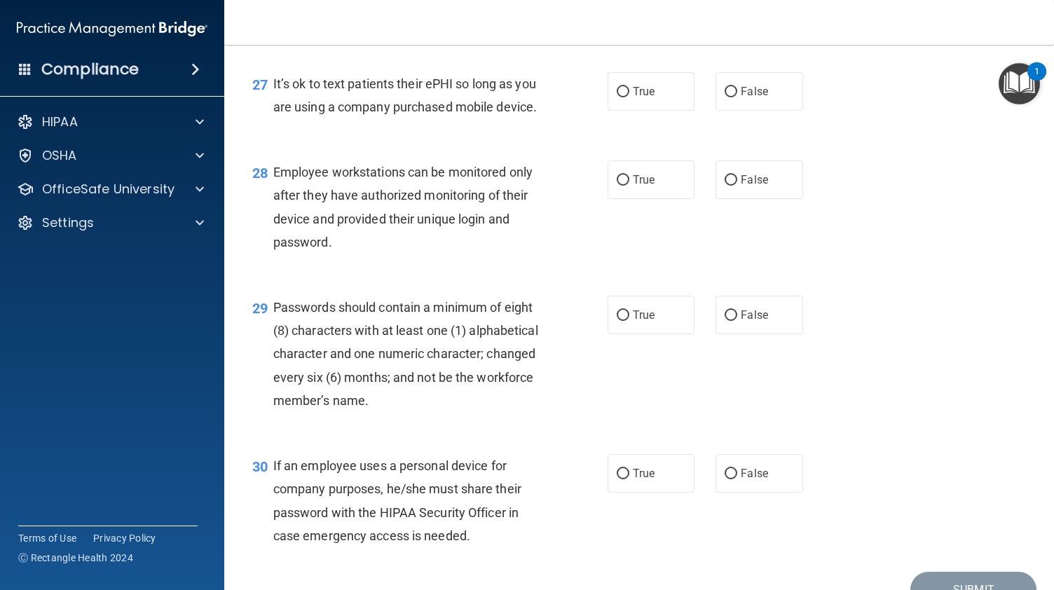
scroll to position [3509, 0]
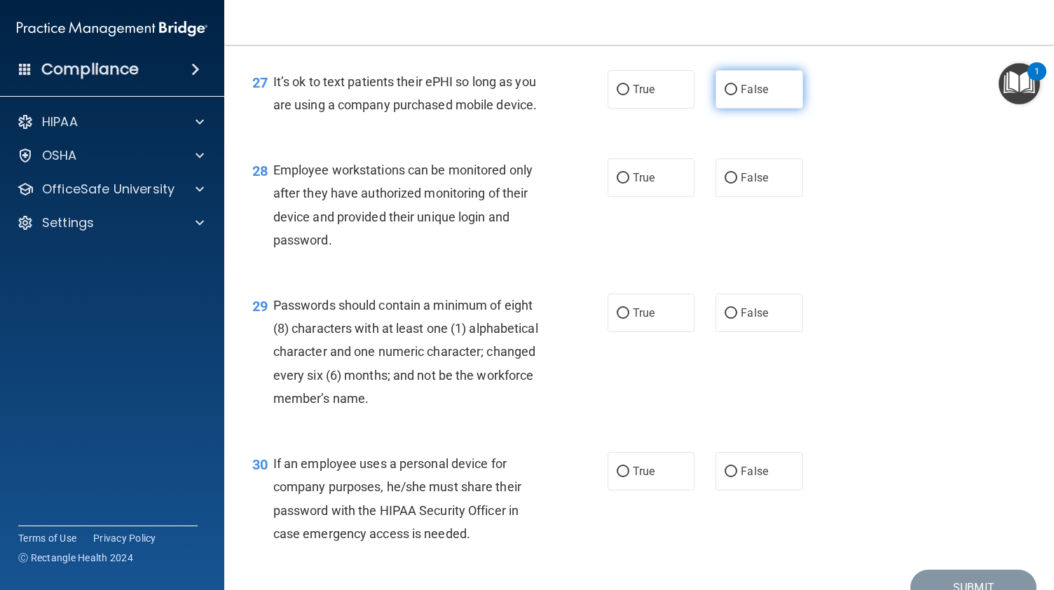
click at [746, 109] on label "False" at bounding box center [759, 89] width 87 height 39
click at [737, 95] on input "False" at bounding box center [731, 90] width 13 height 11
radio input "true"
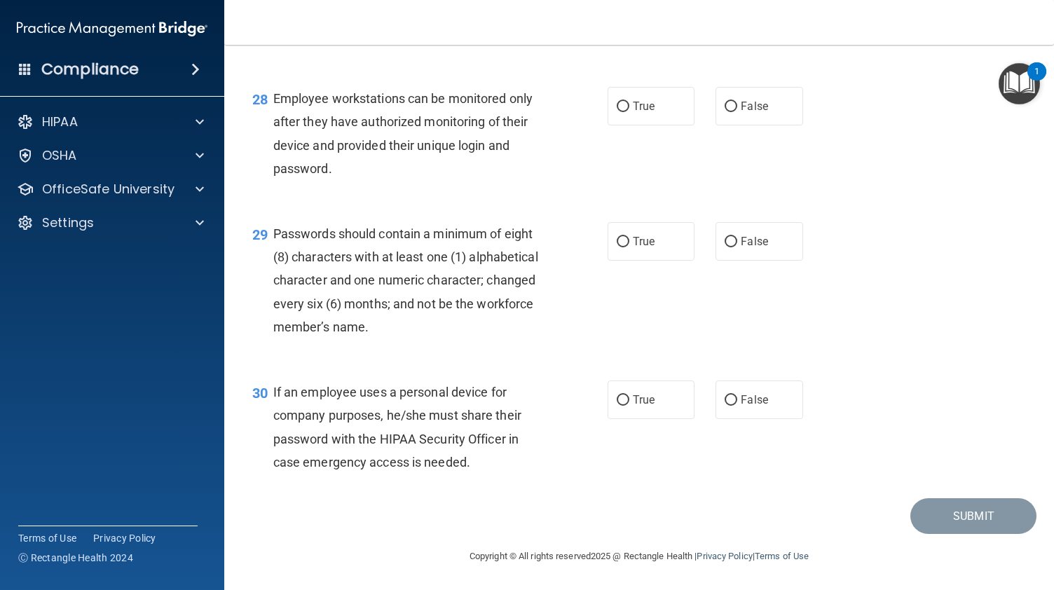
scroll to position [3632, 0]
click at [637, 125] on label "True" at bounding box center [651, 106] width 87 height 39
click at [629, 112] on input "True" at bounding box center [623, 107] width 13 height 11
radio input "true"
click at [753, 113] on span "False" at bounding box center [754, 106] width 27 height 13
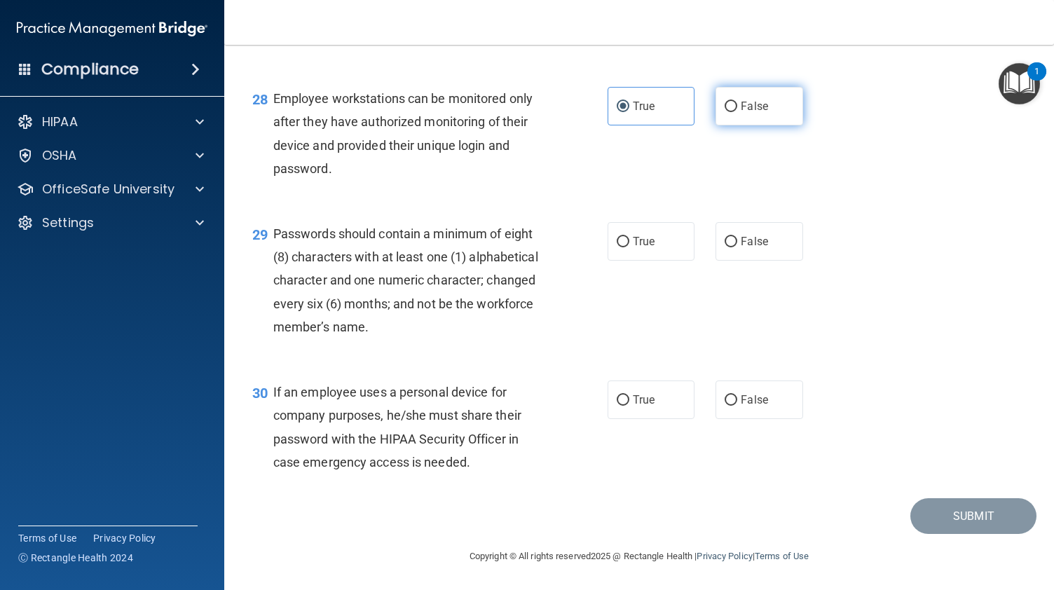
click at [737, 112] on input "False" at bounding box center [731, 107] width 13 height 11
radio input "true"
radio input "false"
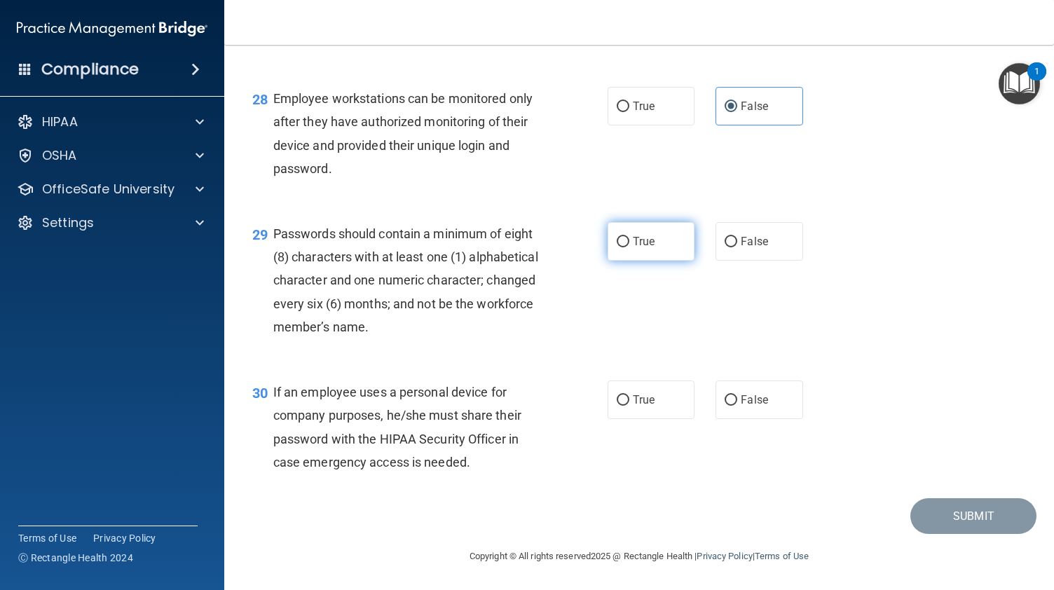
click at [638, 247] on span "True" at bounding box center [644, 241] width 22 height 13
click at [629, 247] on input "True" at bounding box center [623, 242] width 13 height 11
radio input "true"
click at [636, 410] on label "True" at bounding box center [651, 400] width 87 height 39
click at [629, 406] on input "True" at bounding box center [623, 400] width 13 height 11
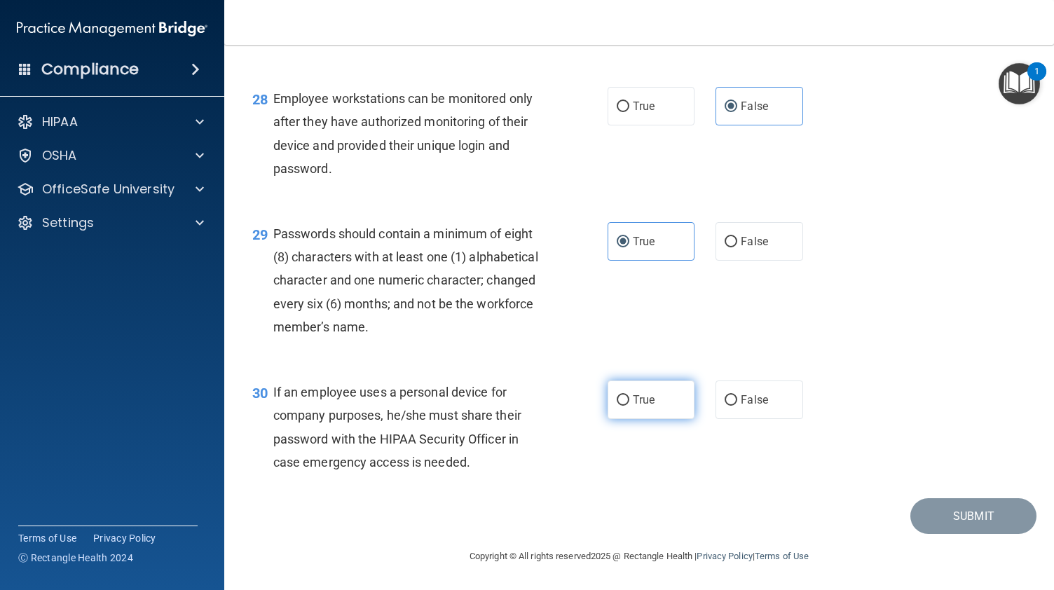
radio input "true"
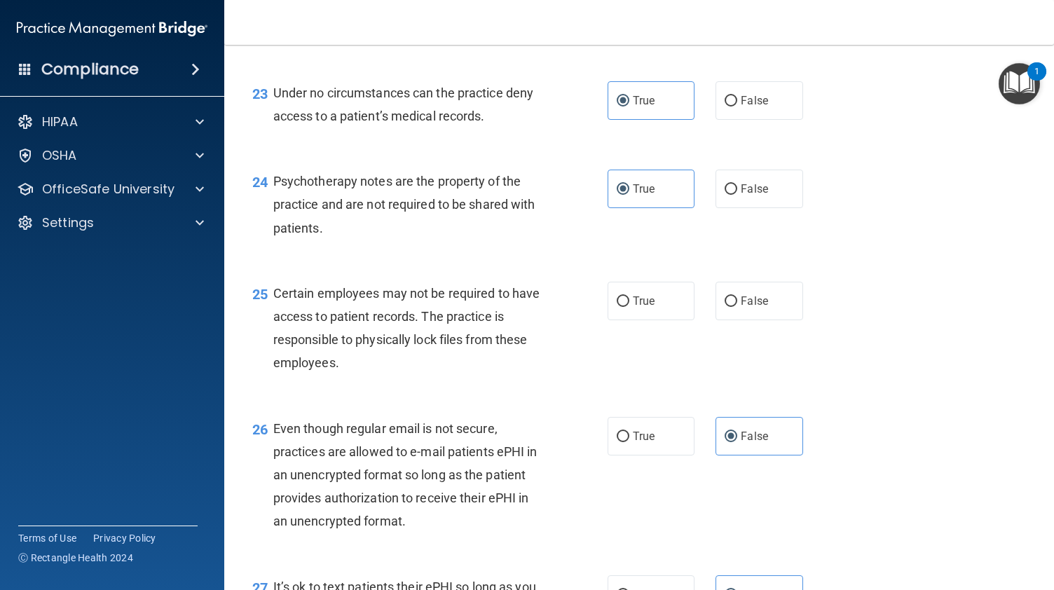
scroll to position [3001, 0]
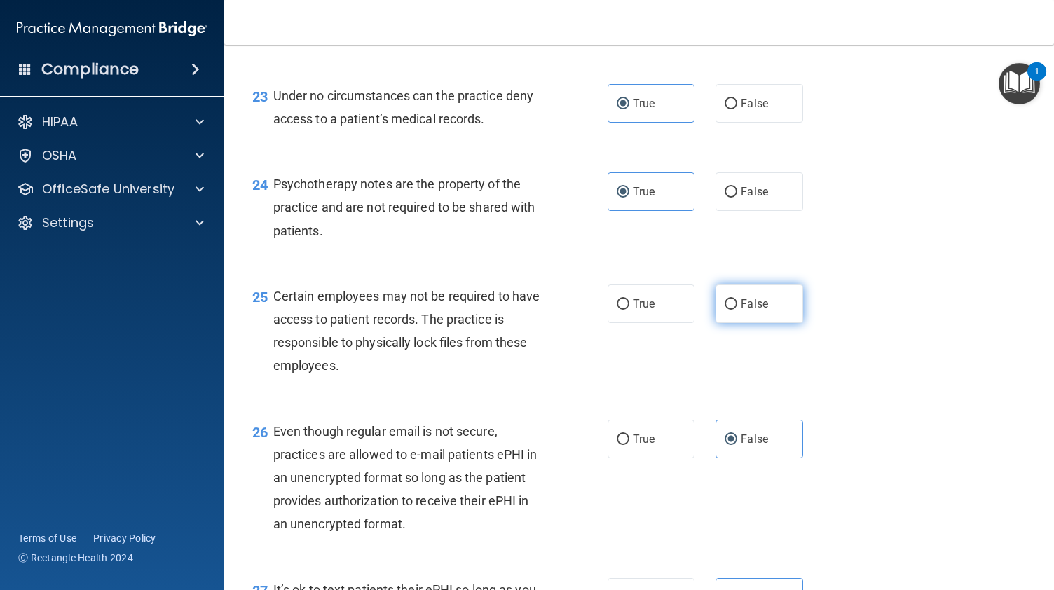
click at [751, 310] on span "False" at bounding box center [754, 303] width 27 height 13
click at [737, 310] on input "False" at bounding box center [731, 304] width 13 height 11
radio input "true"
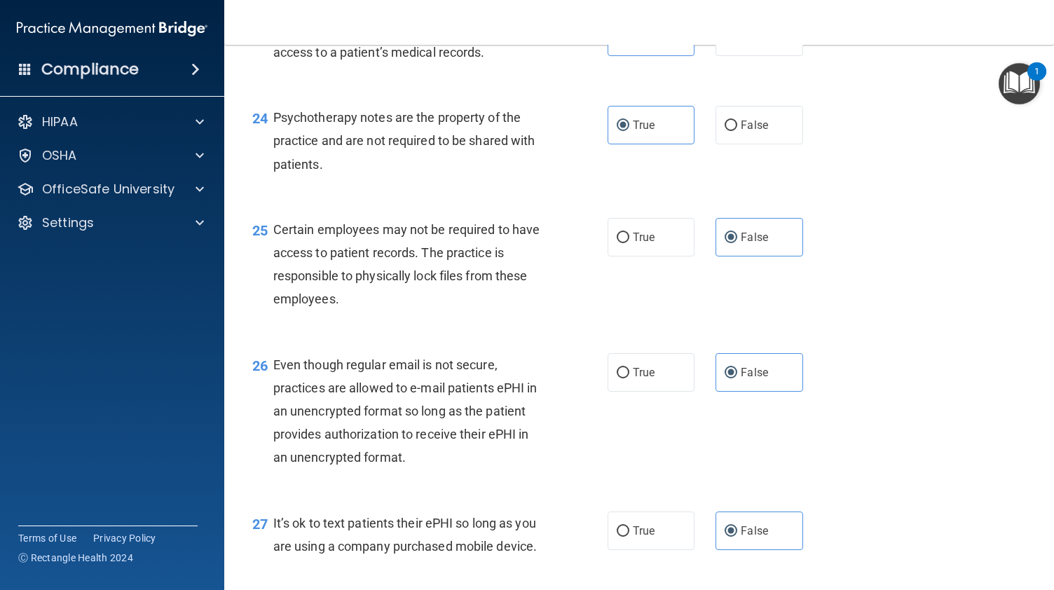
scroll to position [3068, 0]
click at [625, 256] on label "True" at bounding box center [651, 236] width 87 height 39
click at [625, 242] on input "True" at bounding box center [623, 237] width 13 height 11
radio input "true"
radio input "false"
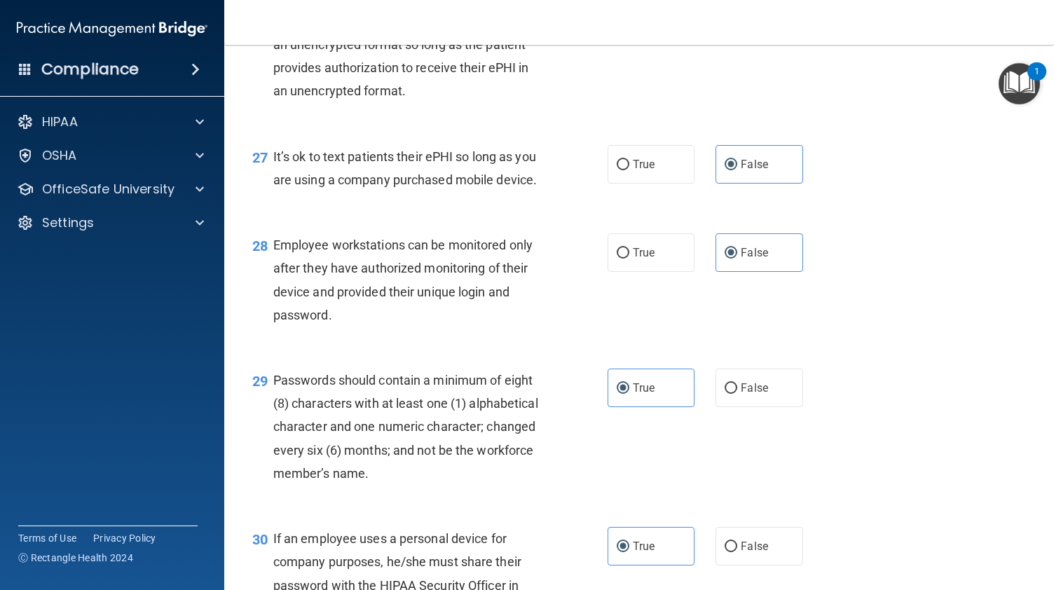
scroll to position [3650, 0]
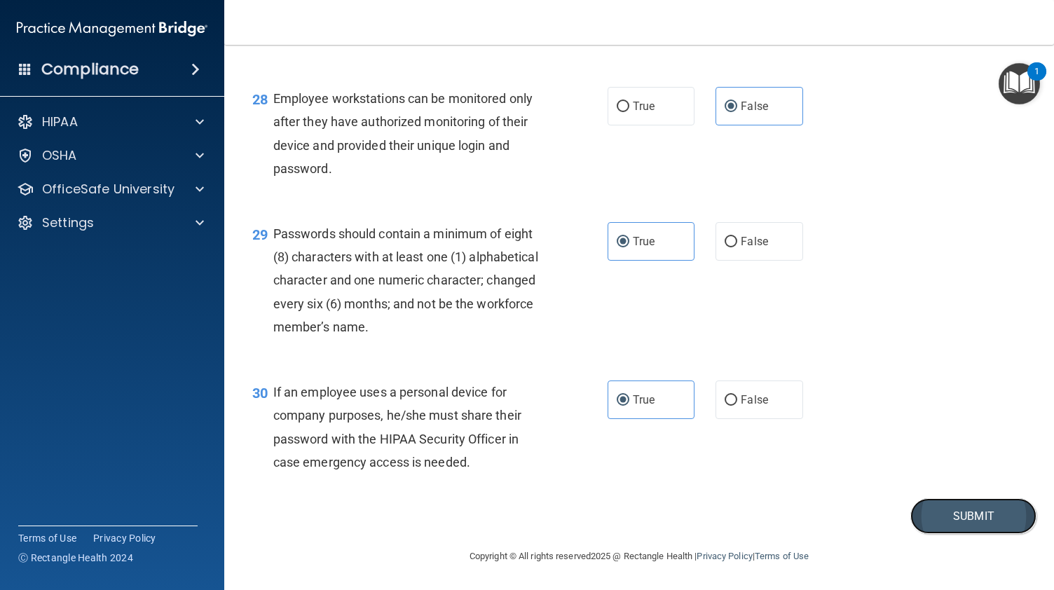
click at [977, 511] on button "Submit" at bounding box center [973, 516] width 126 height 36
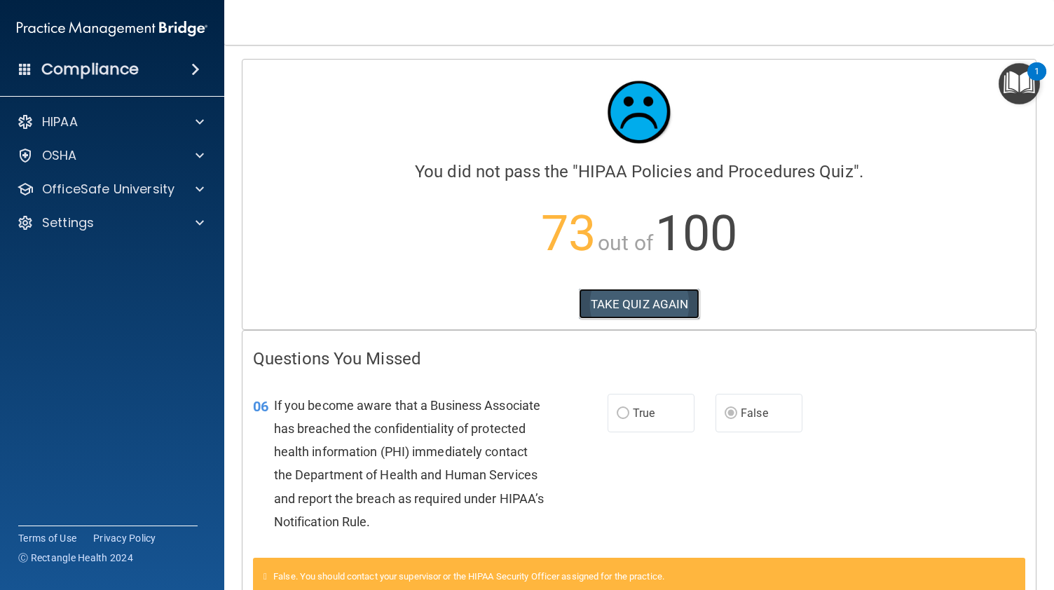
click at [645, 308] on button "TAKE QUIZ AGAIN" at bounding box center [639, 304] width 121 height 31
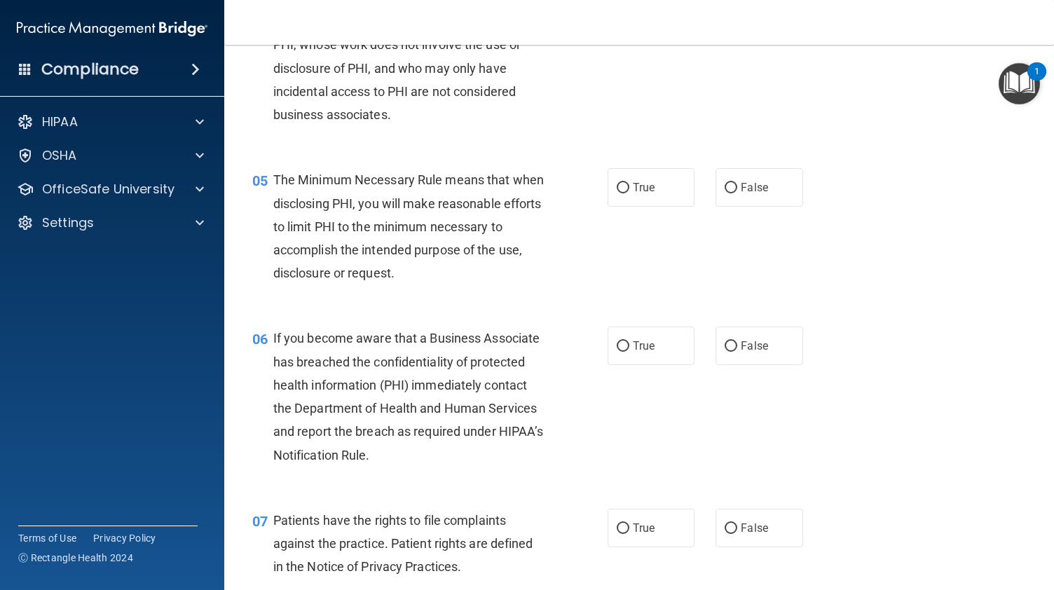
scroll to position [543, 0]
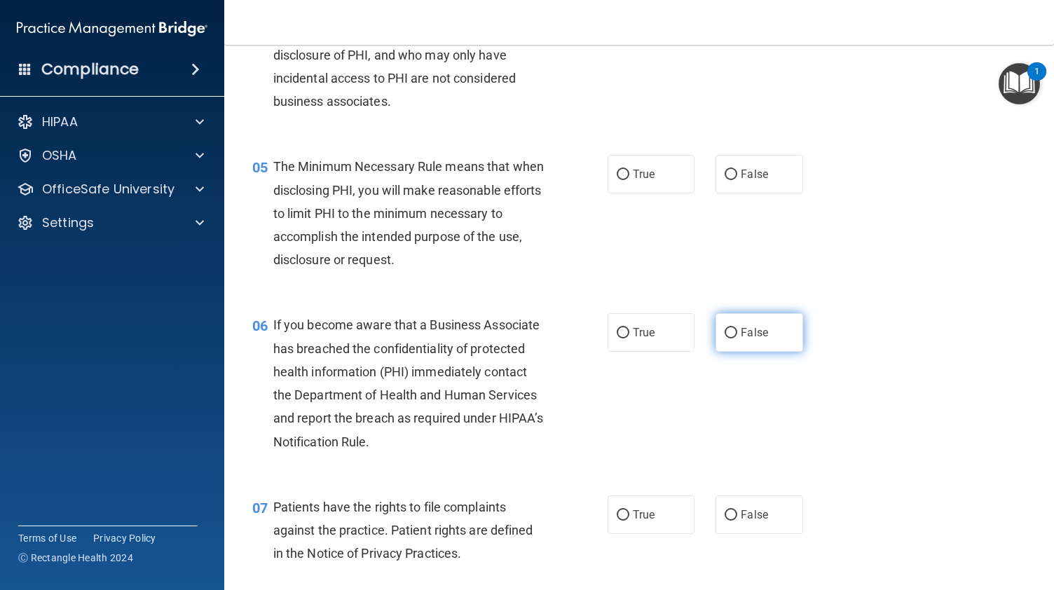
click at [741, 339] on span "False" at bounding box center [754, 332] width 27 height 13
click at [736, 338] on input "False" at bounding box center [731, 333] width 13 height 11
radio input "true"
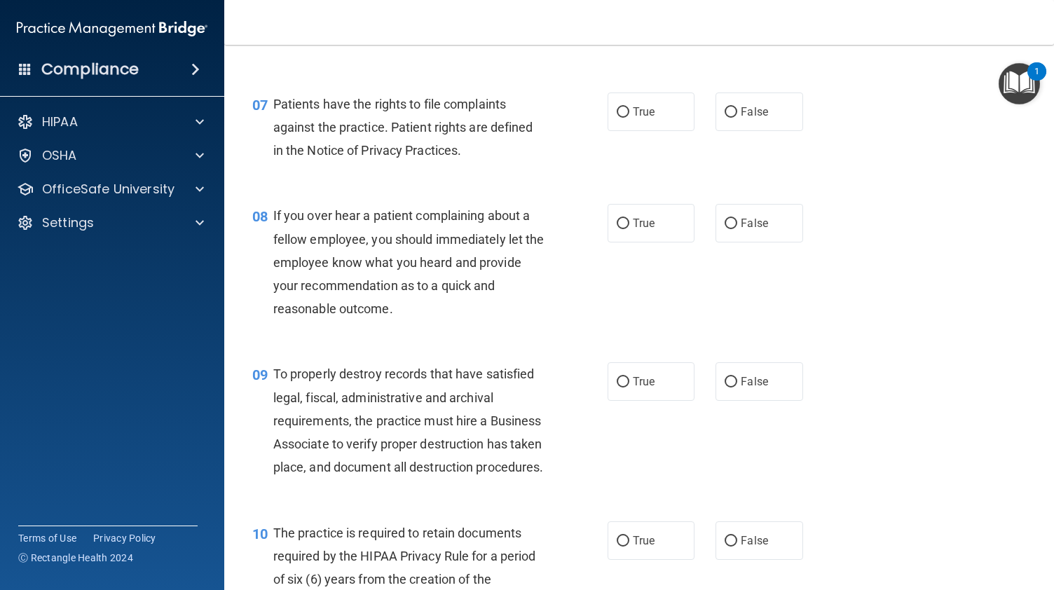
scroll to position [950, 0]
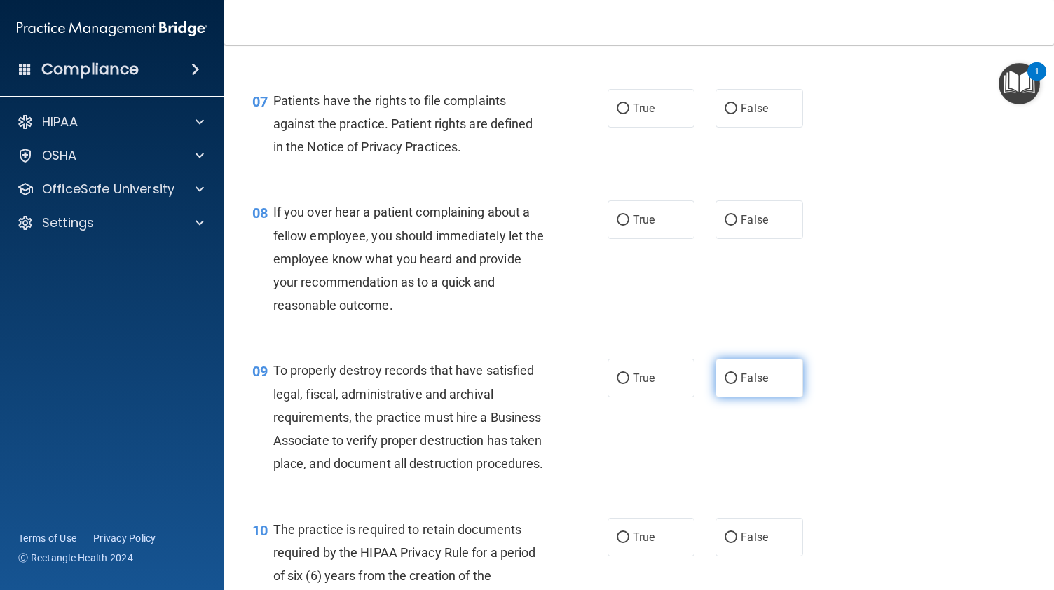
click at [739, 389] on label "False" at bounding box center [759, 378] width 87 height 39
click at [737, 384] on input "False" at bounding box center [731, 379] width 13 height 11
radio input "true"
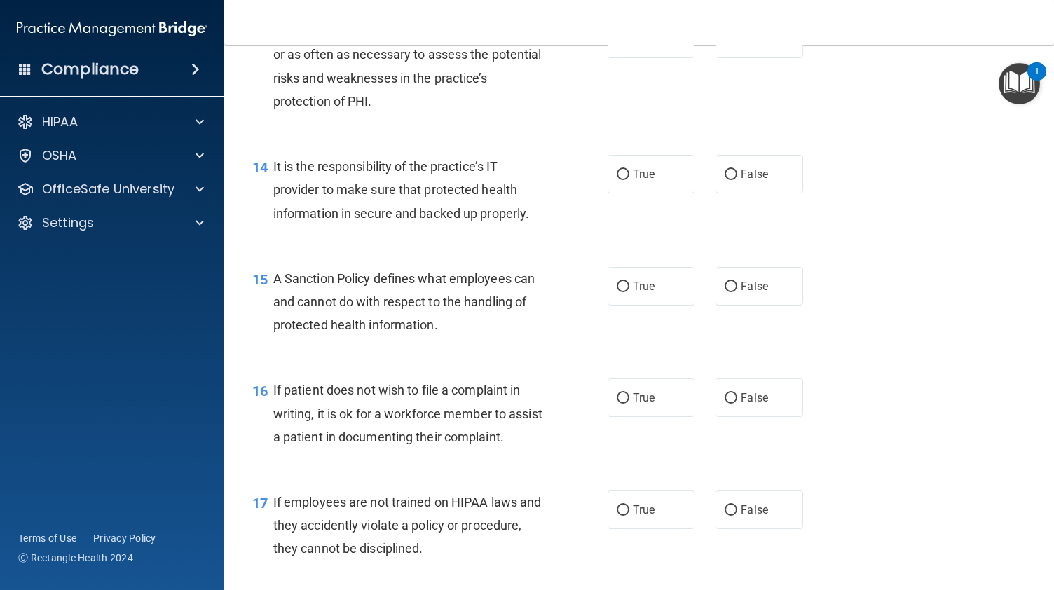
scroll to position [1854, 0]
click at [733, 305] on label "False" at bounding box center [759, 285] width 87 height 39
click at [733, 292] on input "False" at bounding box center [731, 286] width 13 height 11
radio input "true"
click at [634, 404] on span "True" at bounding box center [644, 396] width 22 height 13
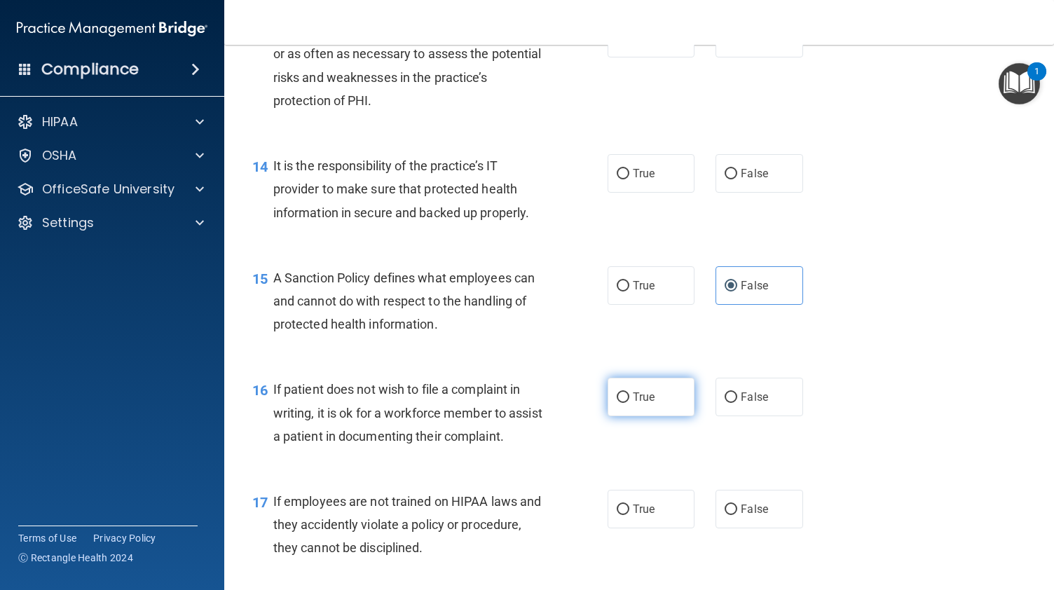
click at [629, 403] on input "True" at bounding box center [623, 397] width 13 height 11
radio input "true"
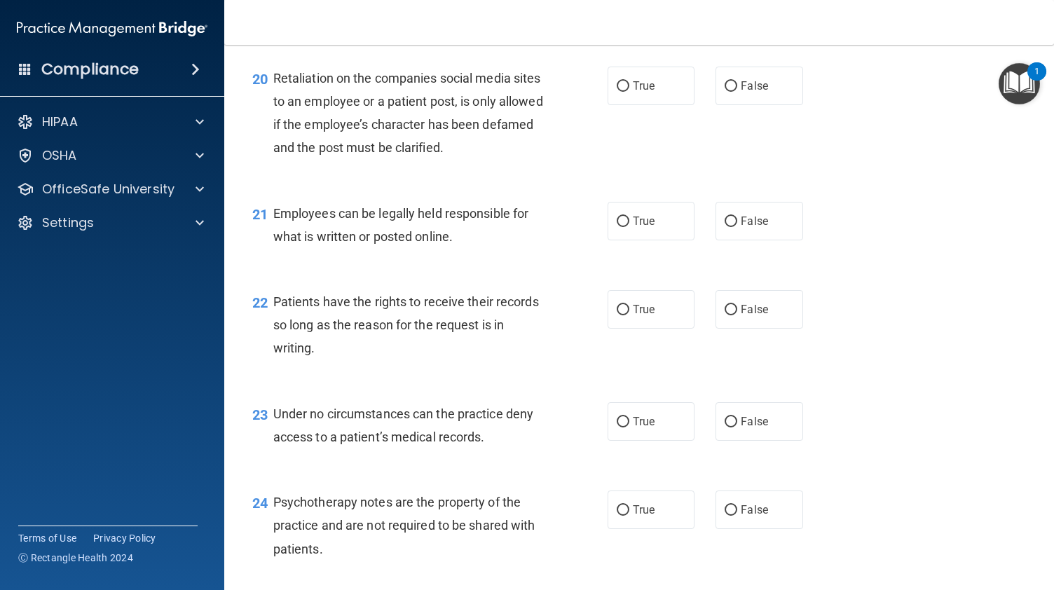
scroll to position [2707, 0]
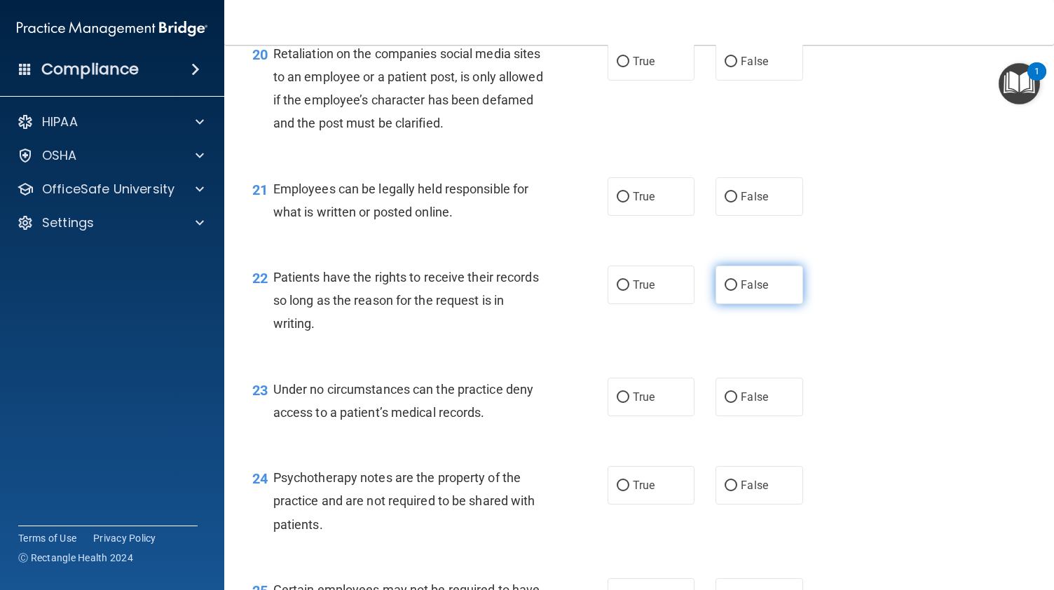
click at [758, 292] on span "False" at bounding box center [754, 284] width 27 height 13
click at [737, 291] on input "False" at bounding box center [731, 285] width 13 height 11
radio input "true"
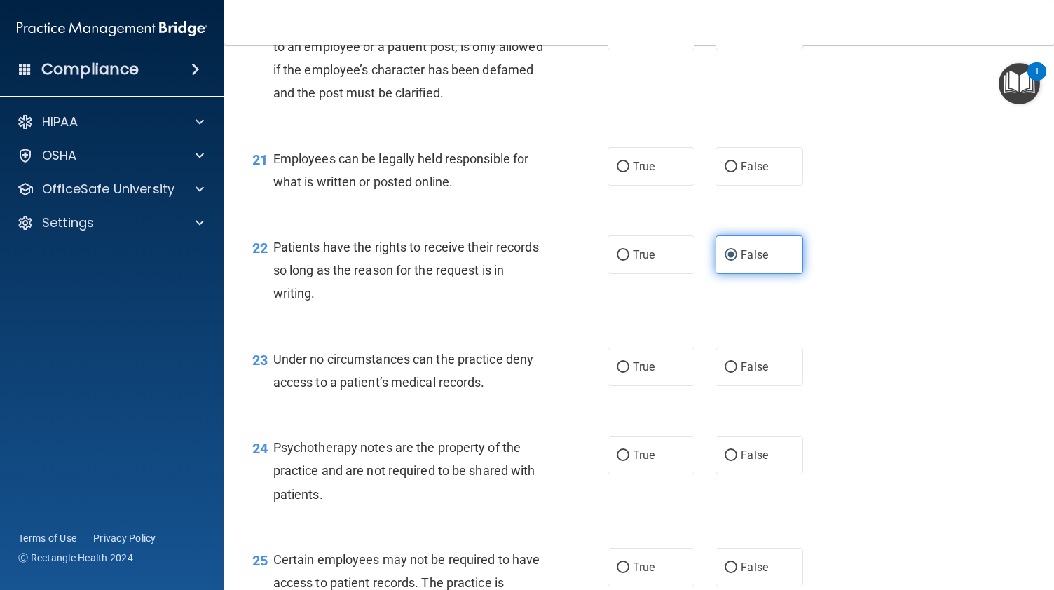
scroll to position [2756, 0]
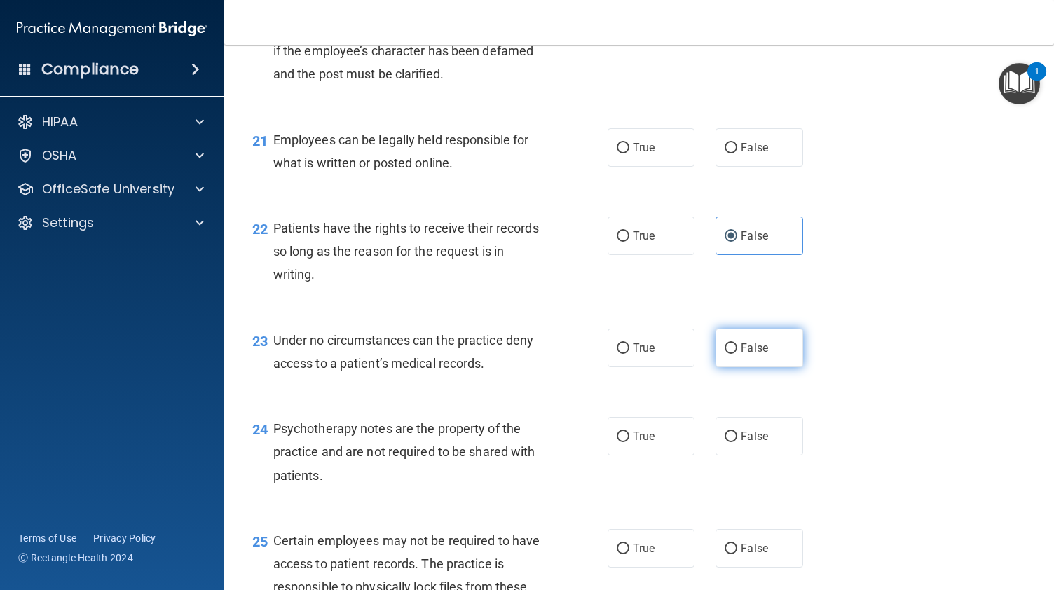
click at [727, 367] on label "False" at bounding box center [759, 348] width 87 height 39
click at [727, 354] on input "False" at bounding box center [731, 348] width 13 height 11
radio input "true"
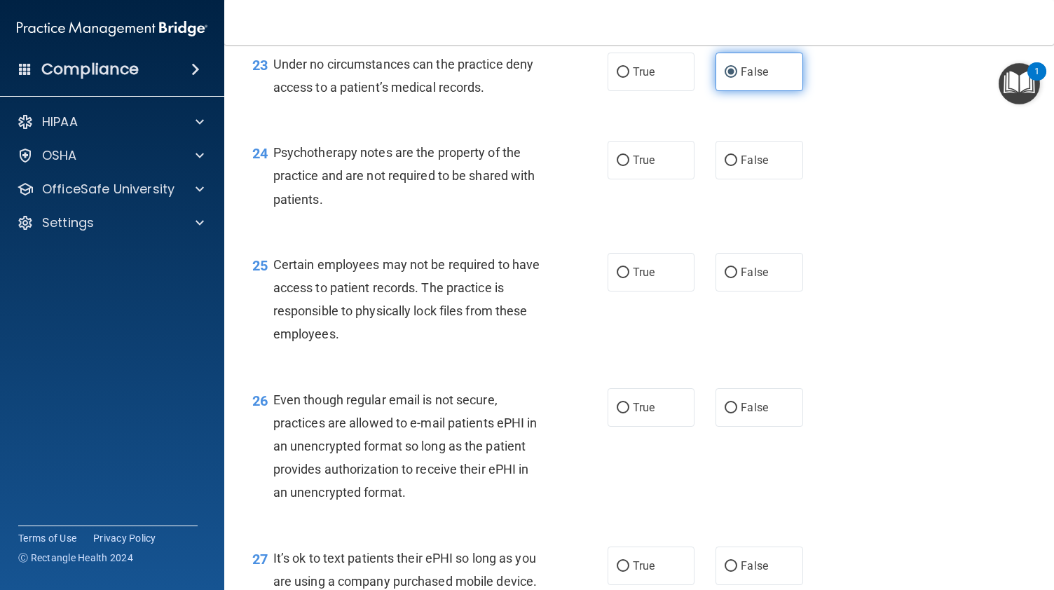
scroll to position [3033, 0]
click at [619, 413] on input "True" at bounding box center [623, 407] width 13 height 11
radio input "true"
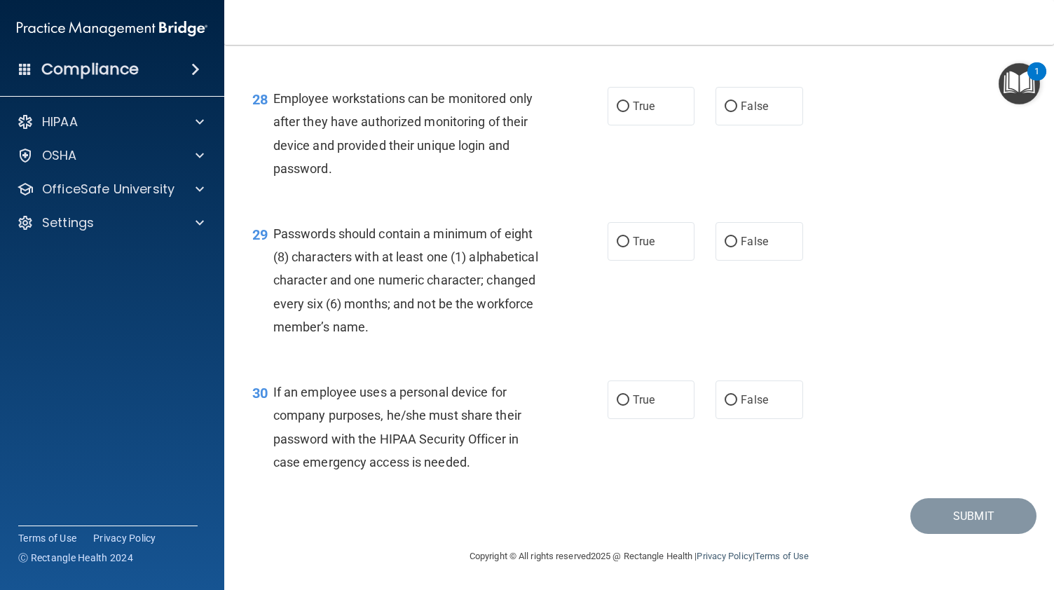
scroll to position [3588, 0]
click at [747, 406] on span "False" at bounding box center [754, 399] width 27 height 13
click at [737, 406] on input "False" at bounding box center [731, 400] width 13 height 11
radio input "true"
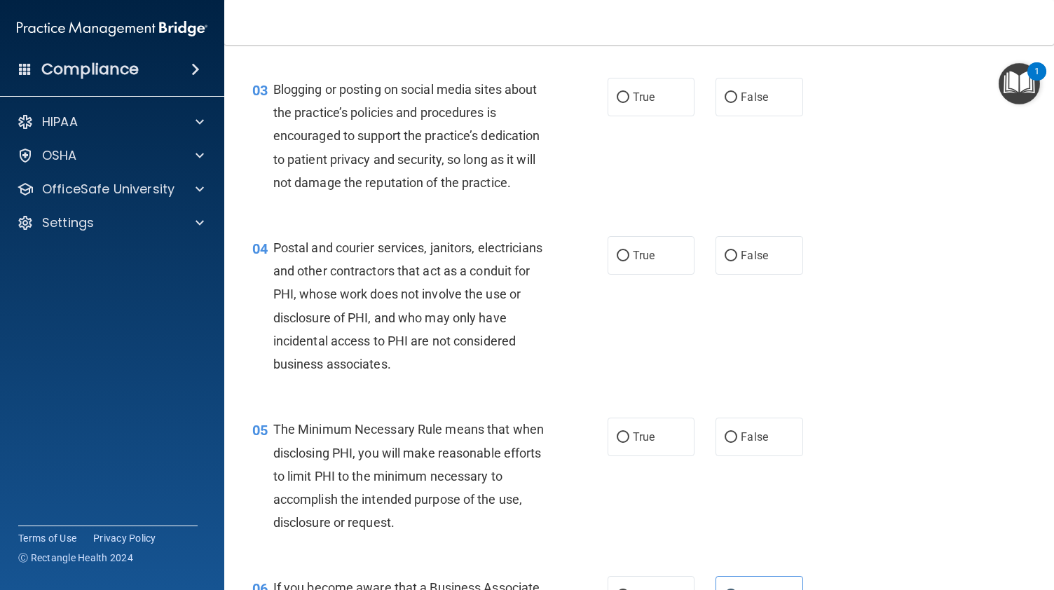
scroll to position [0, 0]
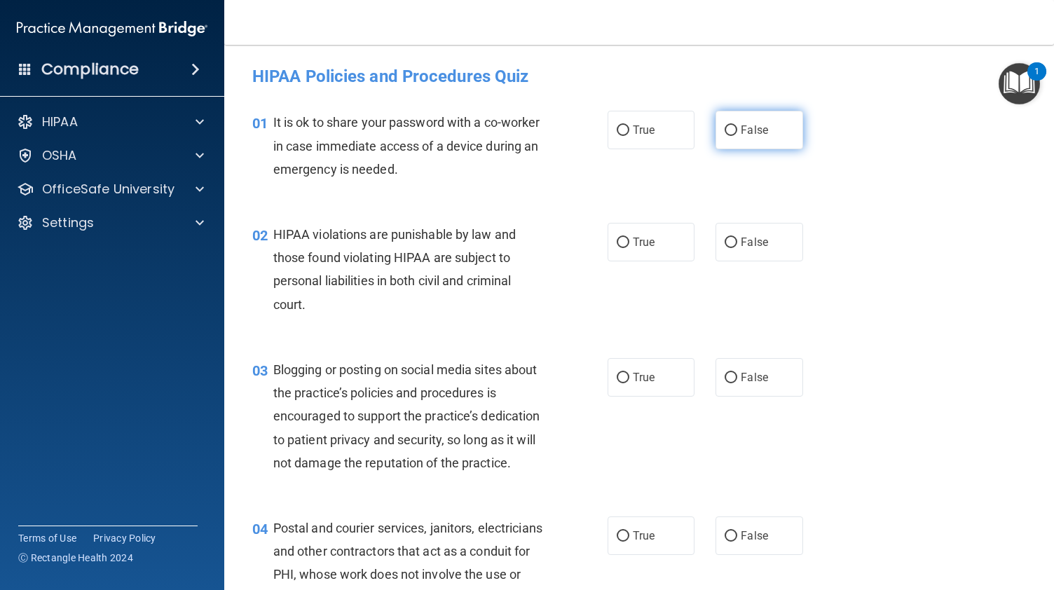
click at [725, 135] on input "False" at bounding box center [731, 130] width 13 height 11
radio input "true"
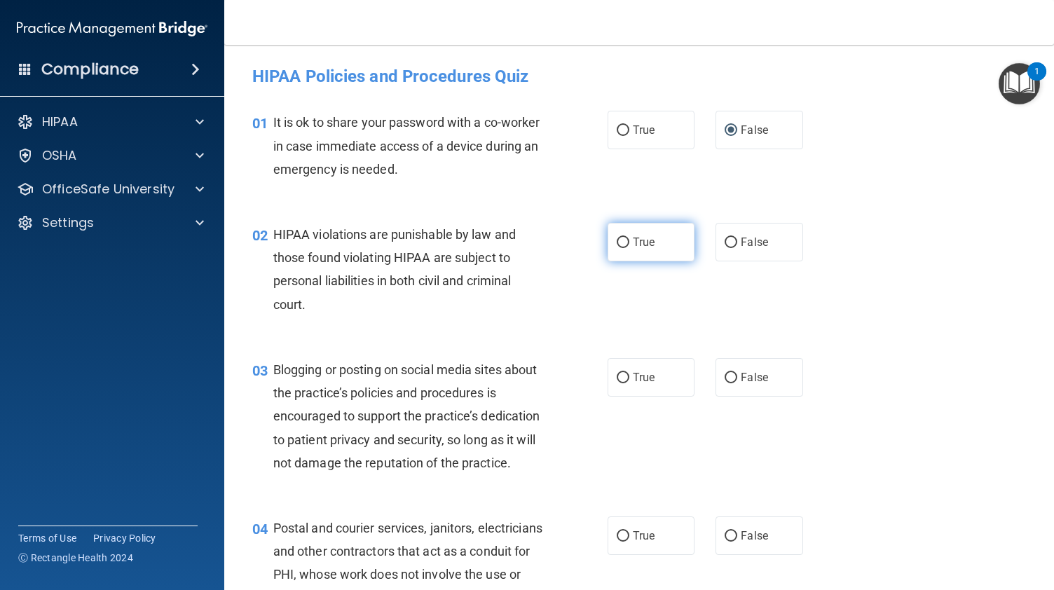
click at [611, 259] on label "True" at bounding box center [651, 242] width 87 height 39
click at [617, 248] on input "True" at bounding box center [623, 243] width 13 height 11
radio input "true"
click at [744, 371] on span "False" at bounding box center [754, 377] width 27 height 13
click at [737, 373] on input "False" at bounding box center [731, 378] width 13 height 11
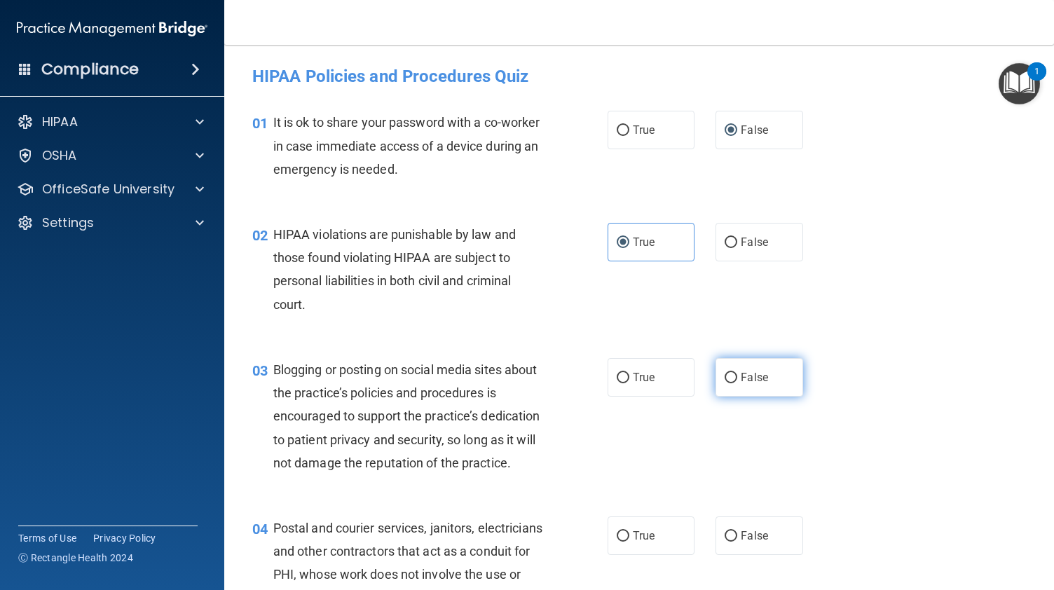
radio input "true"
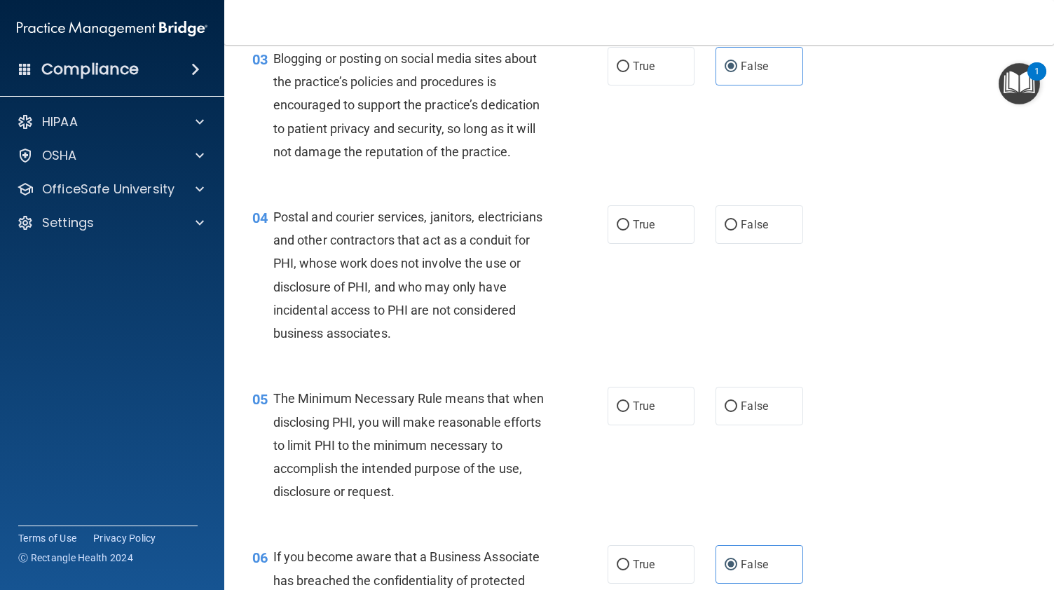
scroll to position [315, 0]
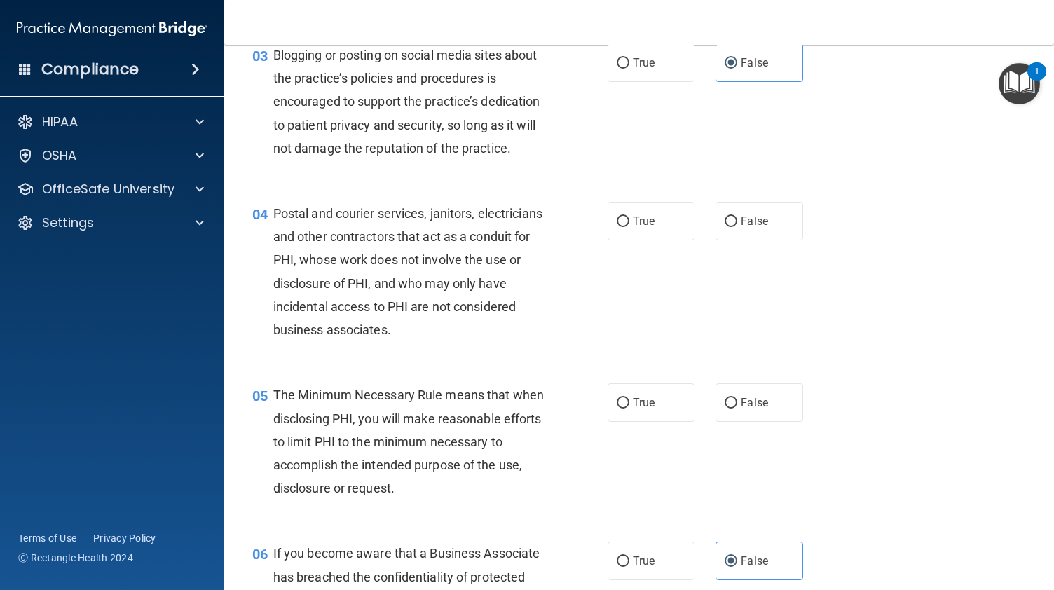
click at [667, 268] on div "04 Postal and courier services, janitors, electricians and other contractors th…" at bounding box center [639, 275] width 795 height 182
click at [662, 240] on label "True" at bounding box center [651, 221] width 87 height 39
click at [629, 227] on input "True" at bounding box center [623, 222] width 13 height 11
radio input "true"
click at [656, 422] on label "True" at bounding box center [651, 402] width 87 height 39
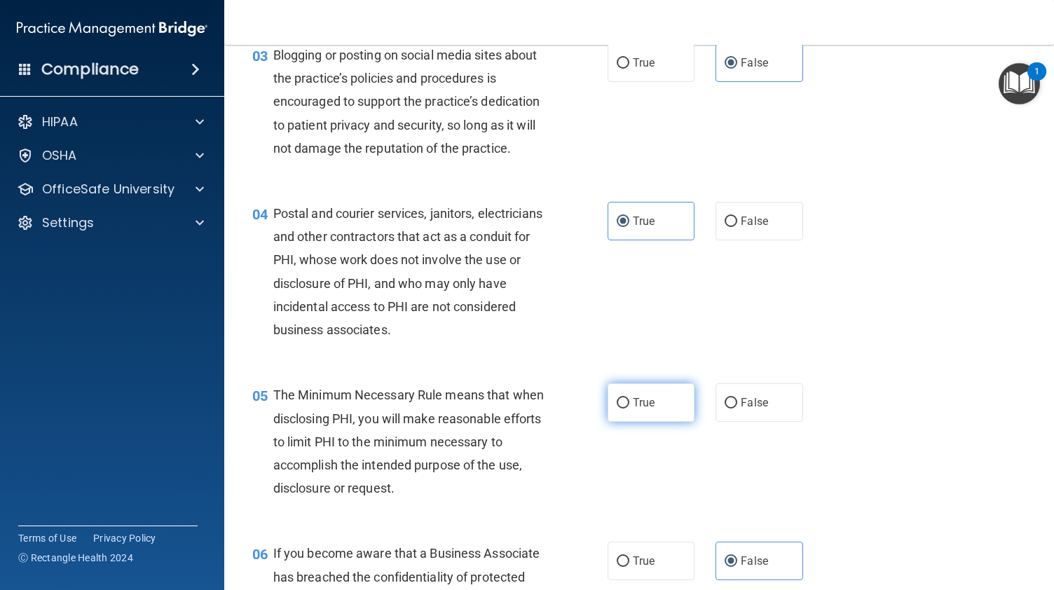
click at [629, 409] on input "True" at bounding box center [623, 403] width 13 height 11
radio input "true"
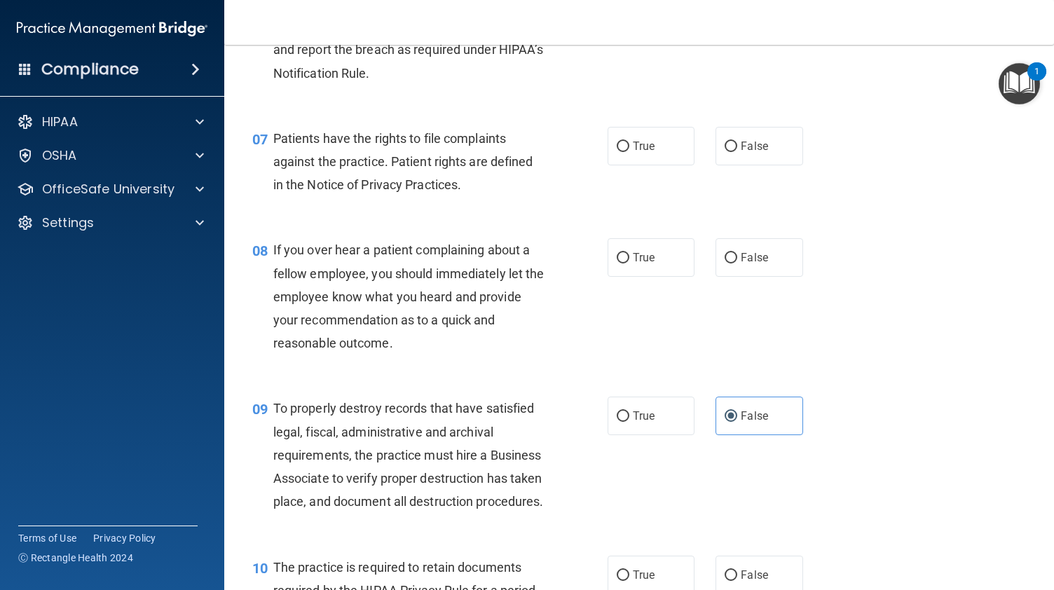
scroll to position [924, 0]
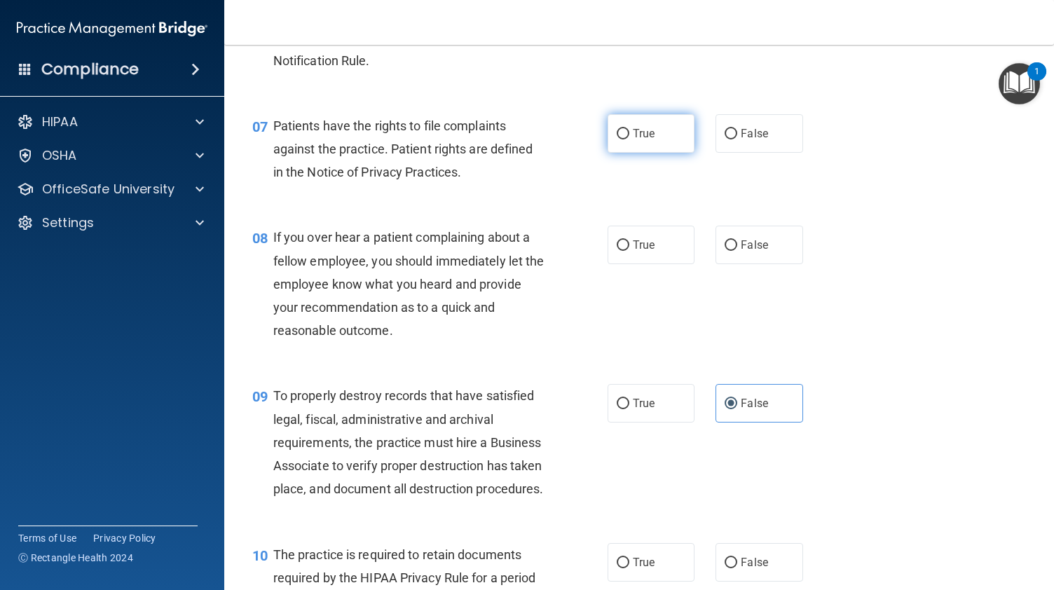
click at [646, 140] on span "True" at bounding box center [644, 133] width 22 height 13
click at [629, 139] on input "True" at bounding box center [623, 134] width 13 height 11
radio input "true"
click at [743, 252] on span "False" at bounding box center [754, 244] width 27 height 13
click at [737, 251] on input "False" at bounding box center [731, 245] width 13 height 11
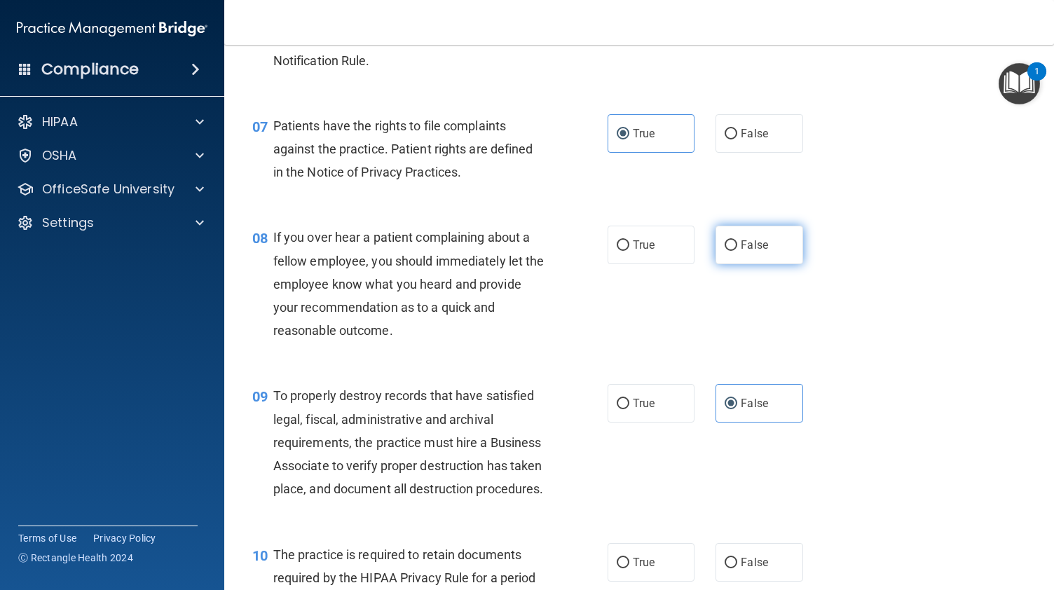
radio input "true"
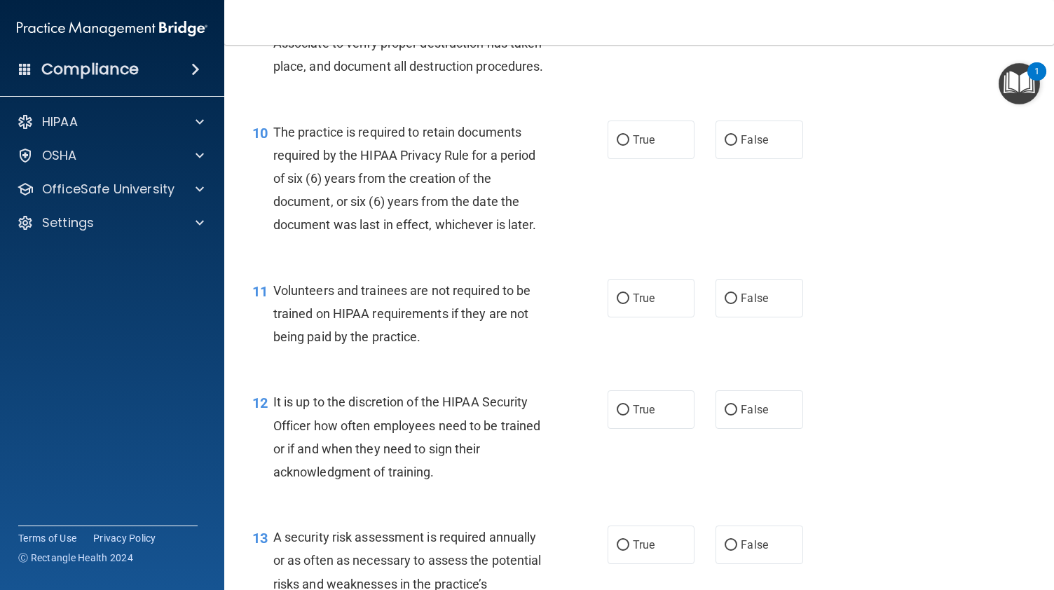
scroll to position [1348, 0]
click at [635, 146] on span "True" at bounding box center [644, 138] width 22 height 13
click at [629, 145] on input "True" at bounding box center [623, 140] width 13 height 11
radio input "true"
click at [754, 304] on span "False" at bounding box center [754, 297] width 27 height 13
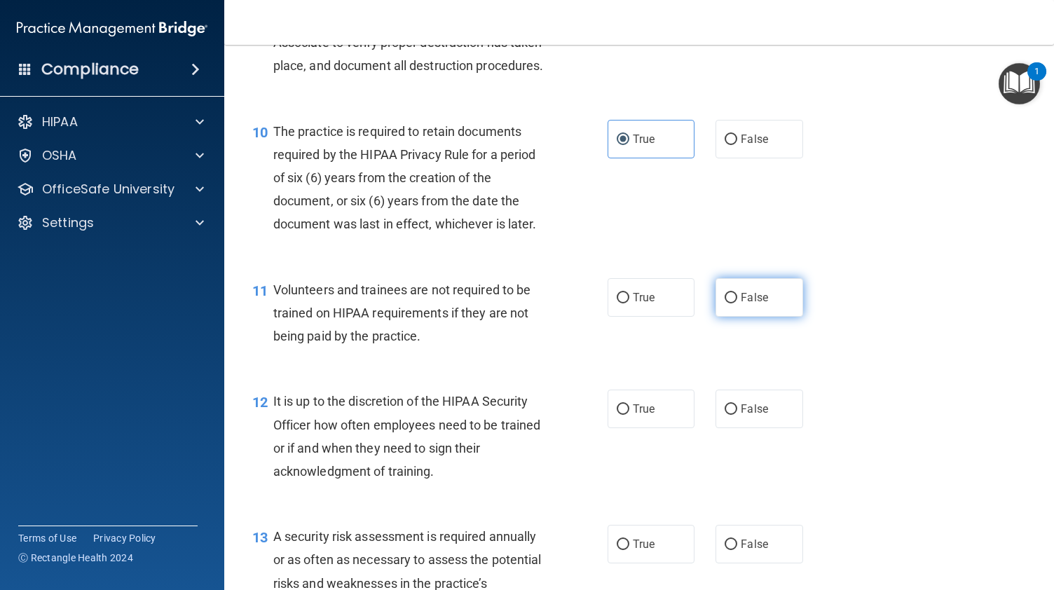
click at [737, 303] on input "False" at bounding box center [731, 298] width 13 height 11
radio input "true"
click at [724, 428] on label "False" at bounding box center [759, 409] width 87 height 39
click at [725, 415] on input "False" at bounding box center [731, 409] width 13 height 11
radio input "true"
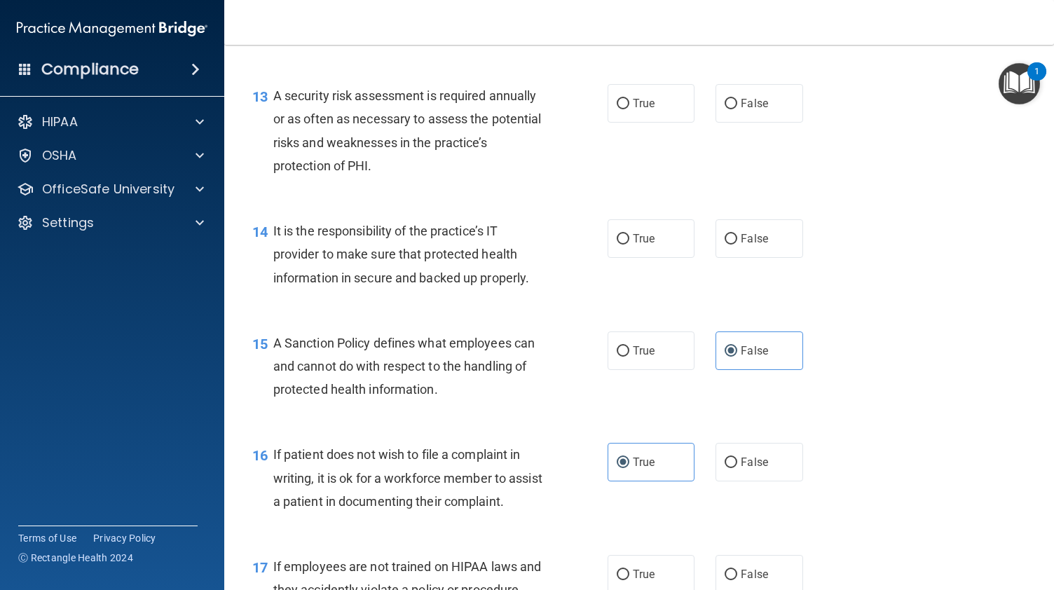
scroll to position [1791, 0]
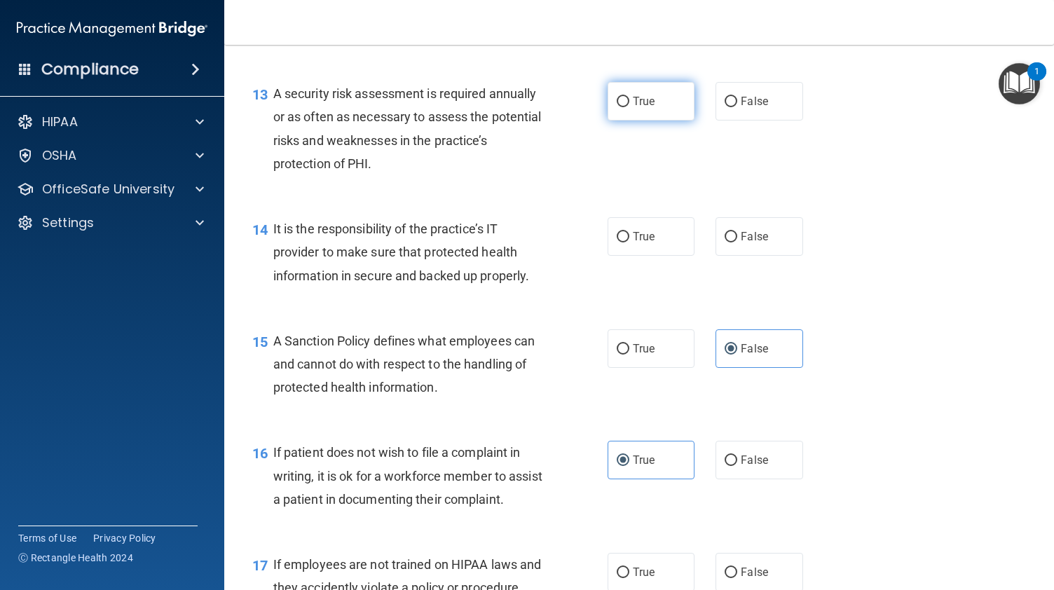
click at [642, 108] on span "True" at bounding box center [644, 101] width 22 height 13
click at [629, 107] on input "True" at bounding box center [623, 102] width 13 height 11
radio input "true"
click at [753, 256] on label "False" at bounding box center [759, 236] width 87 height 39
click at [737, 242] on input "False" at bounding box center [731, 237] width 13 height 11
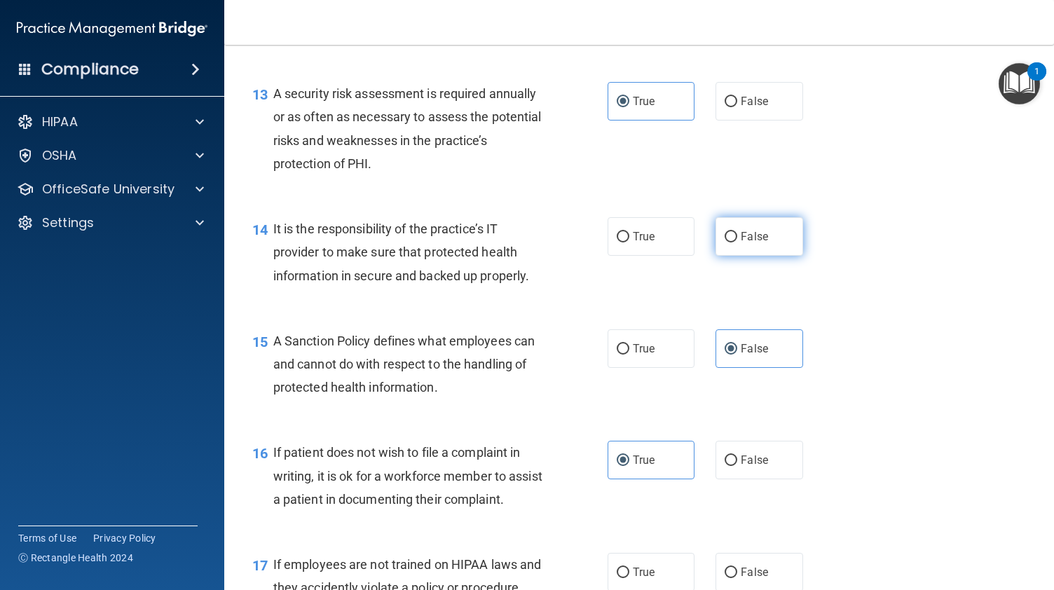
radio input "true"
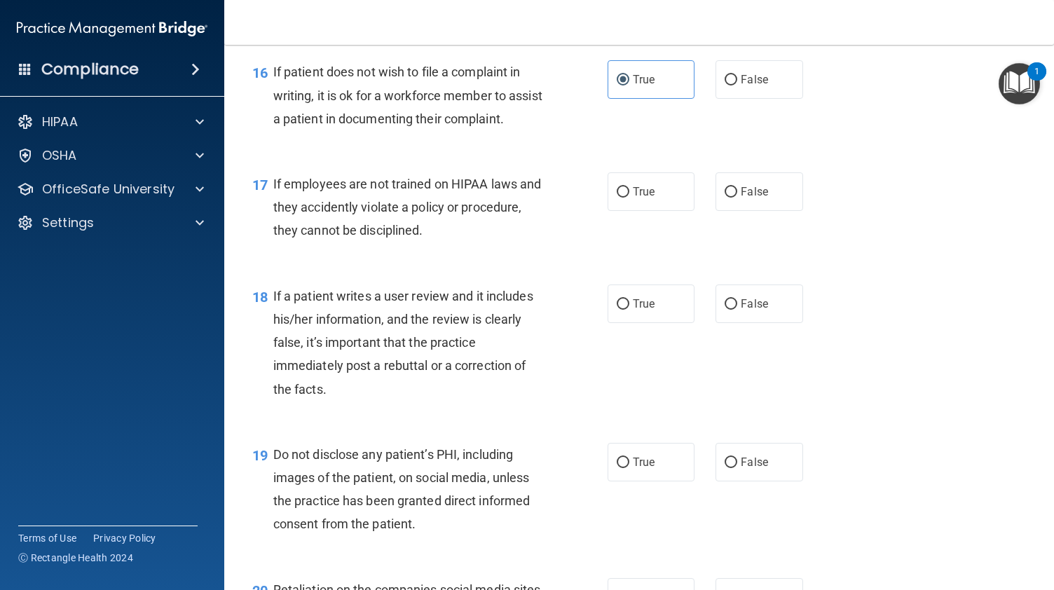
scroll to position [2175, 0]
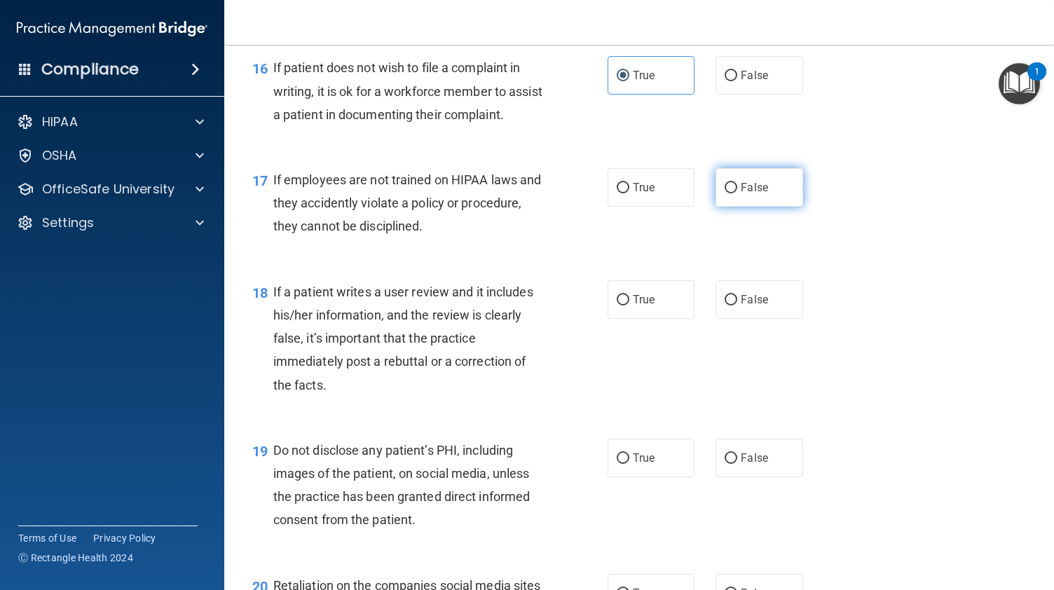
click at [758, 207] on label "False" at bounding box center [759, 187] width 87 height 39
click at [737, 193] on input "False" at bounding box center [731, 188] width 13 height 11
radio input "true"
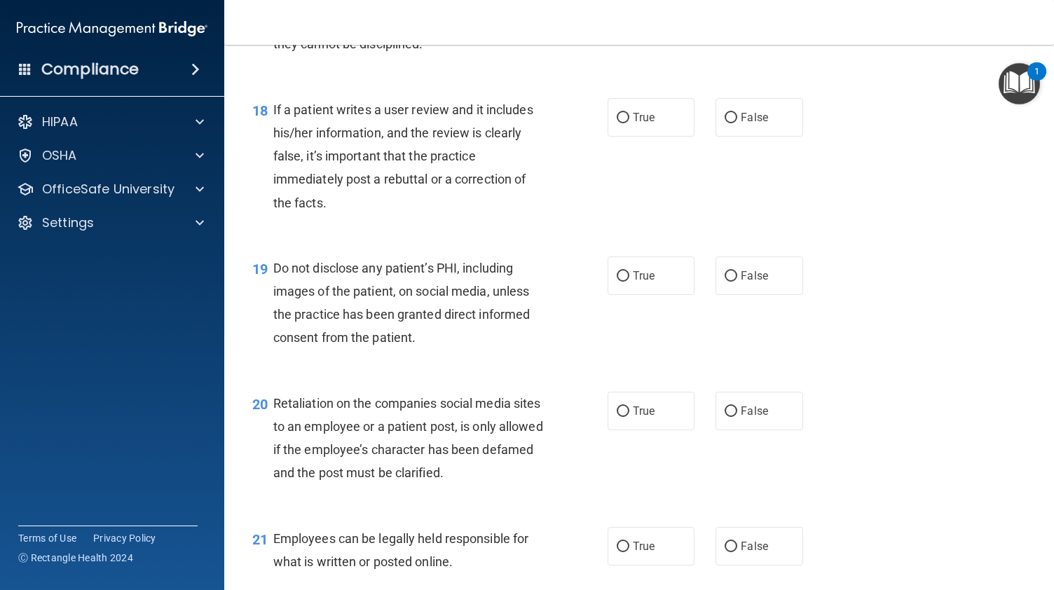
scroll to position [2359, 0]
click at [748, 123] on span "False" at bounding box center [754, 115] width 27 height 13
click at [737, 122] on input "False" at bounding box center [731, 116] width 13 height 11
radio input "true"
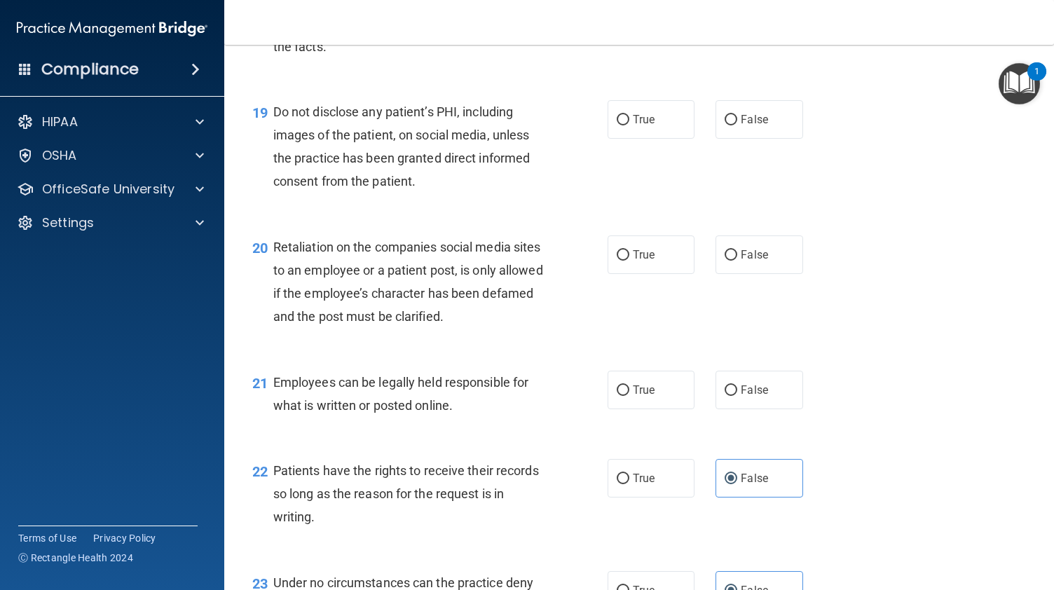
scroll to position [2515, 0]
click at [642, 125] on span "True" at bounding box center [644, 117] width 22 height 13
click at [629, 124] on input "True" at bounding box center [623, 119] width 13 height 11
radio input "true"
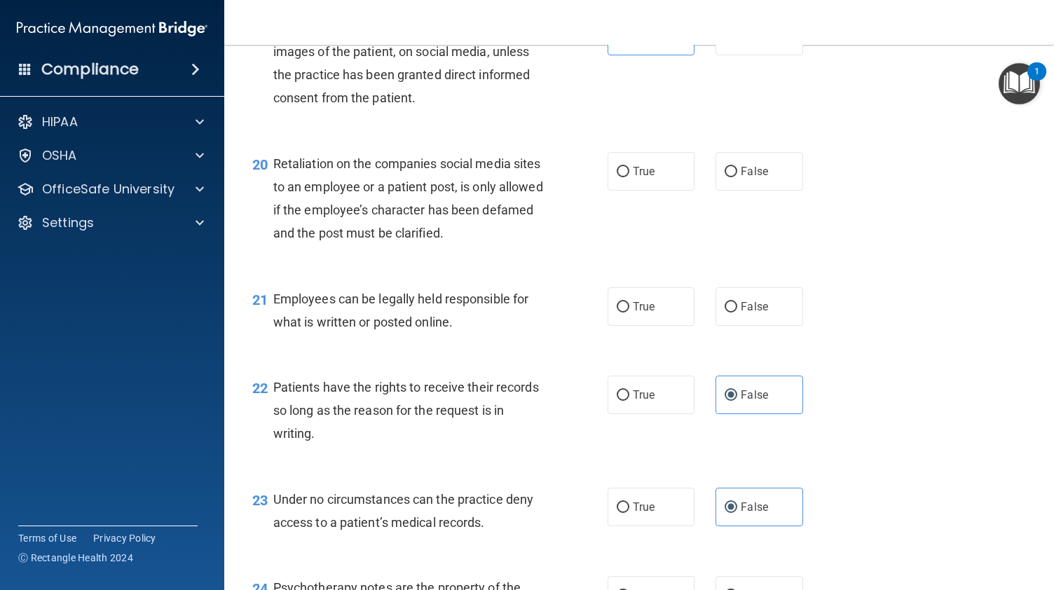
scroll to position [2599, 0]
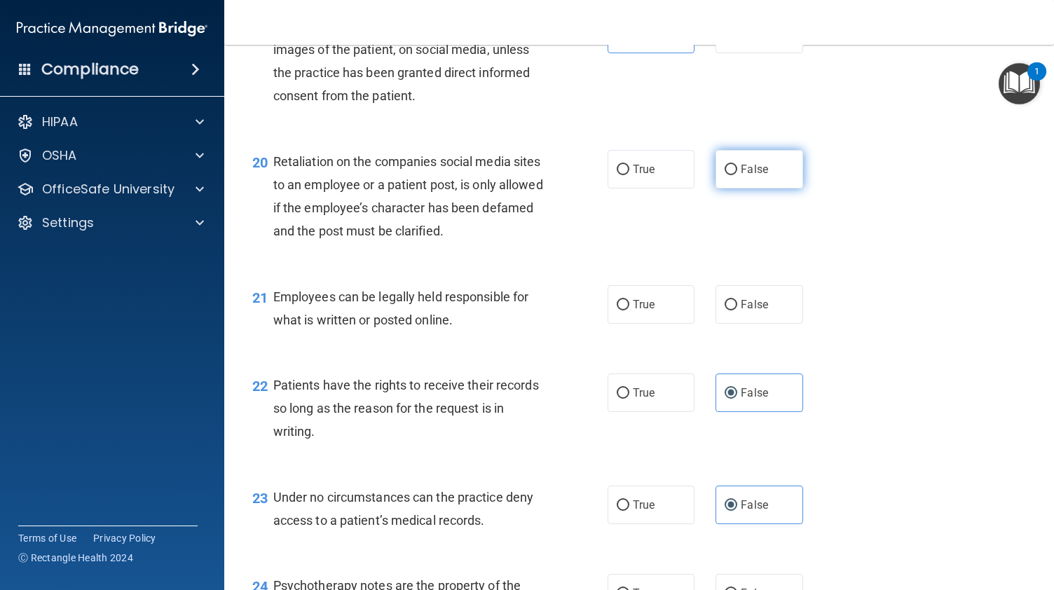
click at [741, 176] on span "False" at bounding box center [754, 169] width 27 height 13
click at [737, 175] on input "False" at bounding box center [731, 170] width 13 height 11
radio input "true"
click at [642, 311] on span "True" at bounding box center [644, 304] width 22 height 13
click at [629, 310] on input "True" at bounding box center [623, 305] width 13 height 11
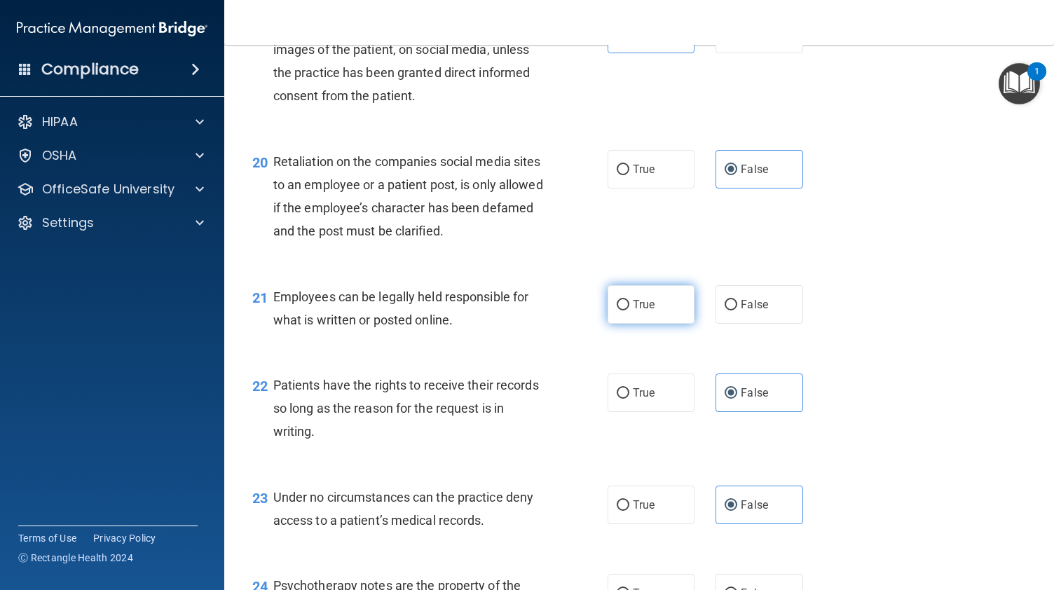
radio input "true"
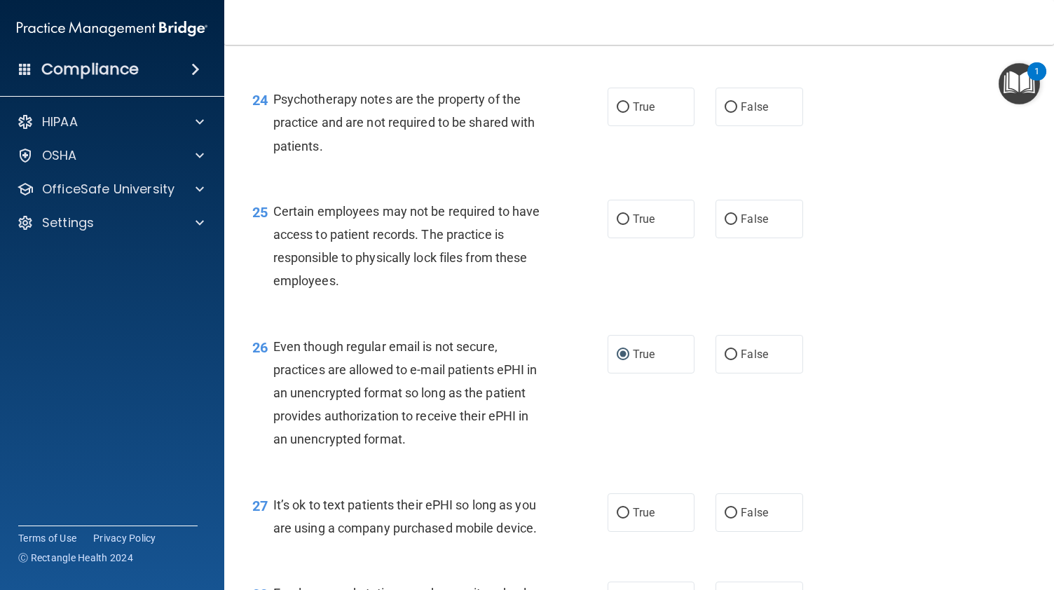
scroll to position [3086, 0]
click at [633, 113] on span "True" at bounding box center [644, 106] width 22 height 13
click at [629, 112] on input "True" at bounding box center [623, 107] width 13 height 11
radio input "true"
click at [643, 225] on span "True" at bounding box center [644, 218] width 22 height 13
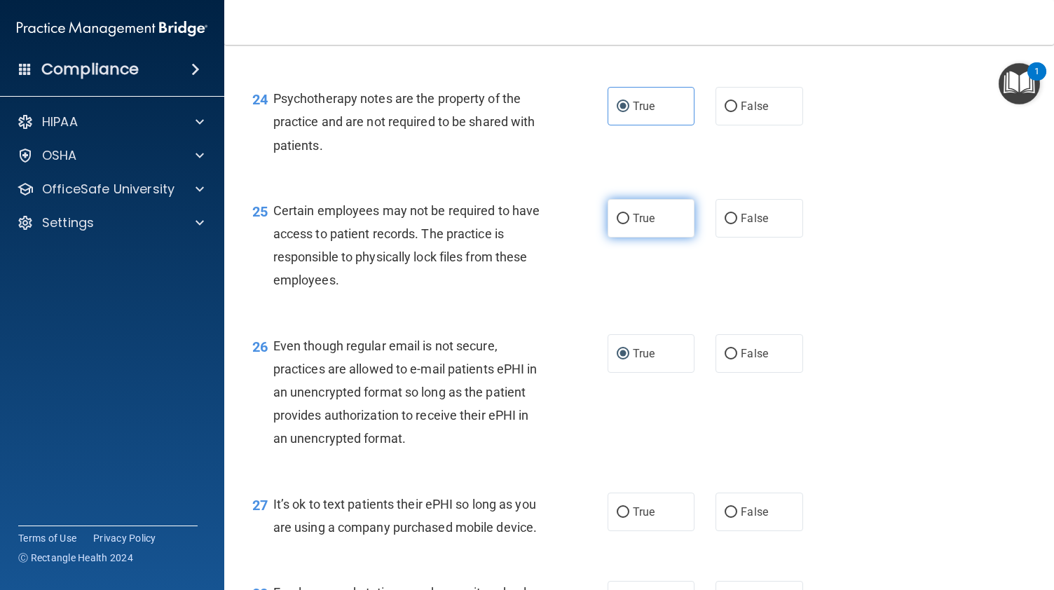
click at [629, 224] on input "True" at bounding box center [623, 219] width 13 height 11
radio input "true"
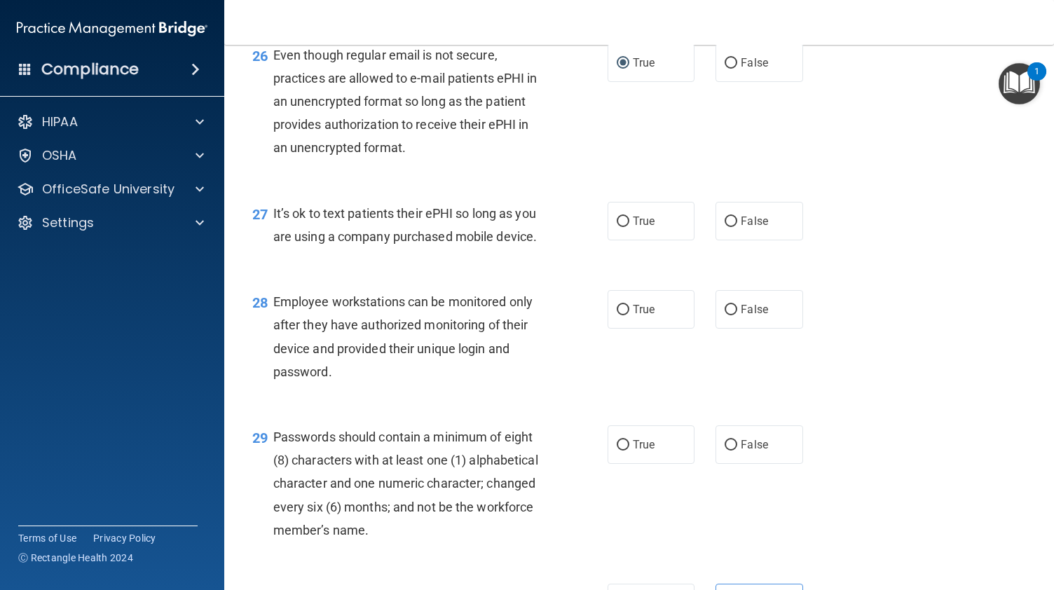
scroll to position [3393, 0]
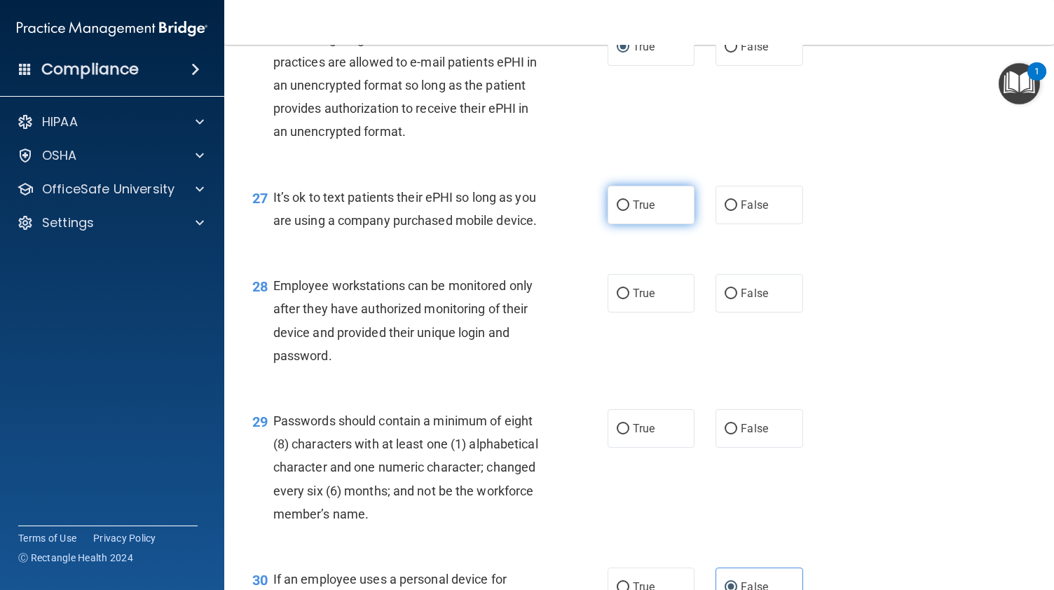
click at [608, 224] on label "True" at bounding box center [651, 205] width 87 height 39
click at [617, 211] on input "True" at bounding box center [623, 205] width 13 height 11
radio input "true"
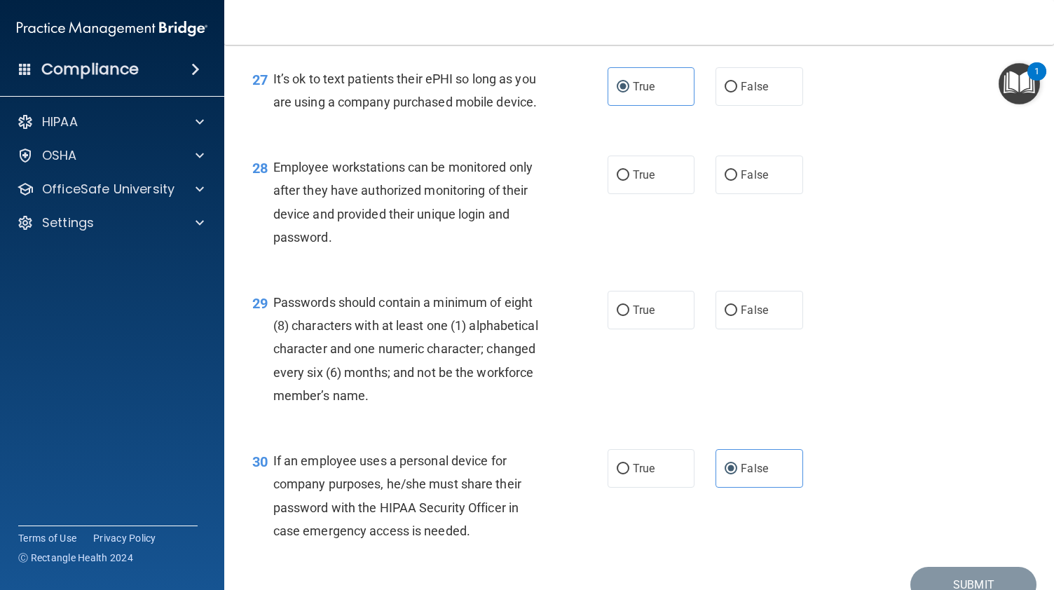
scroll to position [3512, 0]
click at [759, 181] on span "False" at bounding box center [754, 173] width 27 height 13
click at [737, 180] on input "False" at bounding box center [731, 175] width 13 height 11
radio input "true"
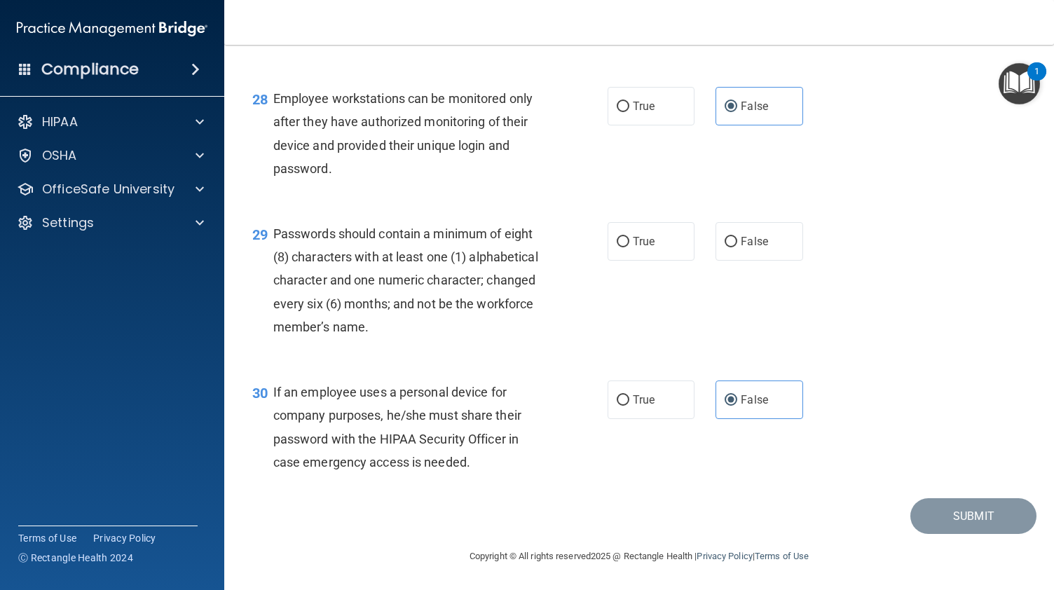
scroll to position [3644, 0]
click at [611, 236] on label "True" at bounding box center [651, 241] width 87 height 39
click at [617, 237] on input "True" at bounding box center [623, 242] width 13 height 11
radio input "true"
click at [963, 512] on button "Submit" at bounding box center [973, 516] width 126 height 36
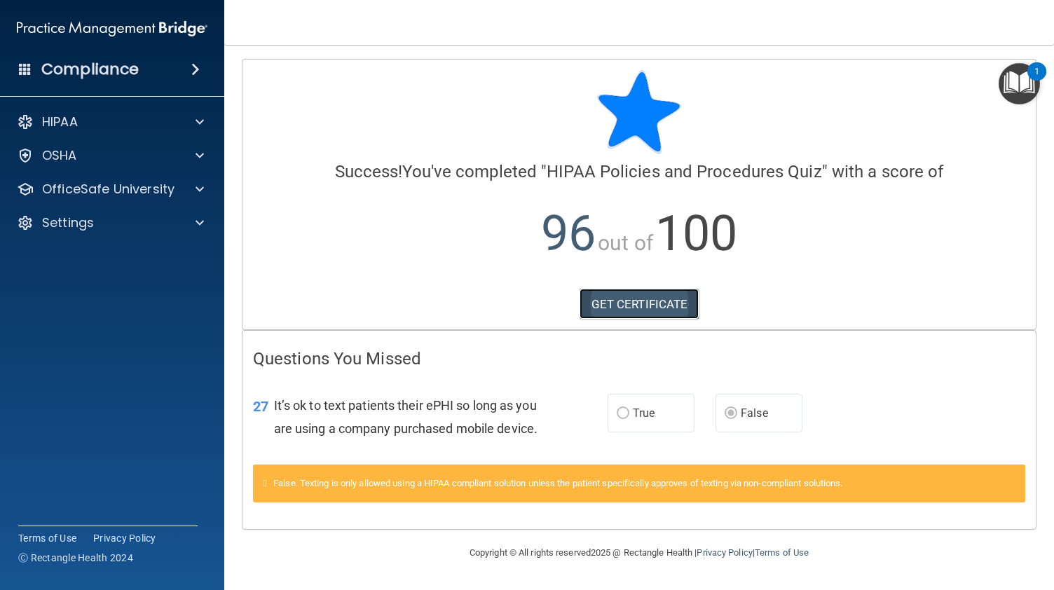
click at [638, 300] on link "GET CERTIFICATE" at bounding box center [640, 304] width 120 height 31
click at [95, 193] on p "OfficeSafe University" at bounding box center [108, 189] width 132 height 17
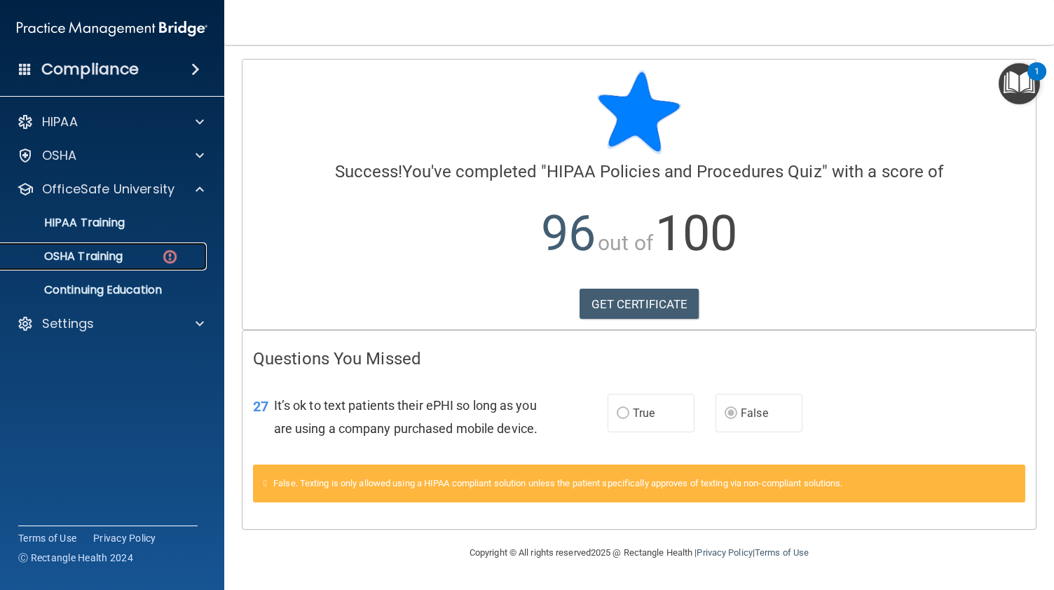
click at [123, 256] on p "OSHA Training" at bounding box center [66, 256] width 114 height 14
